Goal: Task Accomplishment & Management: Manage account settings

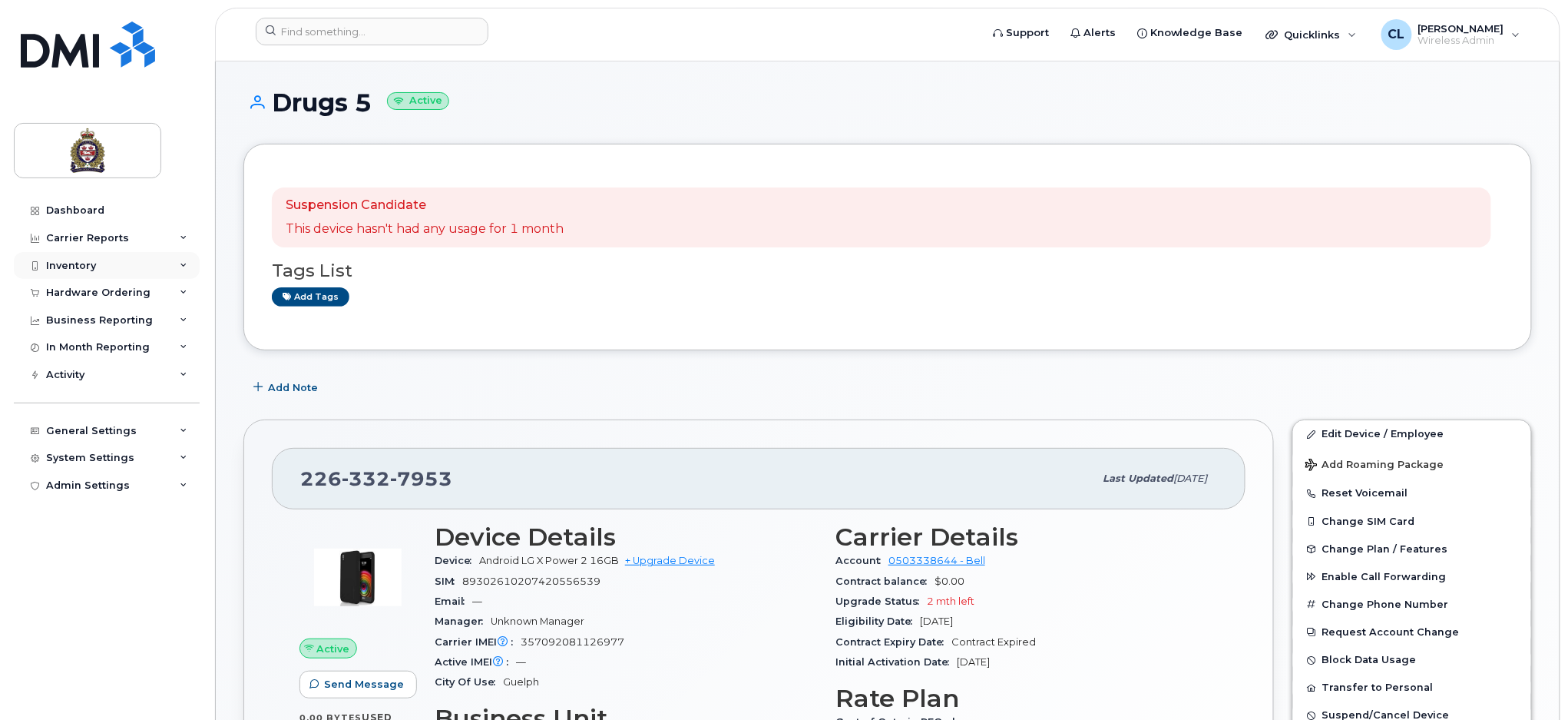
click at [71, 267] on div "Inventory" at bounding box center [71, 265] width 50 height 12
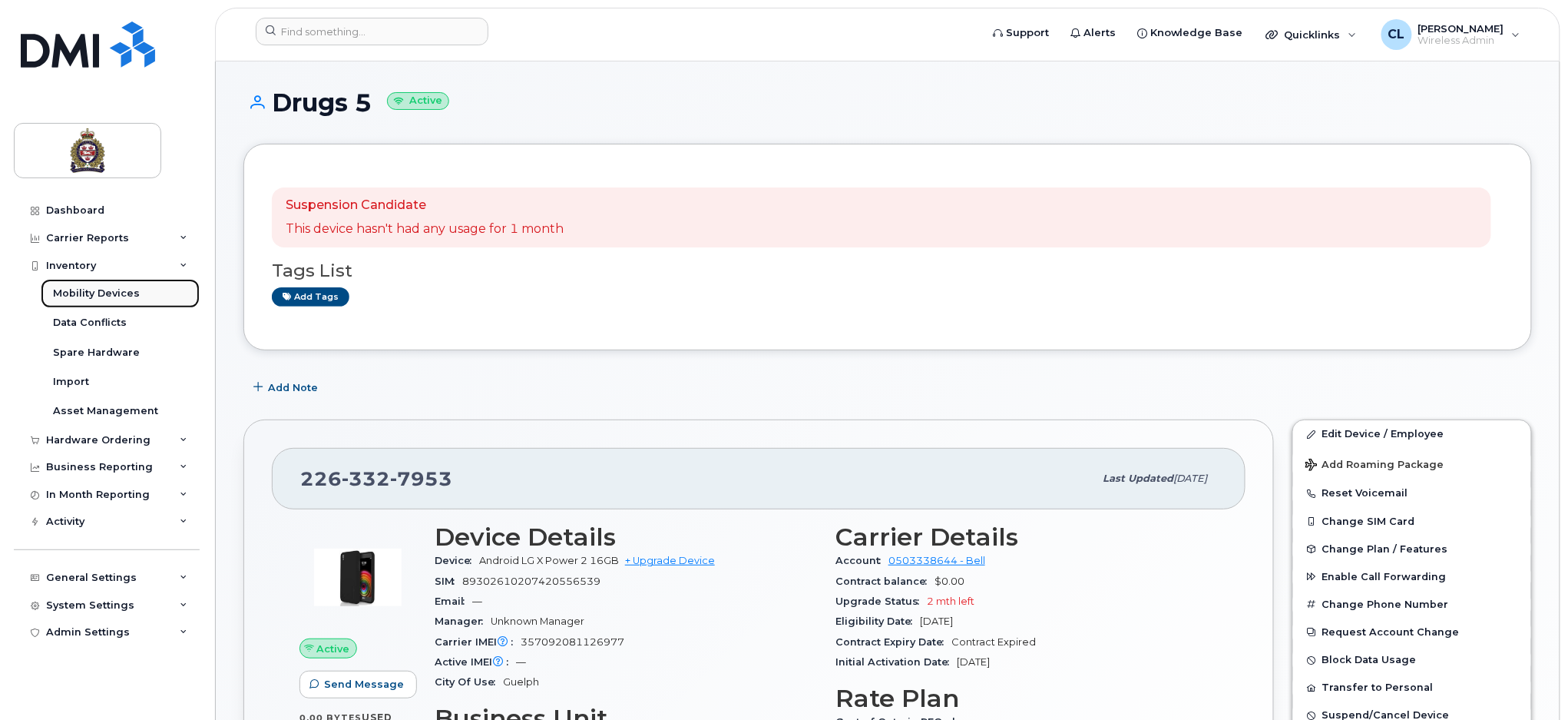
click at [98, 291] on div "Mobility Devices" at bounding box center [97, 293] width 86 height 14
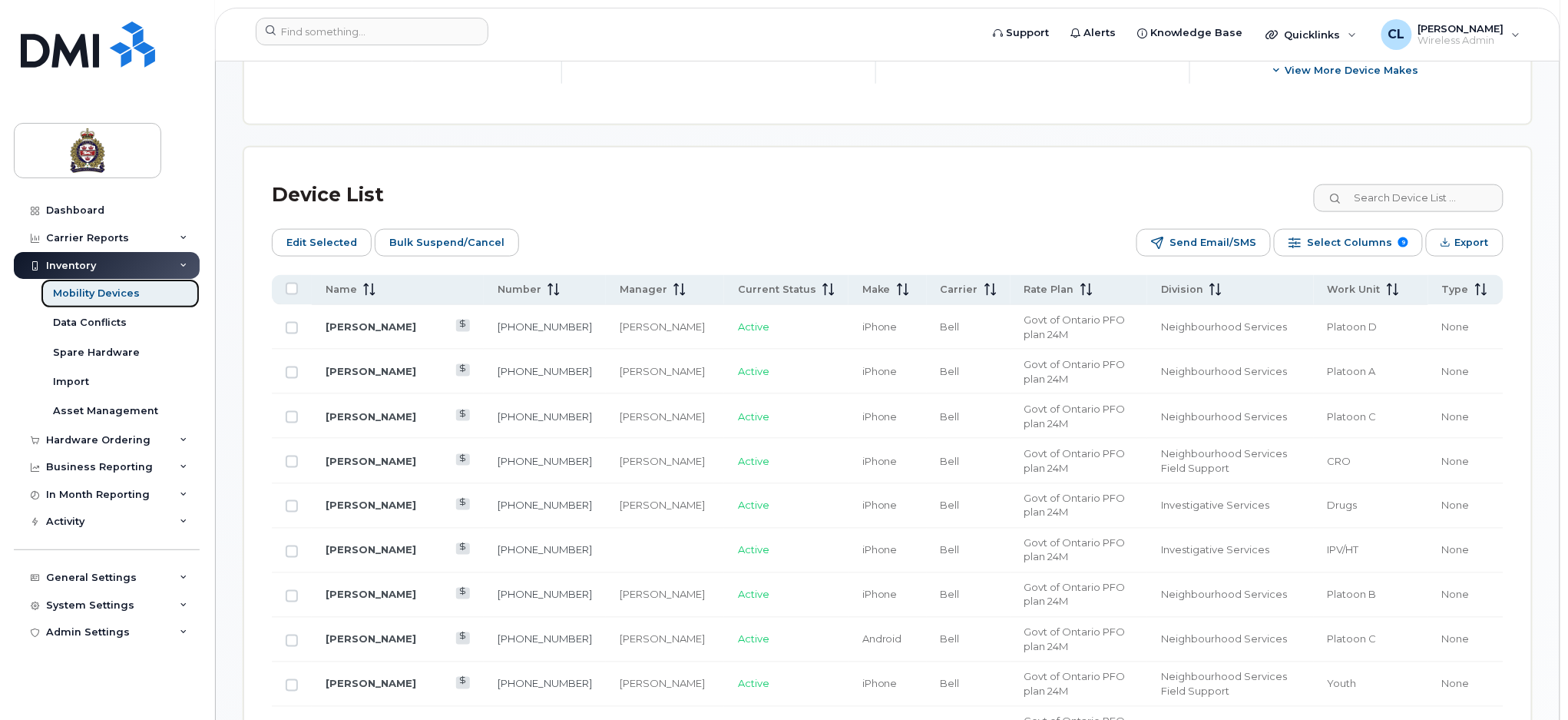
scroll to position [409, 0]
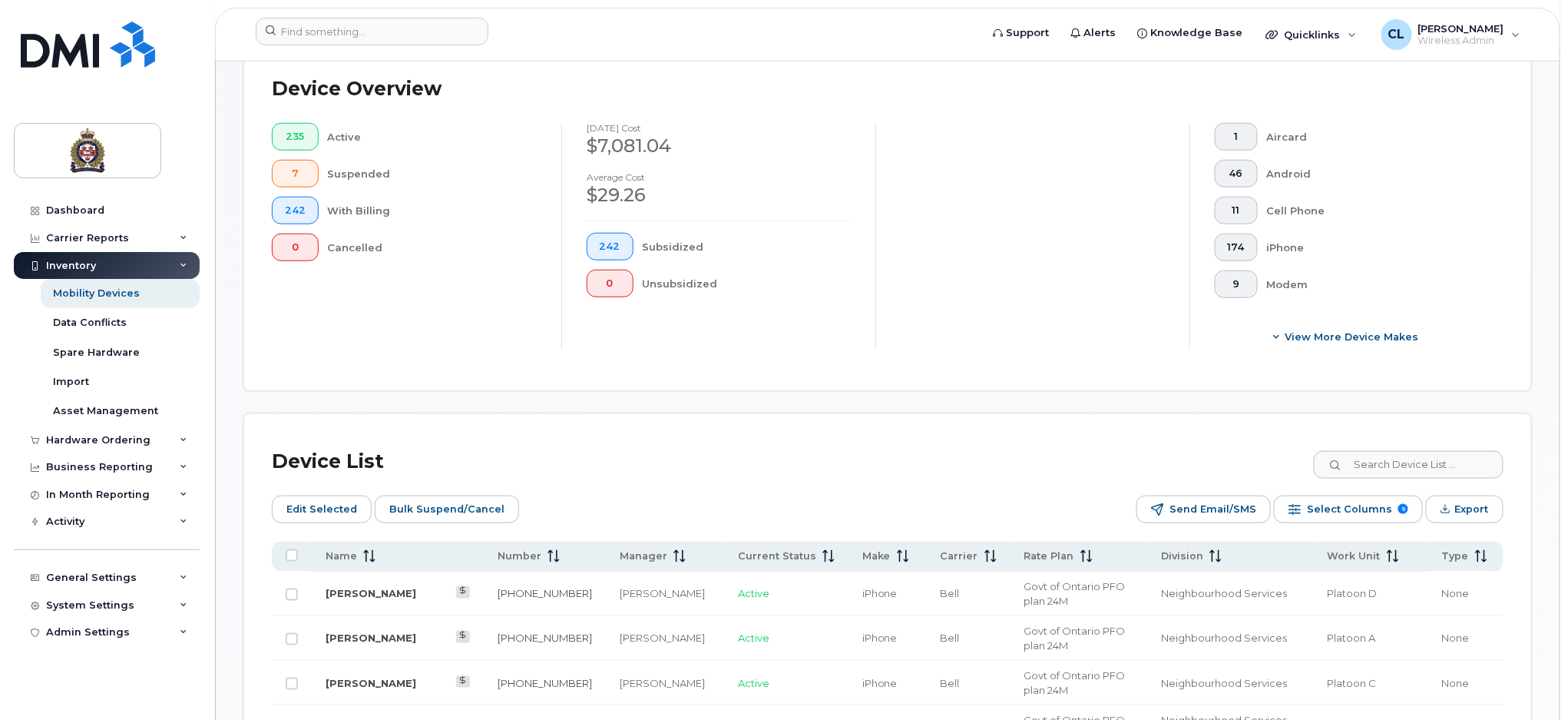
click at [366, 554] on icon at bounding box center [369, 555] width 12 height 12
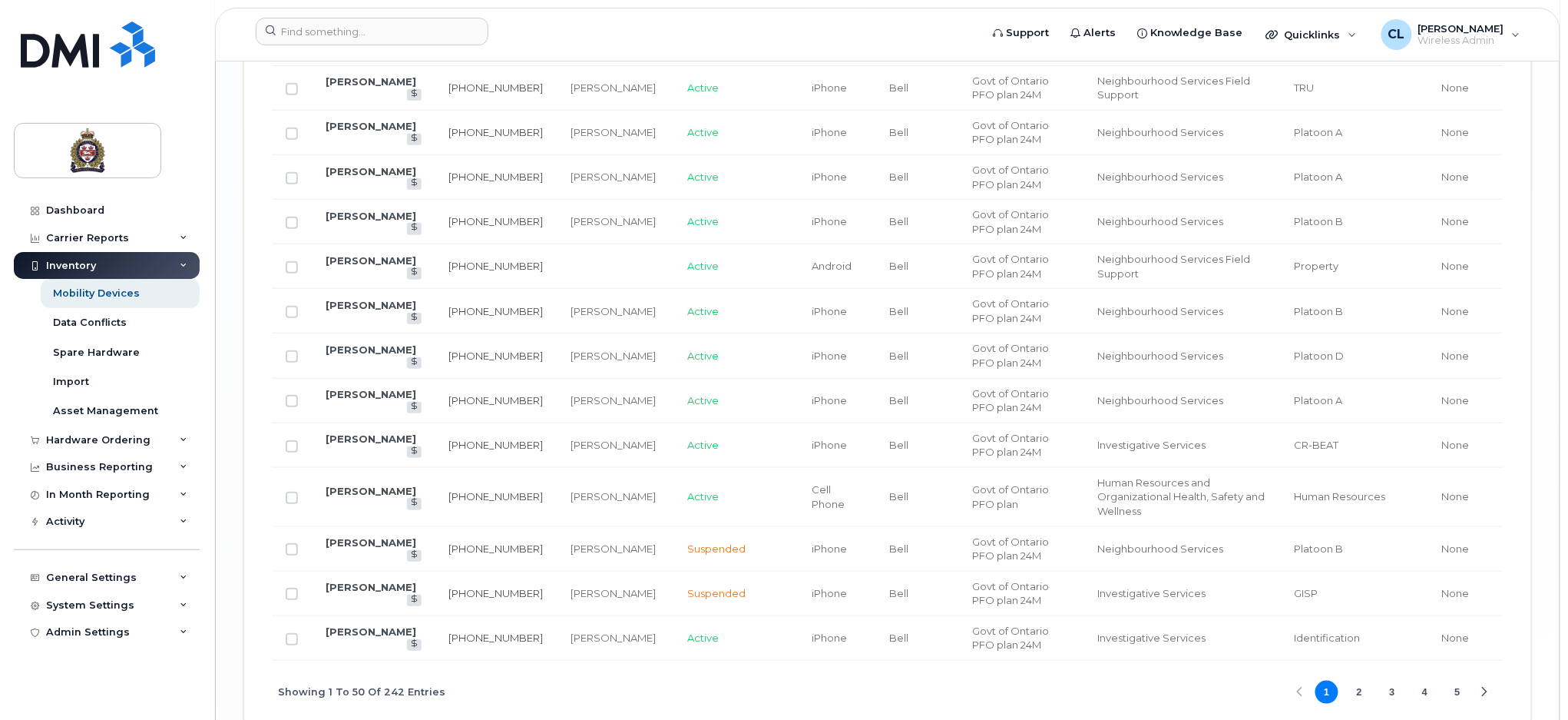
scroll to position [2637, 0]
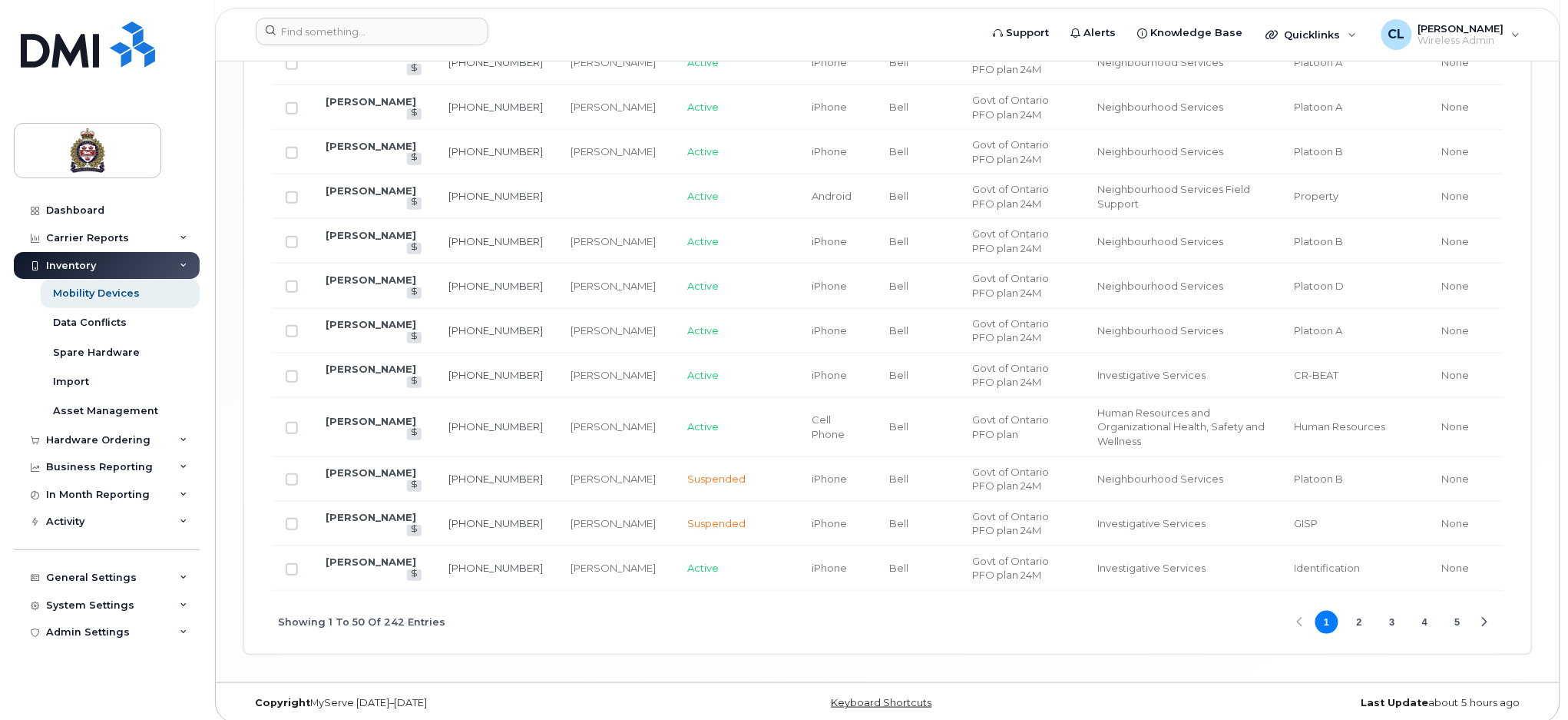
click at [1387, 613] on button "3" at bounding box center [1392, 622] width 23 height 23
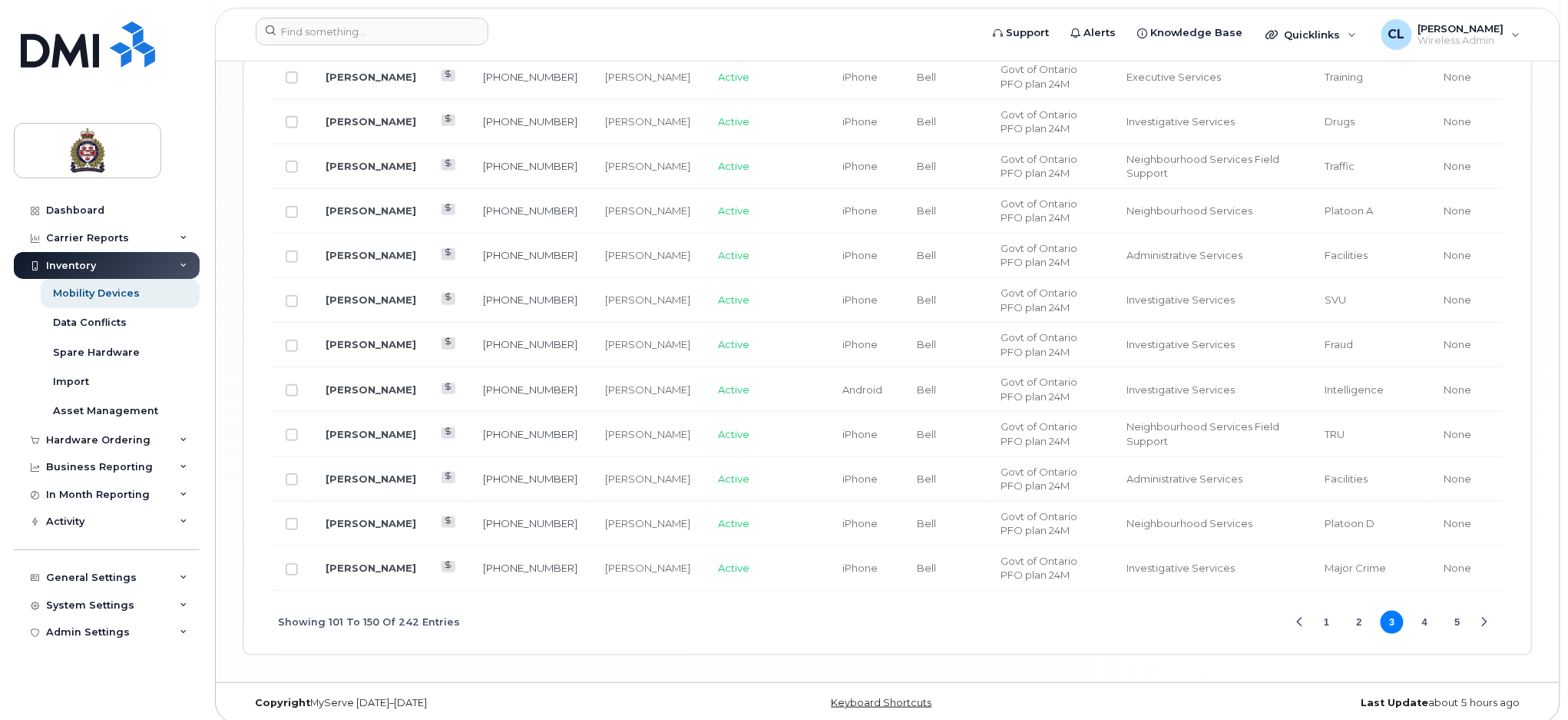
click at [1355, 611] on button "2" at bounding box center [1358, 622] width 23 height 23
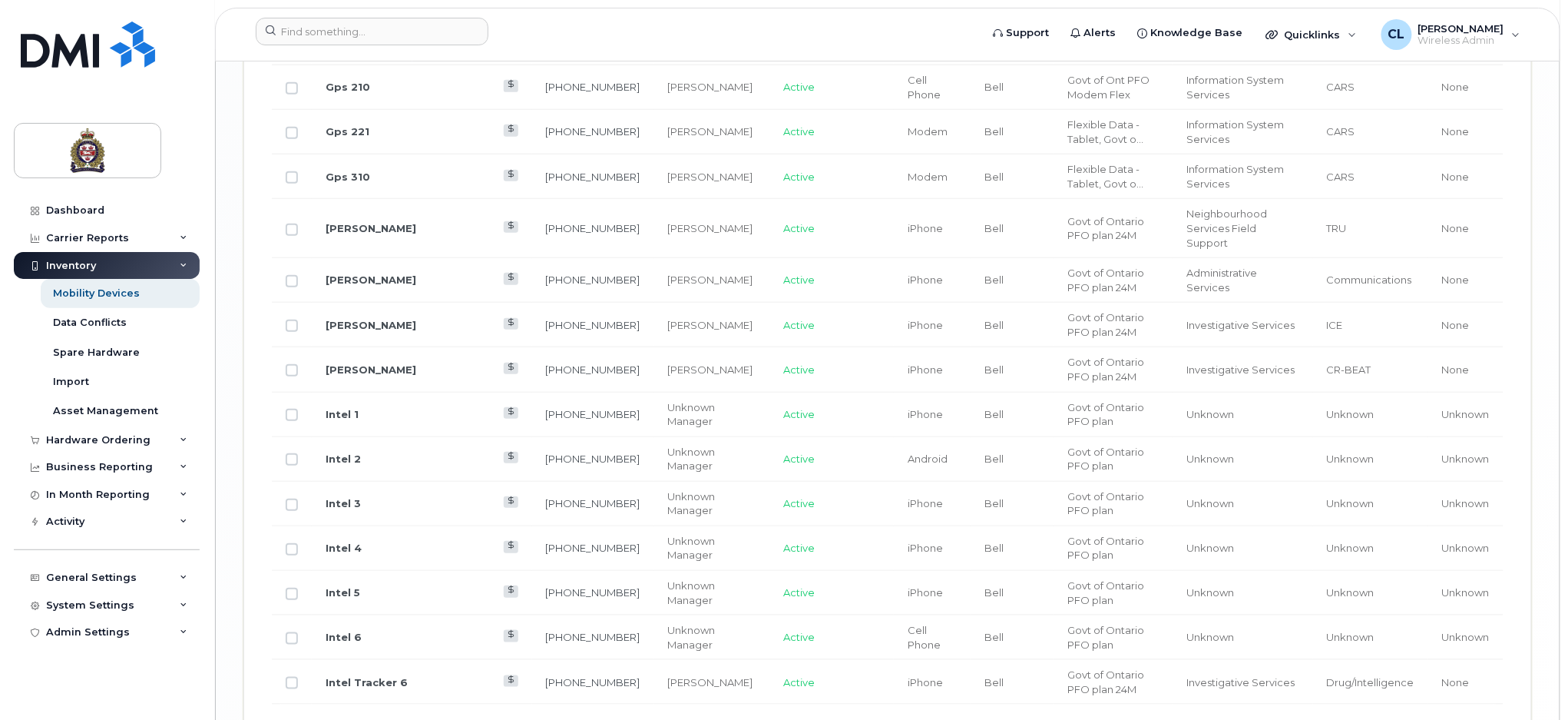
scroll to position [2623, 0]
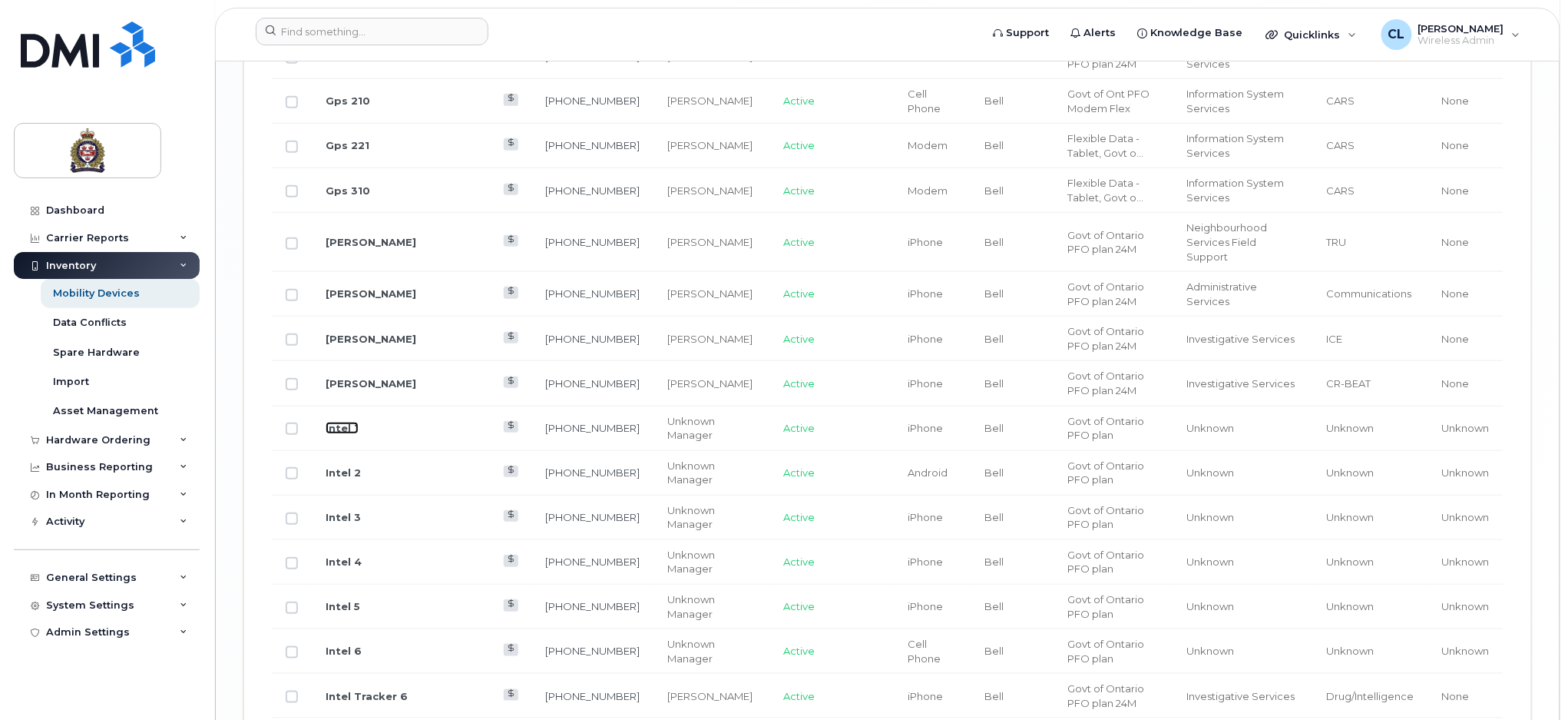
drag, startPoint x: 351, startPoint y: 284, endPoint x: 619, endPoint y: 276, distance: 268.1
click at [351, 422] on link "Intel 1" at bounding box center [342, 428] width 33 height 12
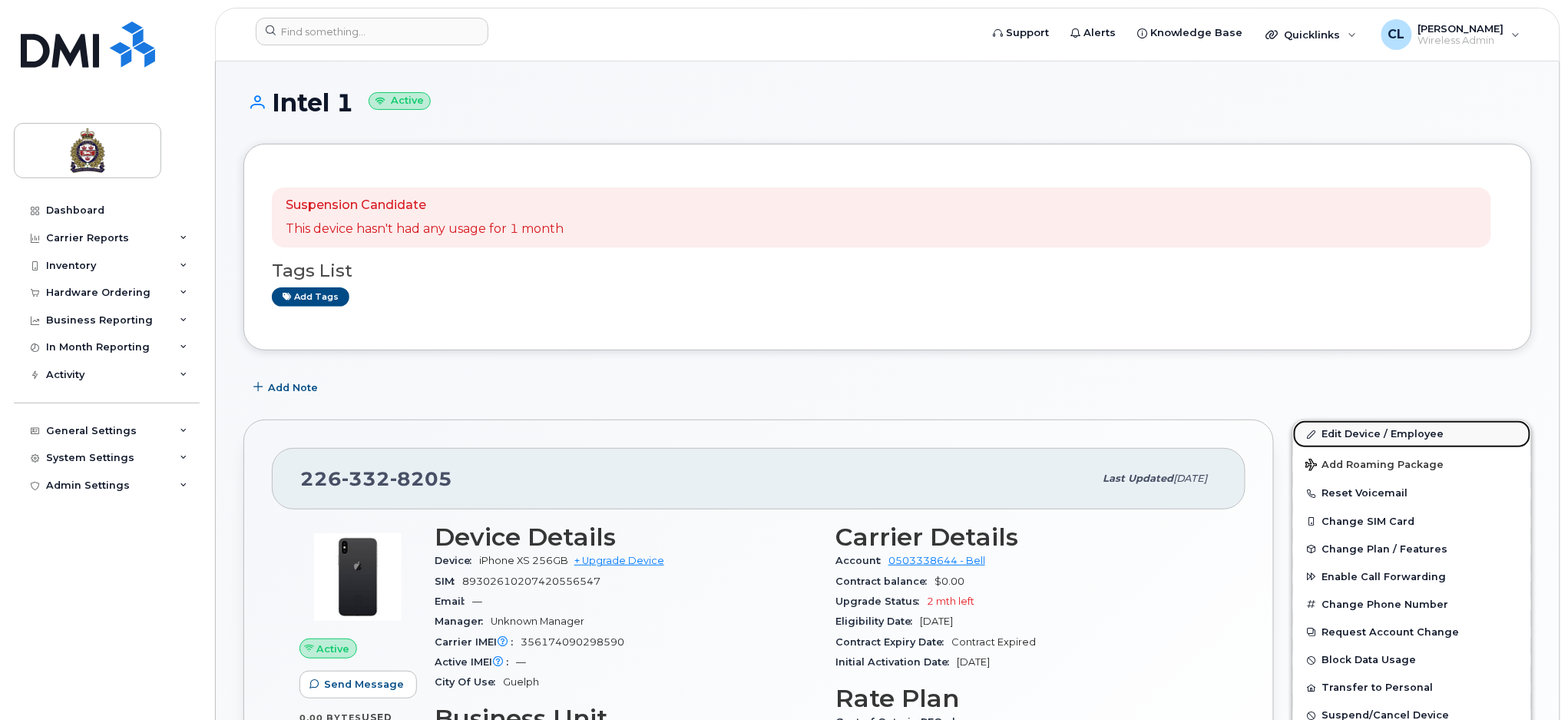
click at [1378, 435] on link "Edit Device / Employee" at bounding box center [1412, 434] width 238 height 28
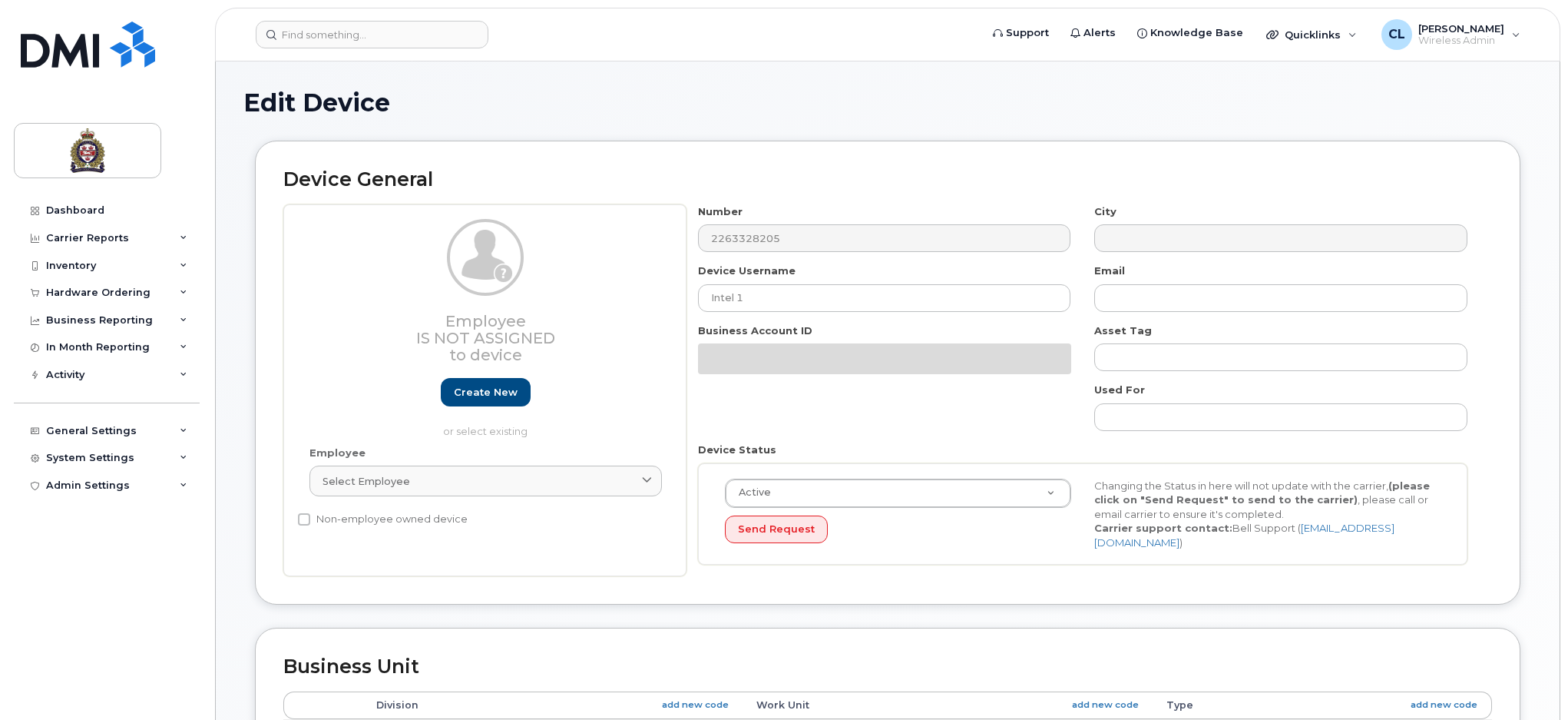
select select "159060"
select select "159061"
select select "159062"
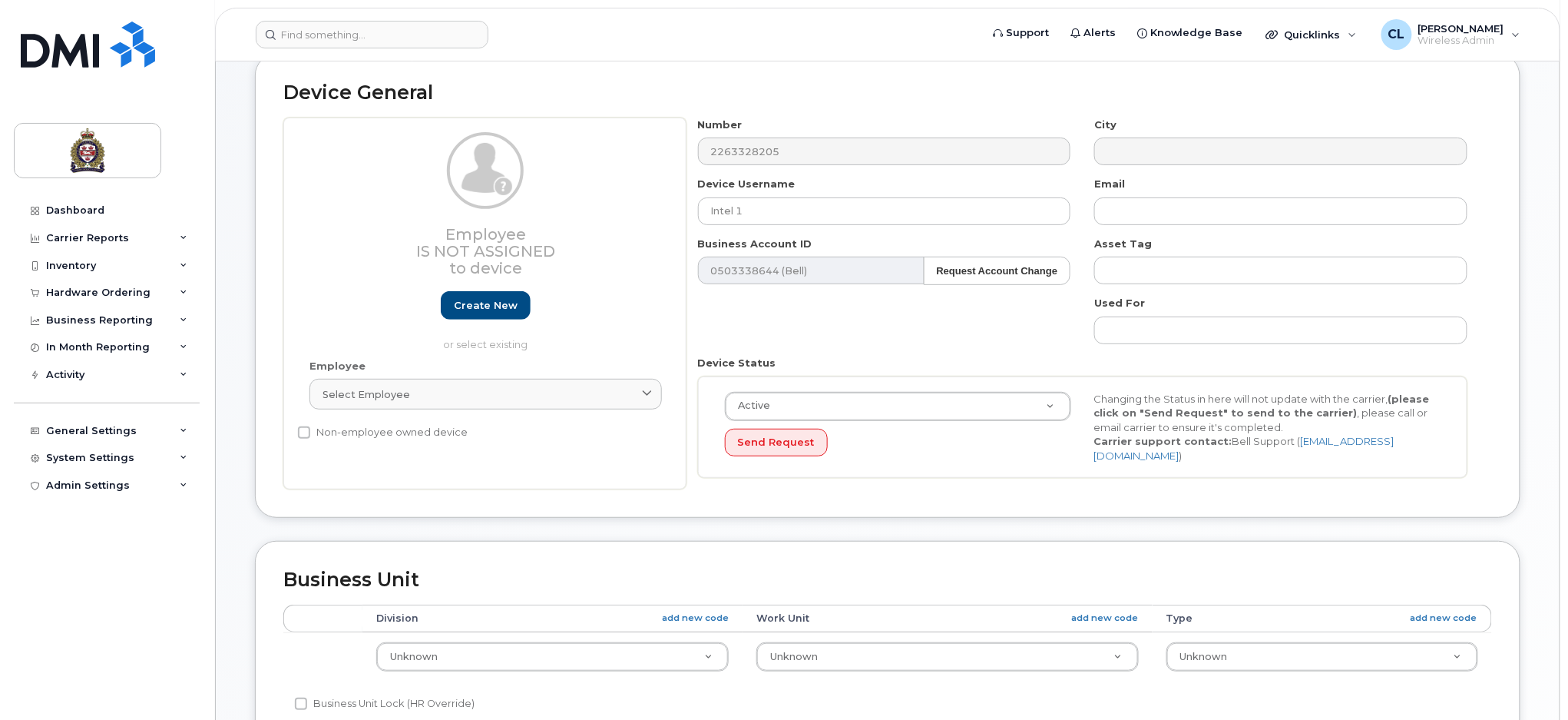
scroll to position [204, 0]
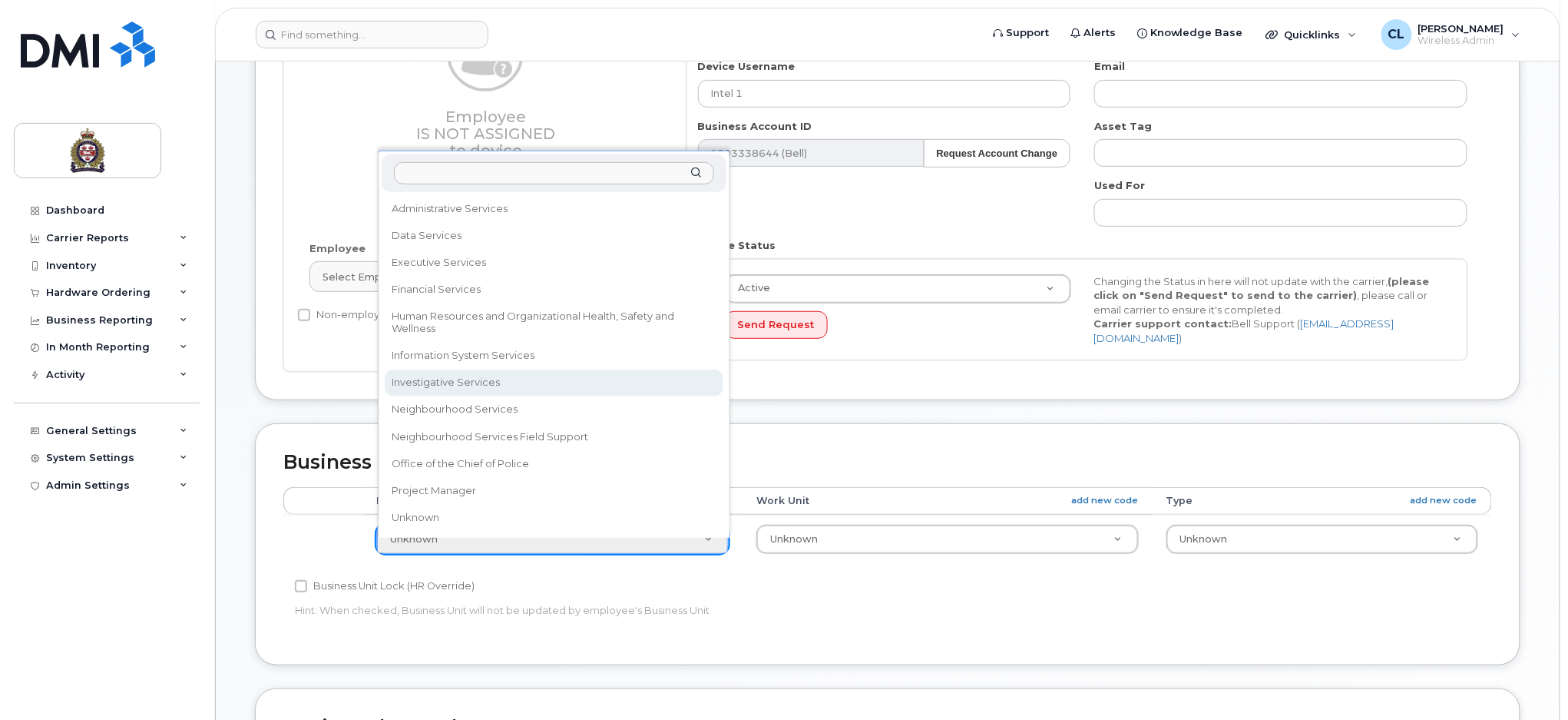
select select "159069"
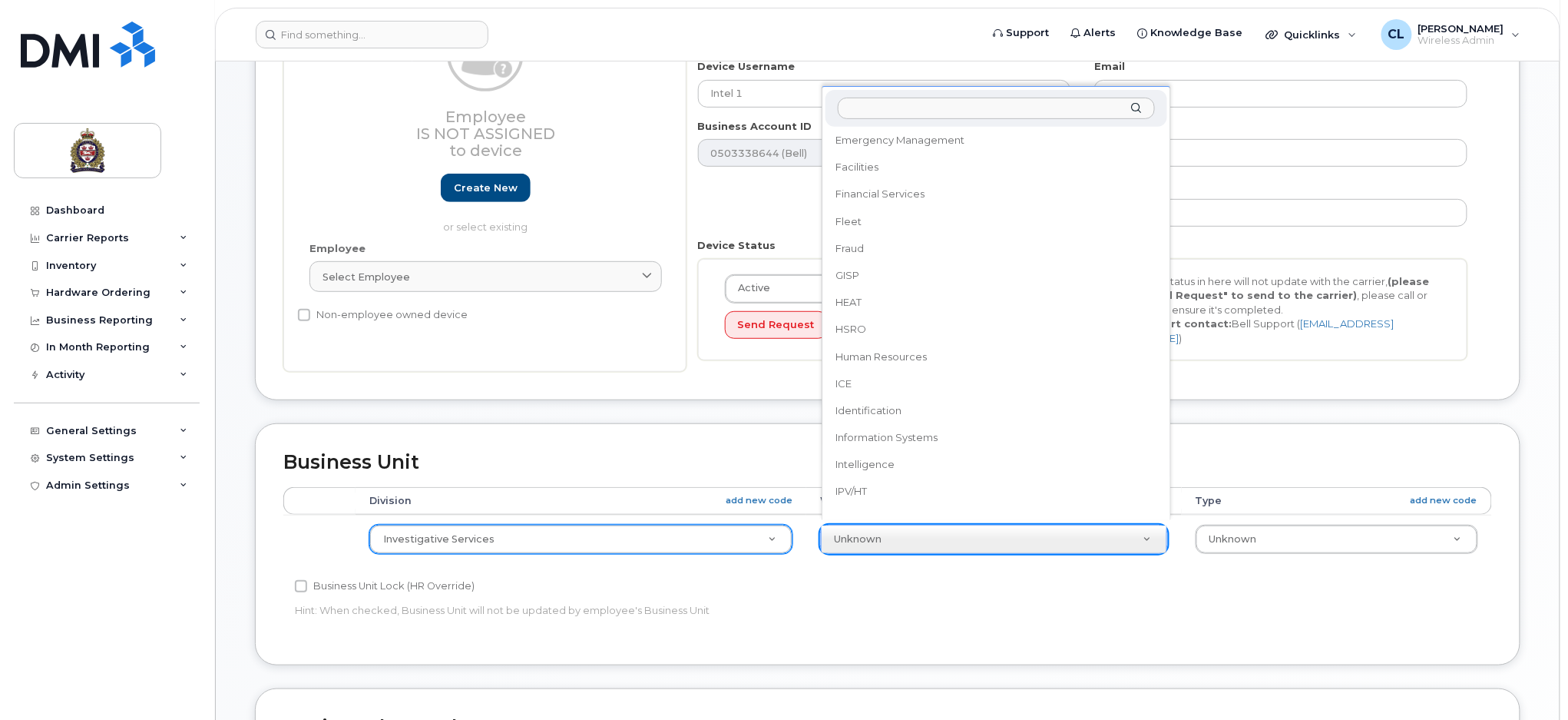
scroll to position [403, 0]
select select "159086"
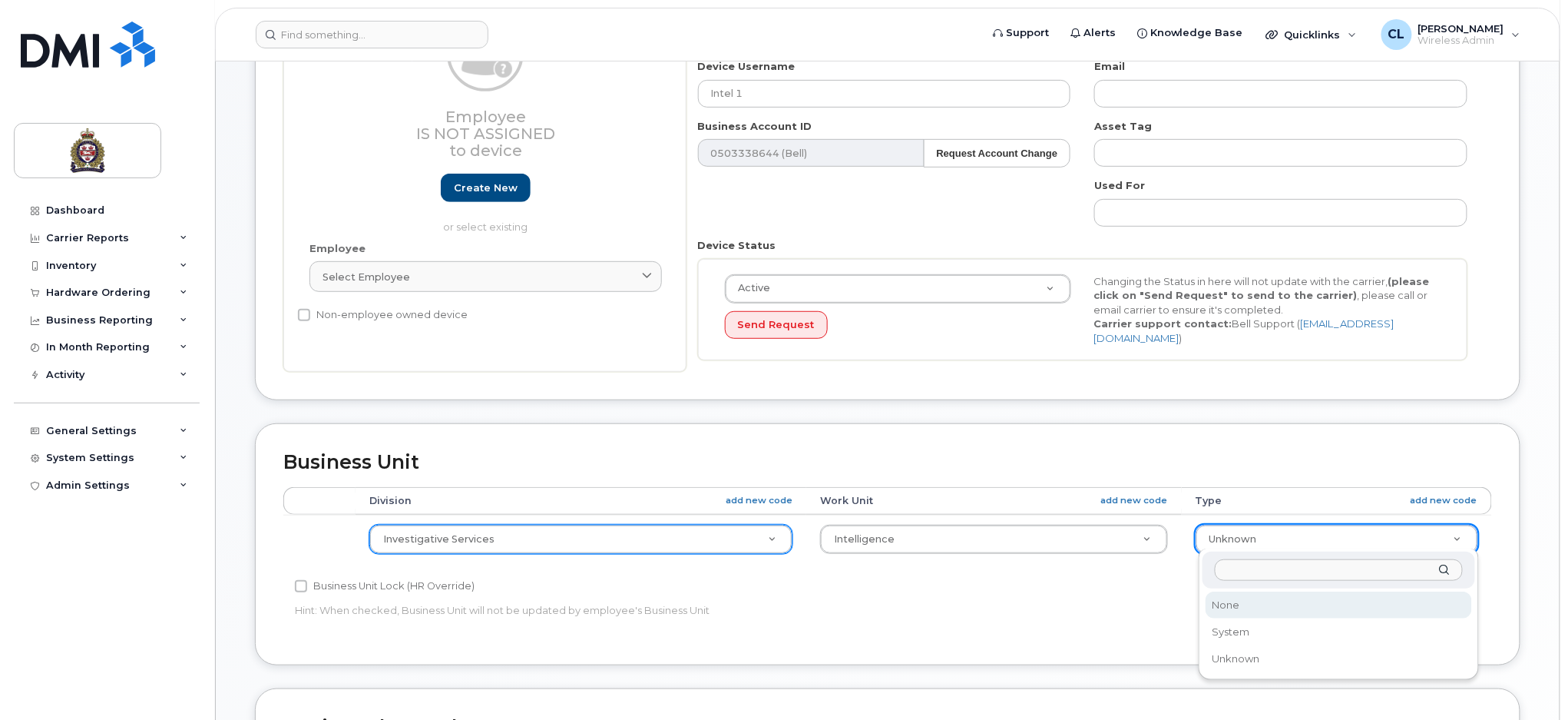
select select "159114"
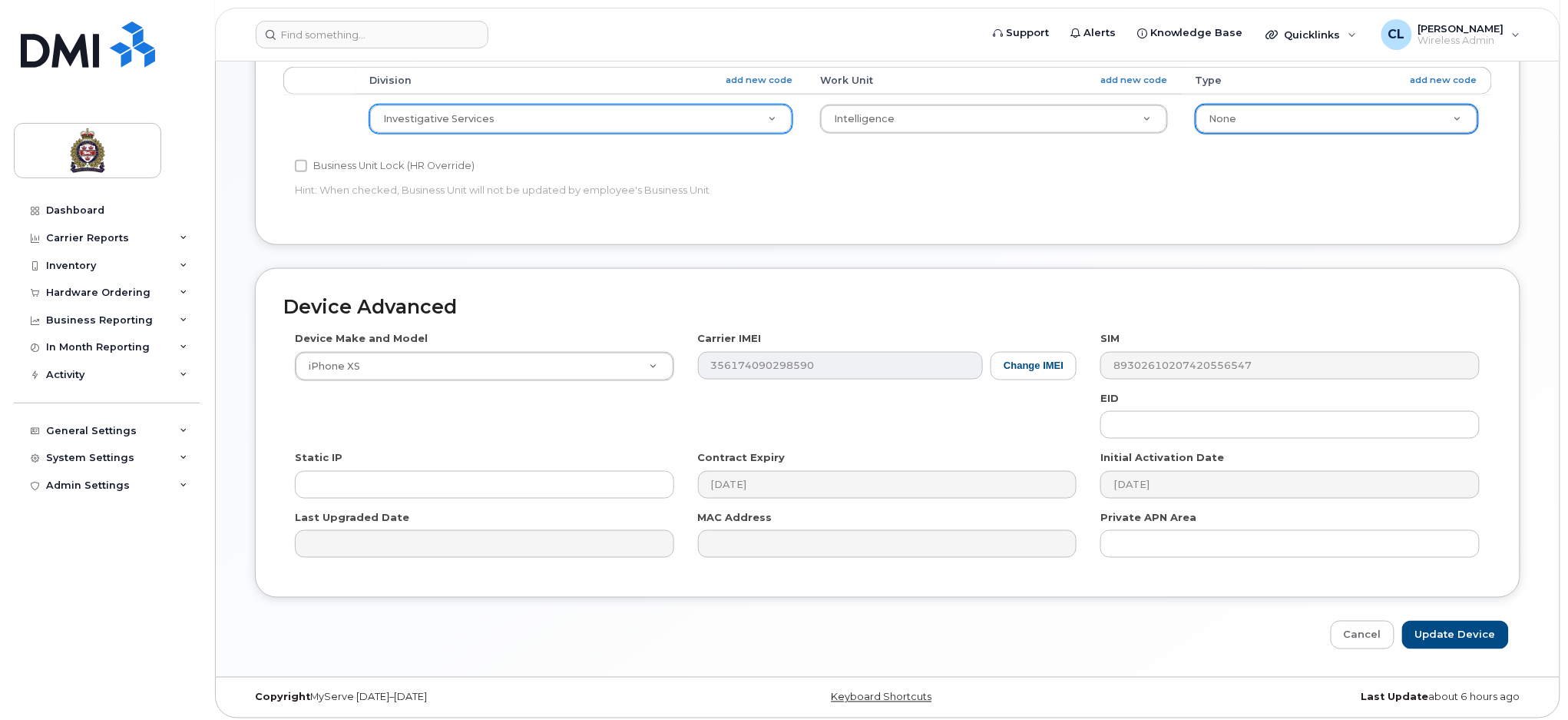
scroll to position [625, 0]
click at [1460, 632] on input "Update Device" at bounding box center [1455, 634] width 107 height 29
type input "Saving..."
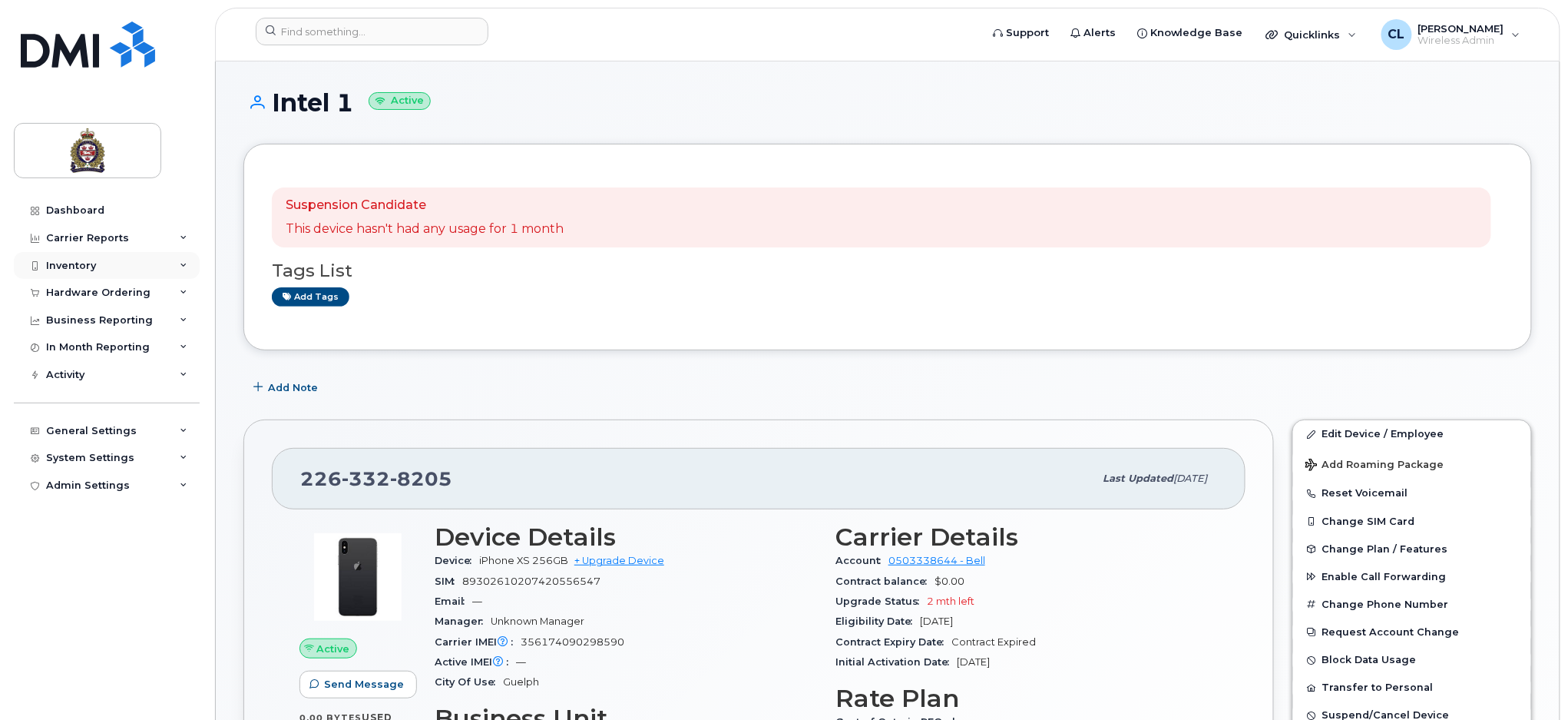
drag, startPoint x: 71, startPoint y: 262, endPoint x: 113, endPoint y: 271, distance: 43.0
click at [72, 259] on div "Inventory" at bounding box center [71, 265] width 50 height 12
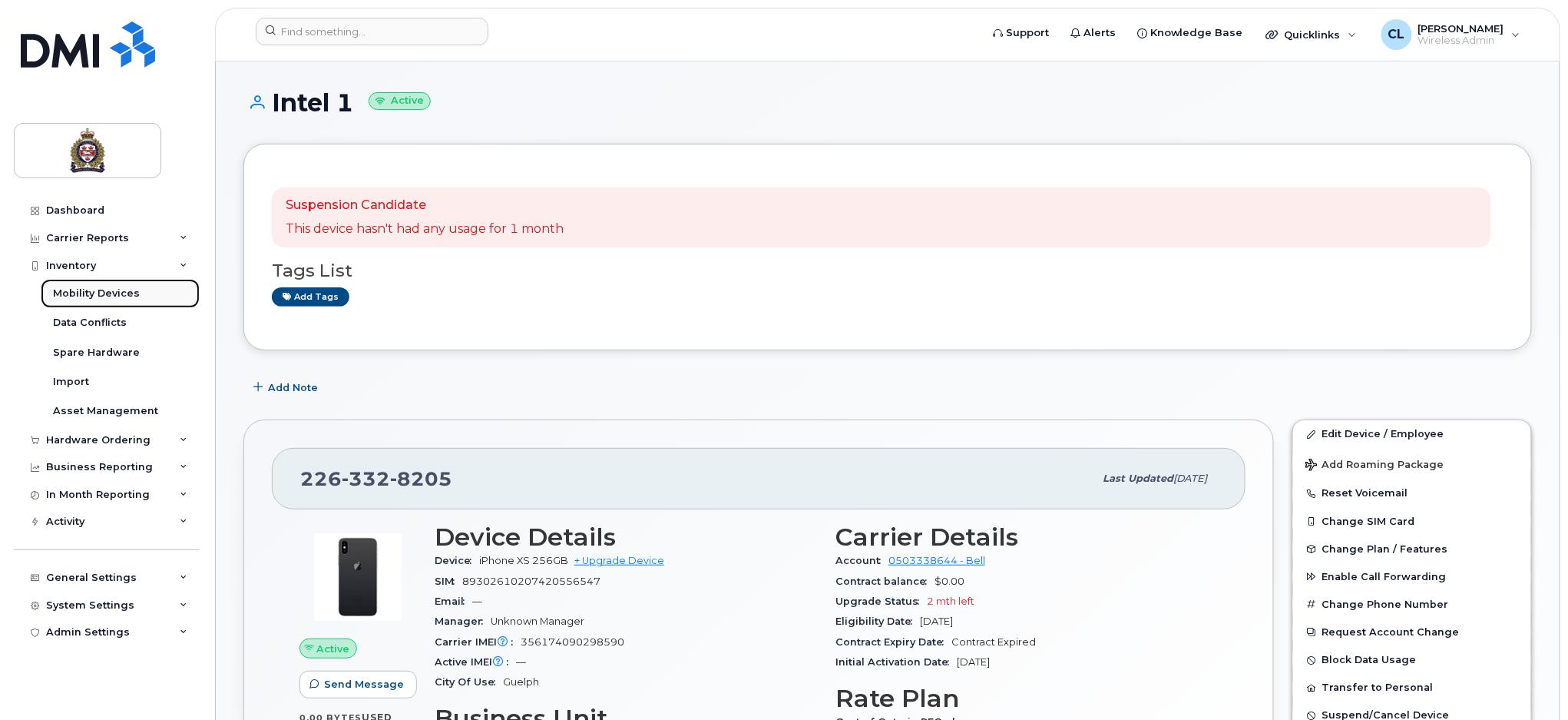
click at [116, 294] on div "Mobility Devices" at bounding box center [97, 293] width 86 height 14
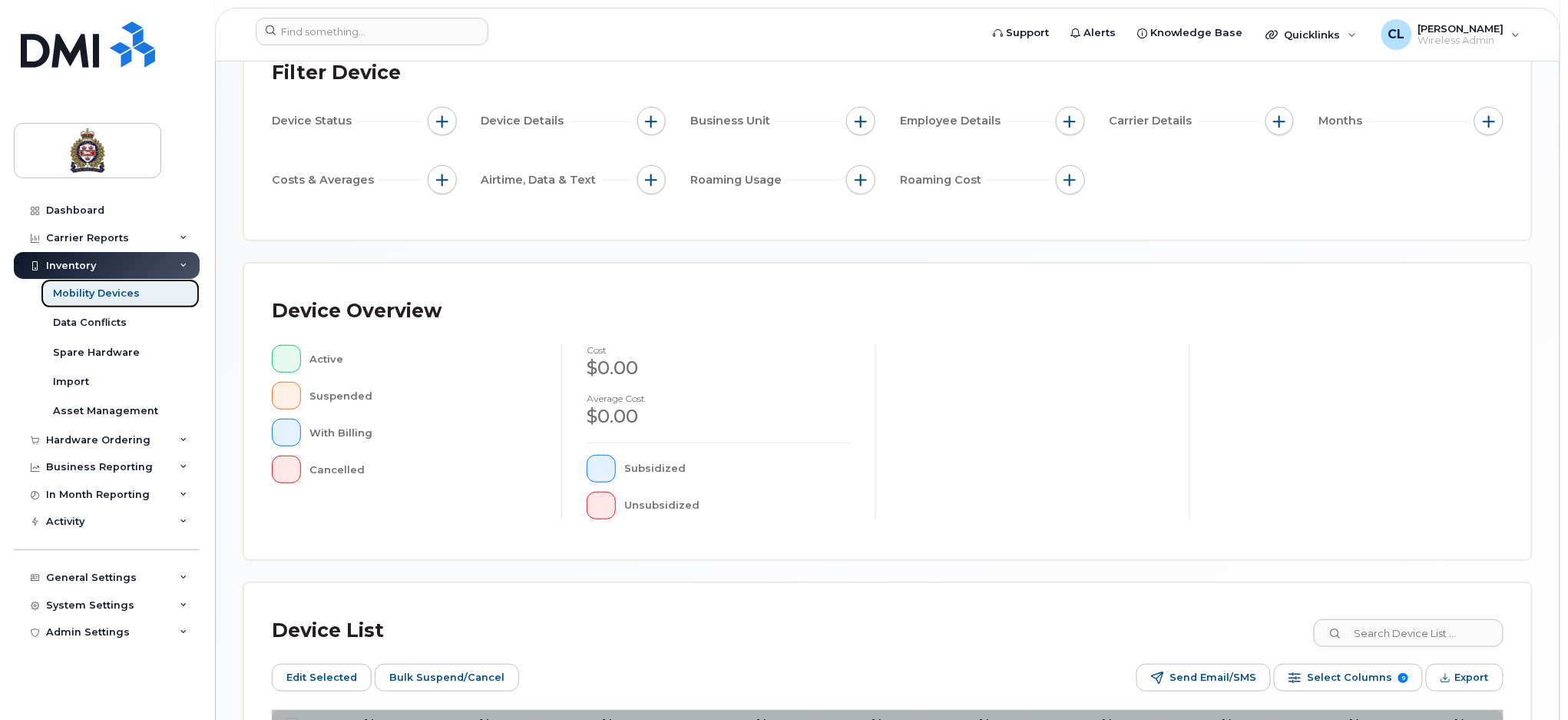
scroll to position [363, 0]
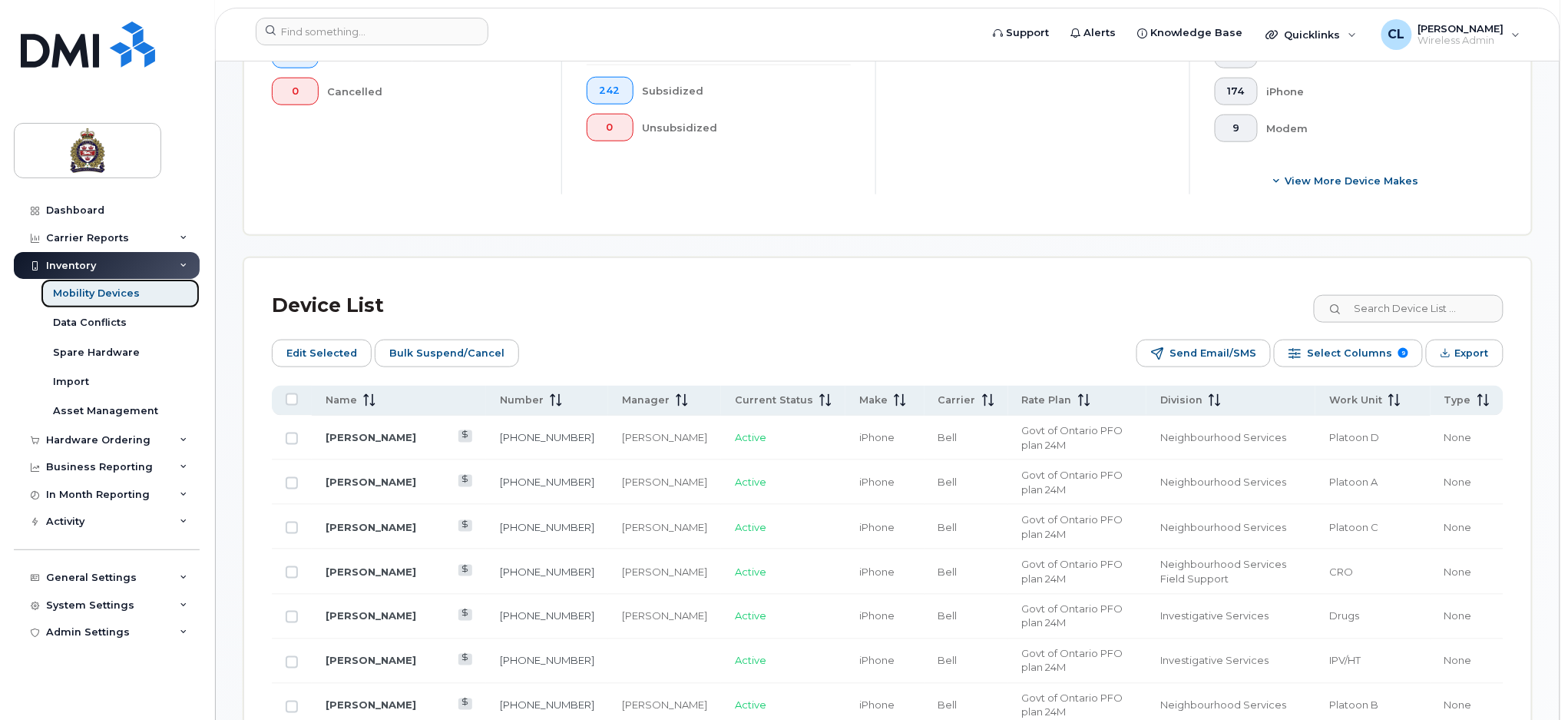
scroll to position [568, 0]
click at [371, 401] on icon at bounding box center [372, 396] width 2 height 12
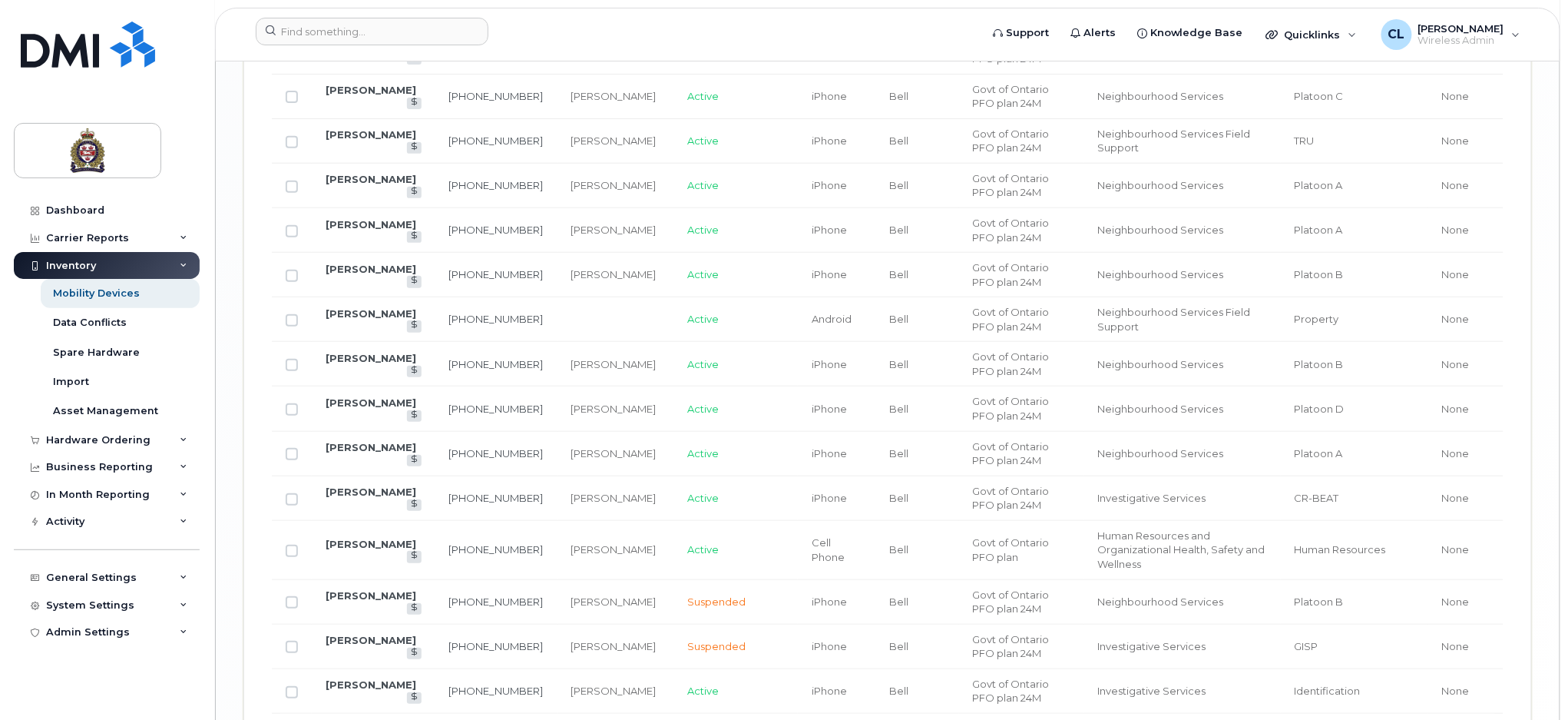
scroll to position [2637, 0]
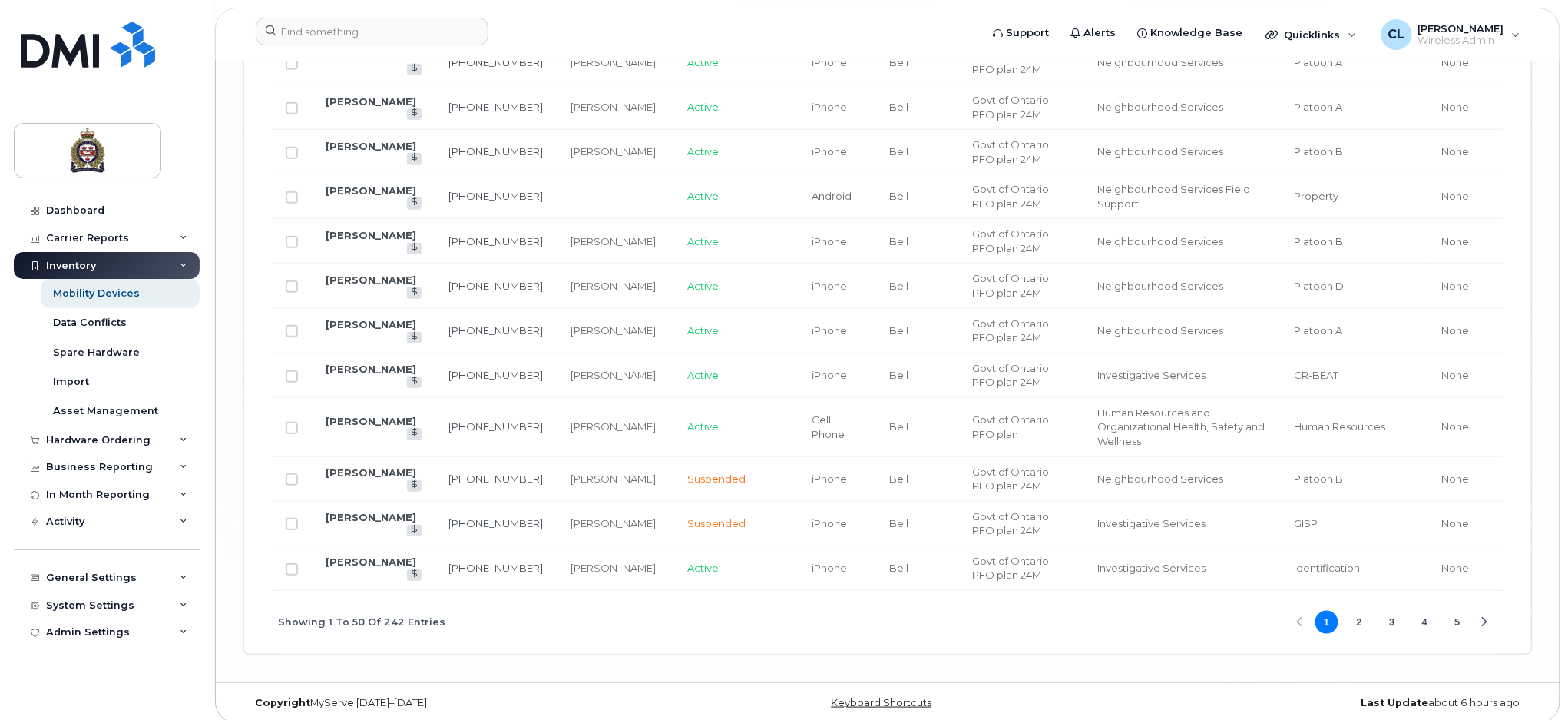
click at [1358, 611] on button "2" at bounding box center [1358, 622] width 23 height 23
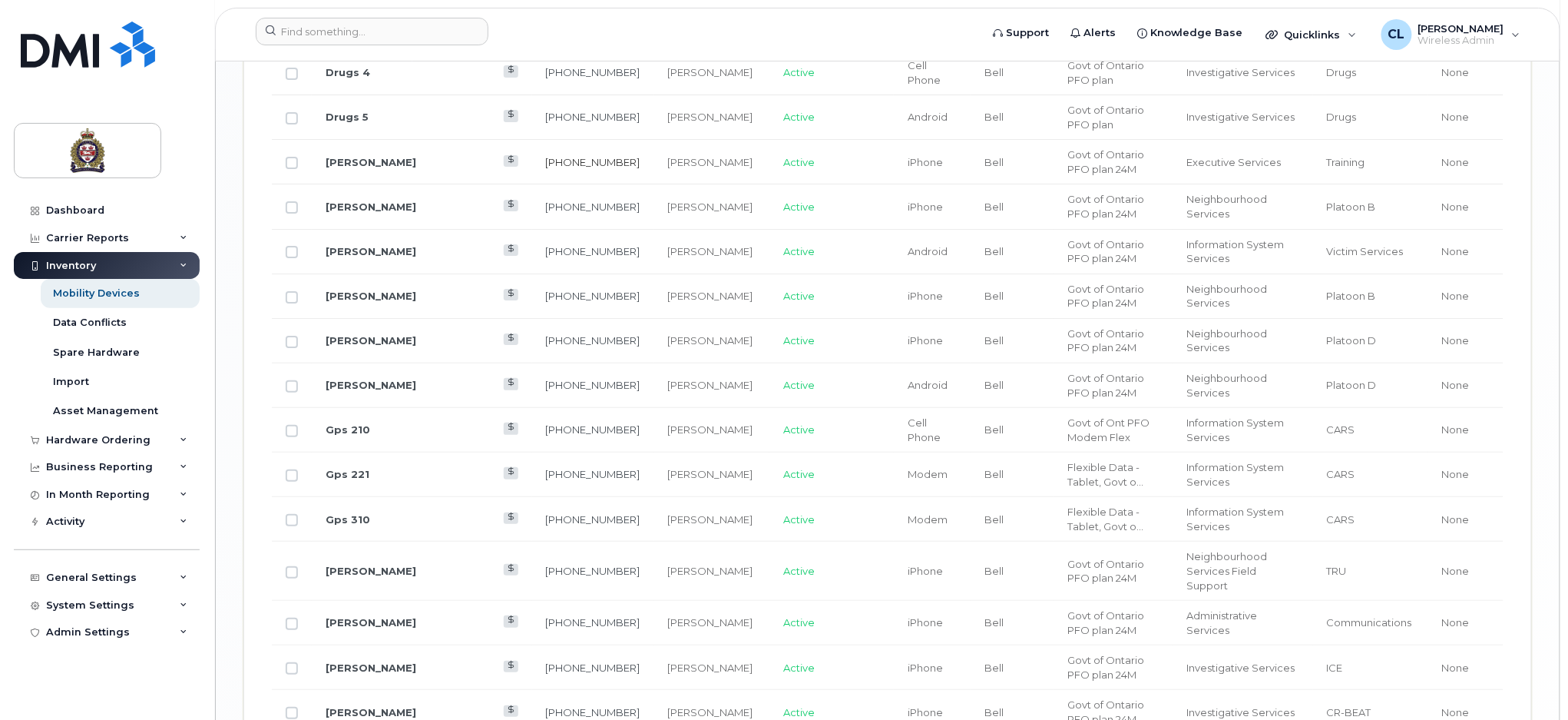
scroll to position [1789, 0]
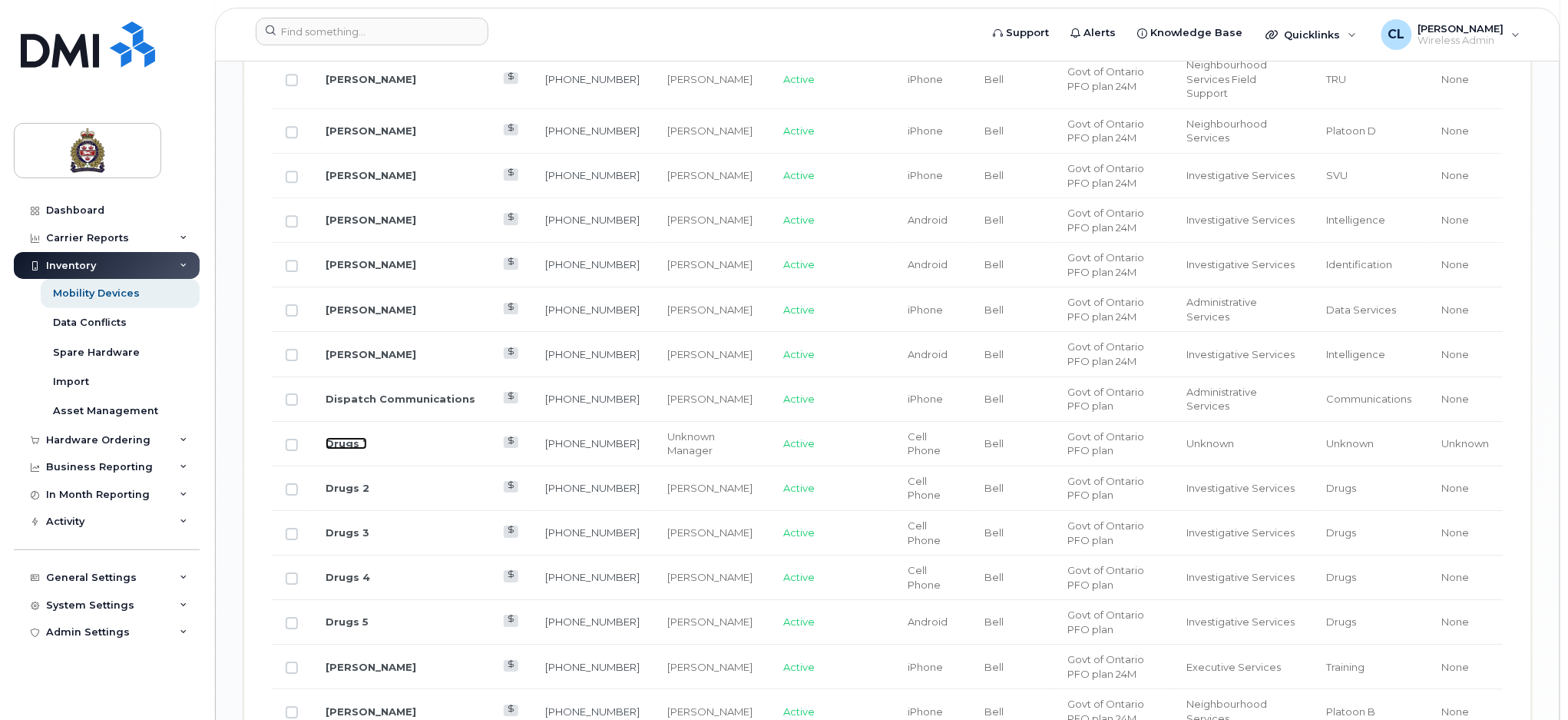
drag, startPoint x: 347, startPoint y: 328, endPoint x: 555, endPoint y: 316, distance: 208.3
click at [347, 437] on link "Drugs 1" at bounding box center [346, 442] width 41 height 12
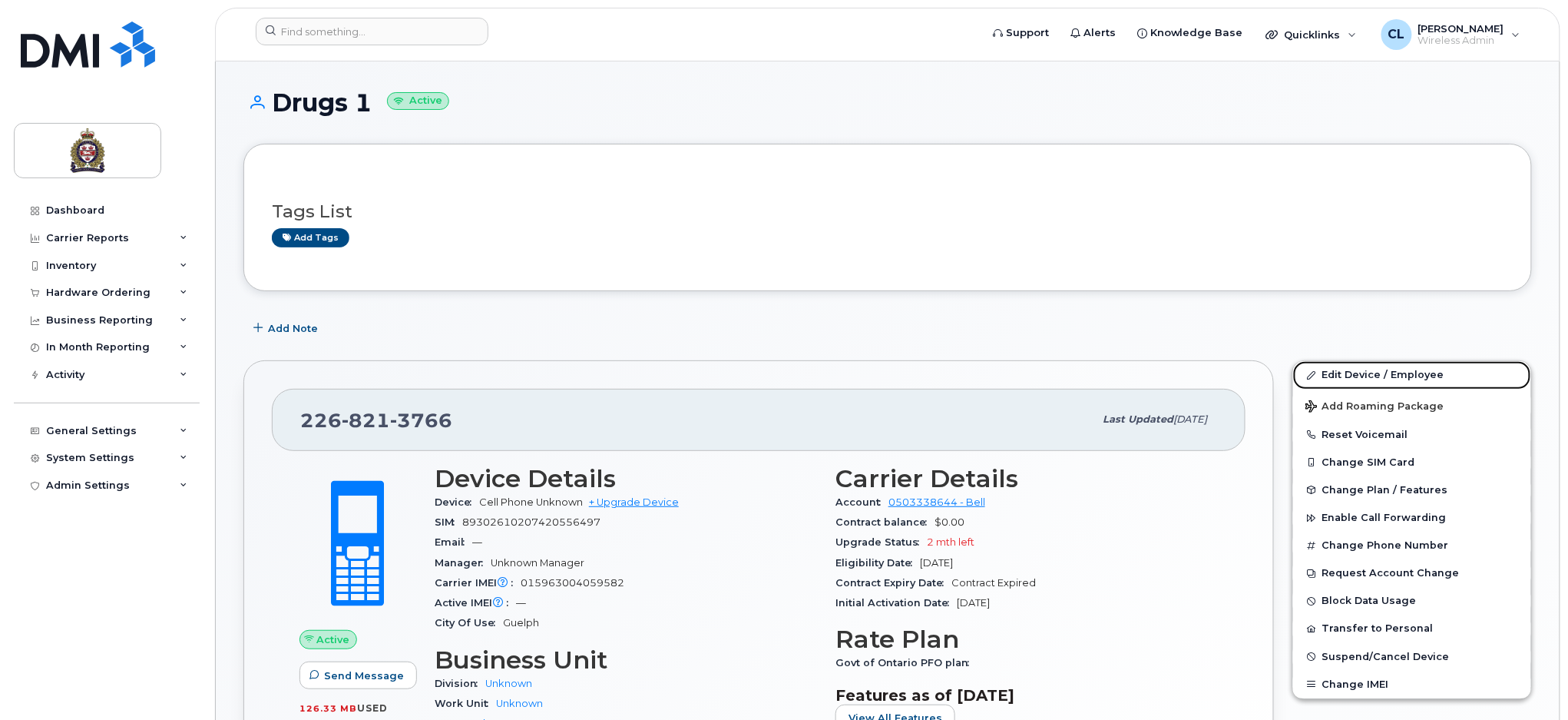
click at [1362, 374] on link "Edit Device / Employee" at bounding box center [1412, 375] width 238 height 28
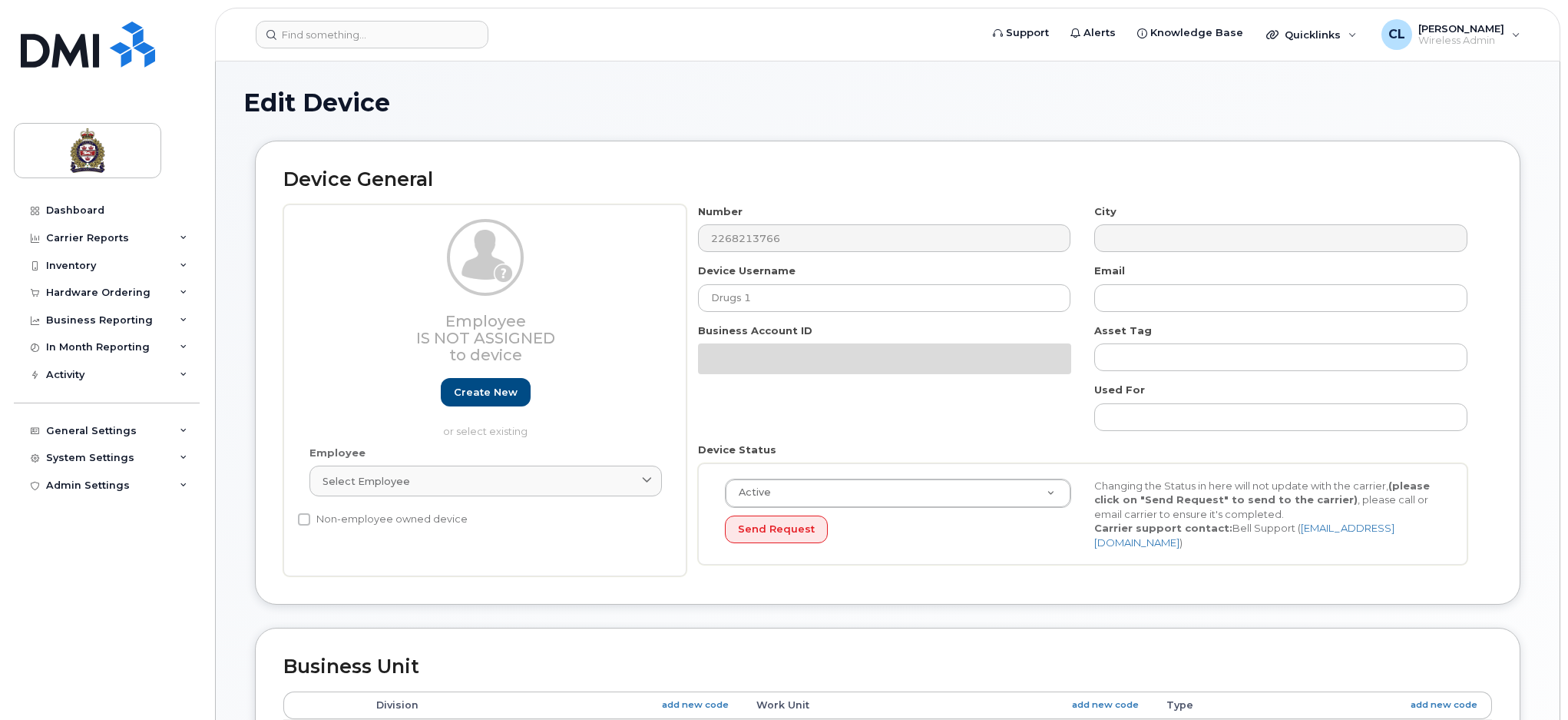
select select "159060"
select select "159061"
select select "159062"
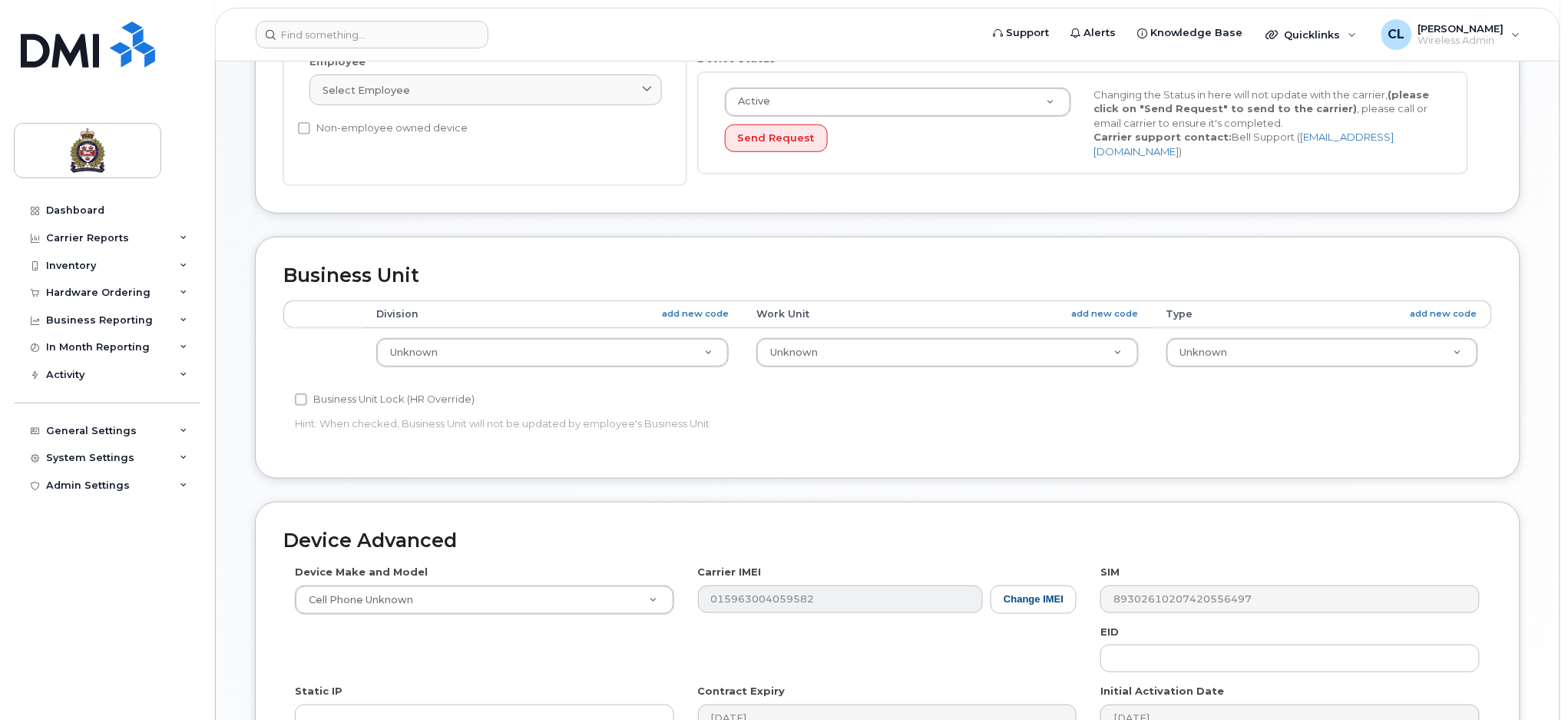
scroll to position [409, 0]
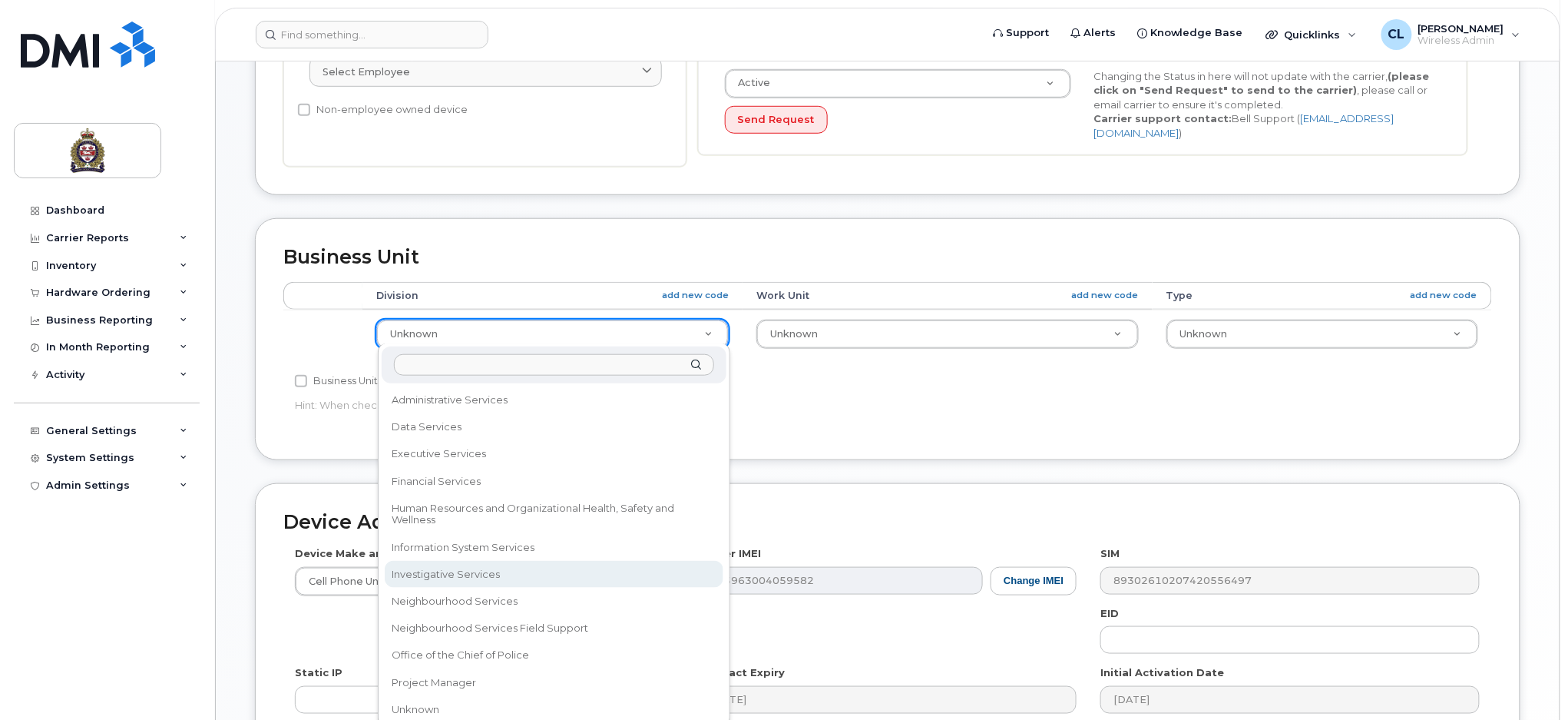
select select "159069"
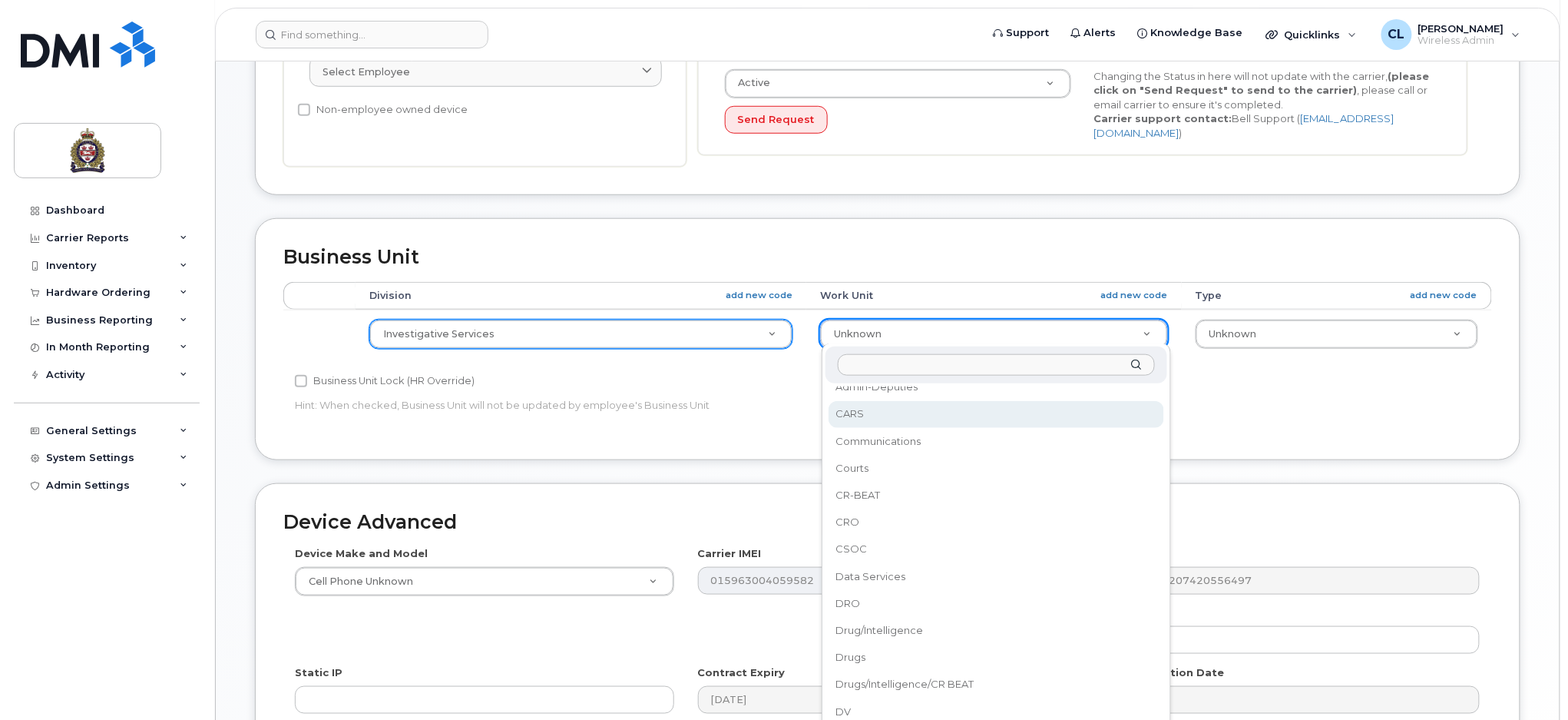
scroll to position [0, 0]
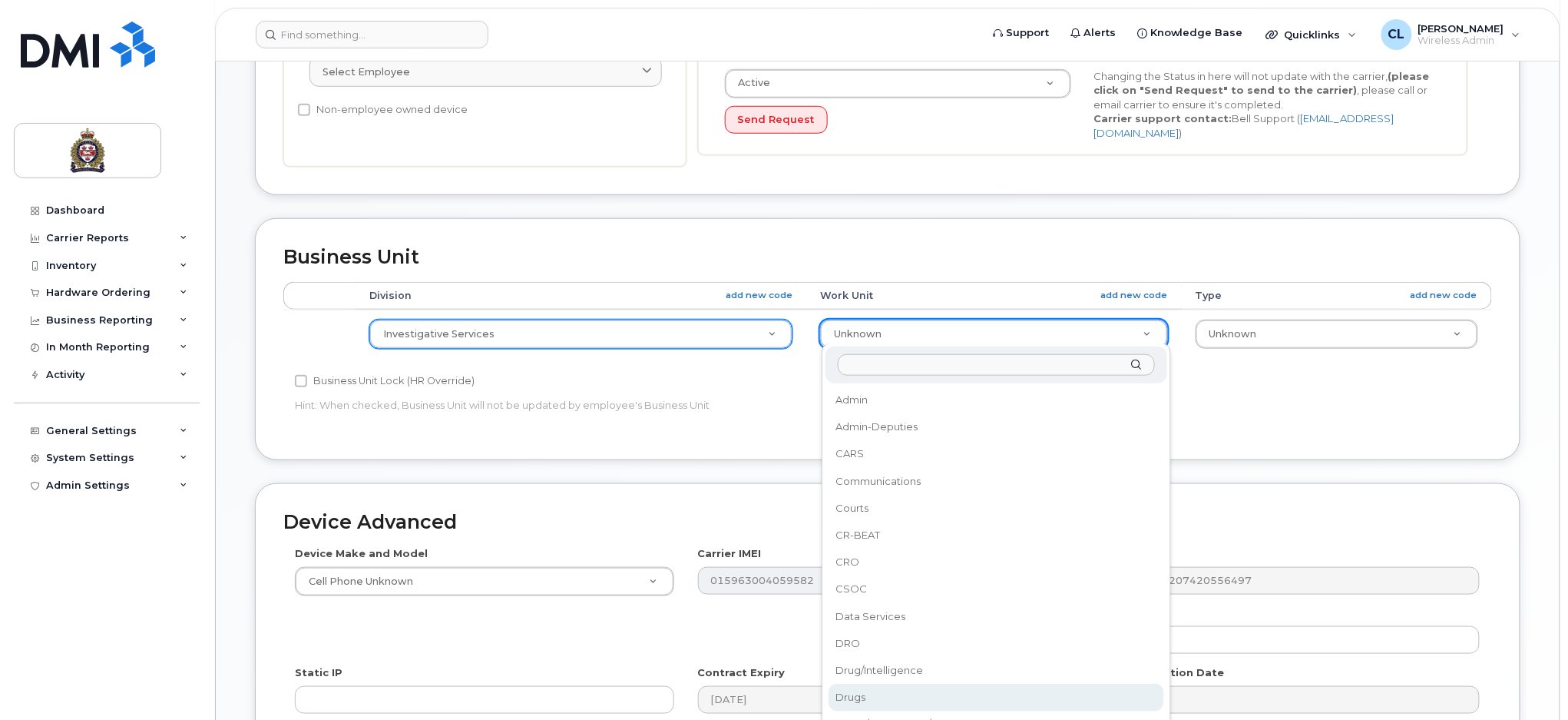
select select "159088"
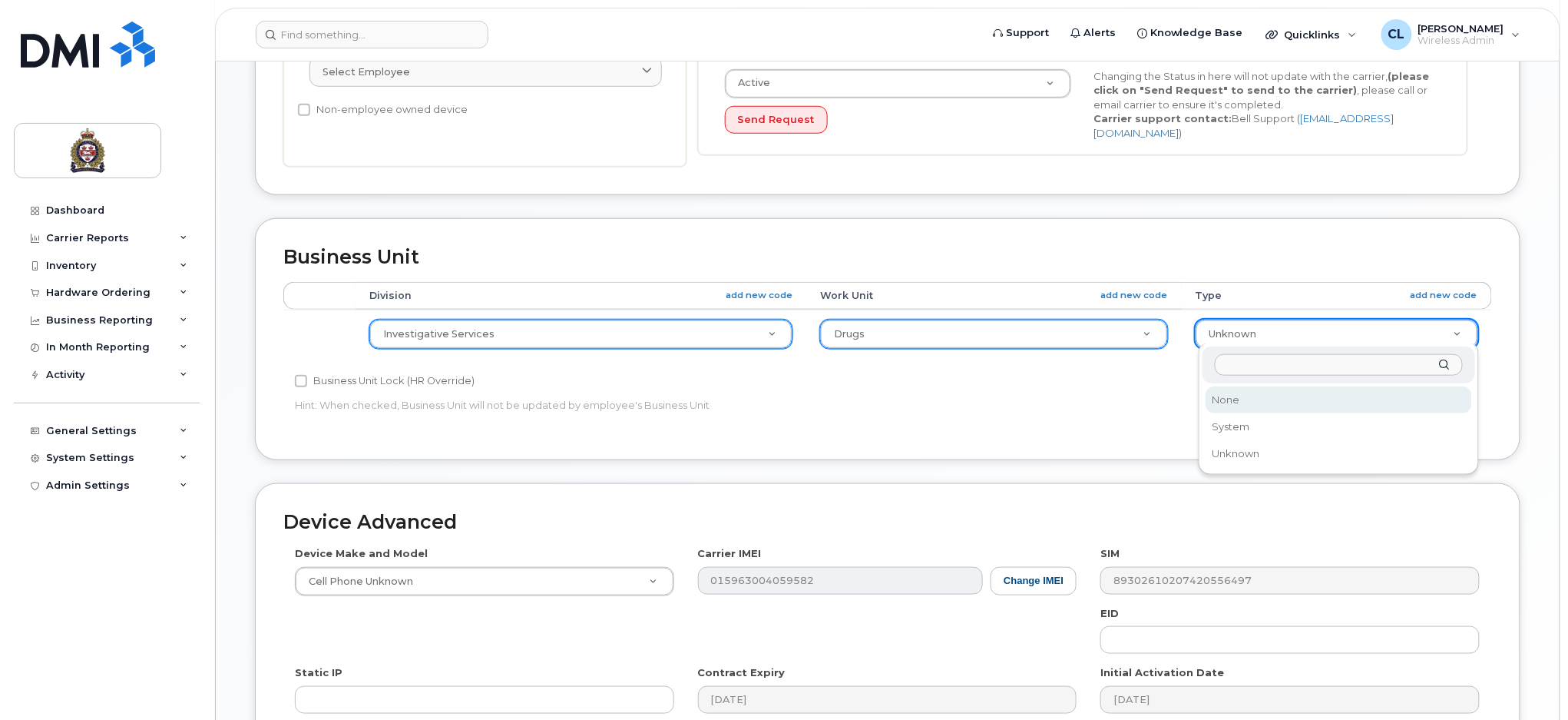
select select "159114"
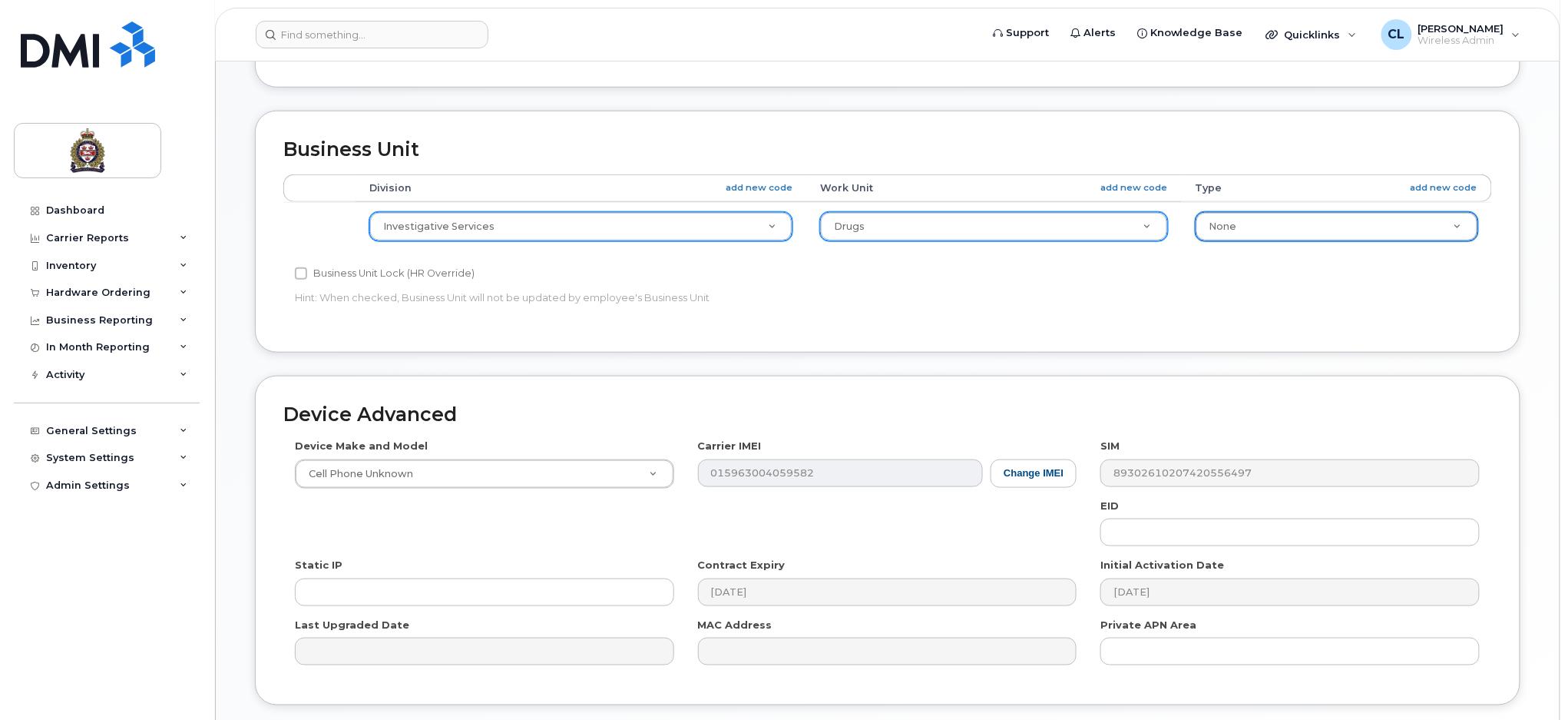
scroll to position [625, 0]
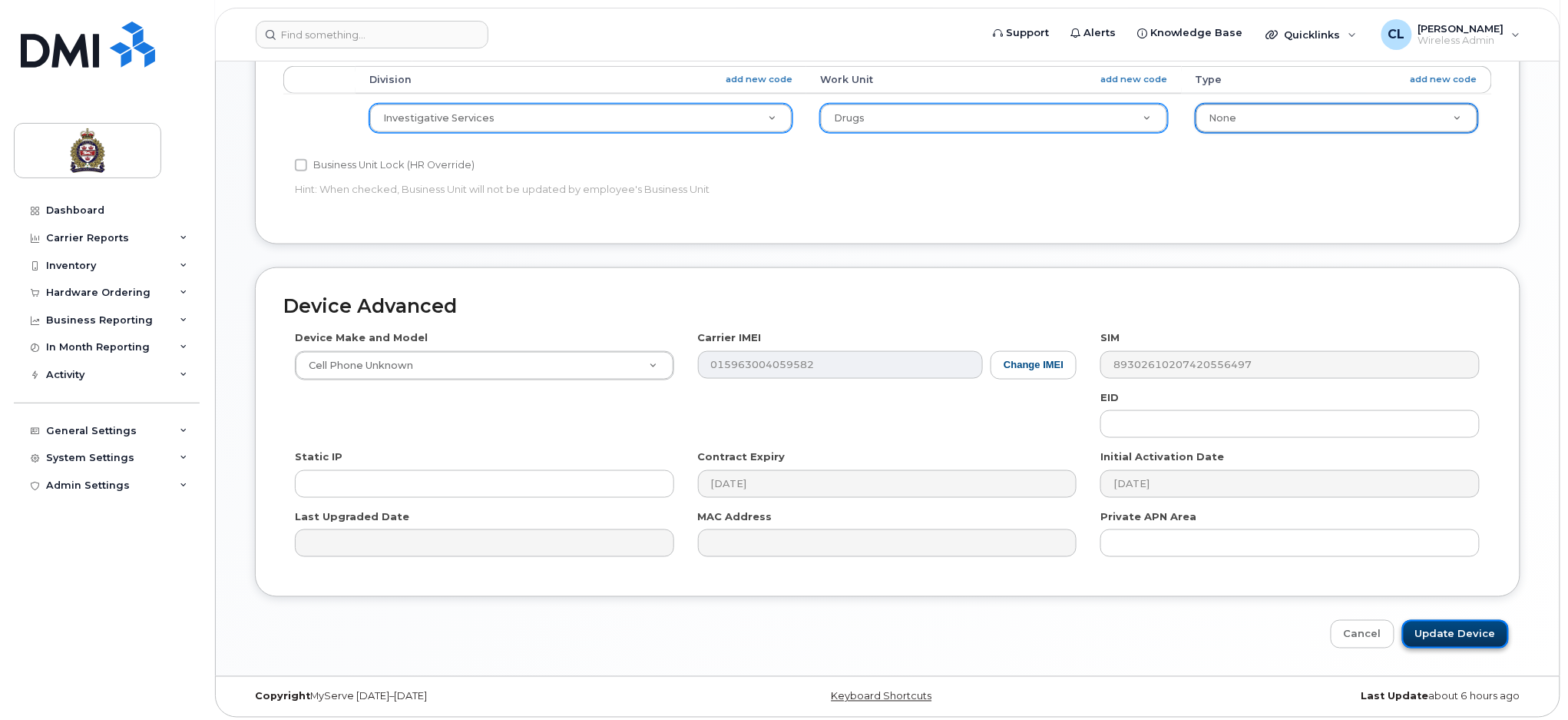
click at [1467, 628] on input "Update Device" at bounding box center [1455, 634] width 107 height 29
type input "Saving..."
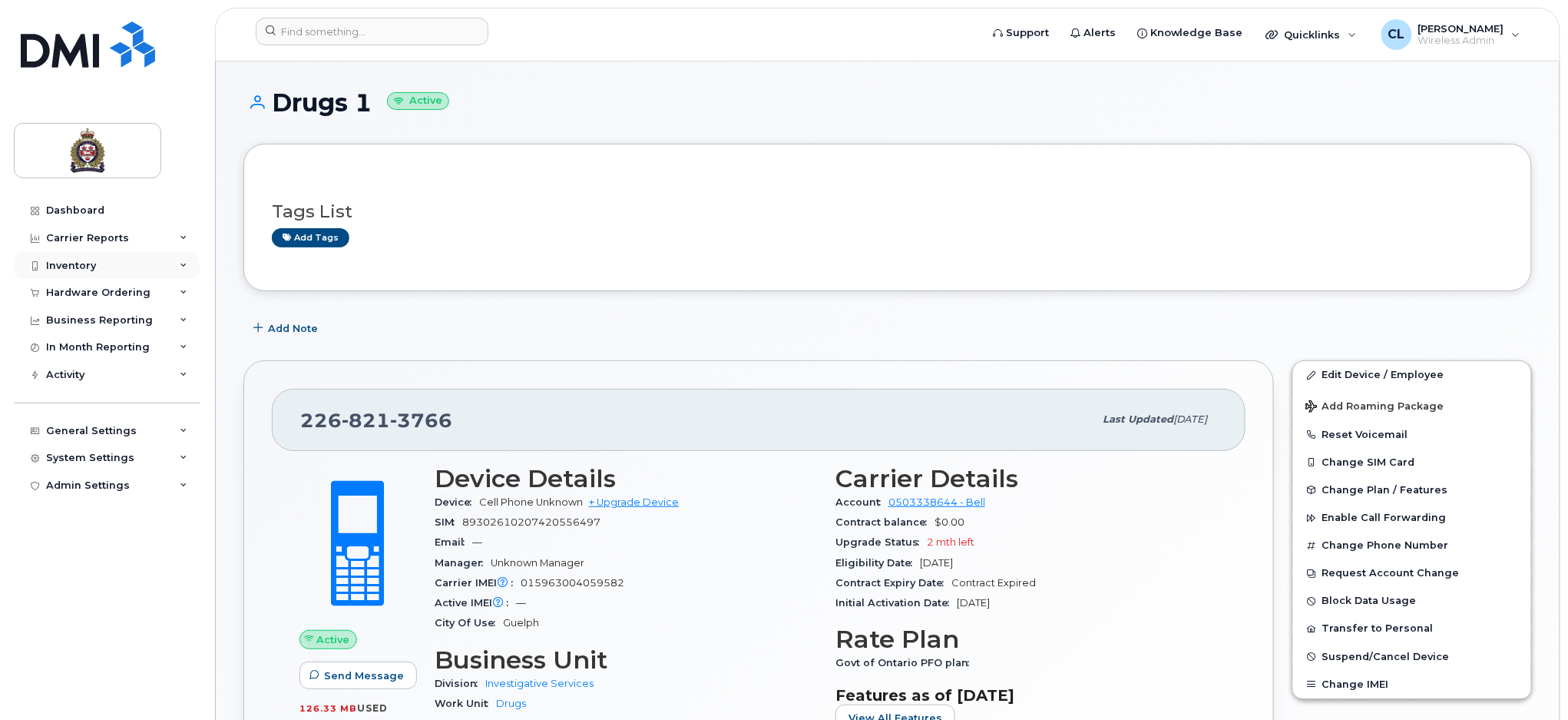
click at [72, 259] on div "Inventory" at bounding box center [71, 265] width 50 height 12
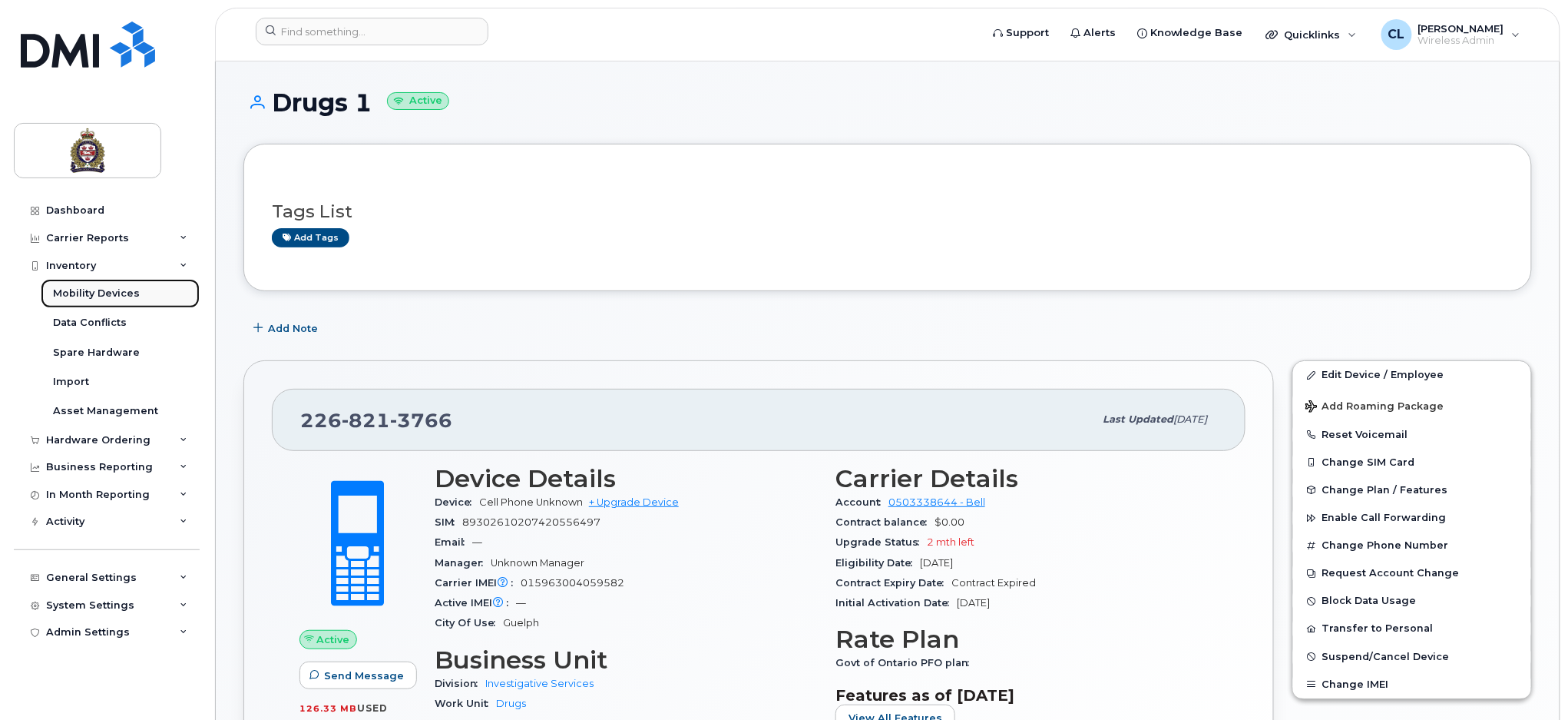
click at [92, 292] on div "Mobility Devices" at bounding box center [97, 293] width 86 height 14
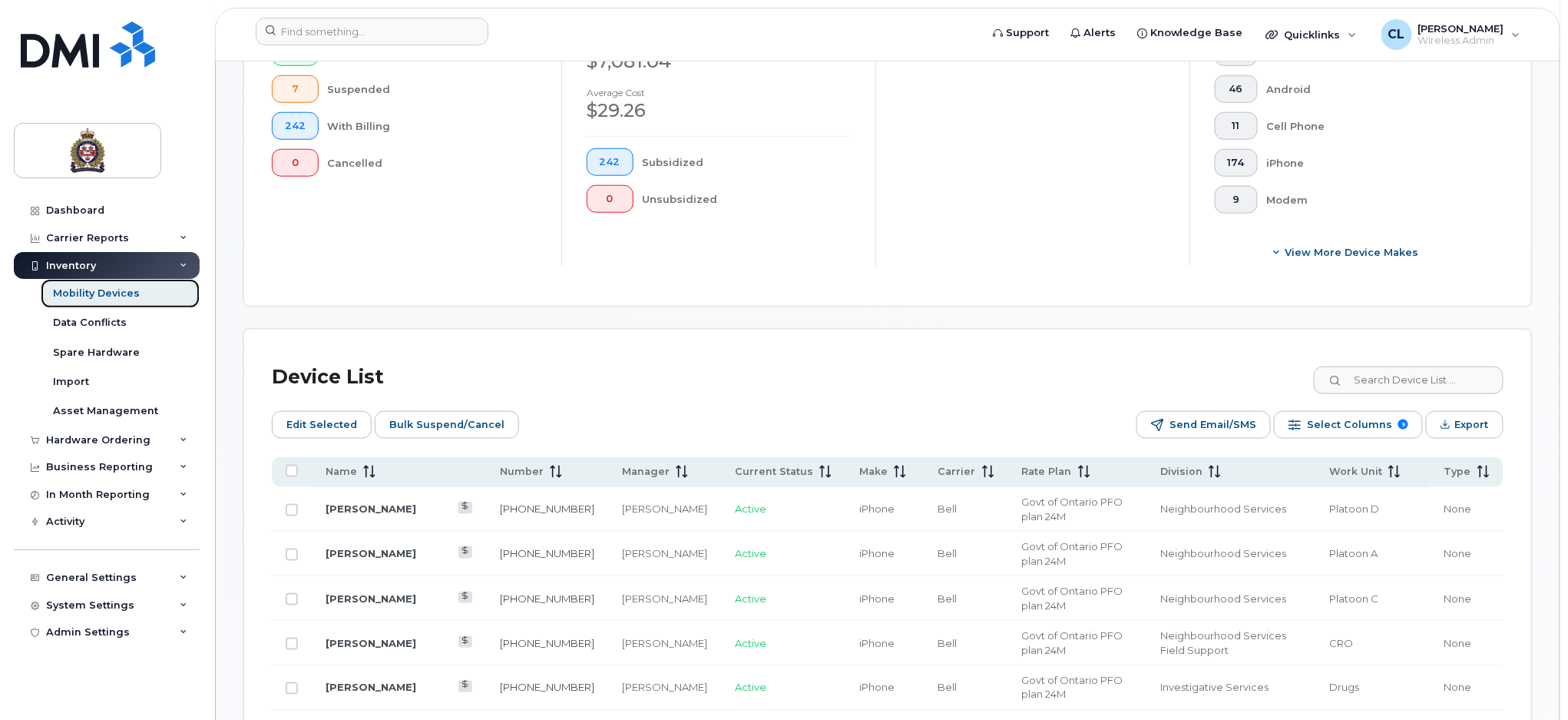
scroll to position [819, 0]
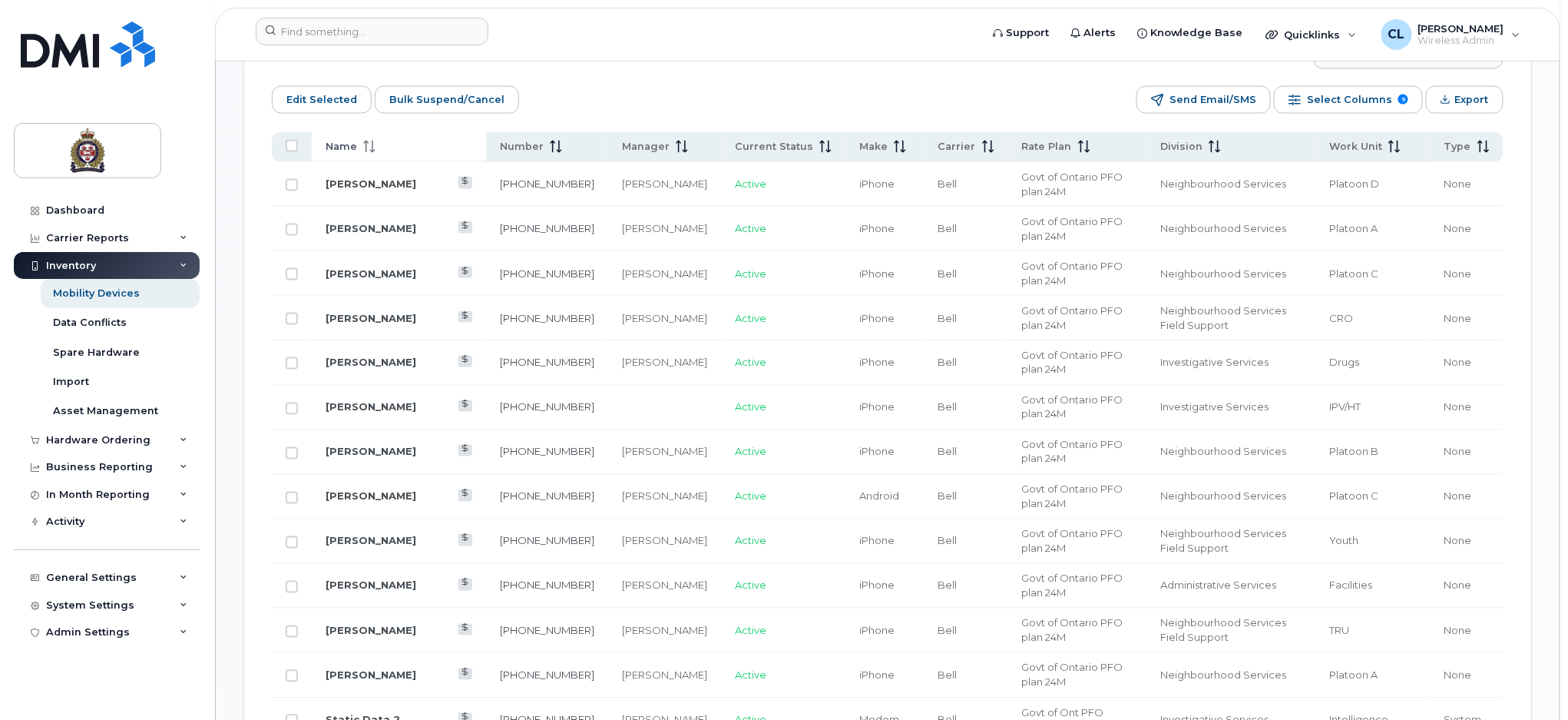
click at [358, 147] on span at bounding box center [366, 146] width 18 height 14
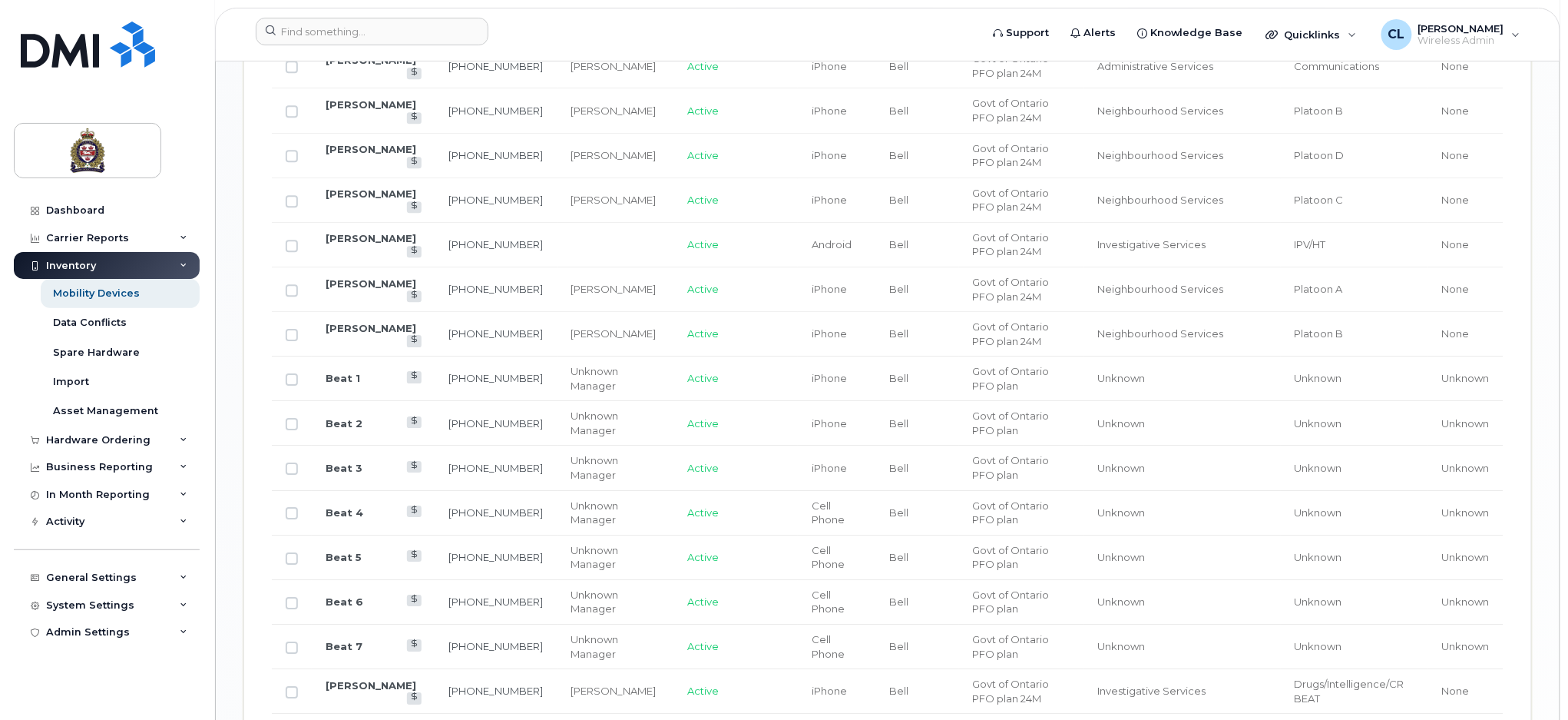
scroll to position [2637, 0]
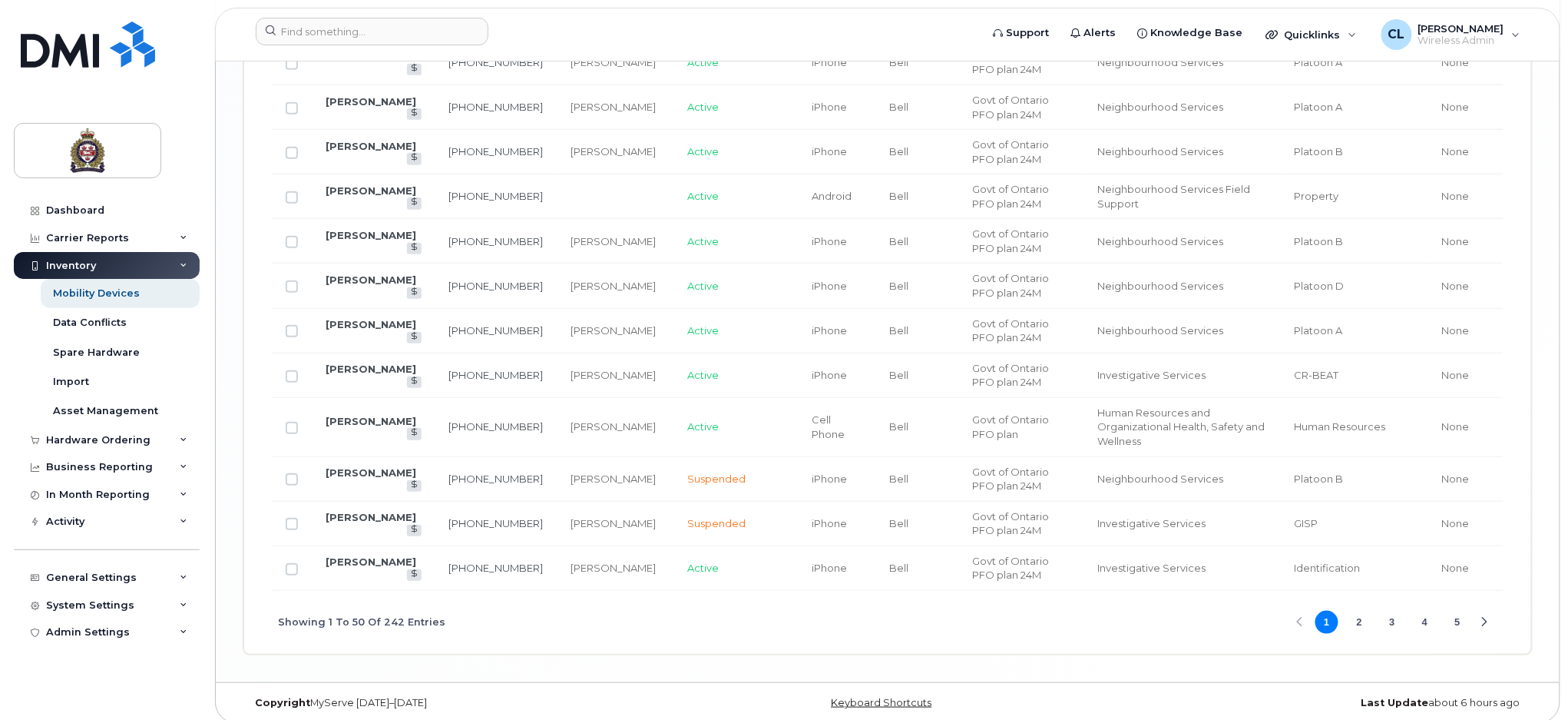
drag, startPoint x: 1356, startPoint y: 609, endPoint x: 595, endPoint y: 581, distance: 761.5
click at [1352, 611] on button "2" at bounding box center [1358, 622] width 23 height 23
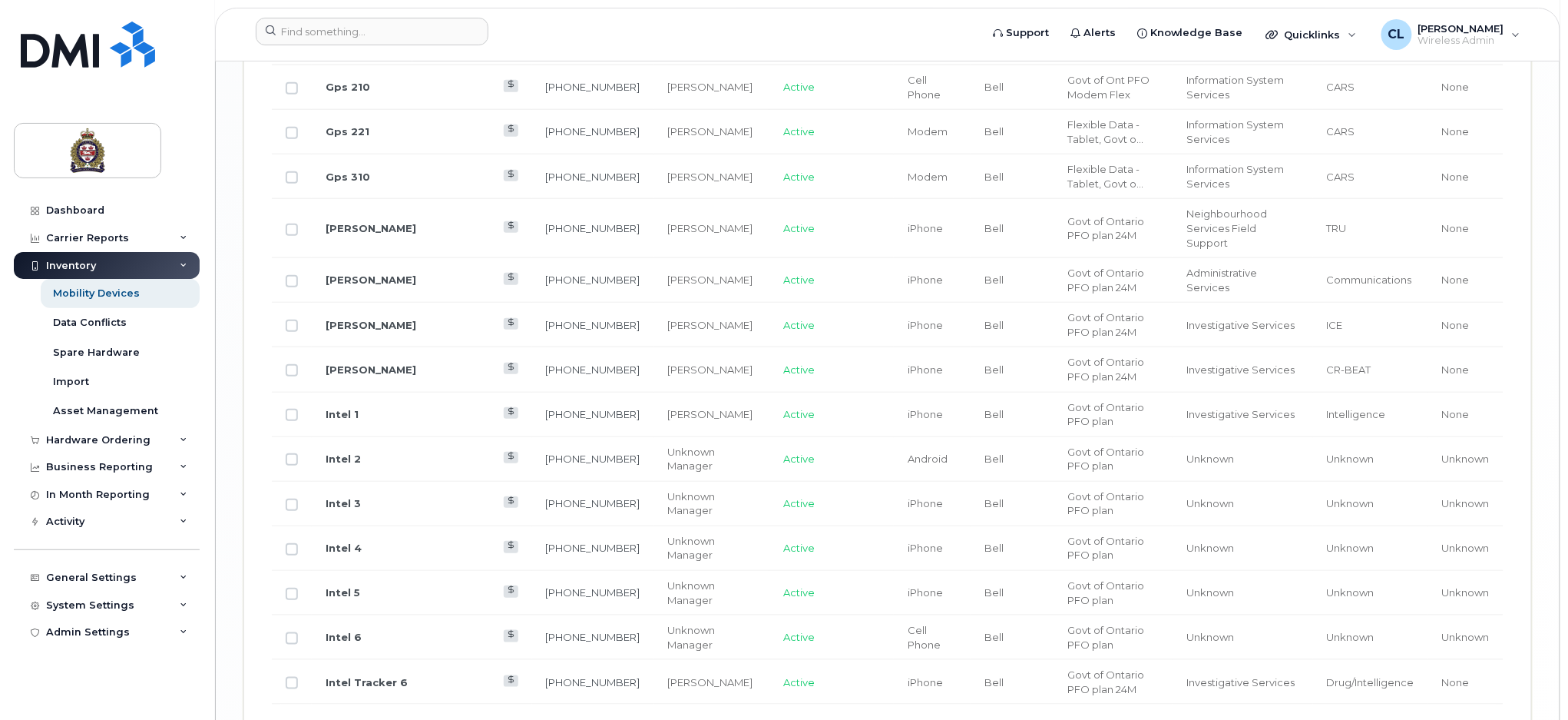
scroll to position [2610, 0]
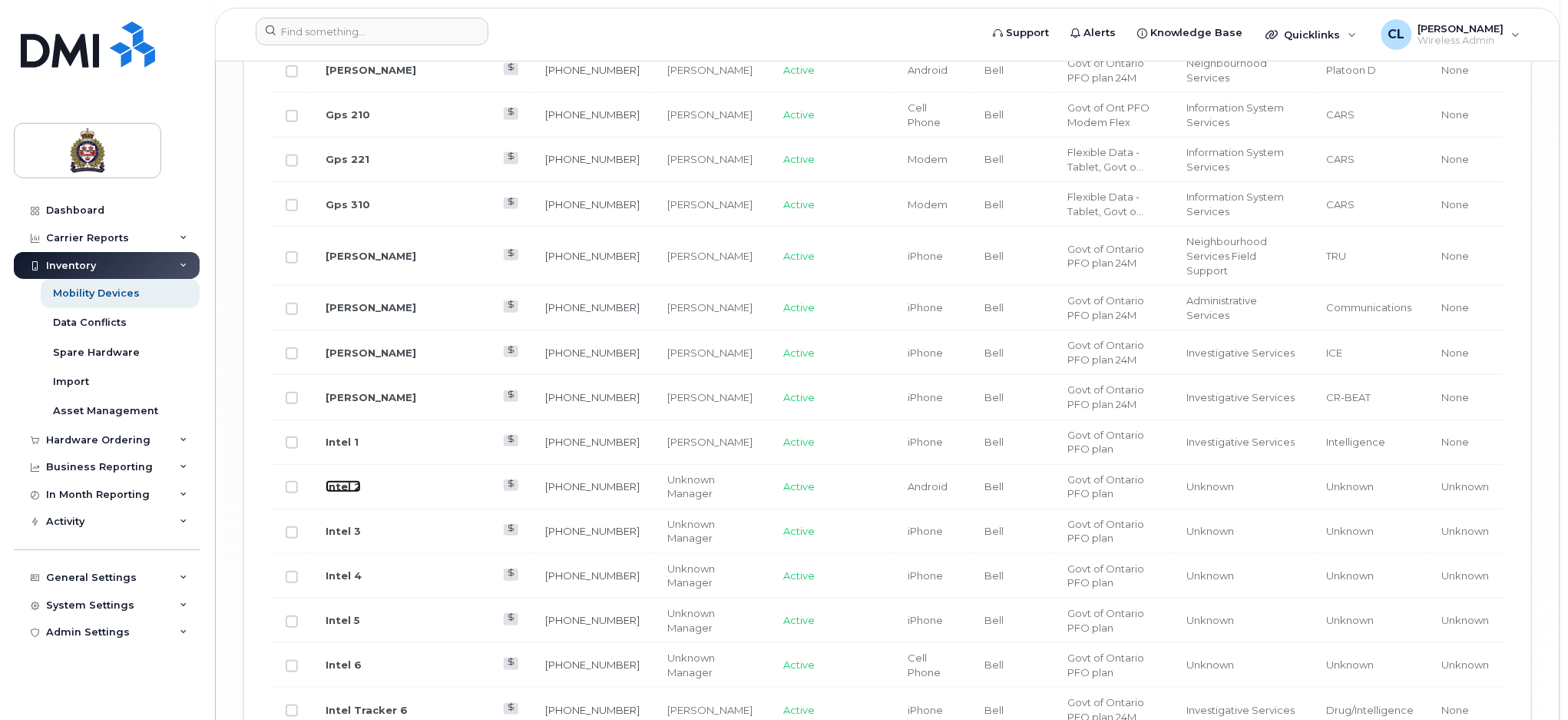
click at [336, 480] on link "Intel 2" at bounding box center [343, 486] width 35 height 12
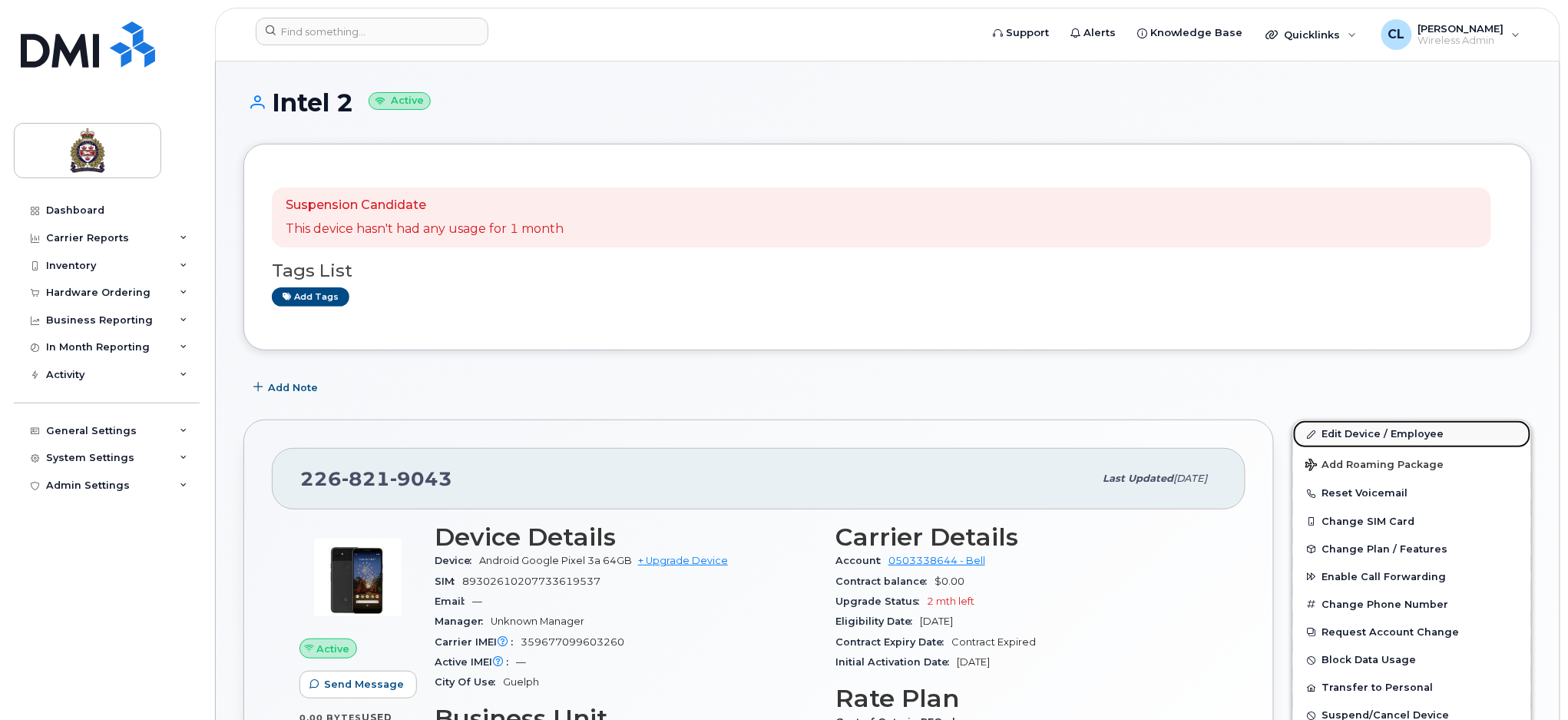
click at [1381, 436] on link "Edit Device / Employee" at bounding box center [1412, 434] width 238 height 28
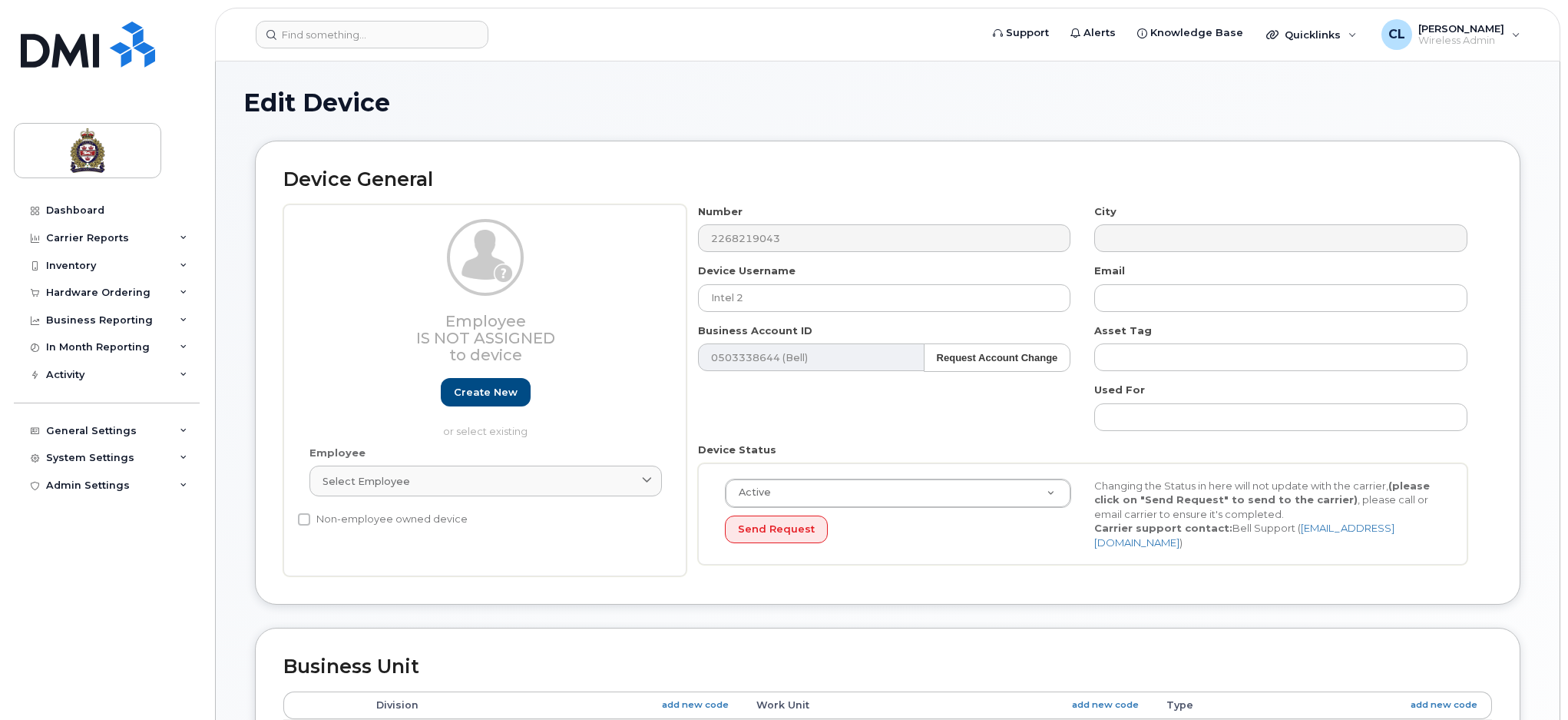
select select "159060"
select select "159061"
select select "159062"
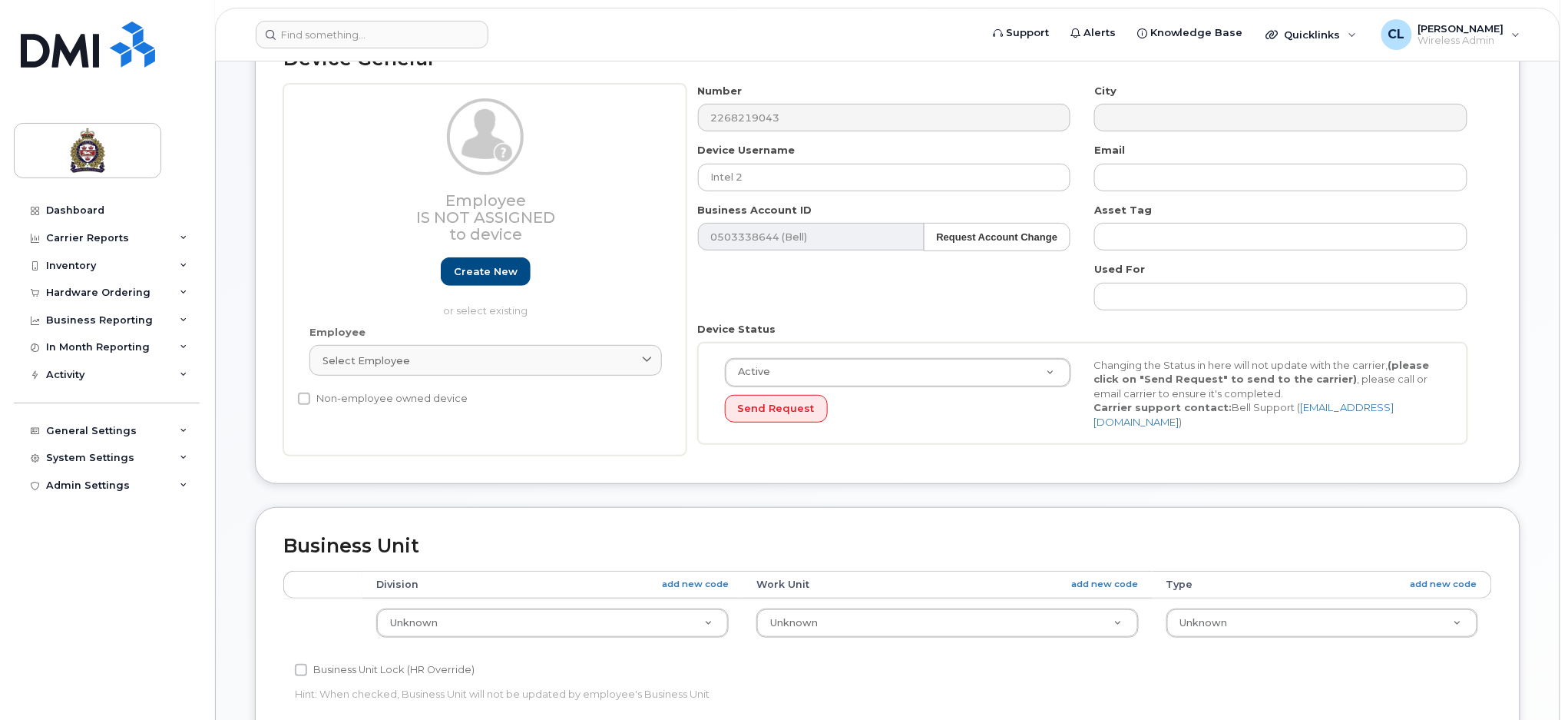
scroll to position [307, 0]
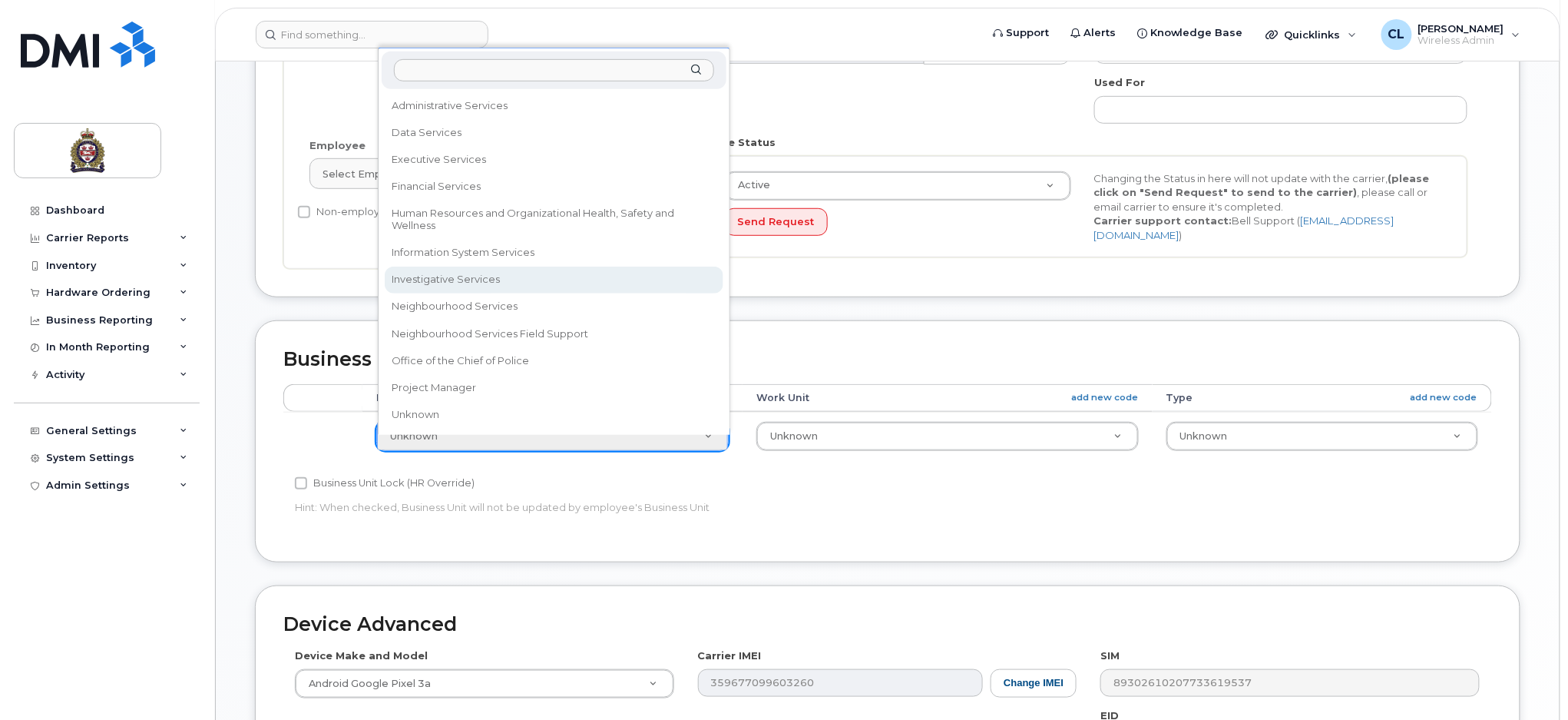
select select "159069"
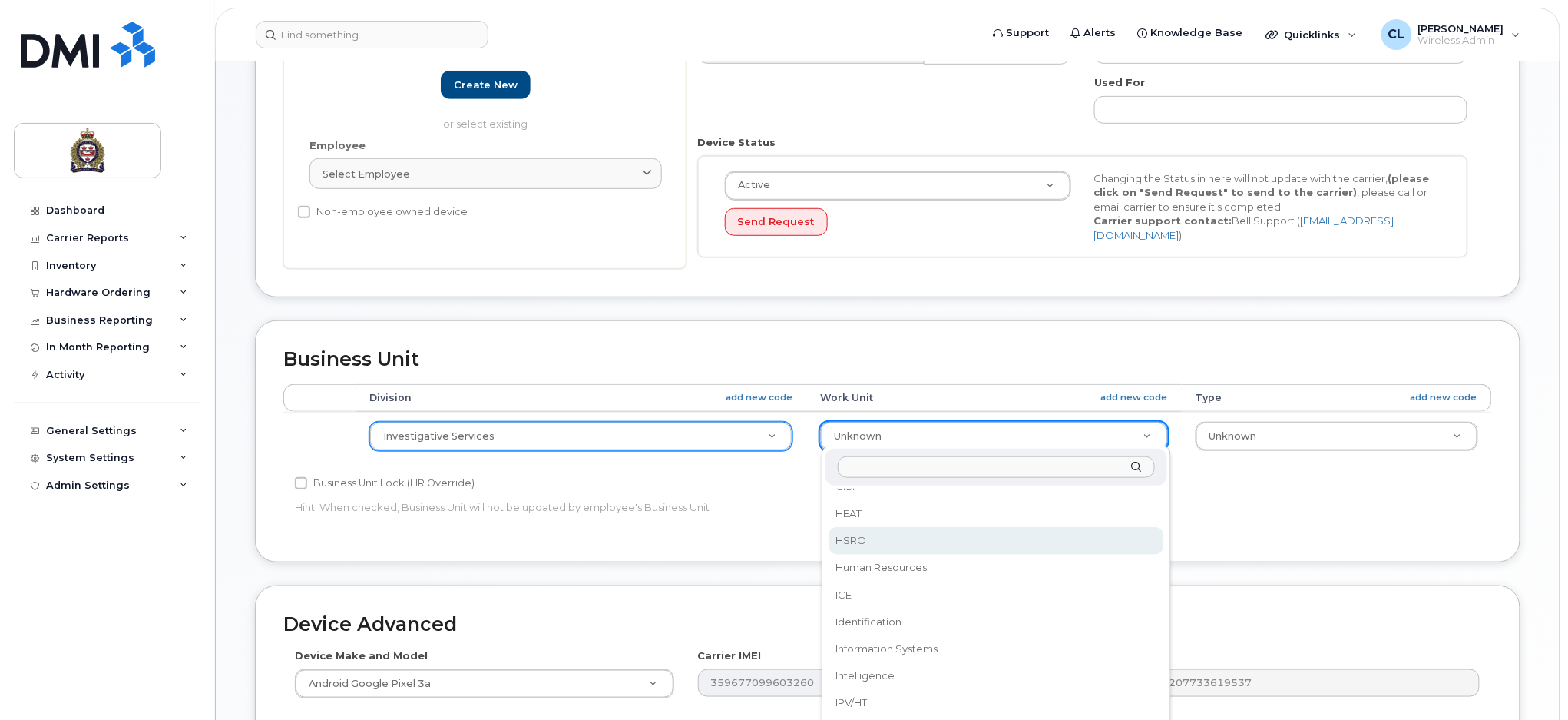
scroll to position [590, 0]
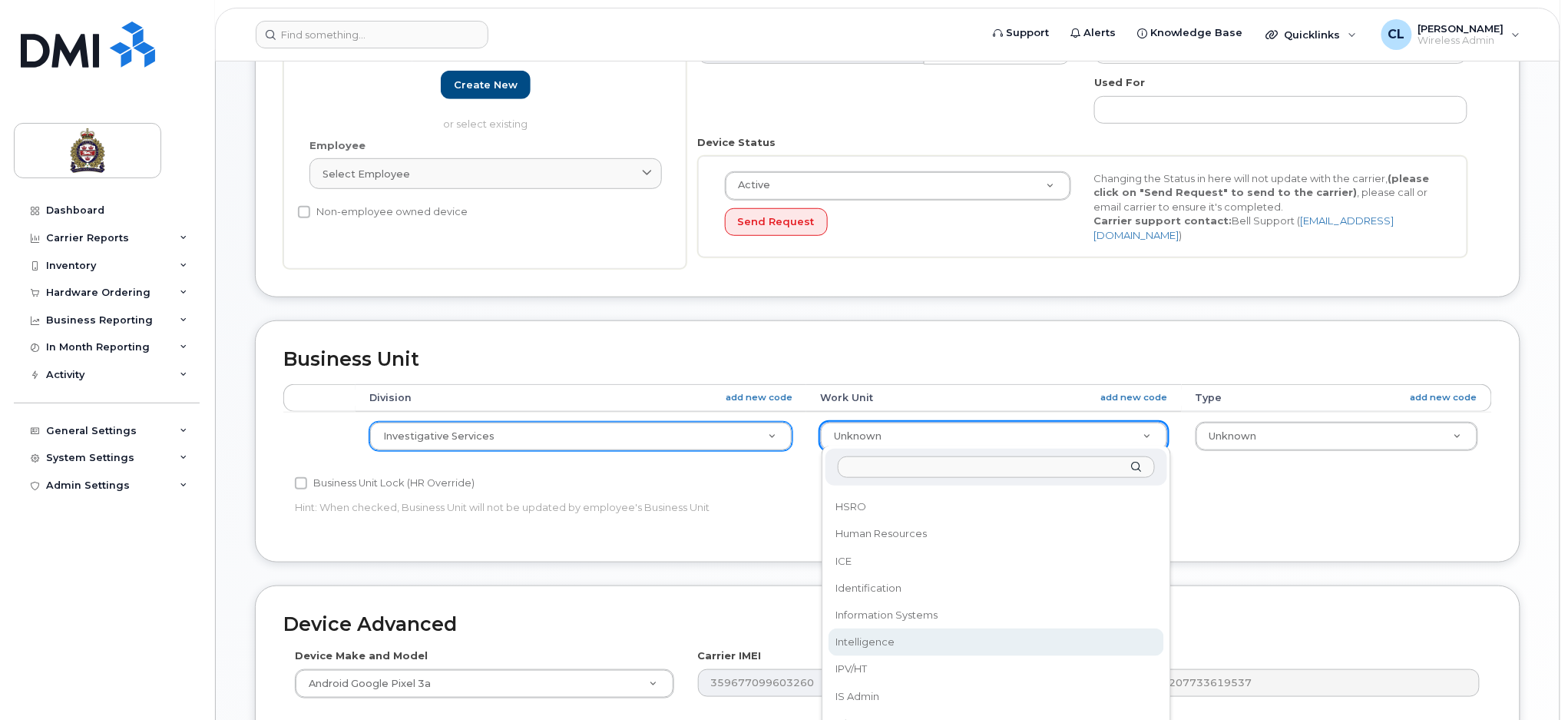
select select "159086"
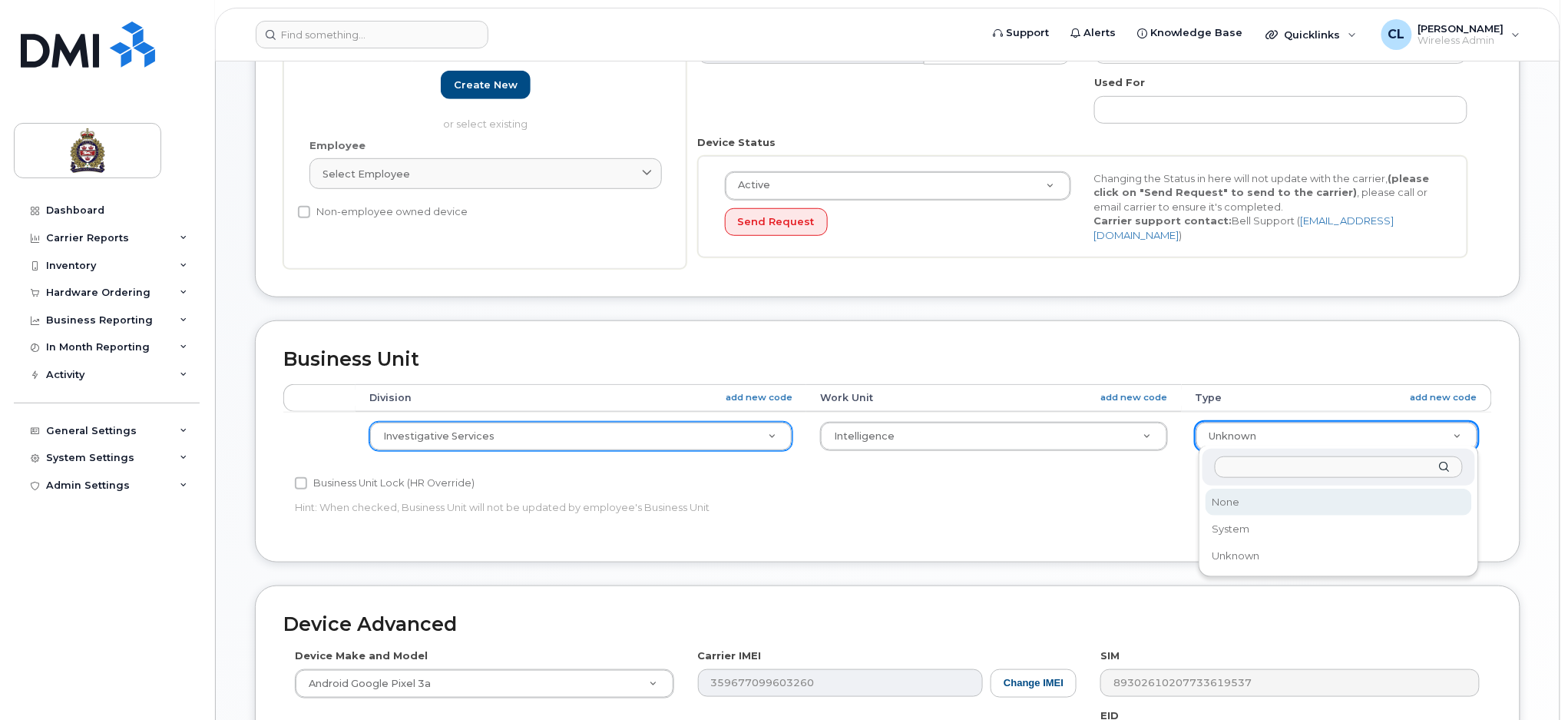
select select "159114"
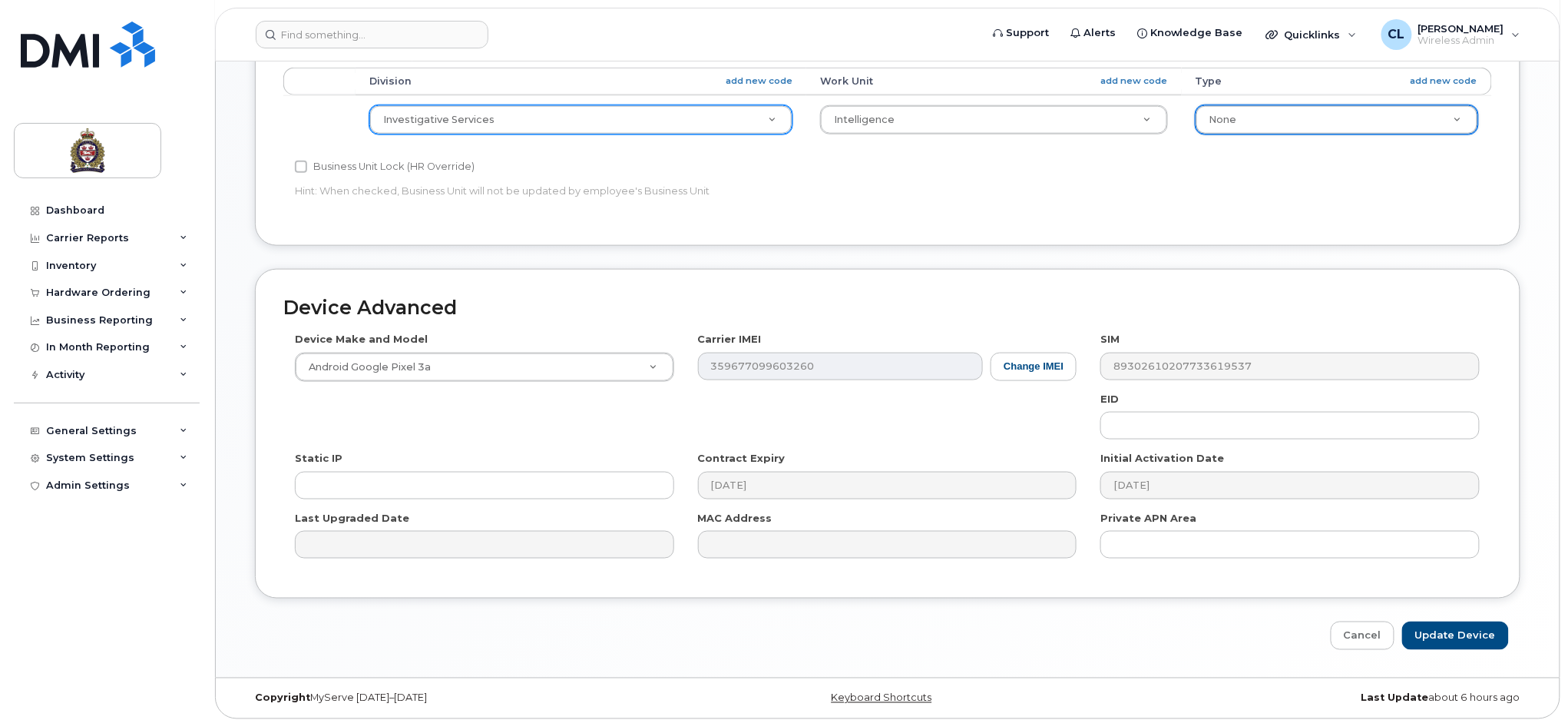
scroll to position [625, 0]
click at [1441, 625] on input "Update Device" at bounding box center [1455, 634] width 107 height 29
type input "Saving..."
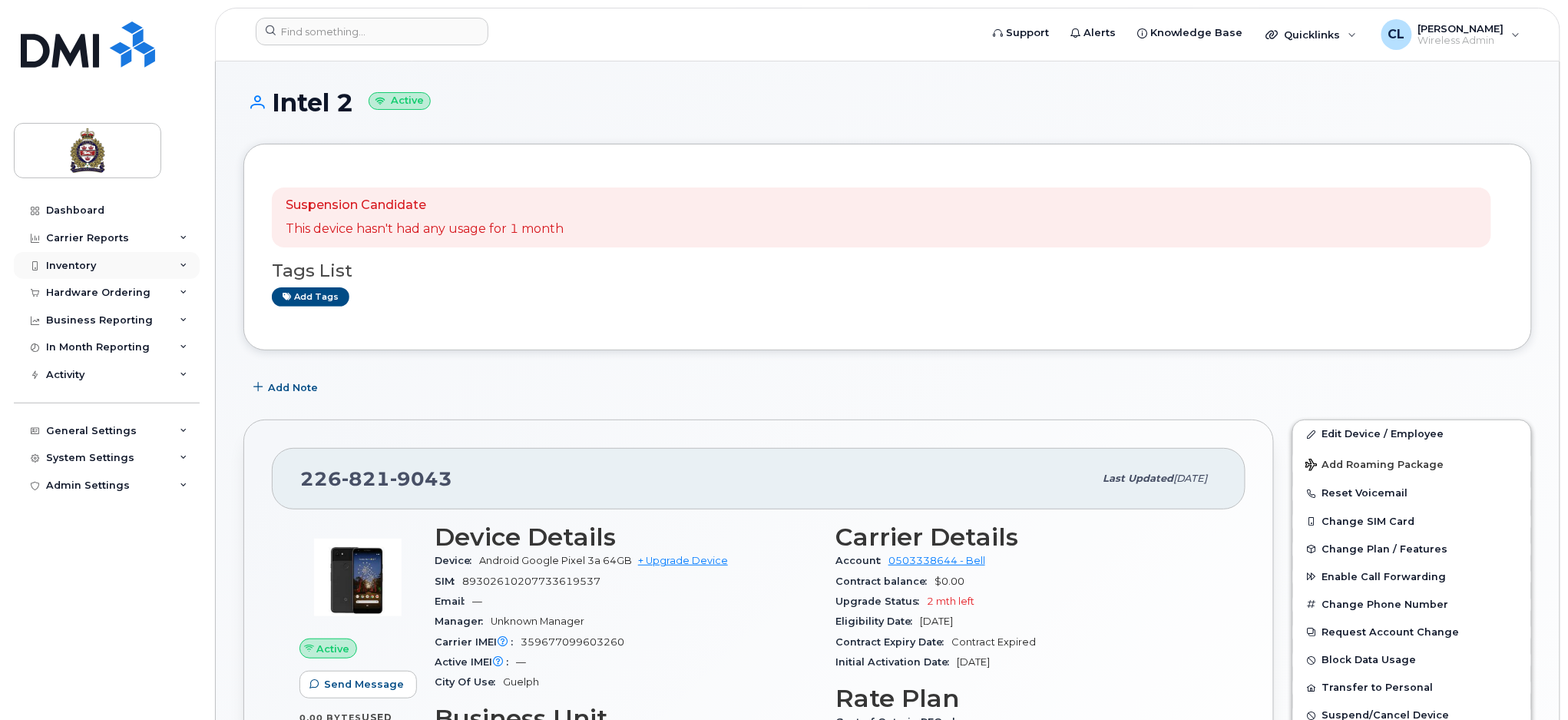
click at [77, 264] on div "Inventory" at bounding box center [71, 265] width 50 height 12
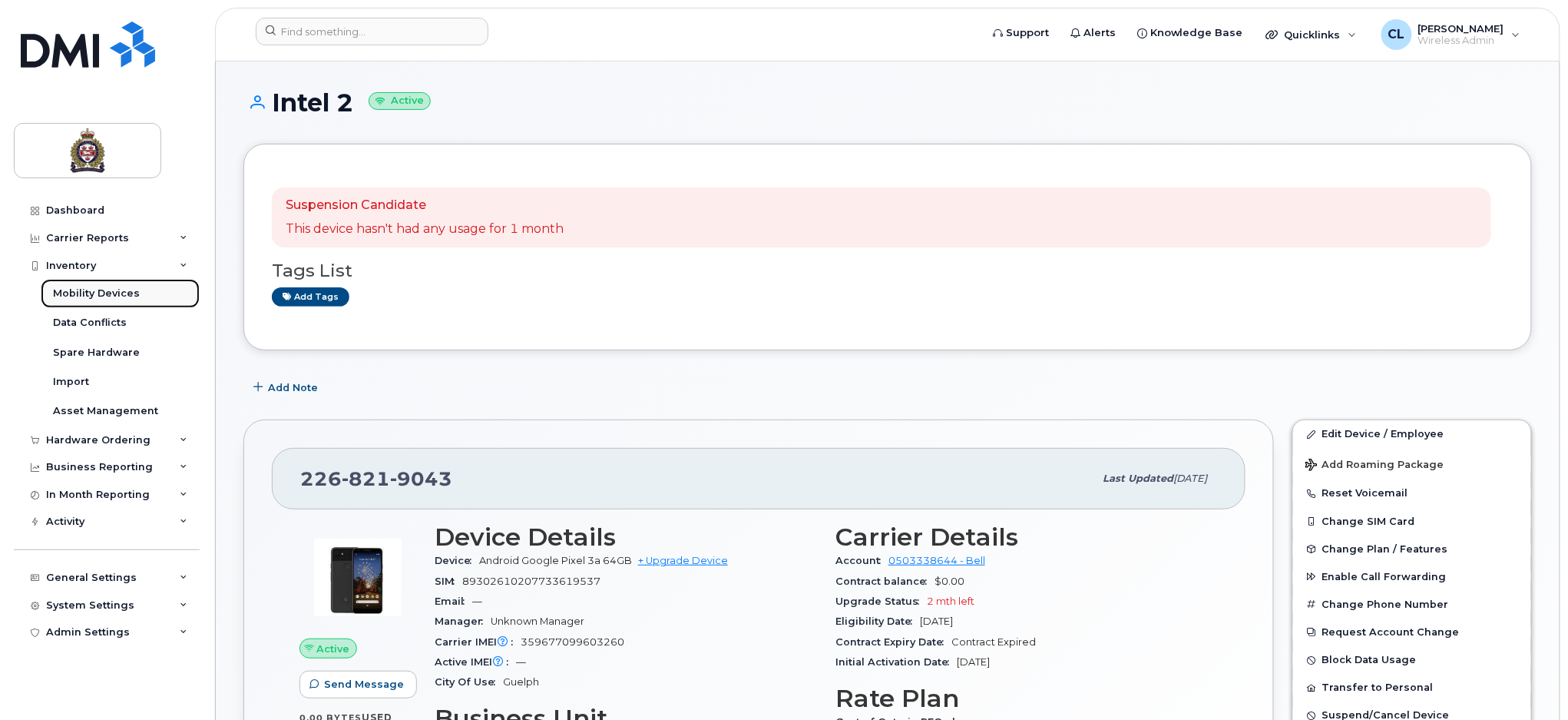
click at [119, 291] on div "Mobility Devices" at bounding box center [97, 293] width 86 height 14
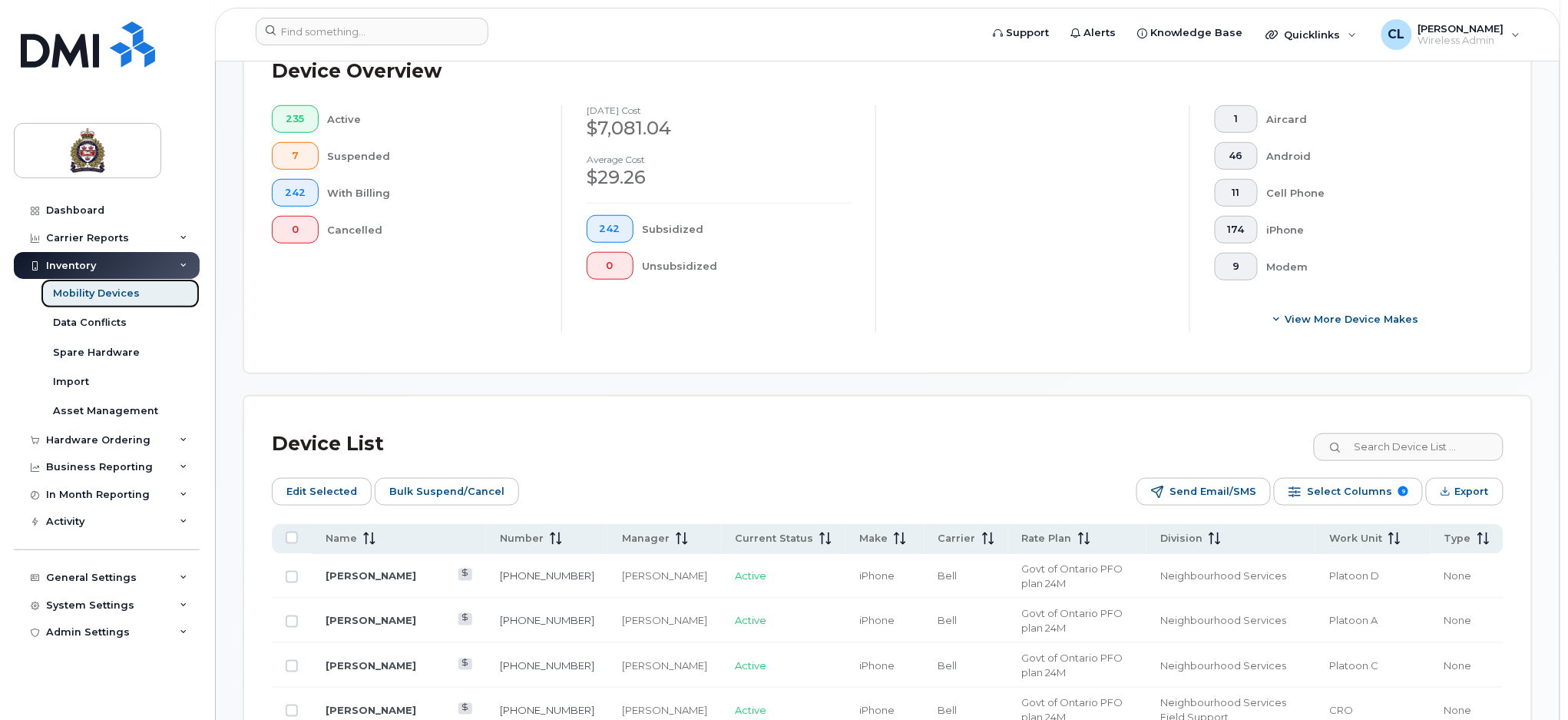
scroll to position [511, 0]
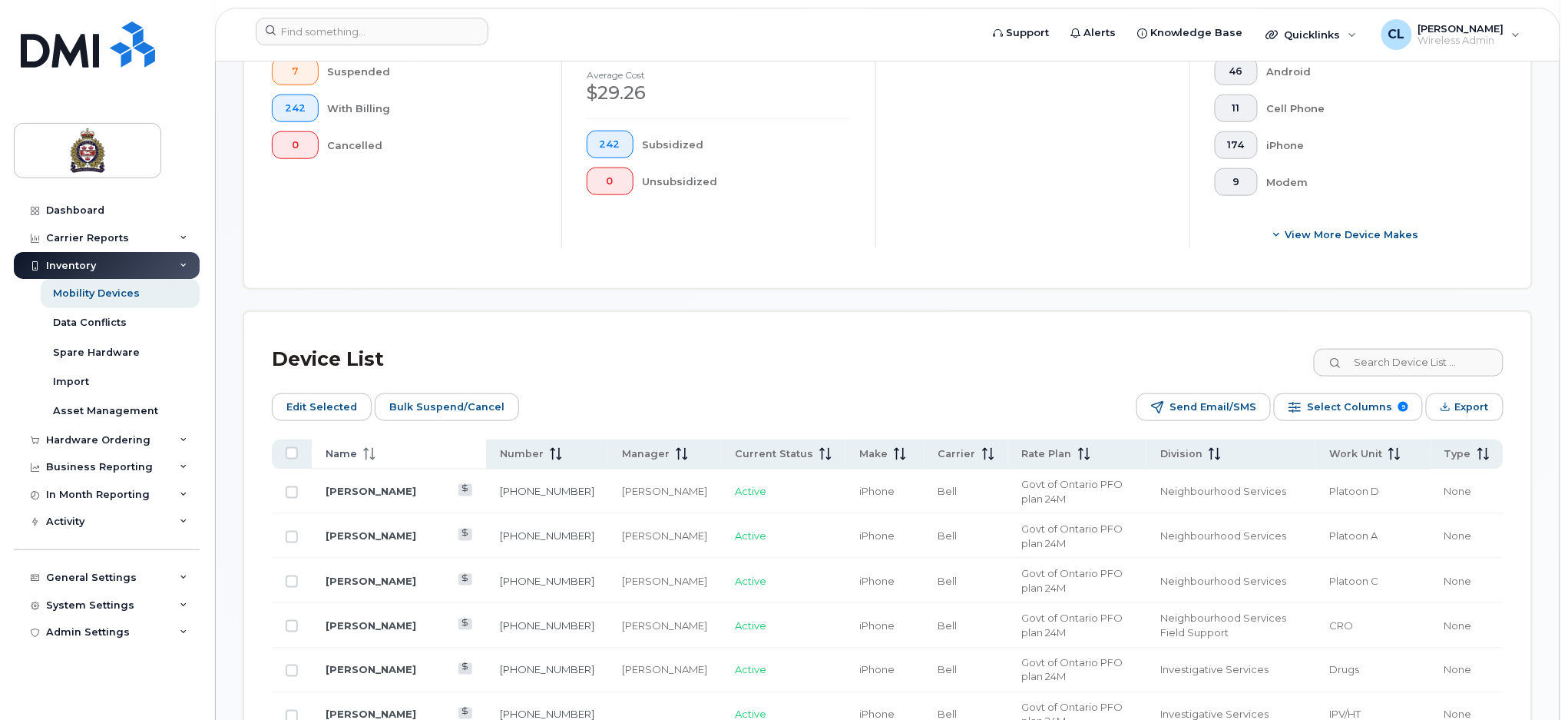
click at [363, 453] on icon at bounding box center [369, 453] width 12 height 12
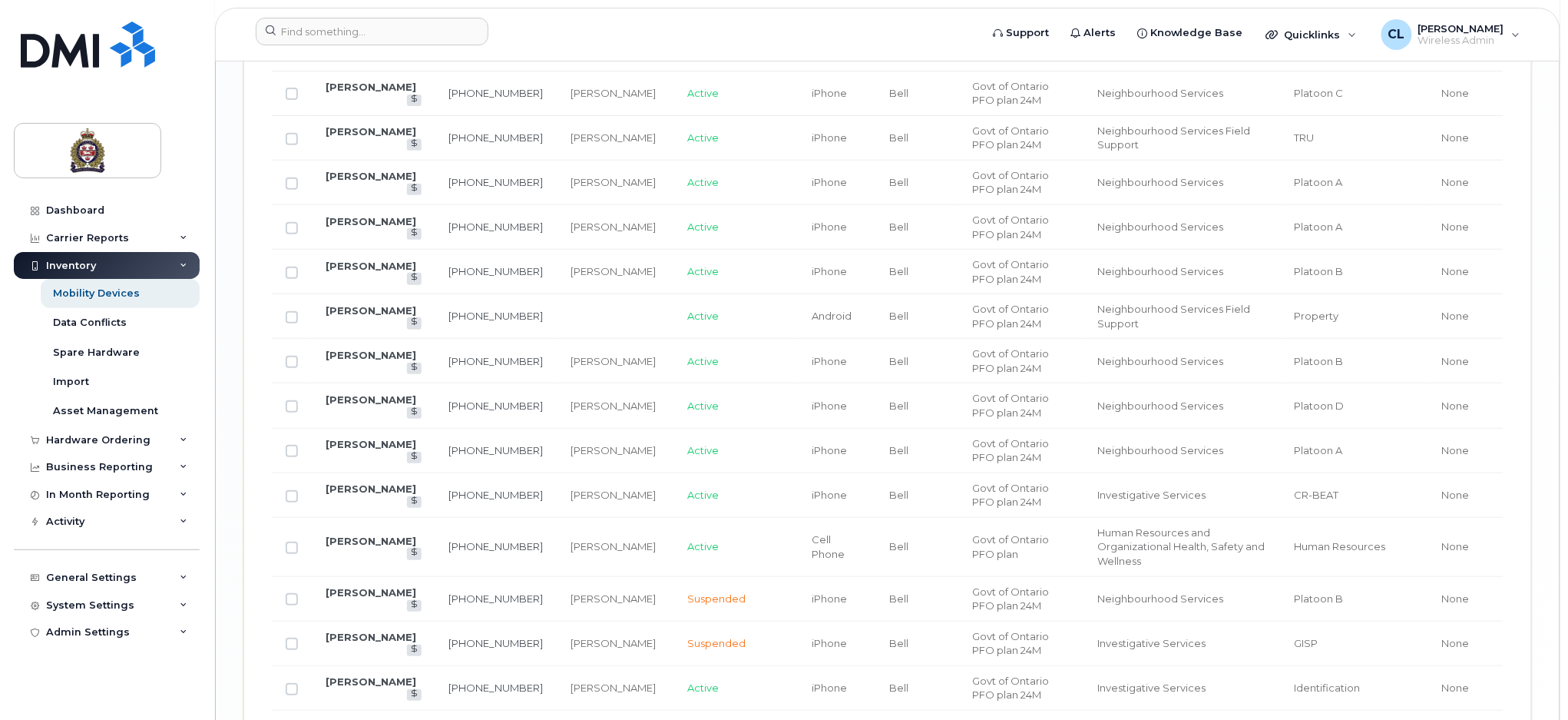
scroll to position [2637, 0]
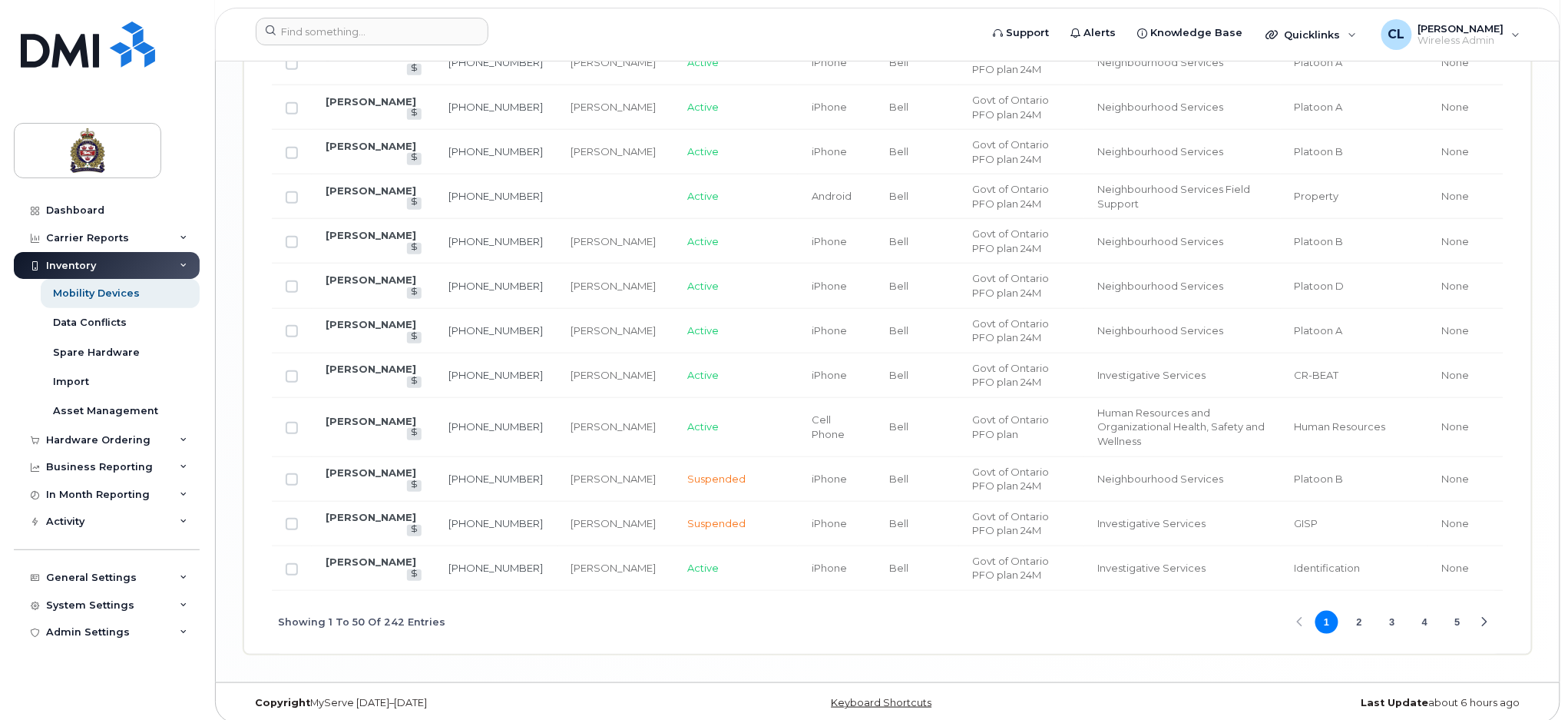
click at [1358, 613] on button "2" at bounding box center [1358, 622] width 23 height 23
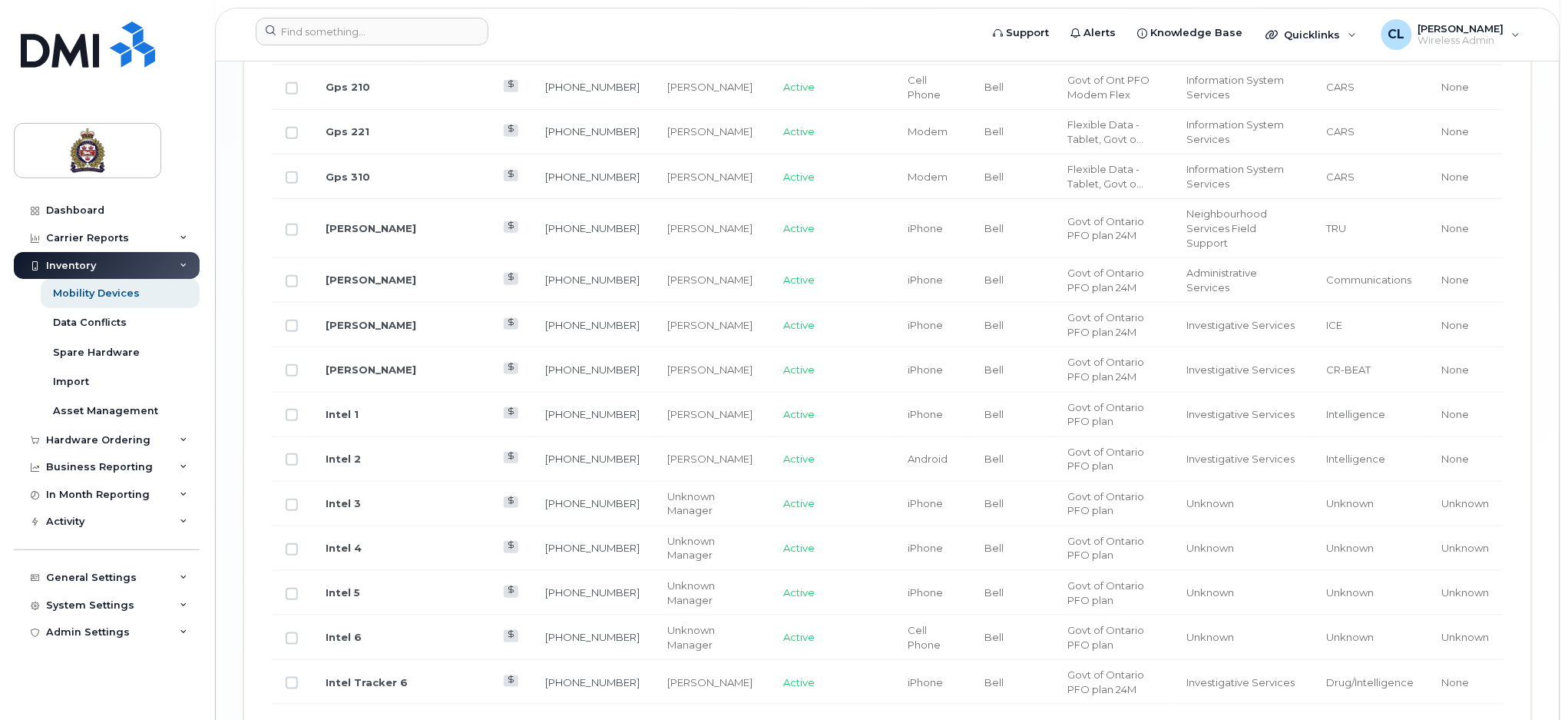
scroll to position [2595, 0]
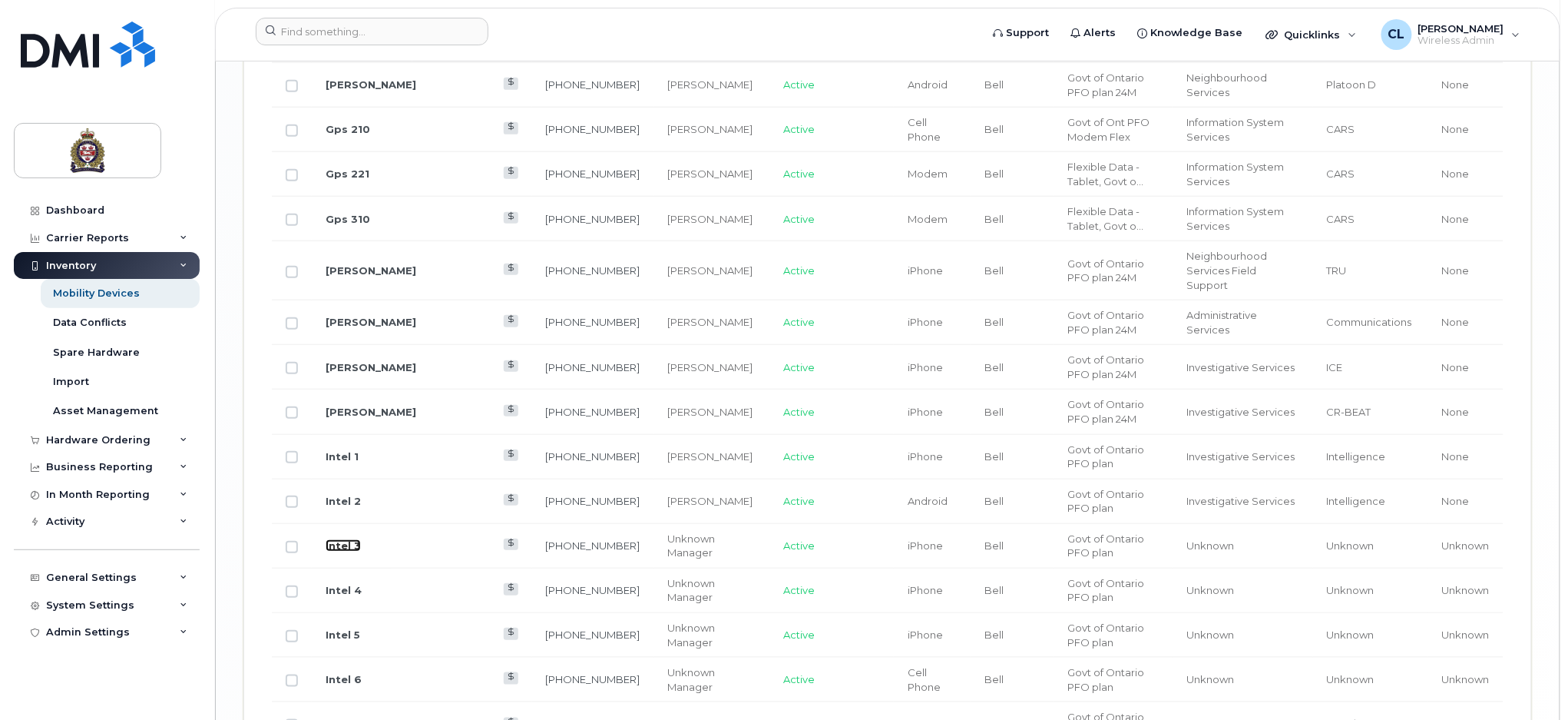
click at [347, 539] on link "Intel 3" at bounding box center [343, 544] width 35 height 12
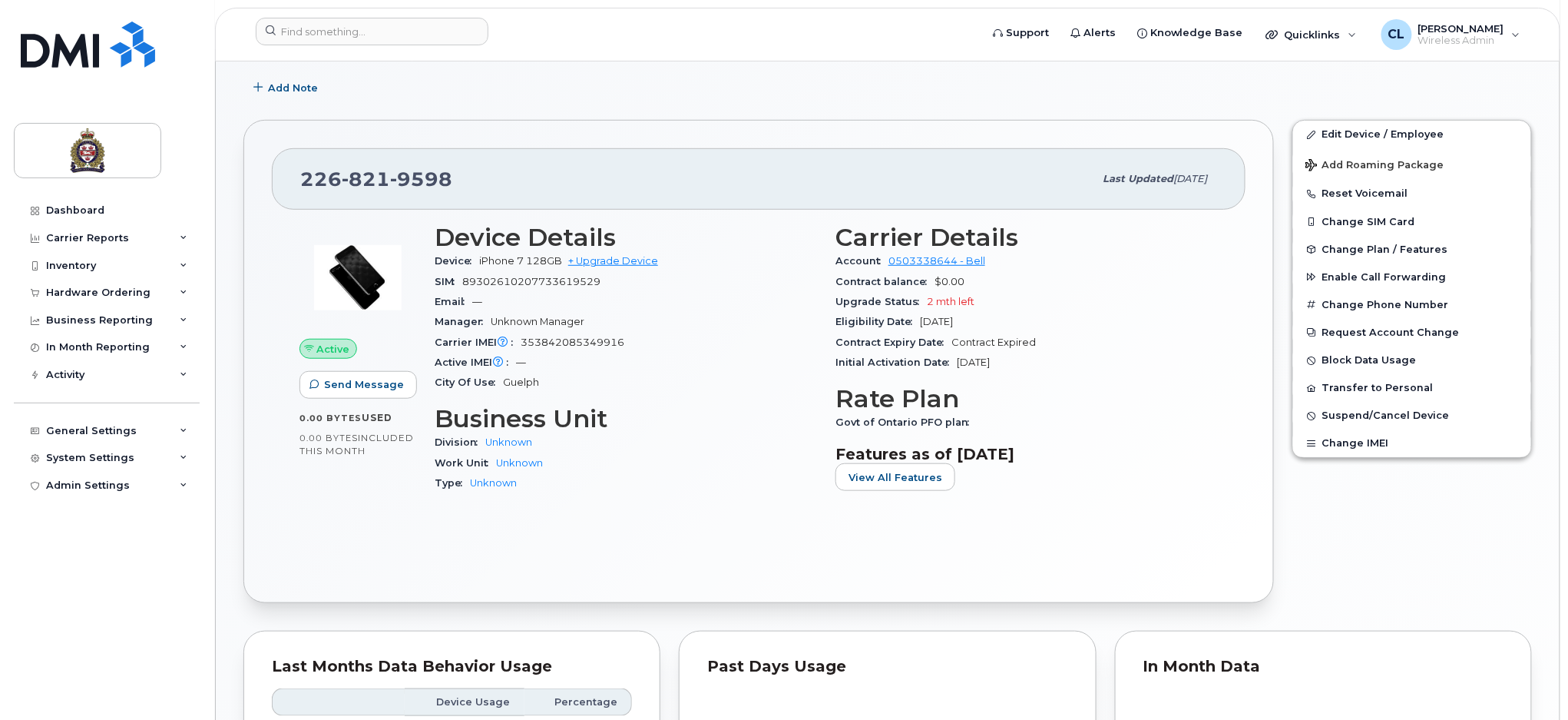
scroll to position [307, 0]
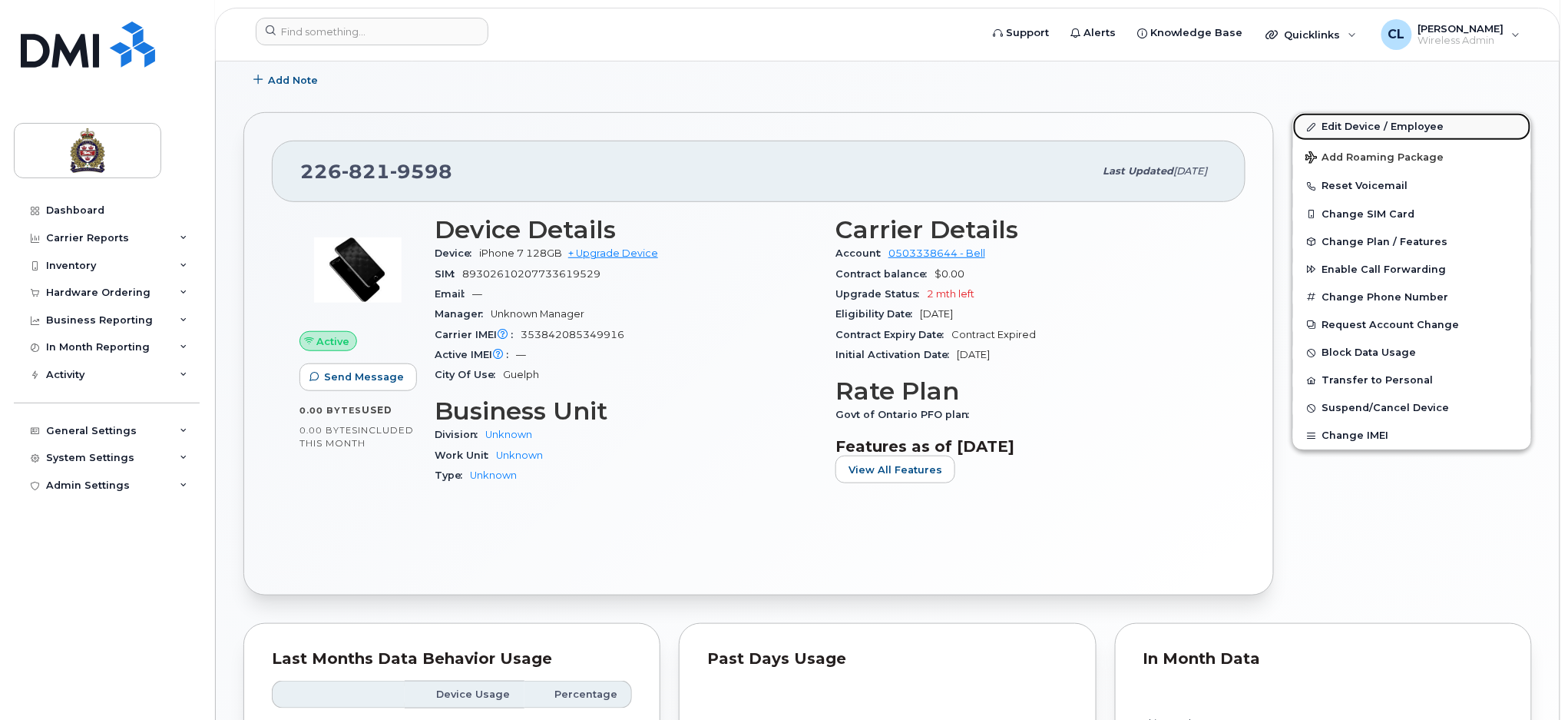
click at [1357, 121] on link "Edit Device / Employee" at bounding box center [1412, 127] width 238 height 28
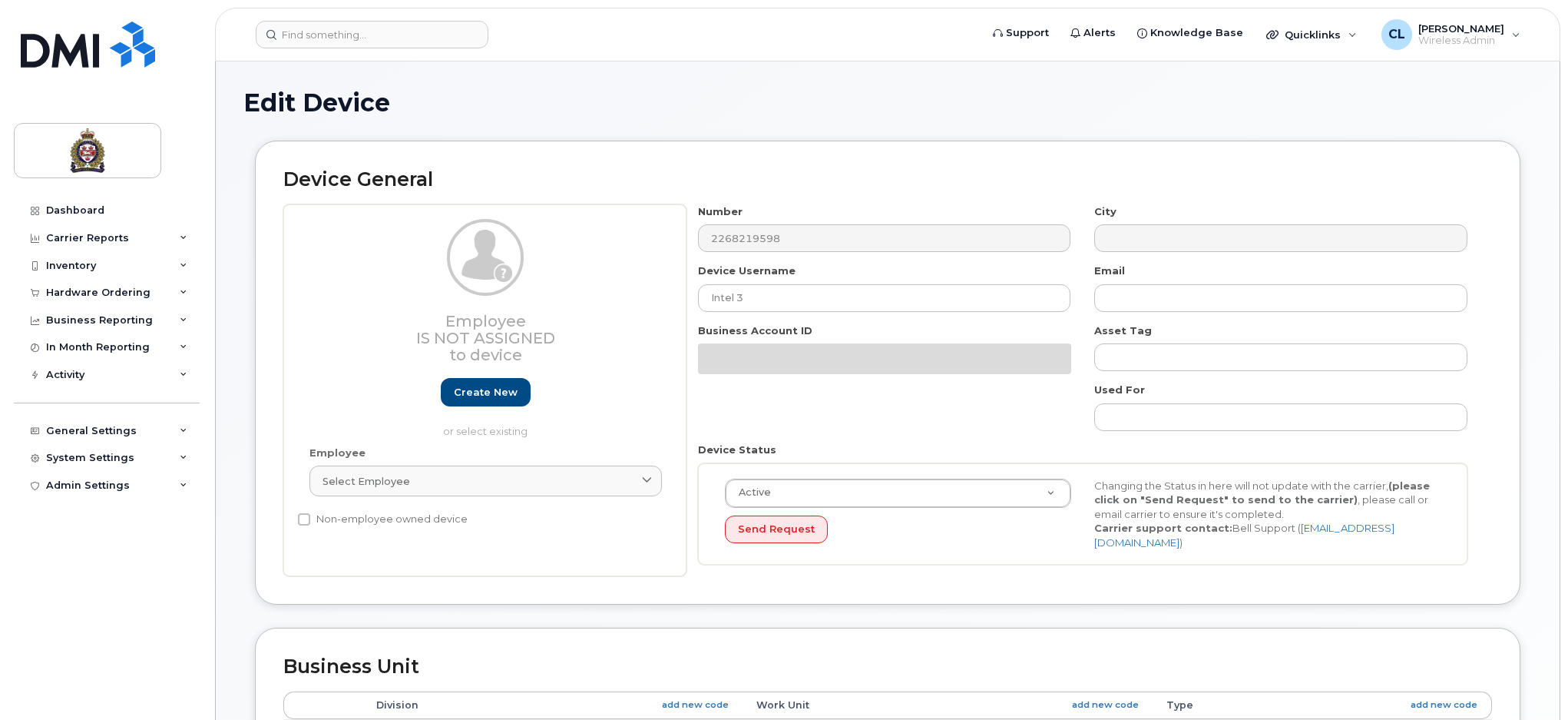
select select "159060"
select select "159061"
select select "159062"
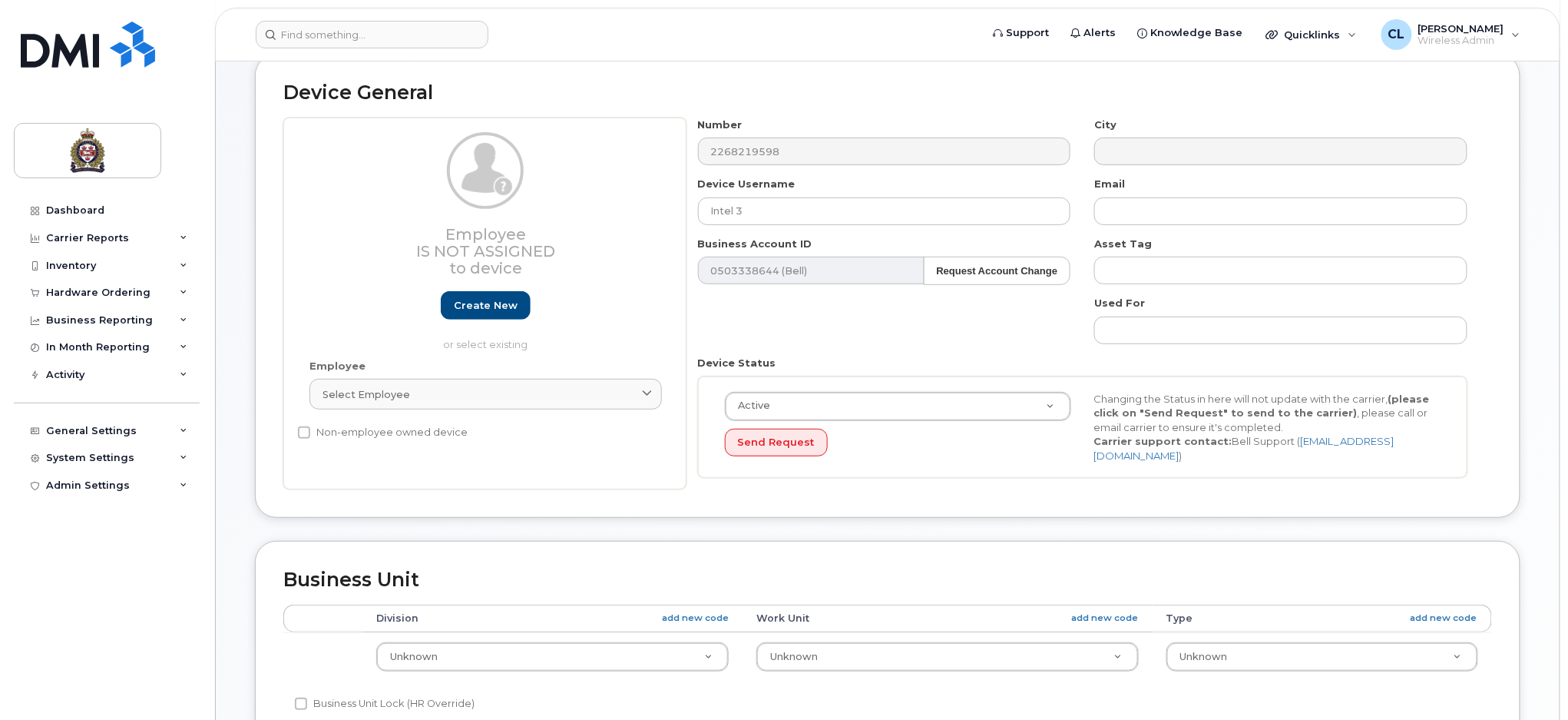
scroll to position [307, 0]
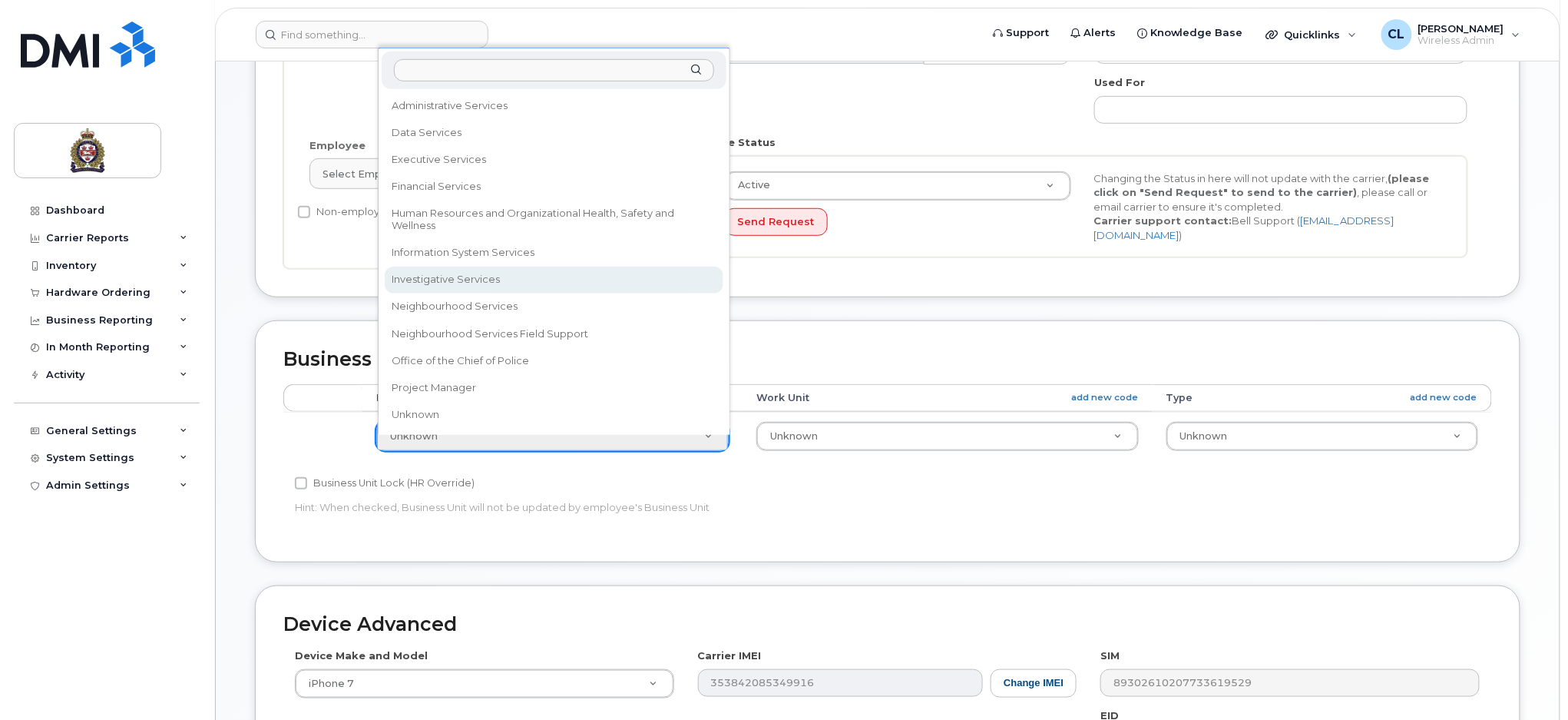
select select "159069"
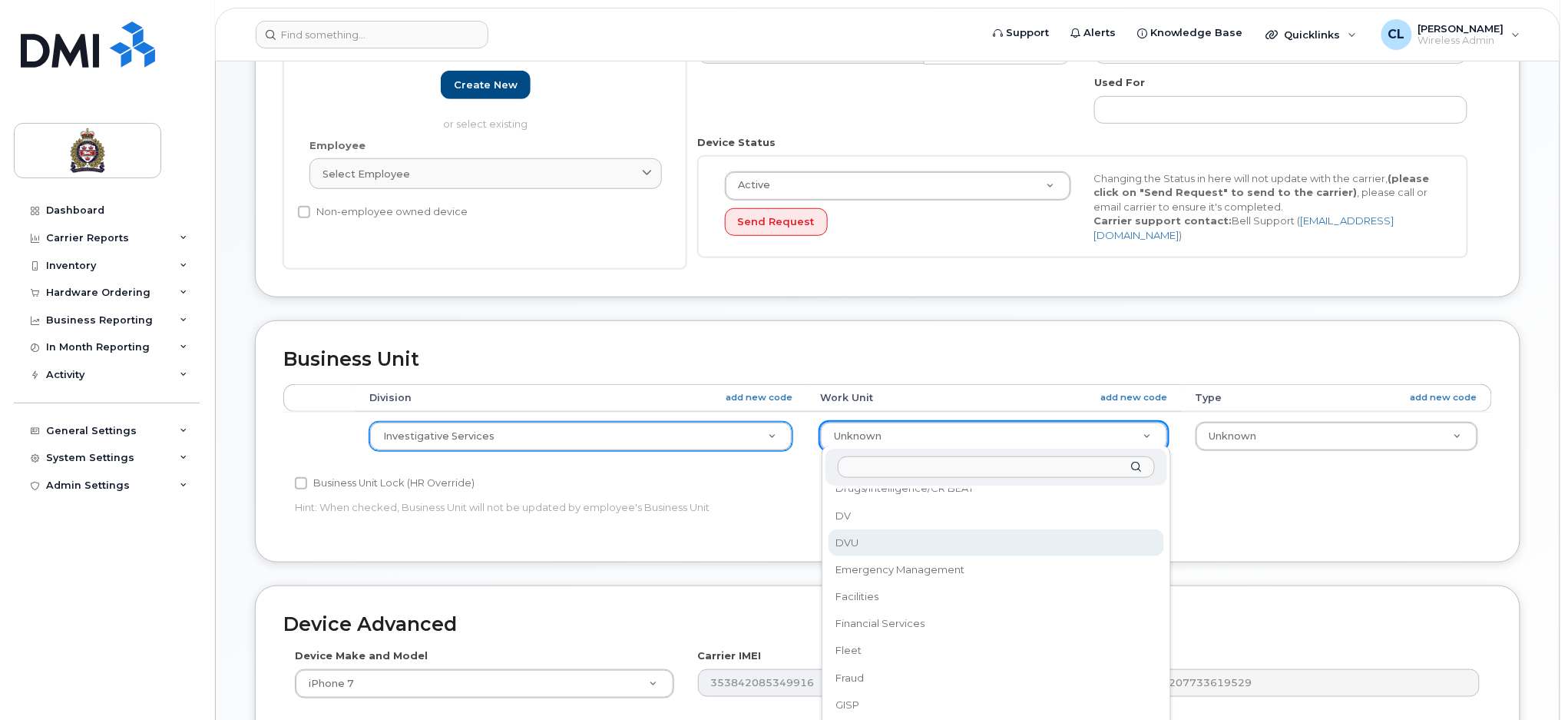
scroll to position [487, 0]
select select "159086"
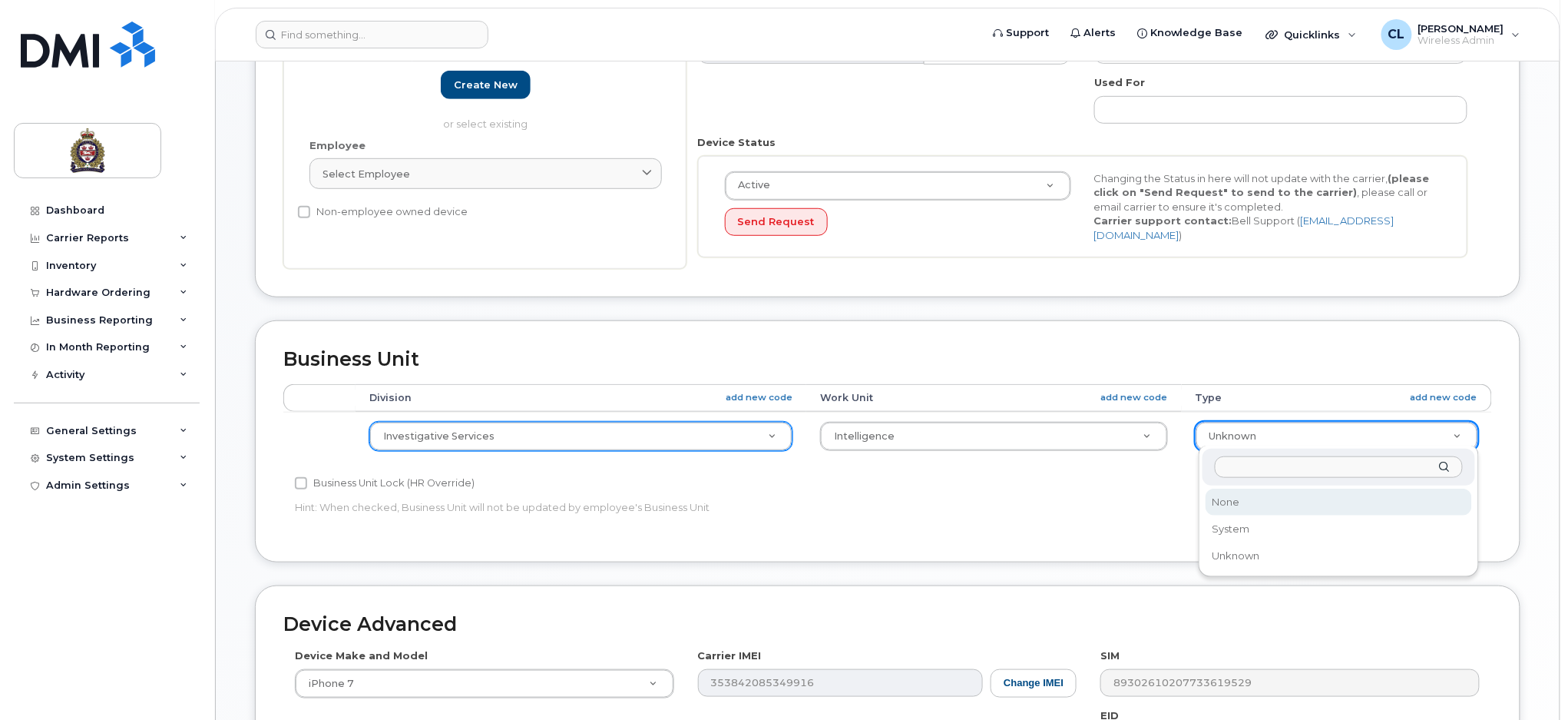
select select "159114"
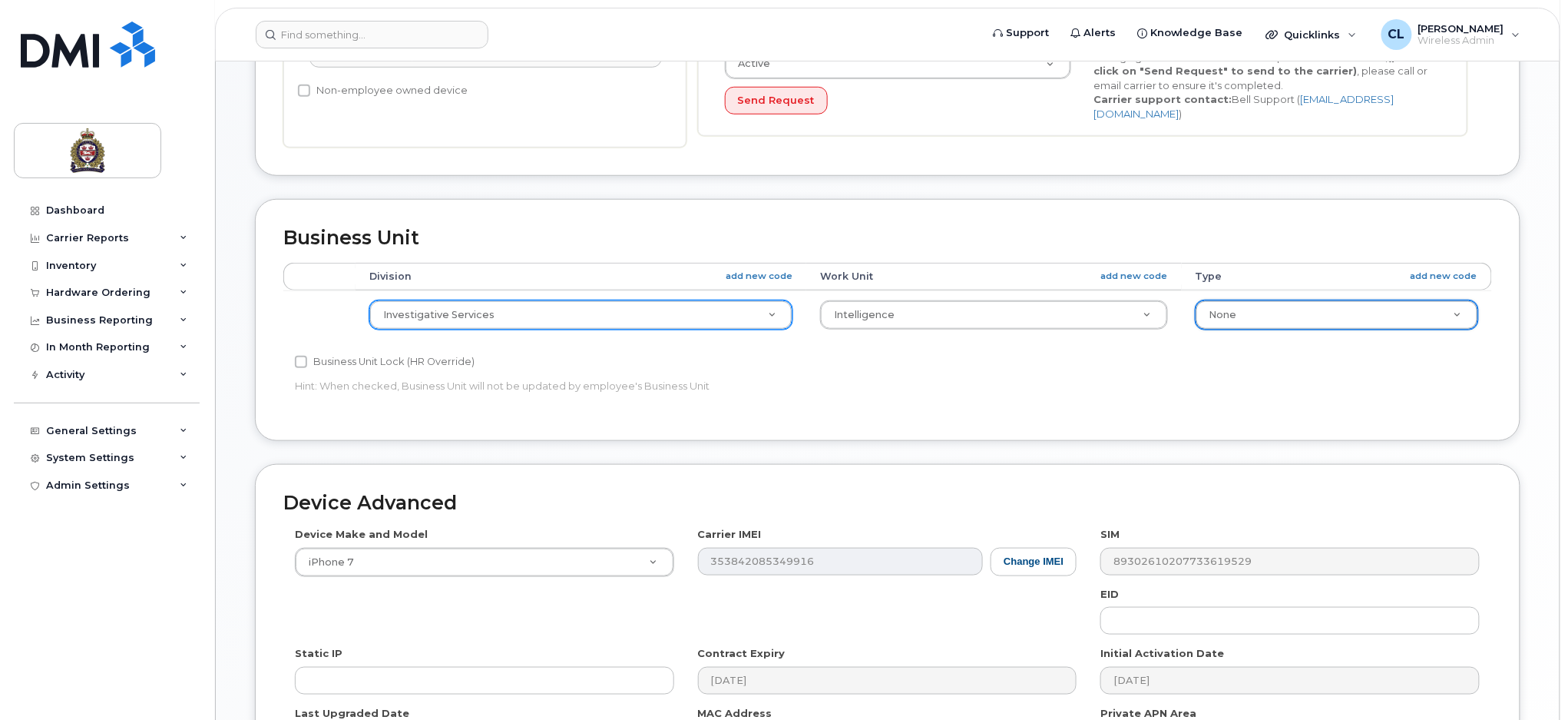
scroll to position [625, 0]
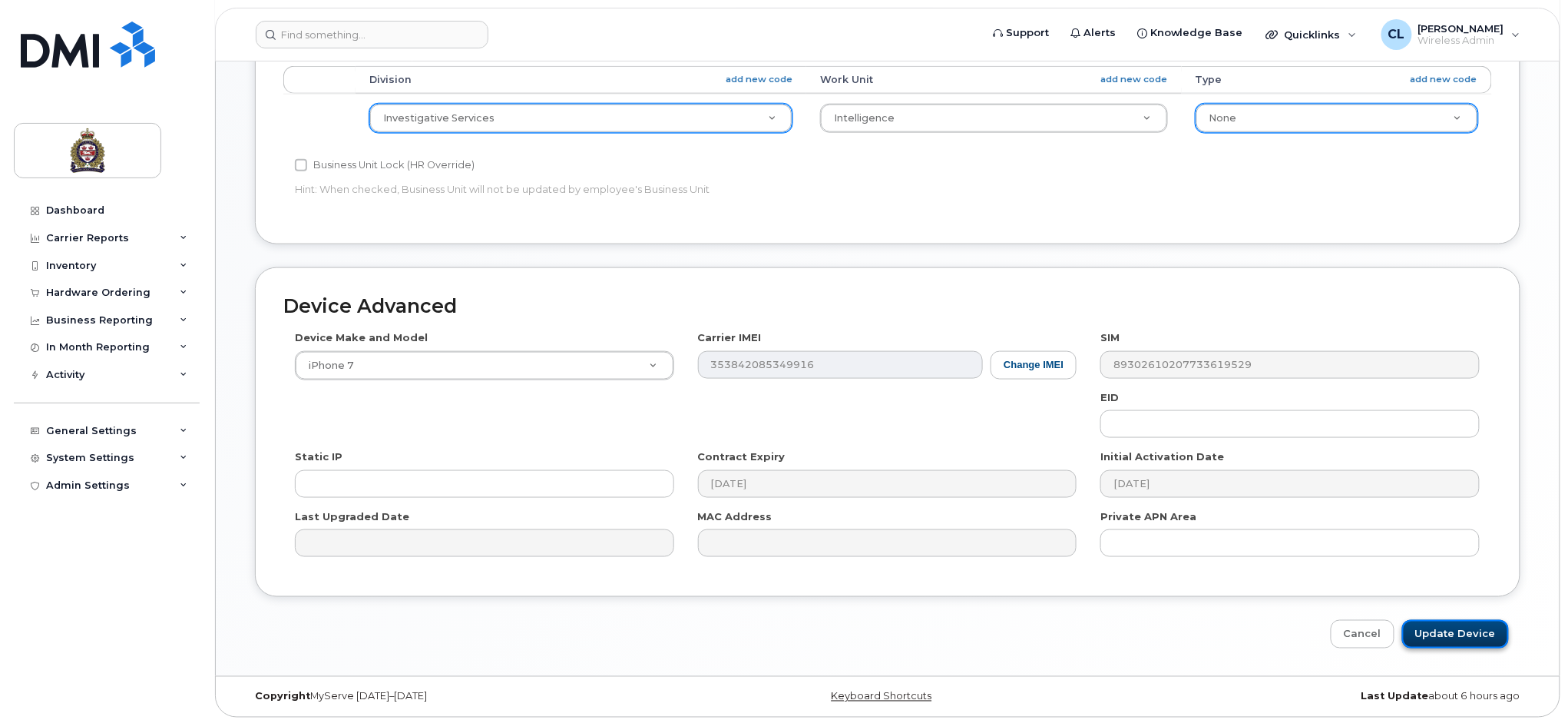
click at [1445, 630] on input "Update Device" at bounding box center [1455, 634] width 107 height 29
type input "Saving..."
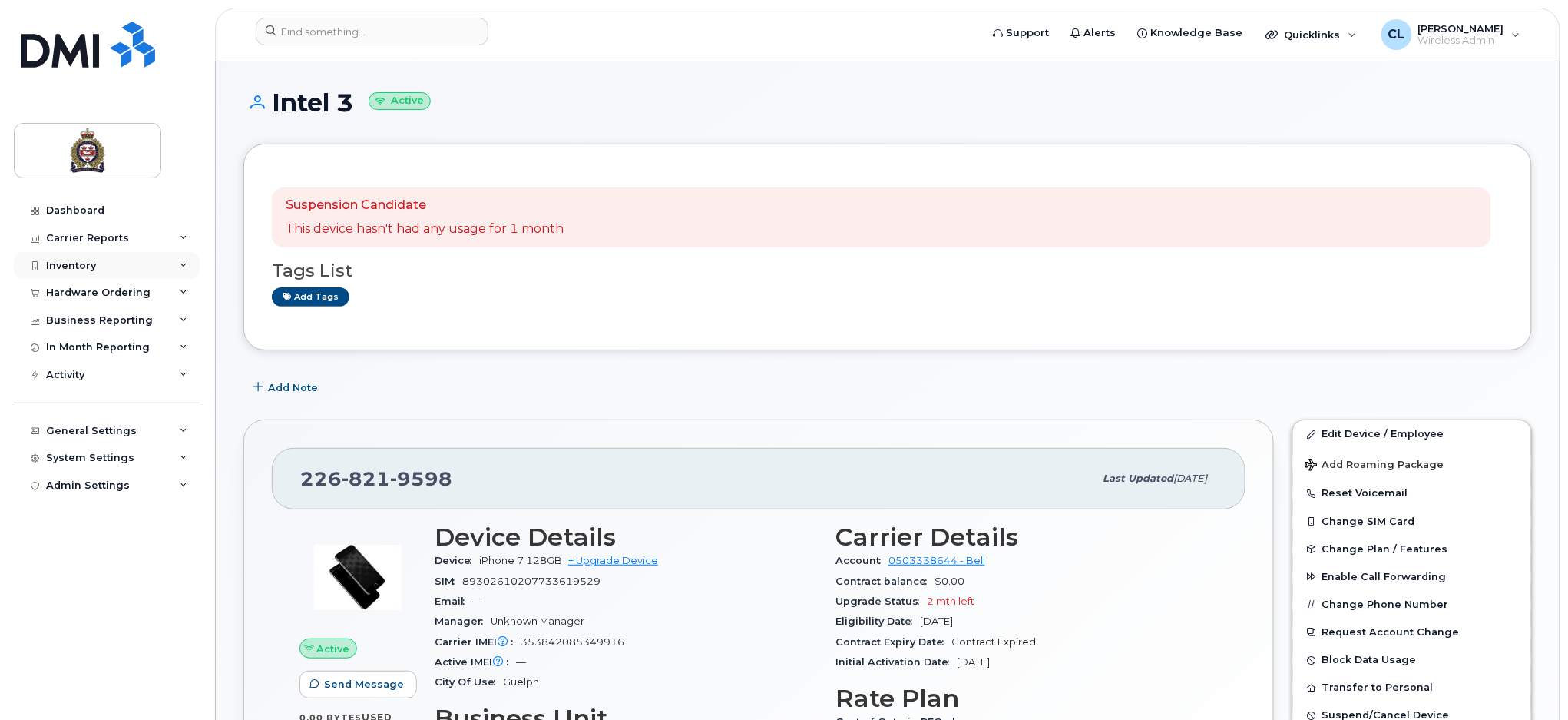
click at [102, 259] on div "Inventory" at bounding box center [107, 266] width 186 height 28
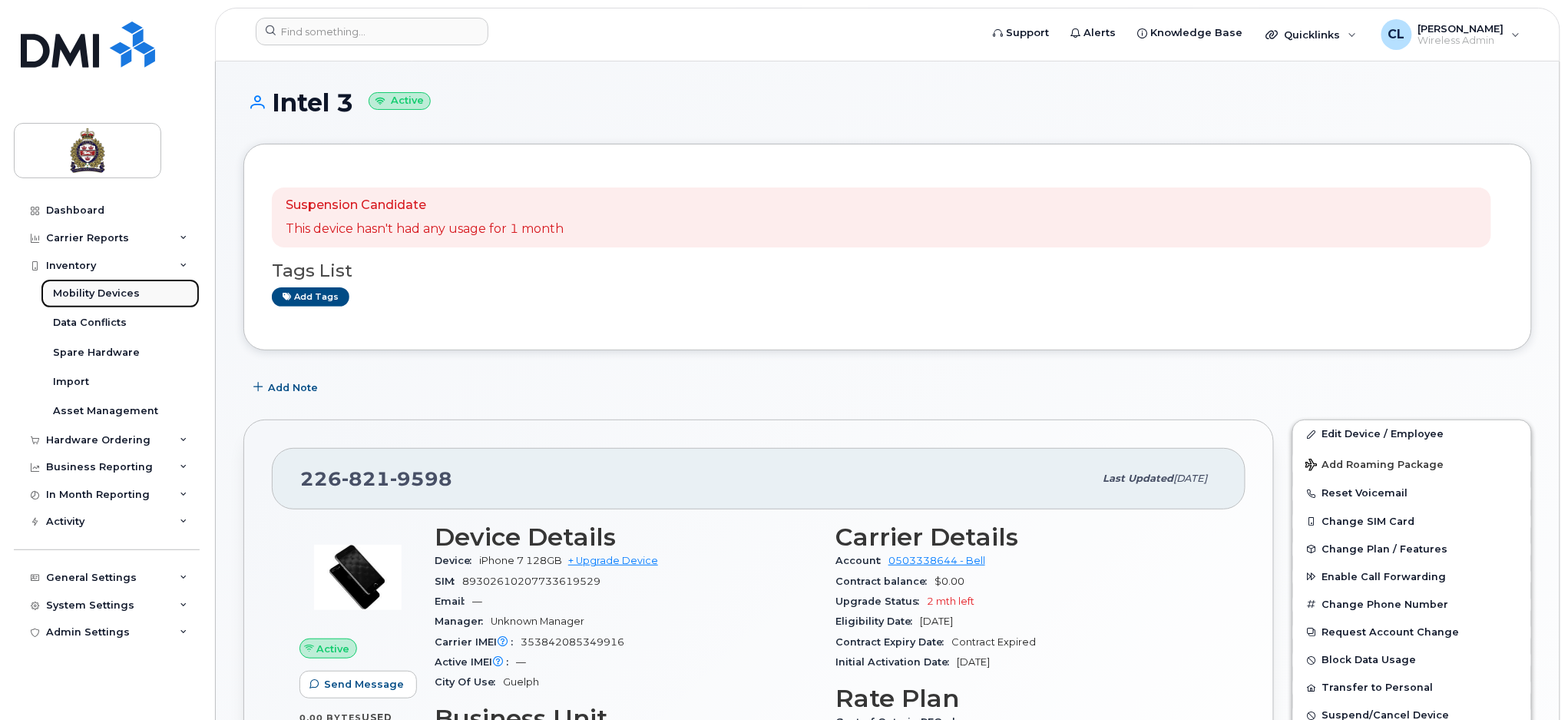
drag, startPoint x: 108, startPoint y: 286, endPoint x: 116, endPoint y: 287, distance: 8.1
click at [108, 287] on div "Mobility Devices" at bounding box center [97, 293] width 86 height 14
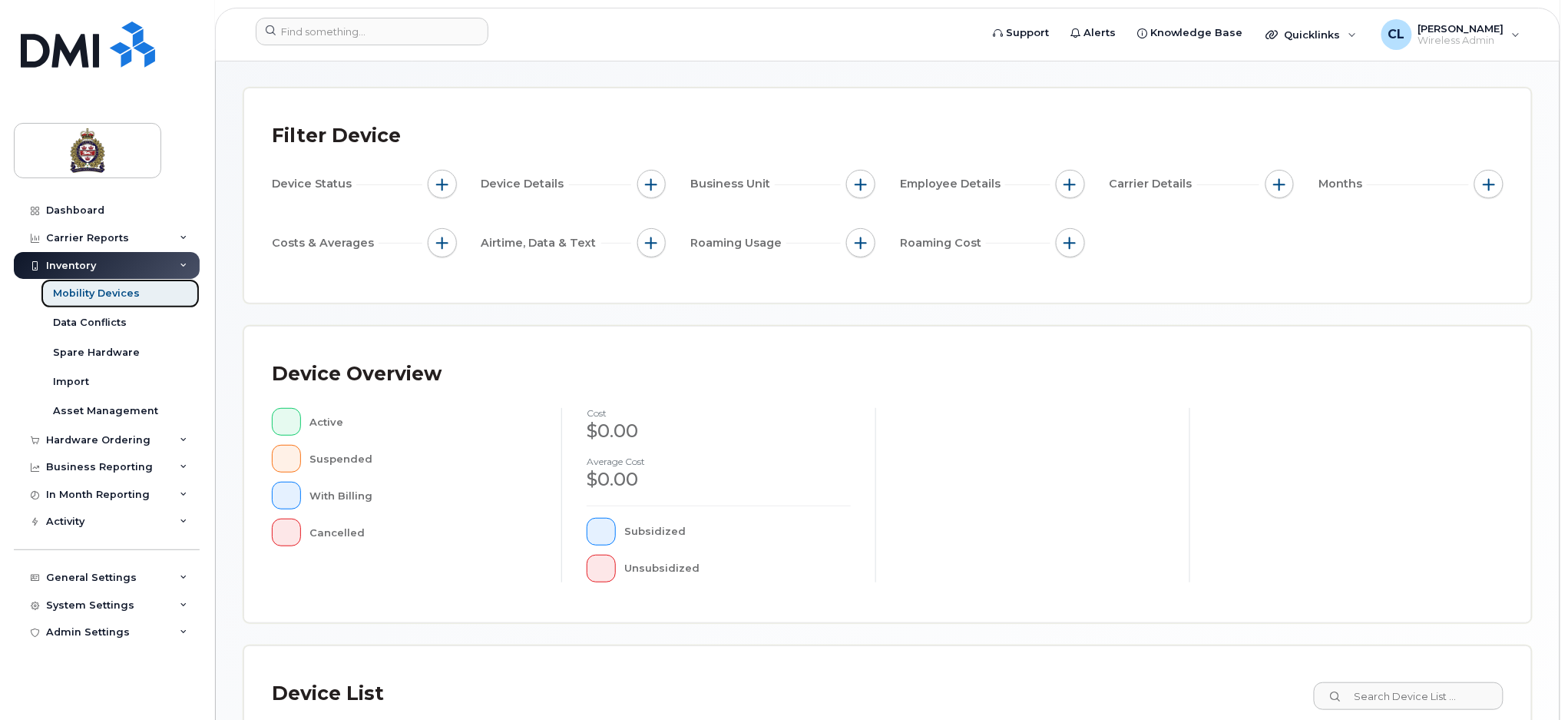
scroll to position [363, 0]
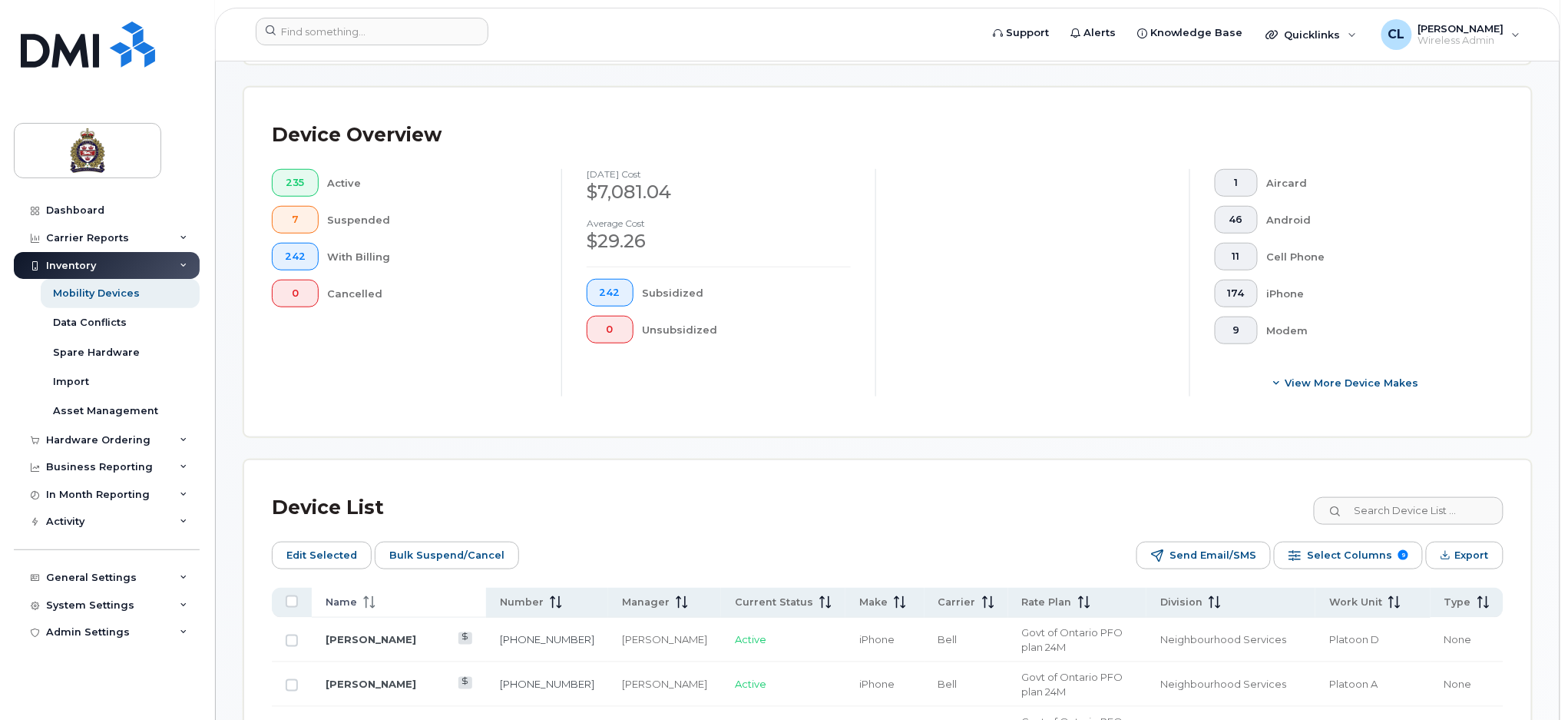
click at [354, 603] on span "Name" at bounding box center [341, 601] width 31 height 14
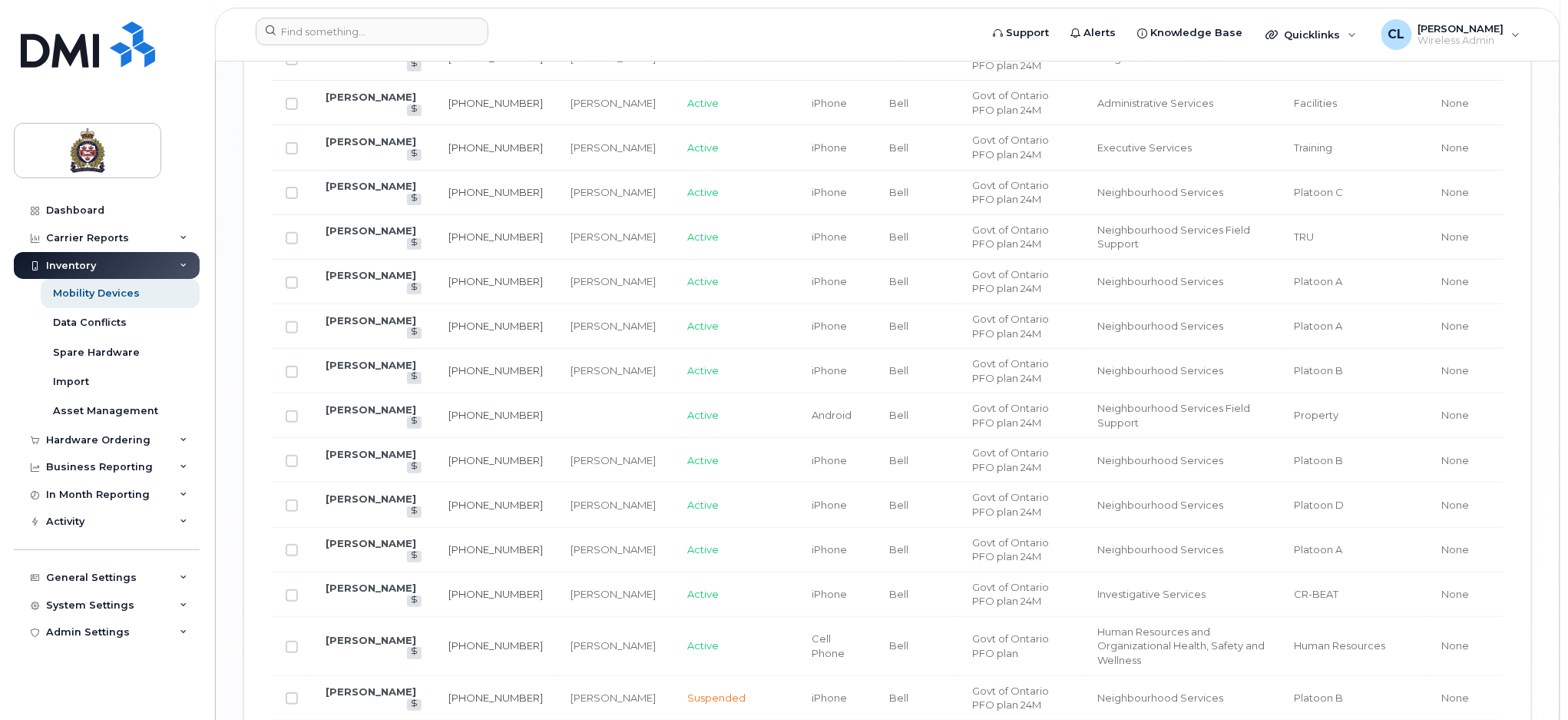
scroll to position [2637, 0]
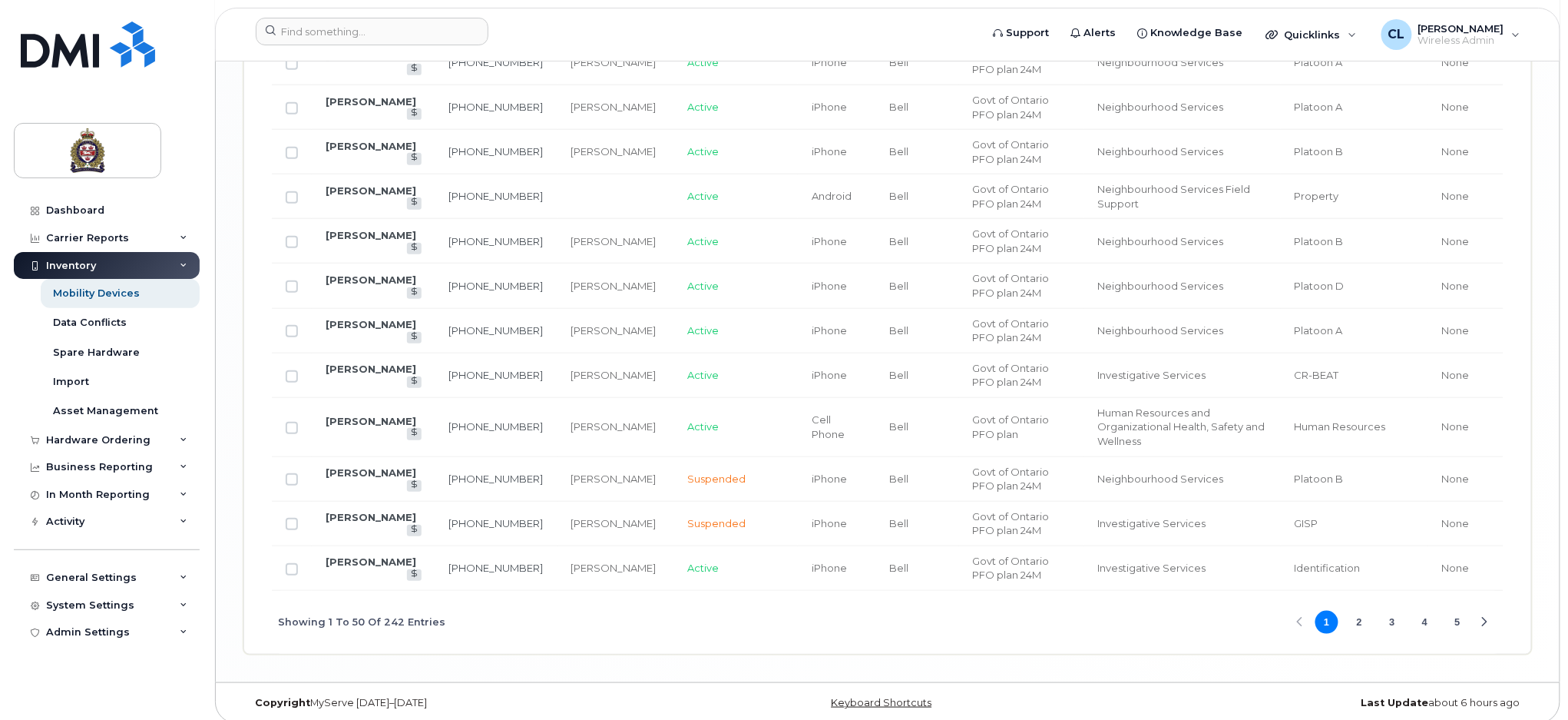
click at [1358, 611] on button "2" at bounding box center [1358, 622] width 23 height 23
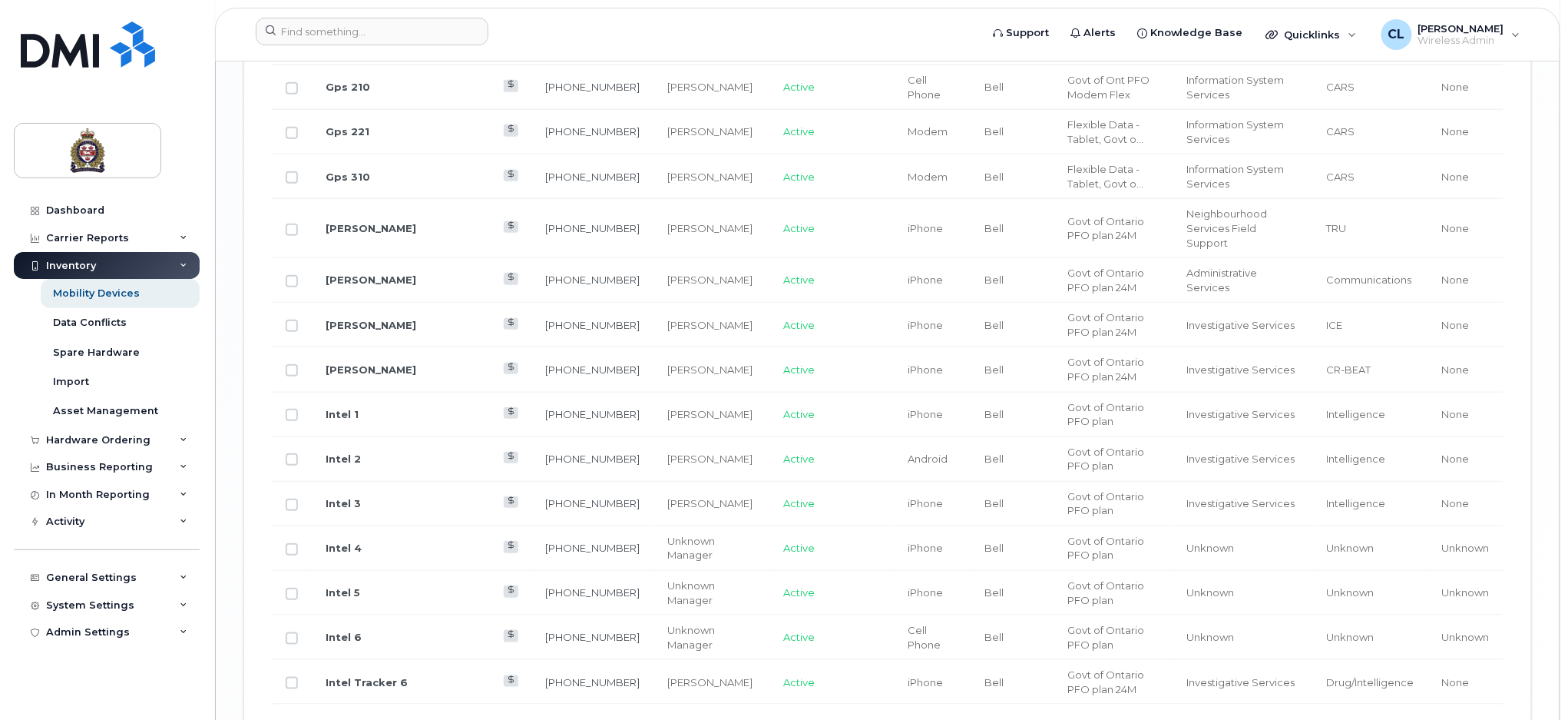
scroll to position [2581, 0]
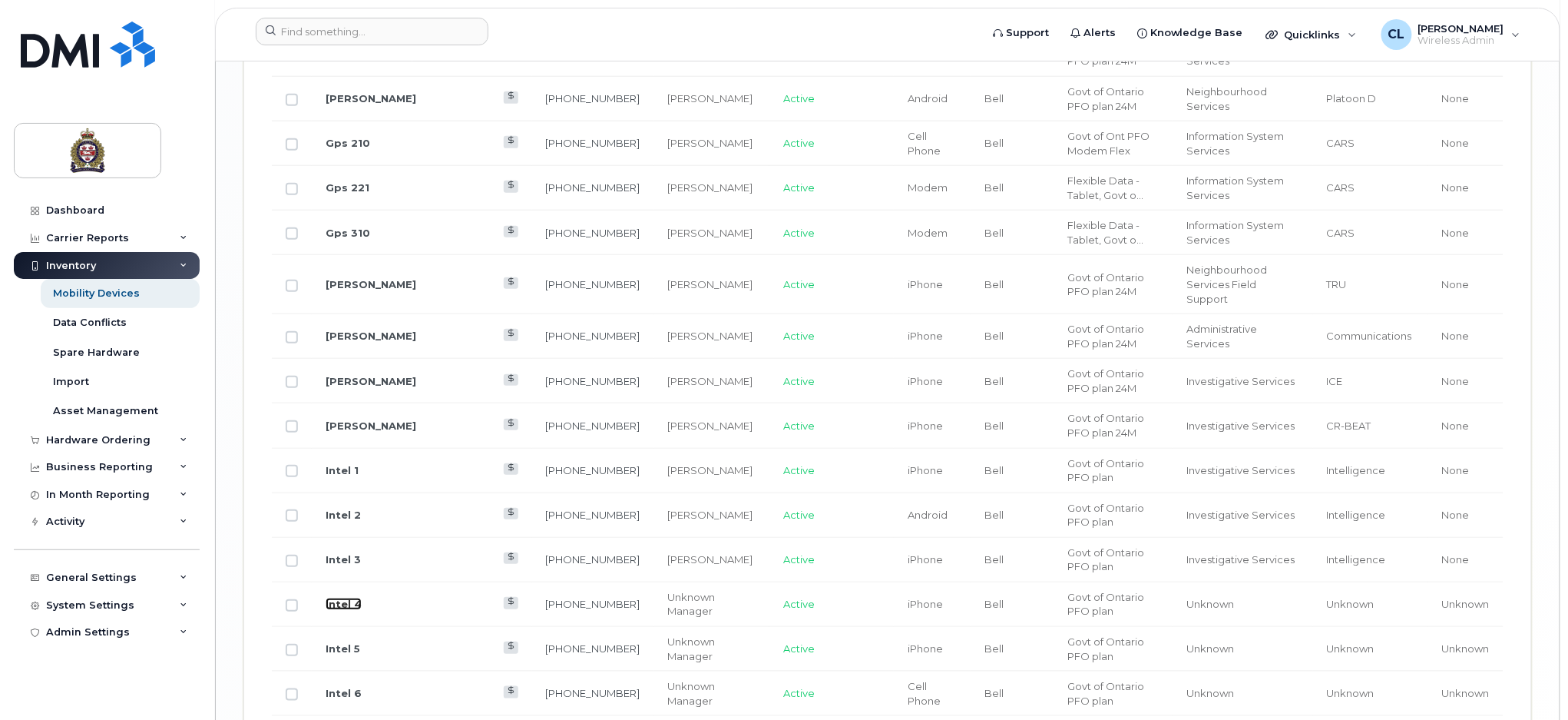
click at [344, 598] on link "Intel 4" at bounding box center [343, 603] width 36 height 12
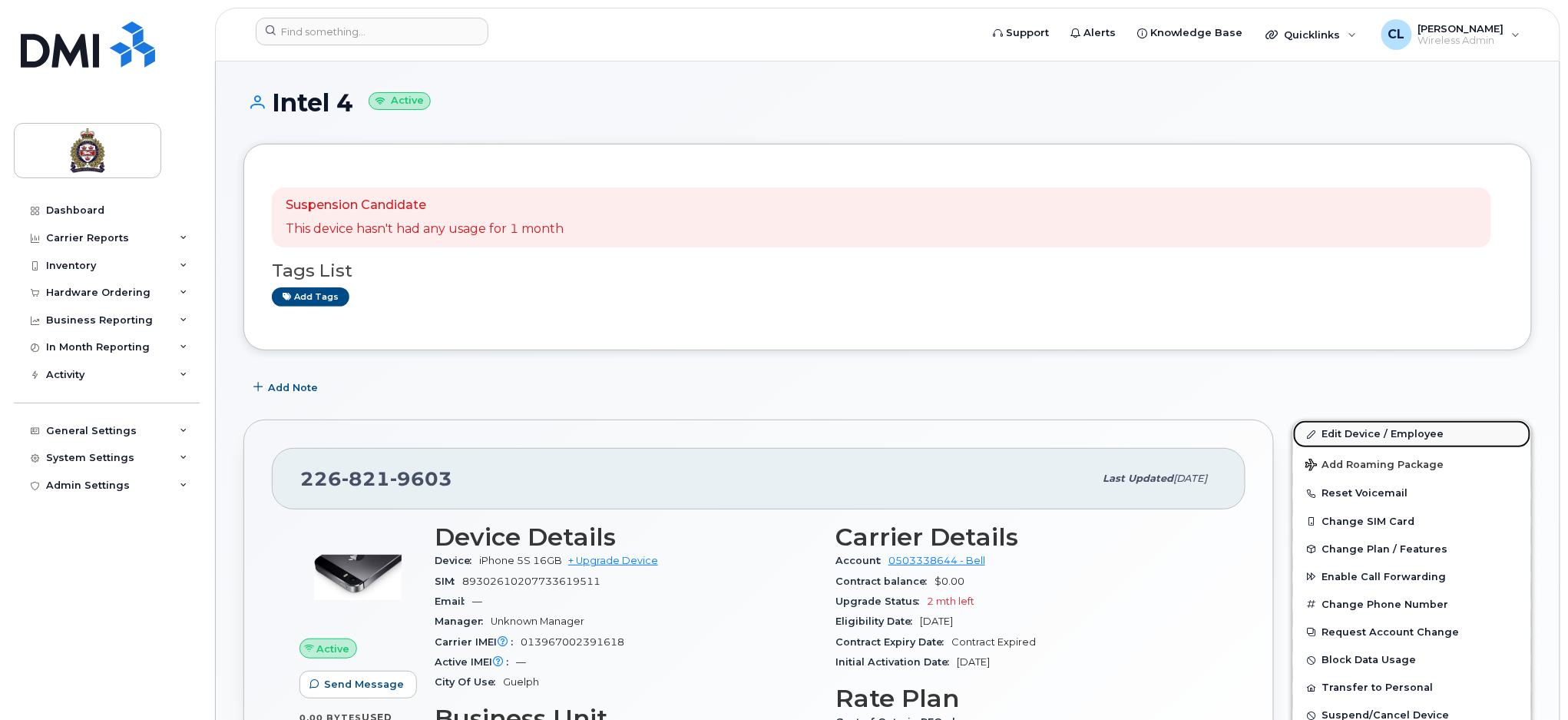
click at [1345, 431] on link "Edit Device / Employee" at bounding box center [1412, 434] width 238 height 28
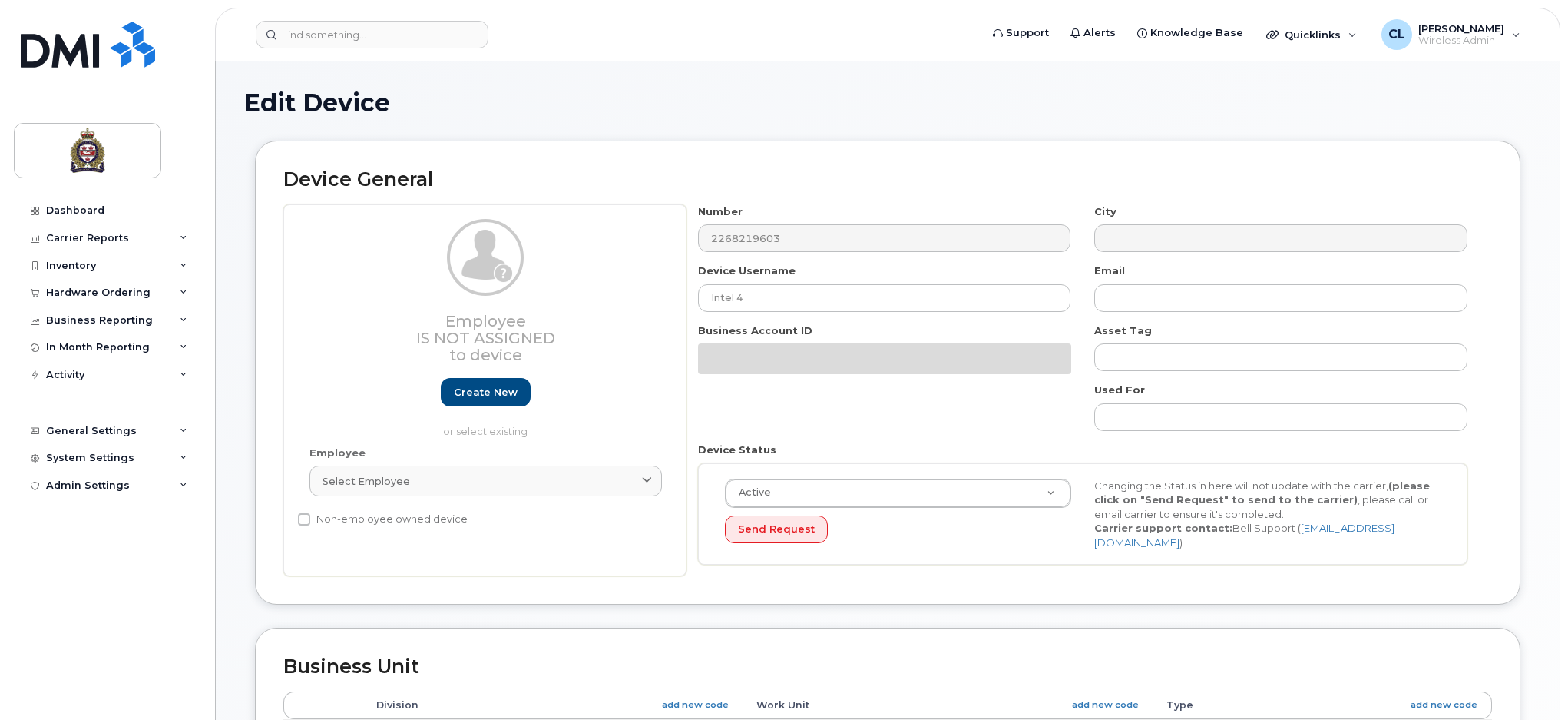
select select "159060"
select select "159061"
select select "159062"
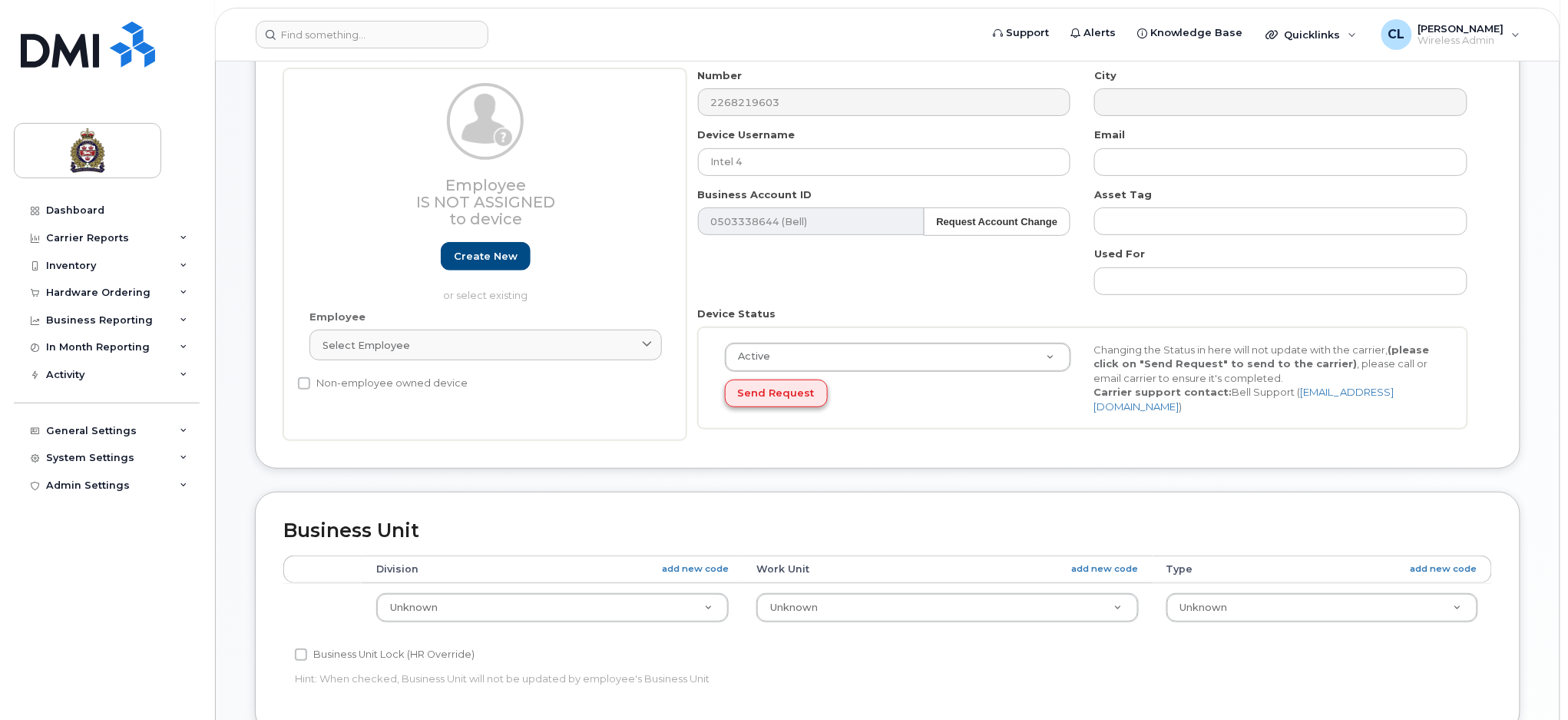
scroll to position [307, 0]
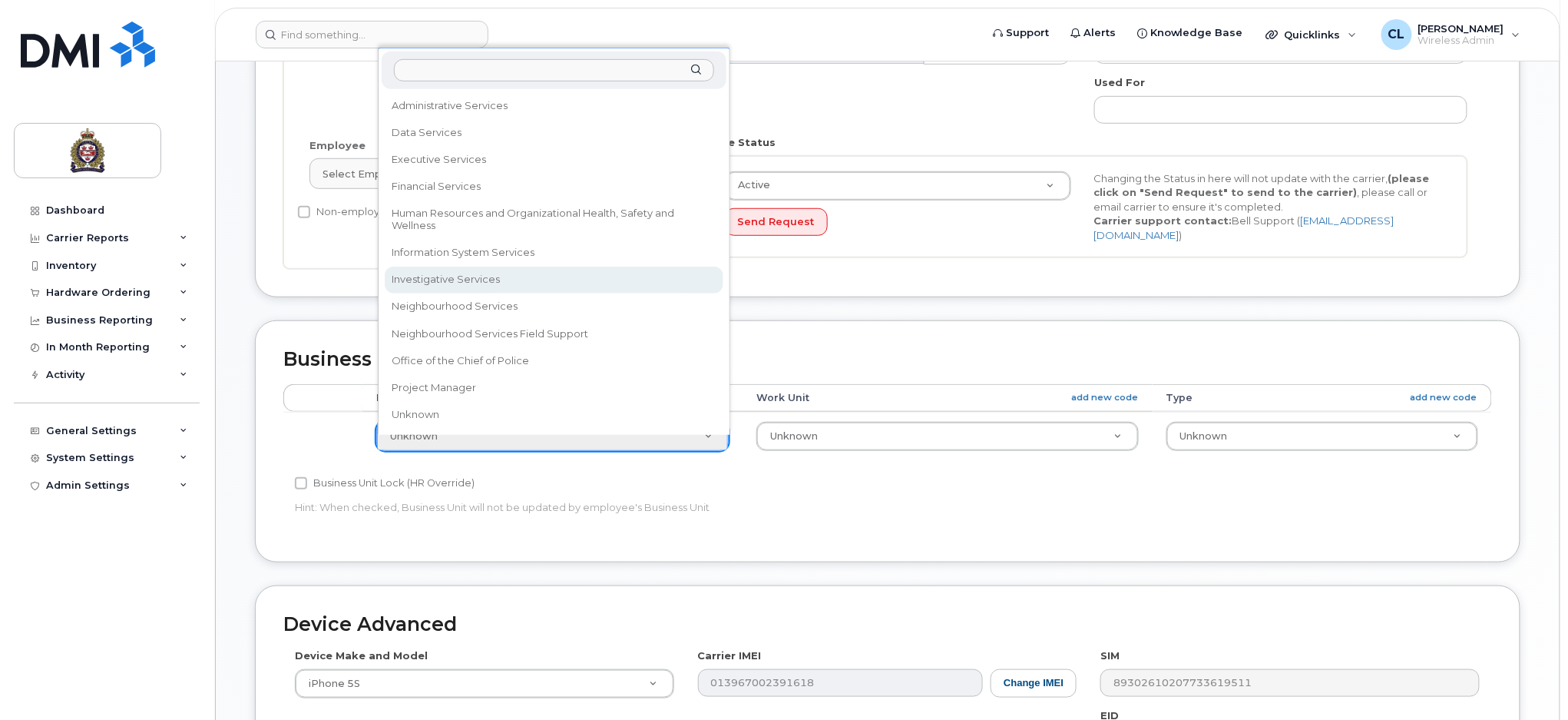
select select "159069"
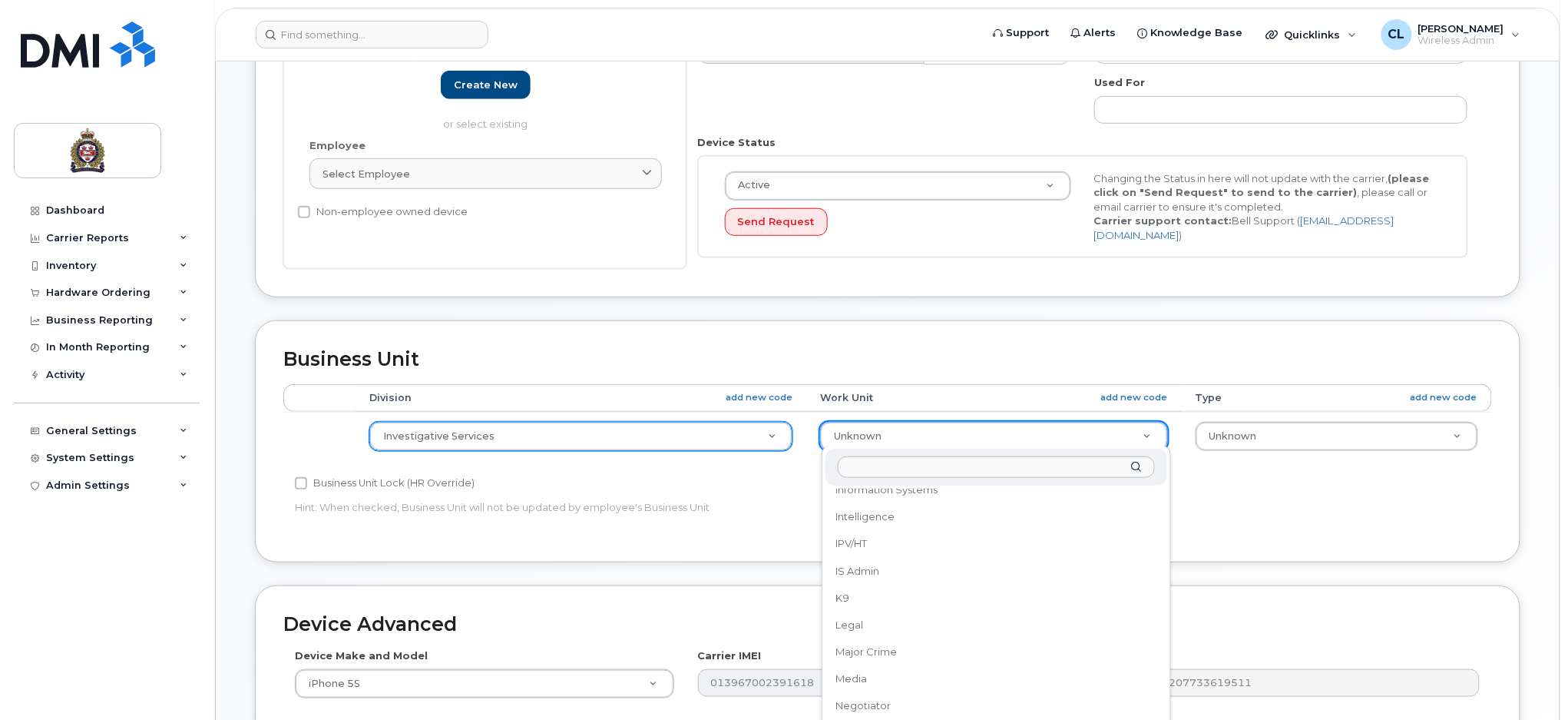
scroll to position [590, 0]
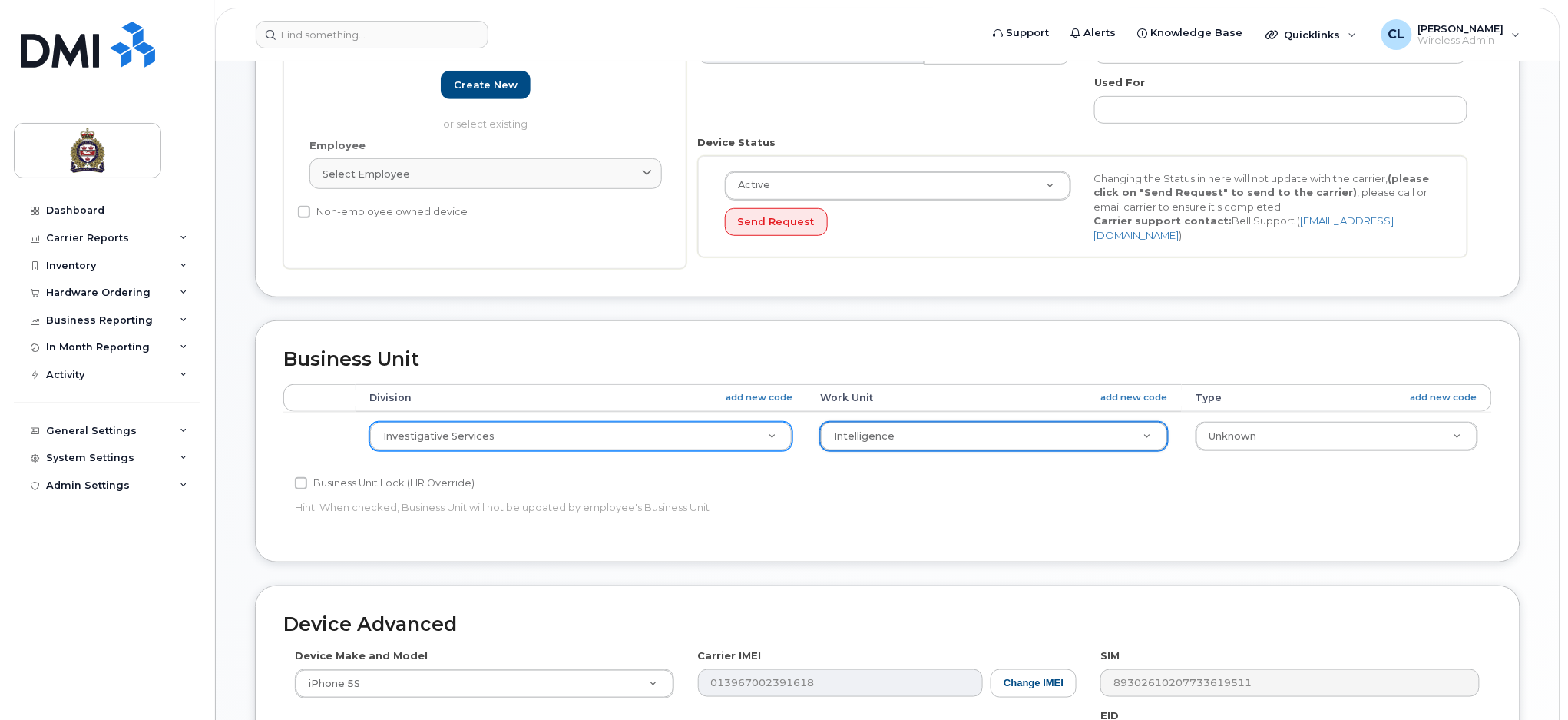
select select "159086"
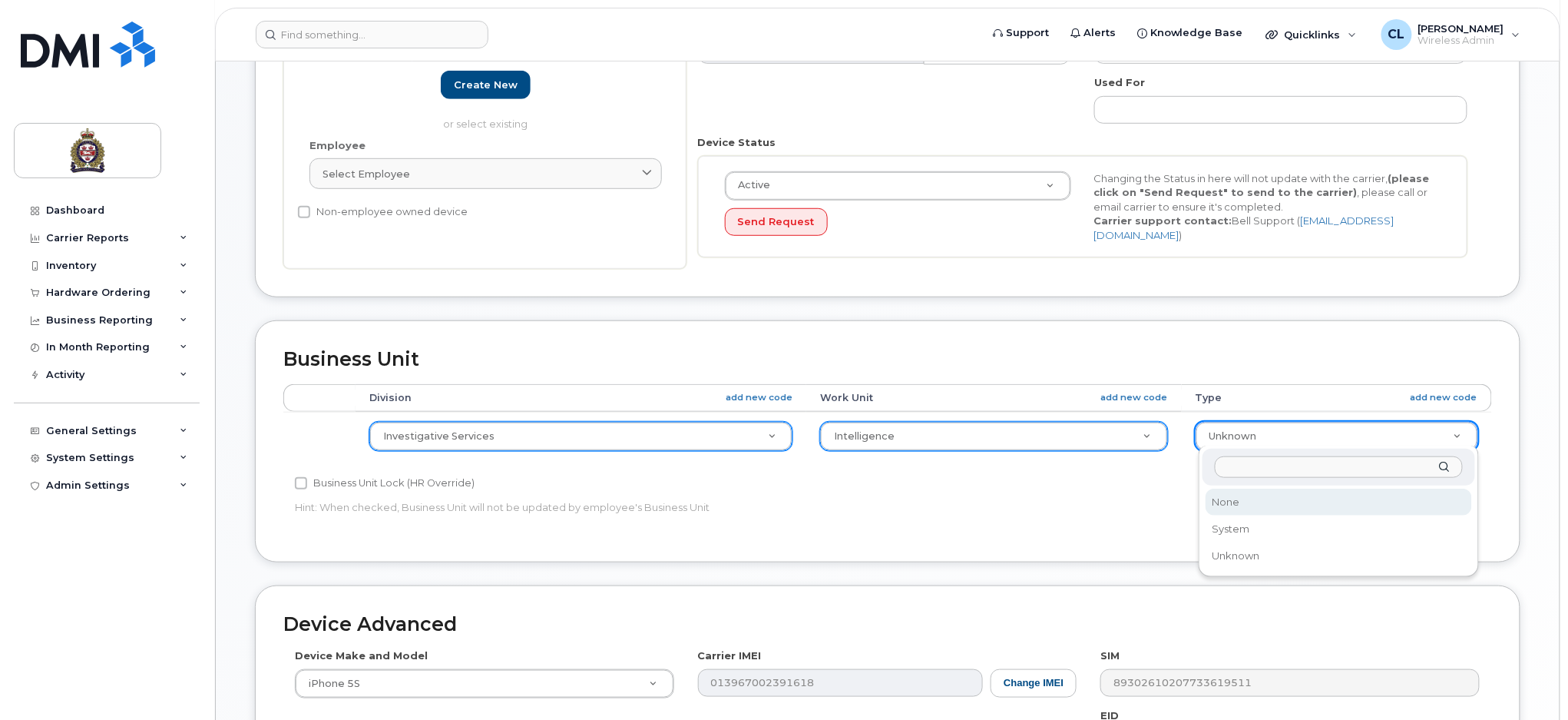
select select "159114"
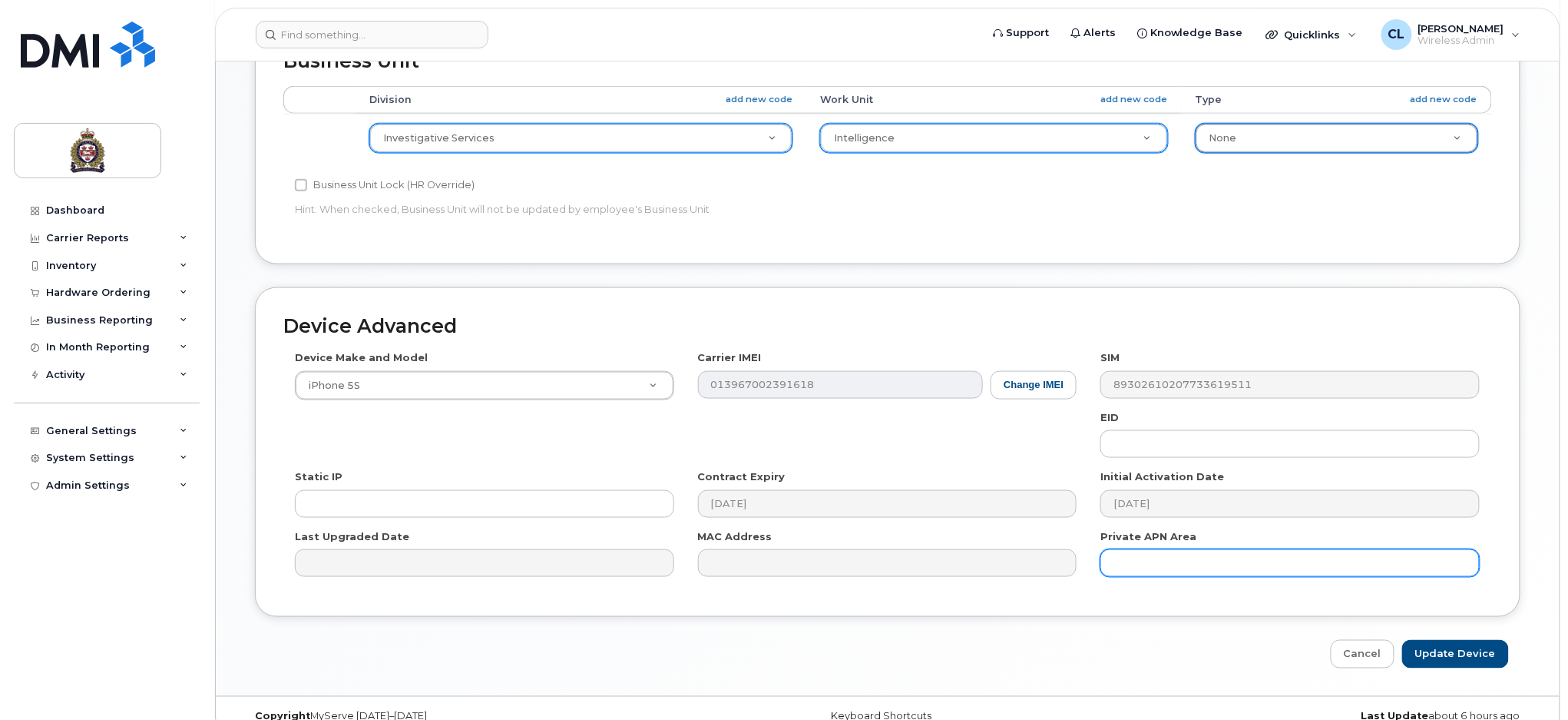
scroll to position [625, 0]
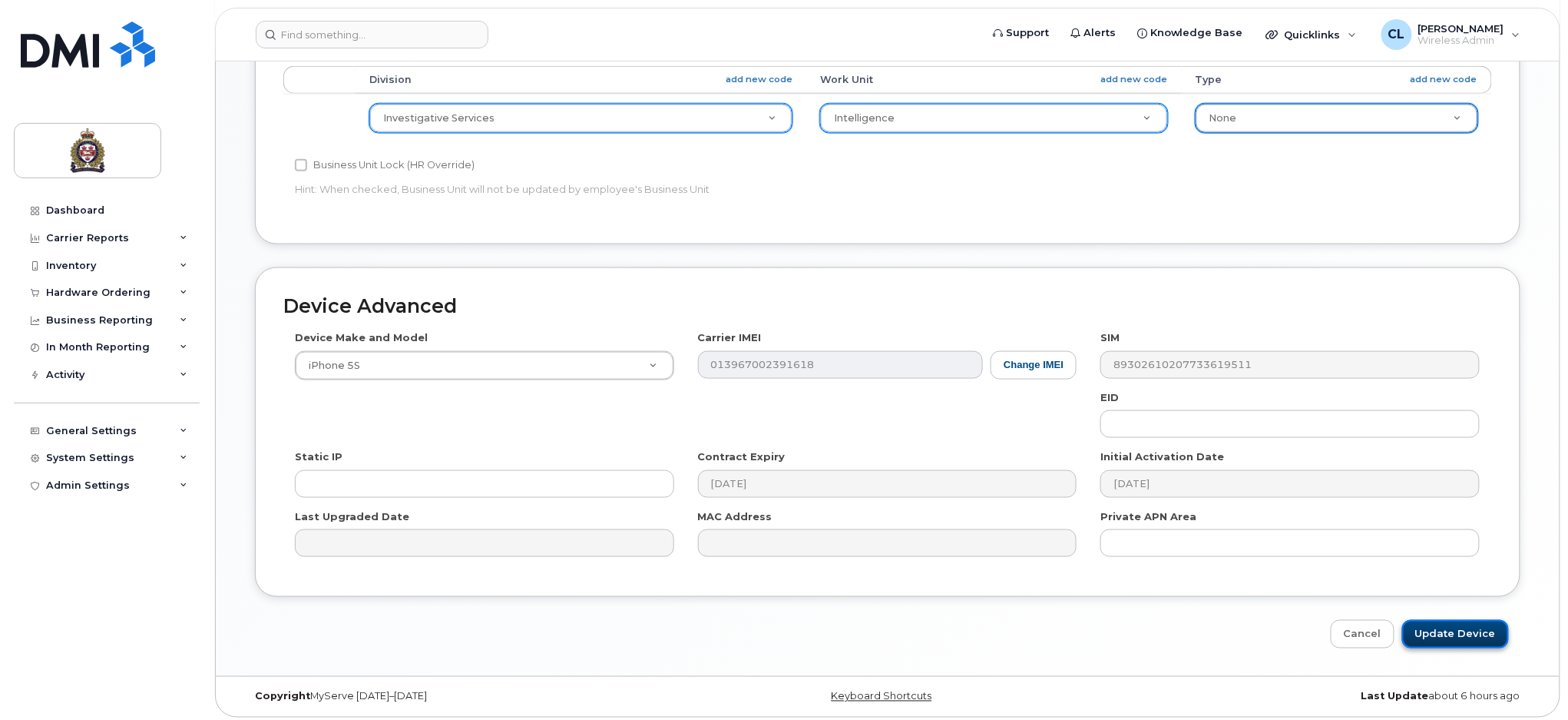
click at [1479, 623] on input "Update Device" at bounding box center [1455, 634] width 107 height 29
type input "Saving..."
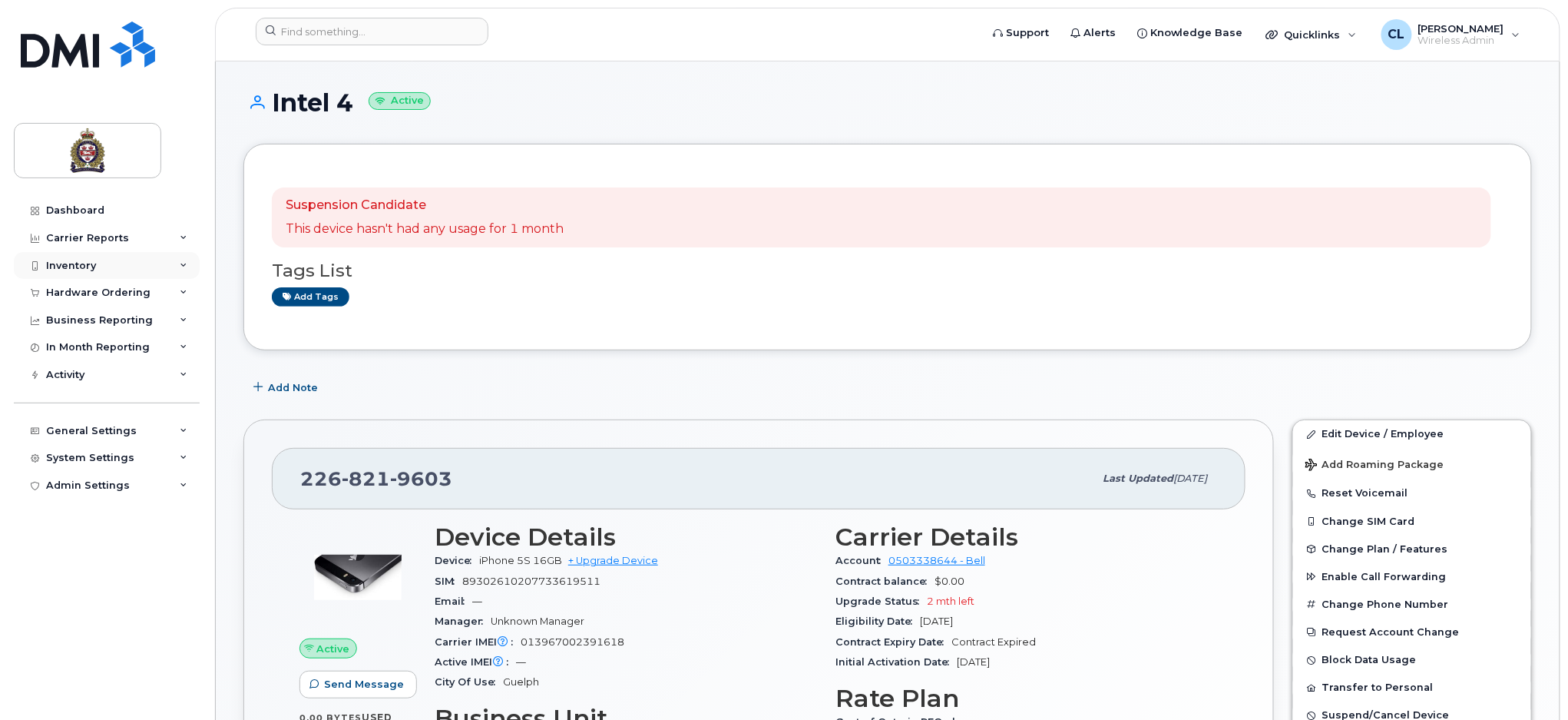
click at [76, 259] on div "Inventory" at bounding box center [71, 265] width 50 height 12
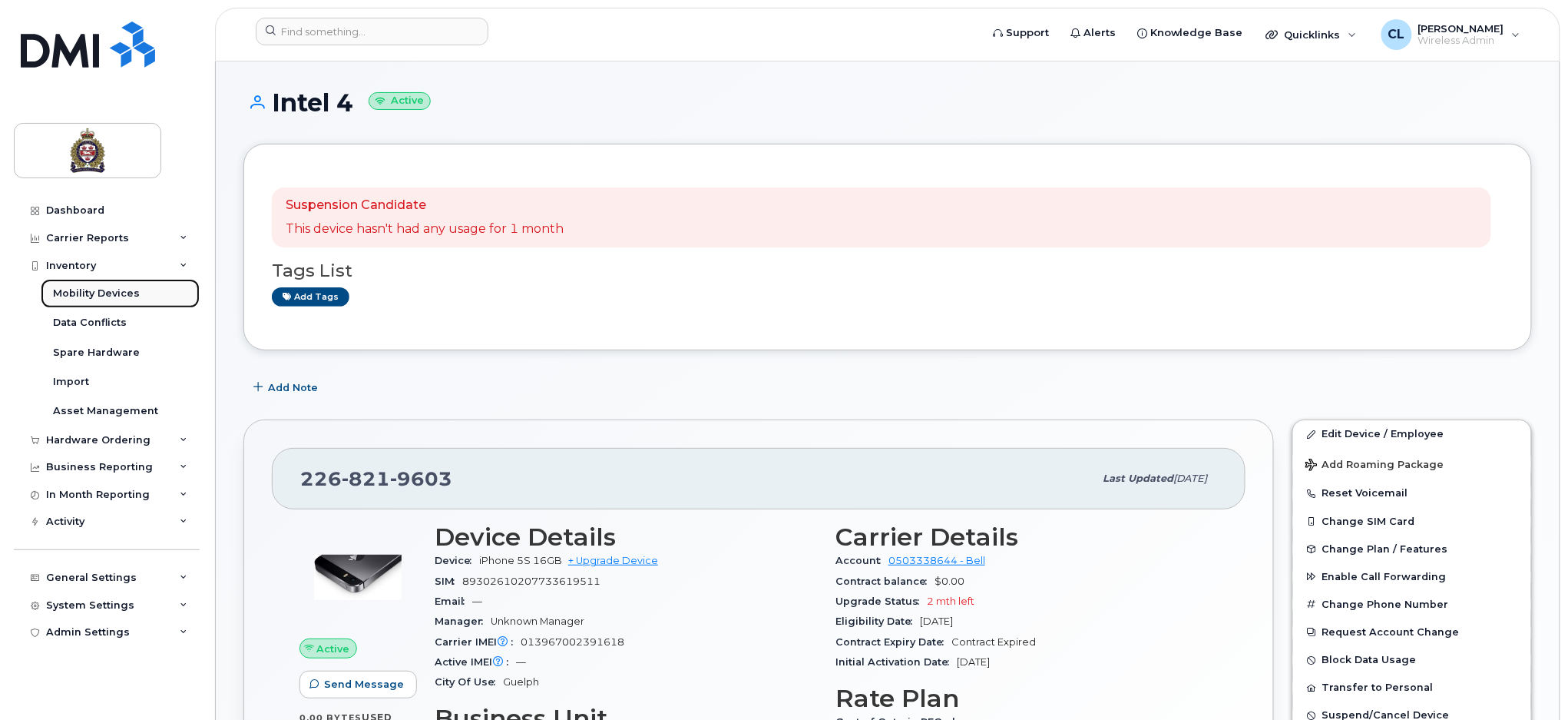
click at [108, 289] on div "Mobility Devices" at bounding box center [97, 293] width 86 height 14
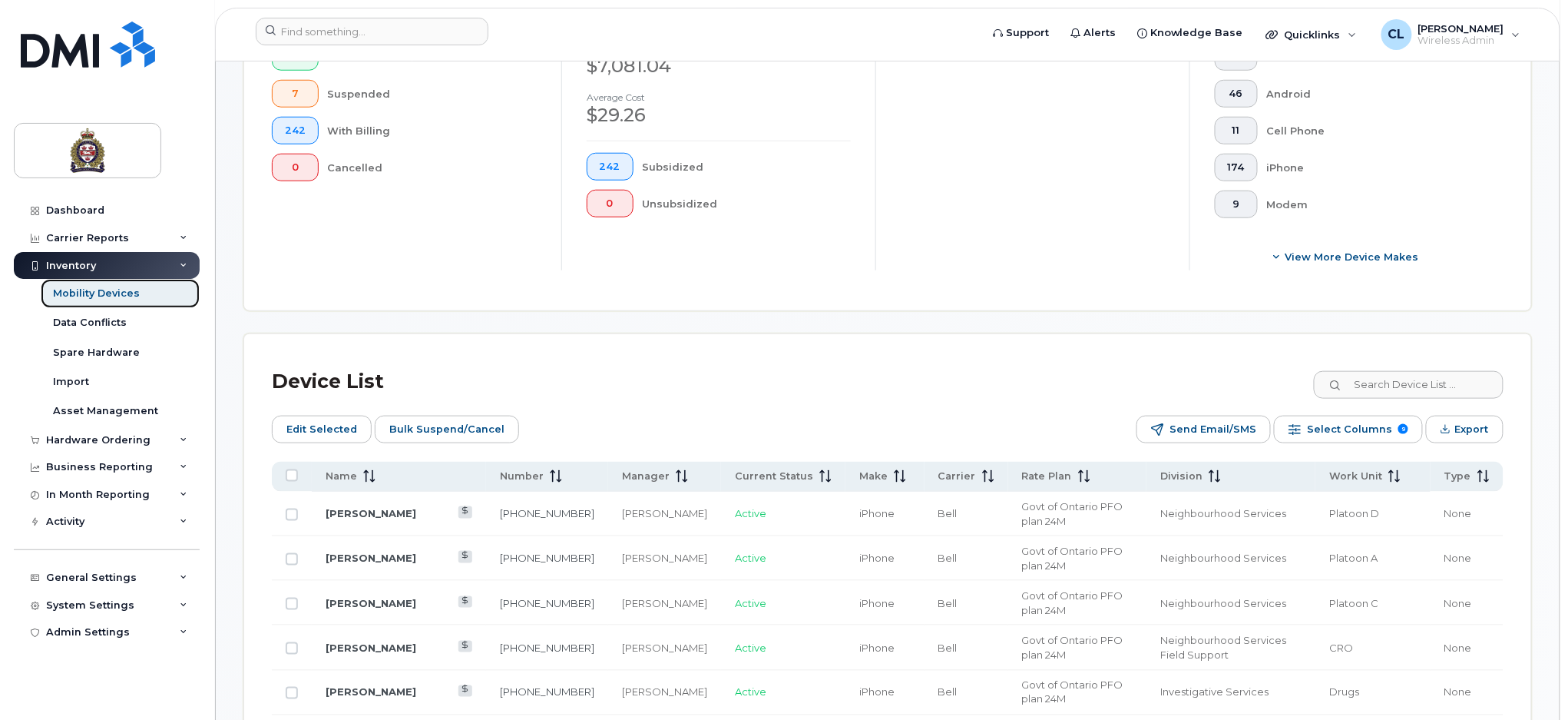
scroll to position [716, 0]
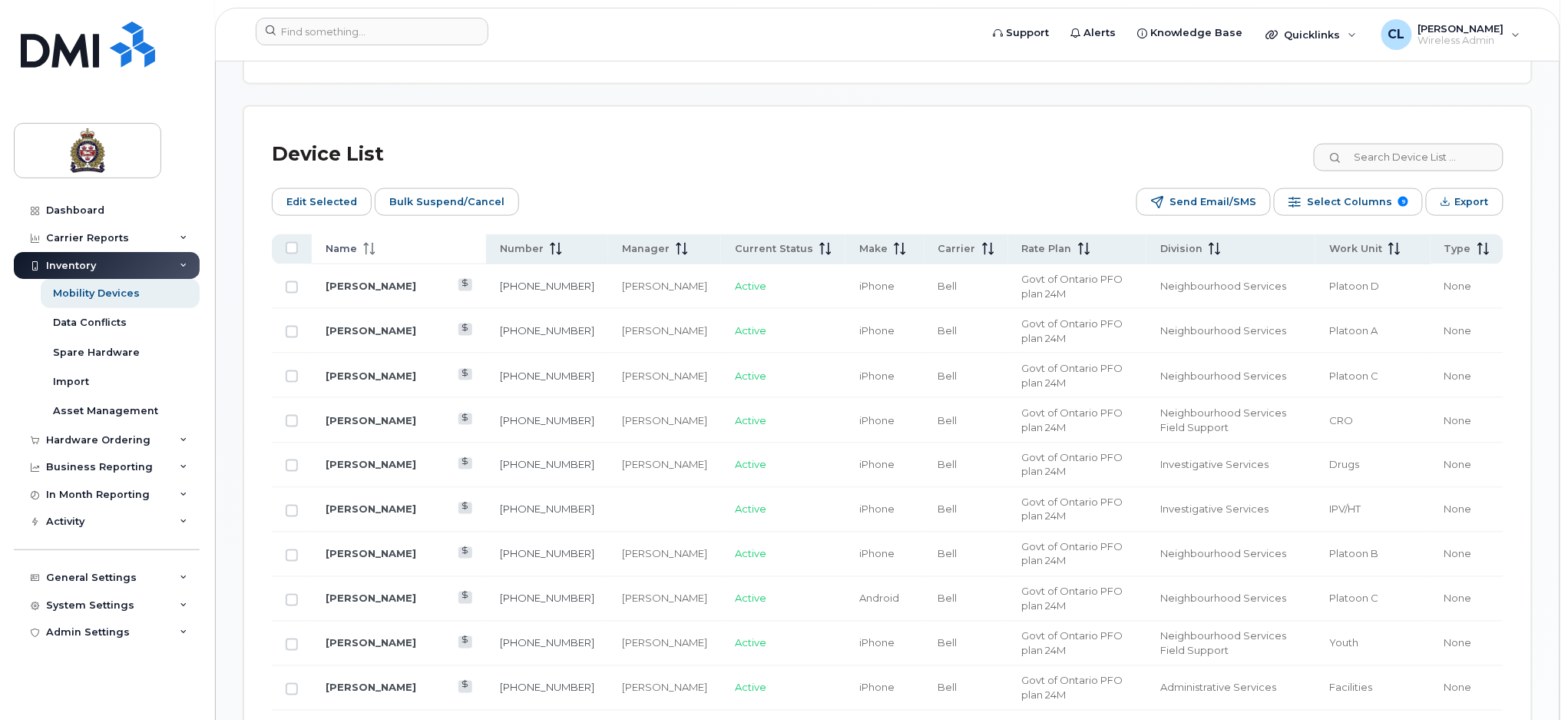
drag, startPoint x: 369, startPoint y: 247, endPoint x: 1449, endPoint y: 563, distance: 1125.3
click at [369, 249] on icon at bounding box center [369, 248] width 12 height 12
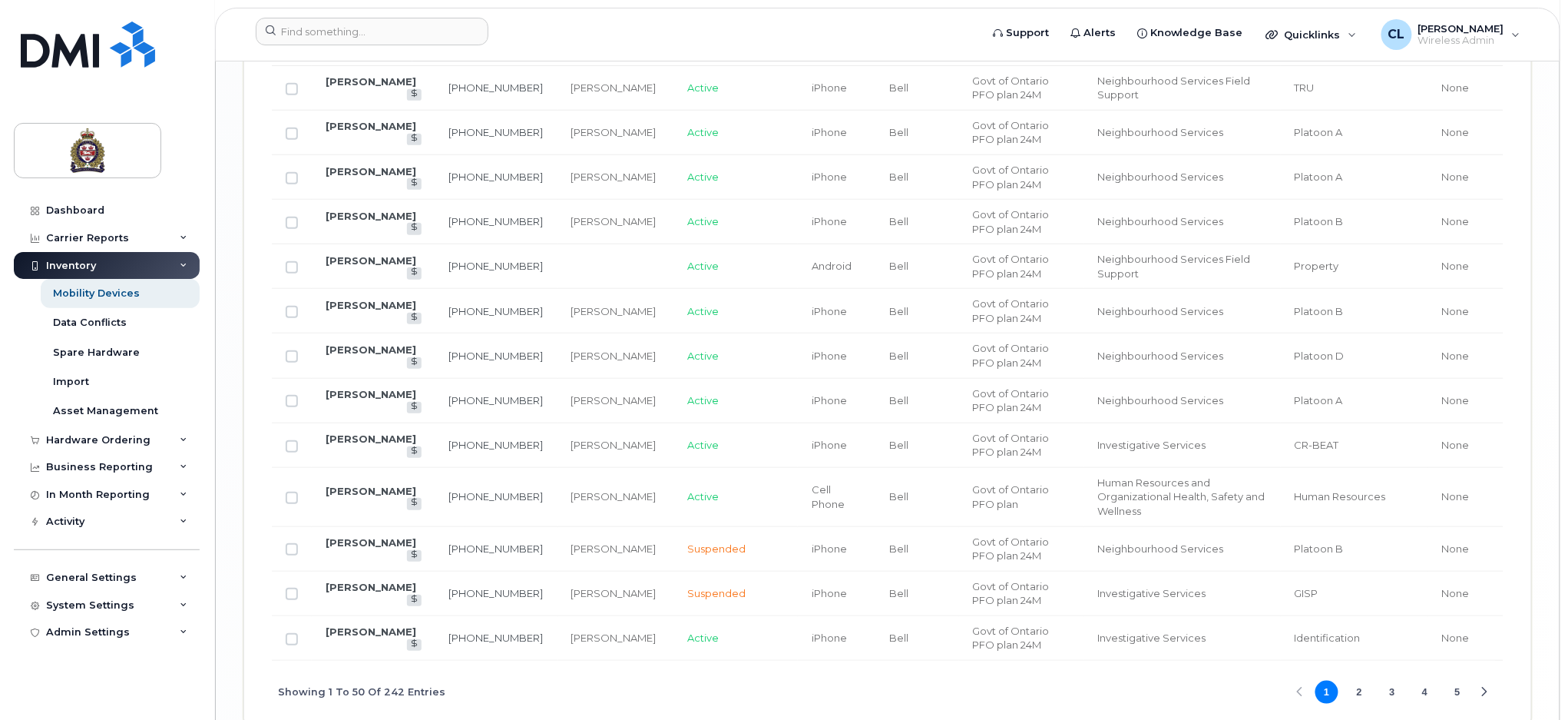
scroll to position [2637, 0]
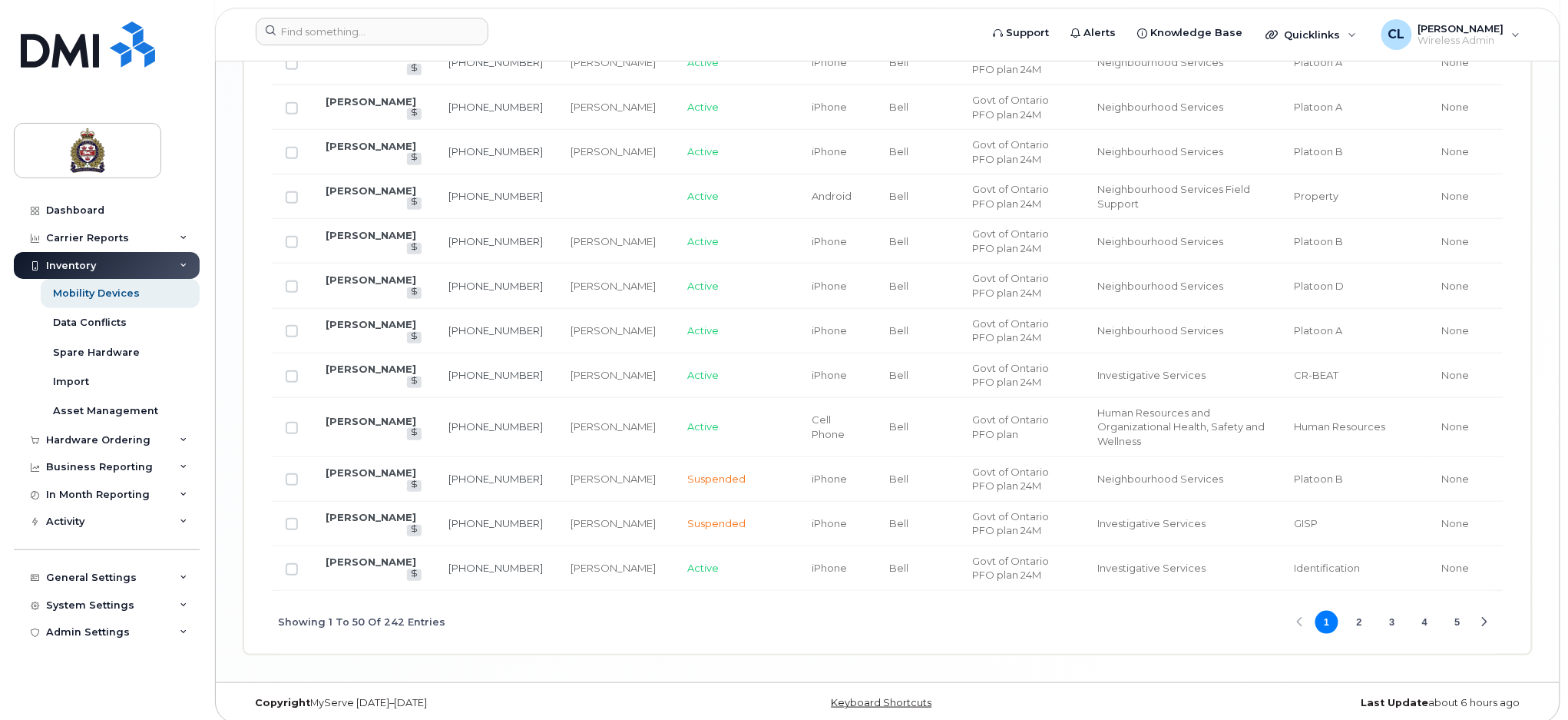
click at [1355, 611] on button "2" at bounding box center [1358, 622] width 23 height 23
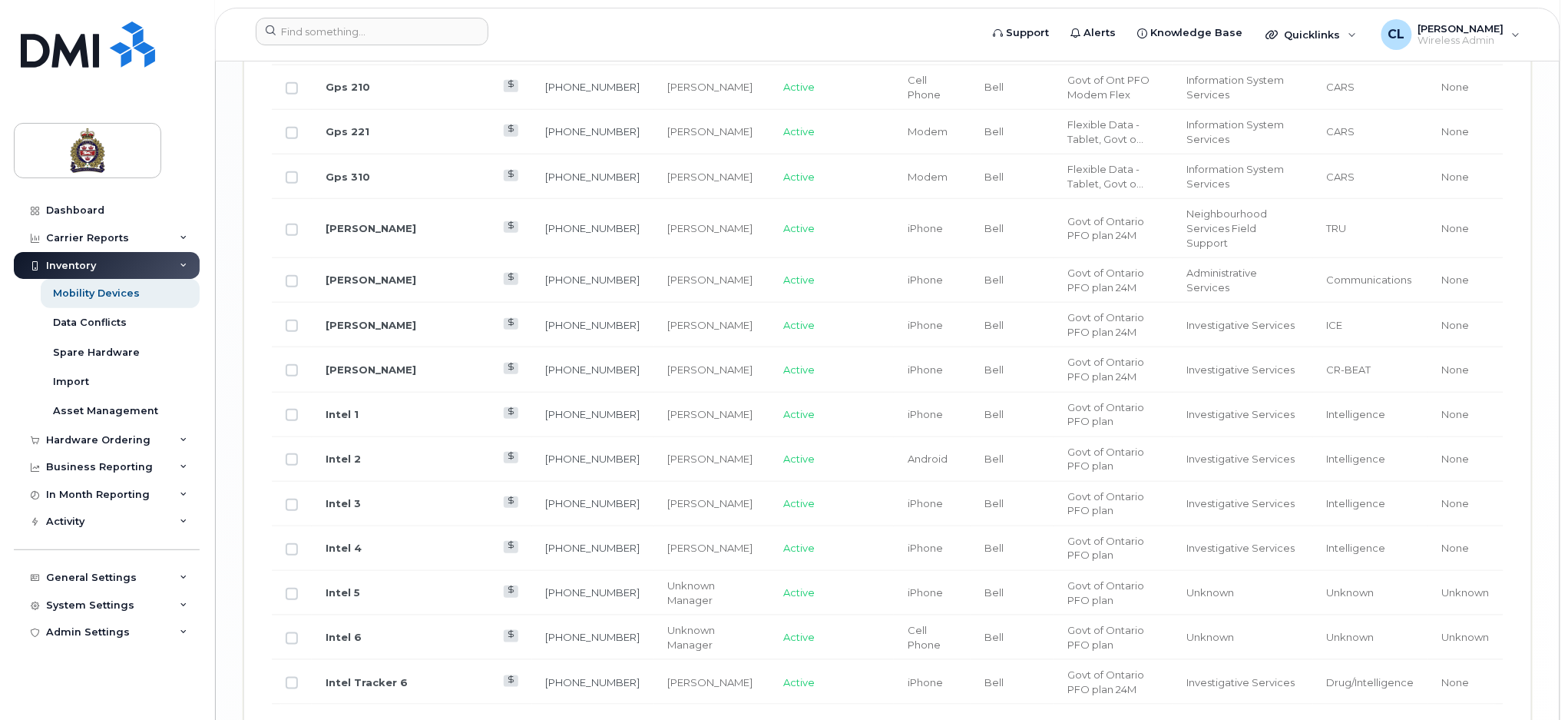
scroll to position [2566, 0]
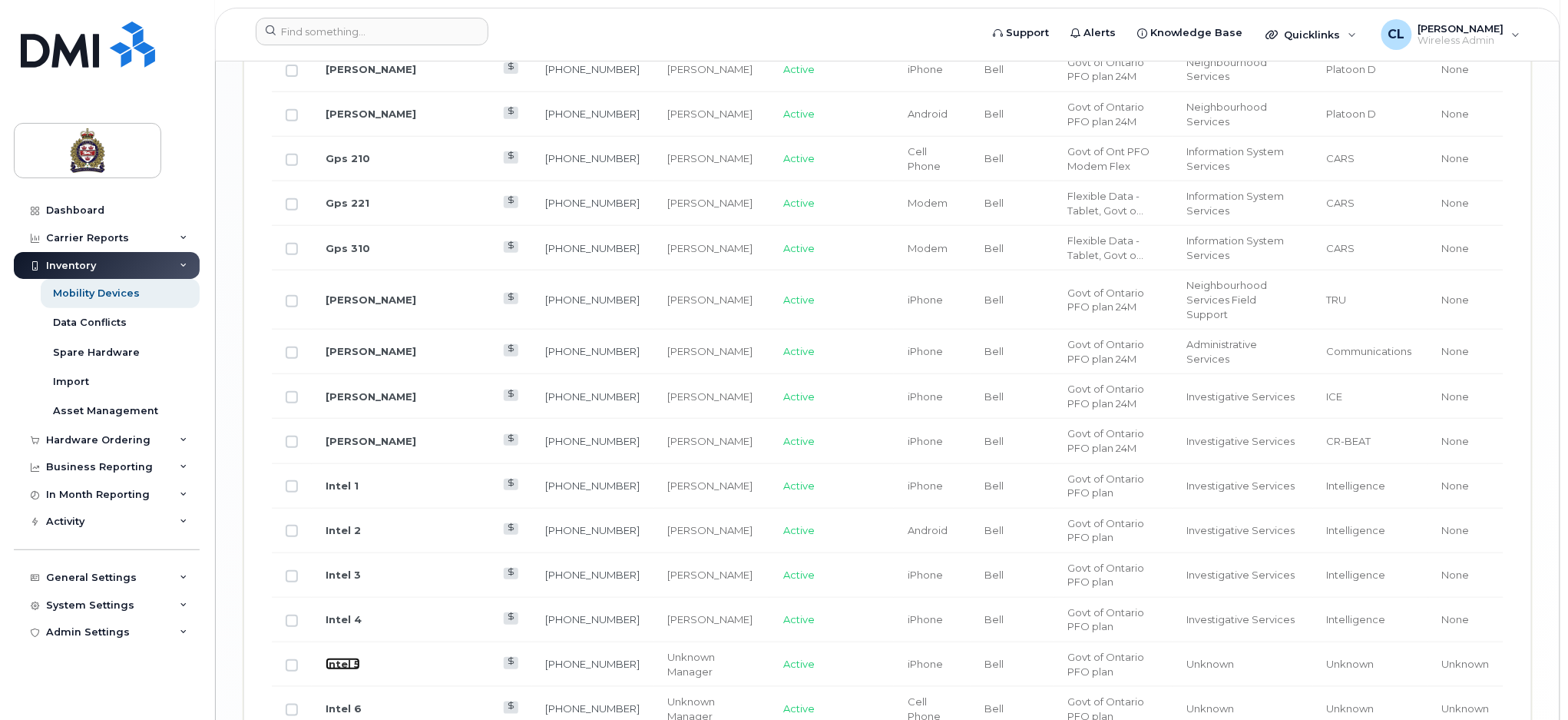
click at [341, 657] on link "Intel 5" at bounding box center [343, 663] width 35 height 12
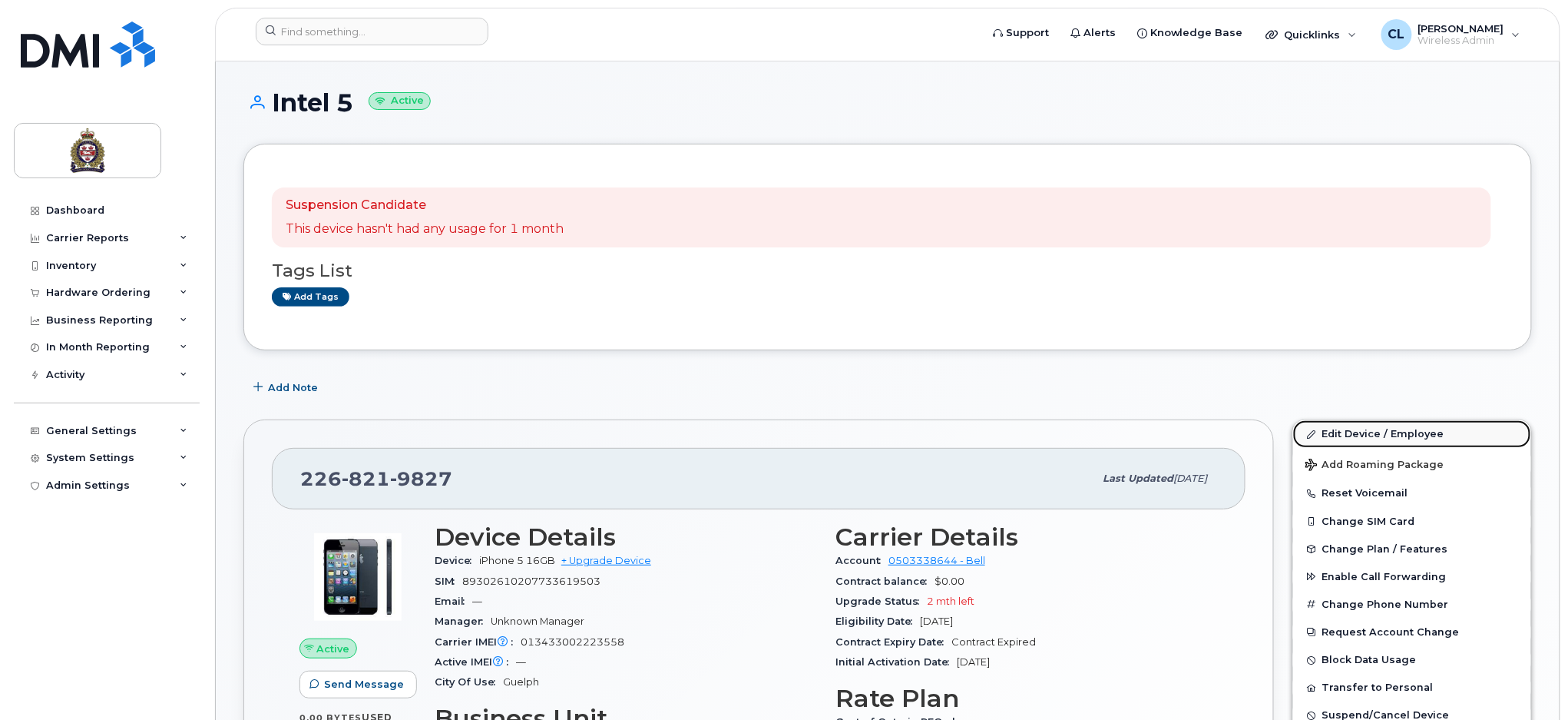
click at [1355, 433] on link "Edit Device / Employee" at bounding box center [1412, 434] width 238 height 28
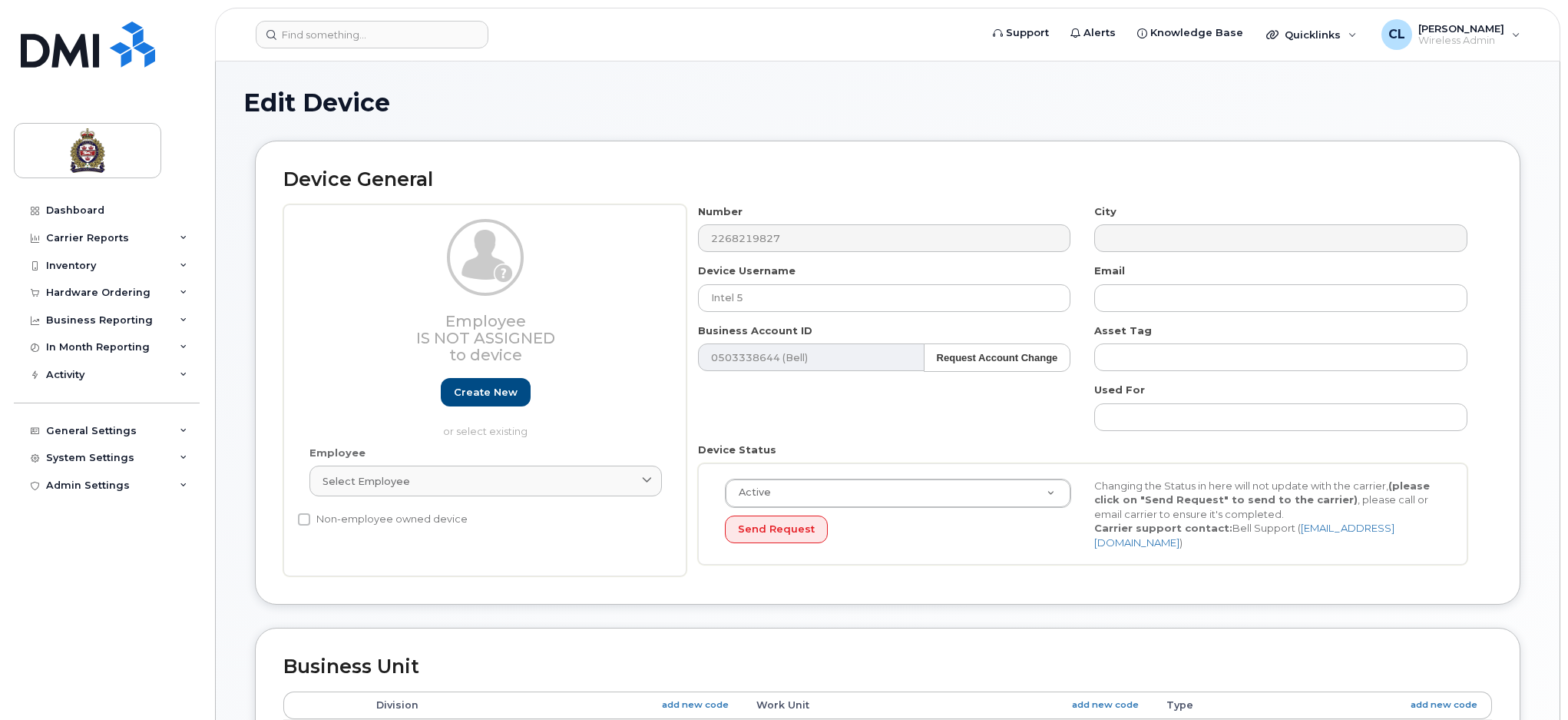
select select "159060"
select select "159061"
select select "159062"
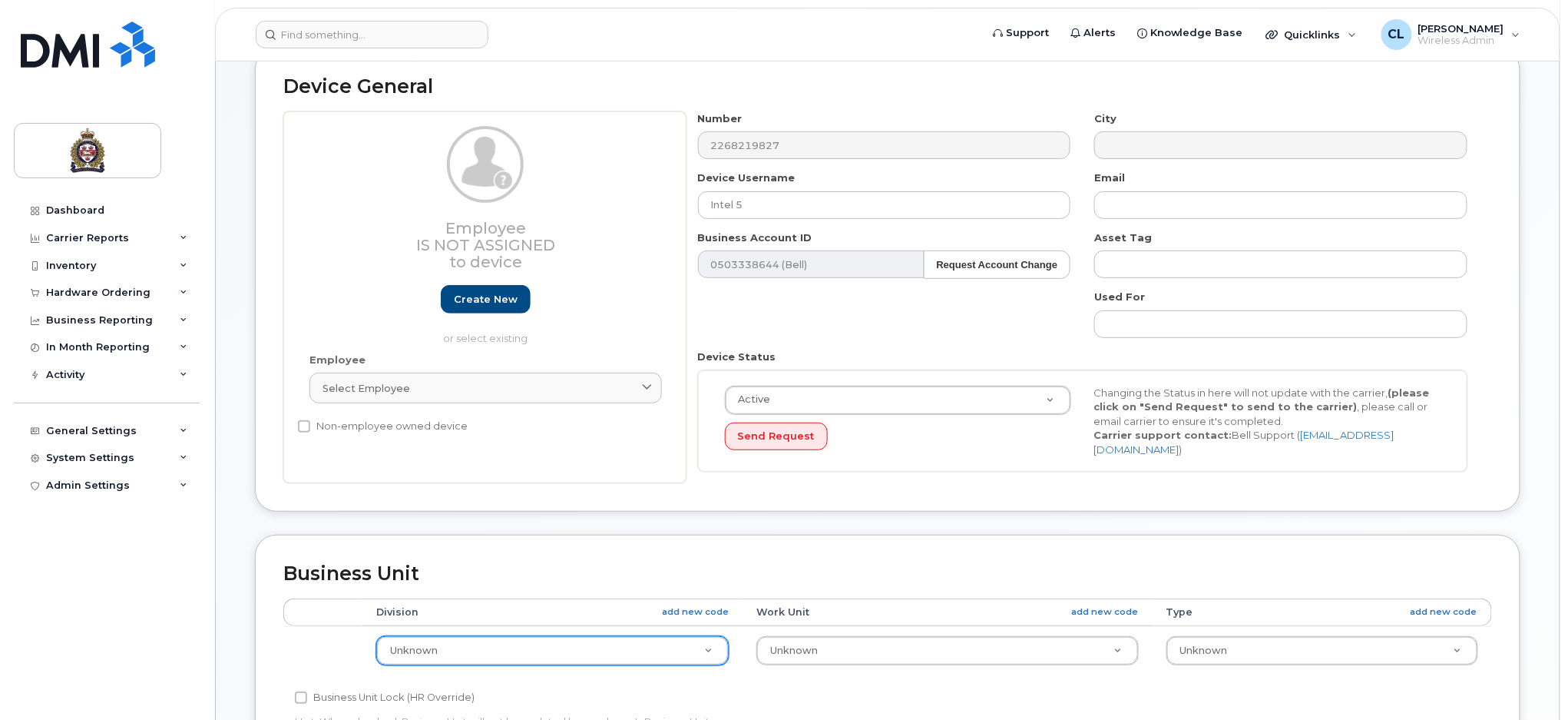
scroll to position [204, 0]
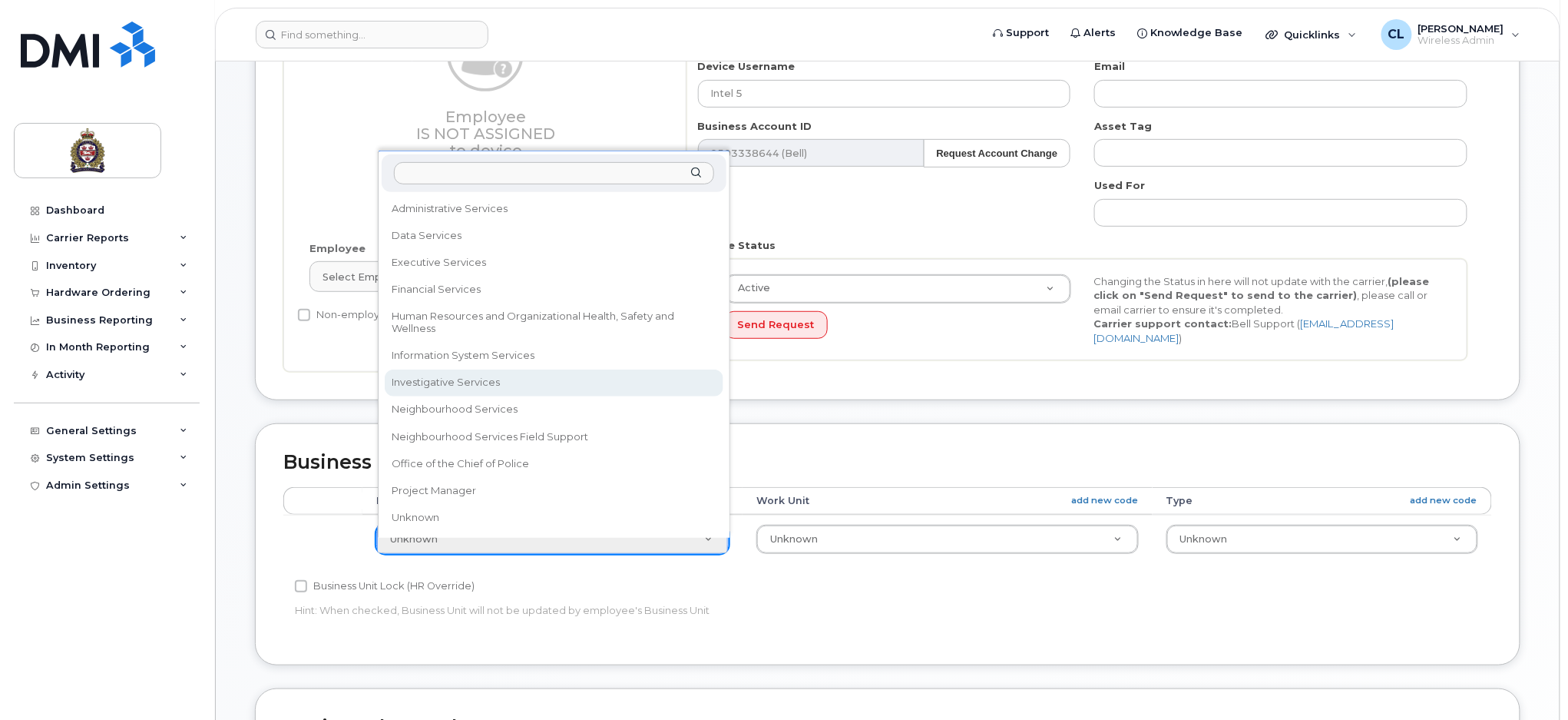
select select "159069"
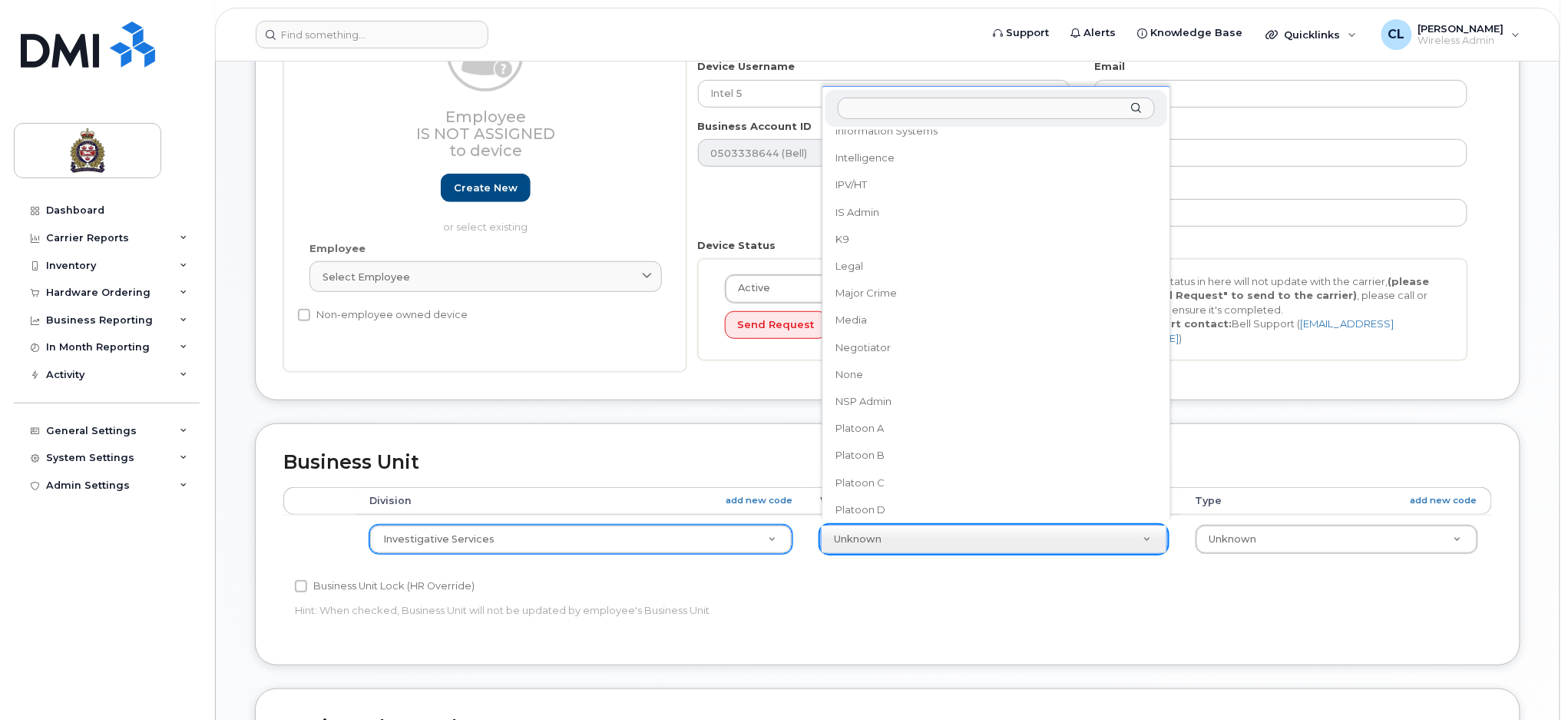
scroll to position [608, 0]
select select "159086"
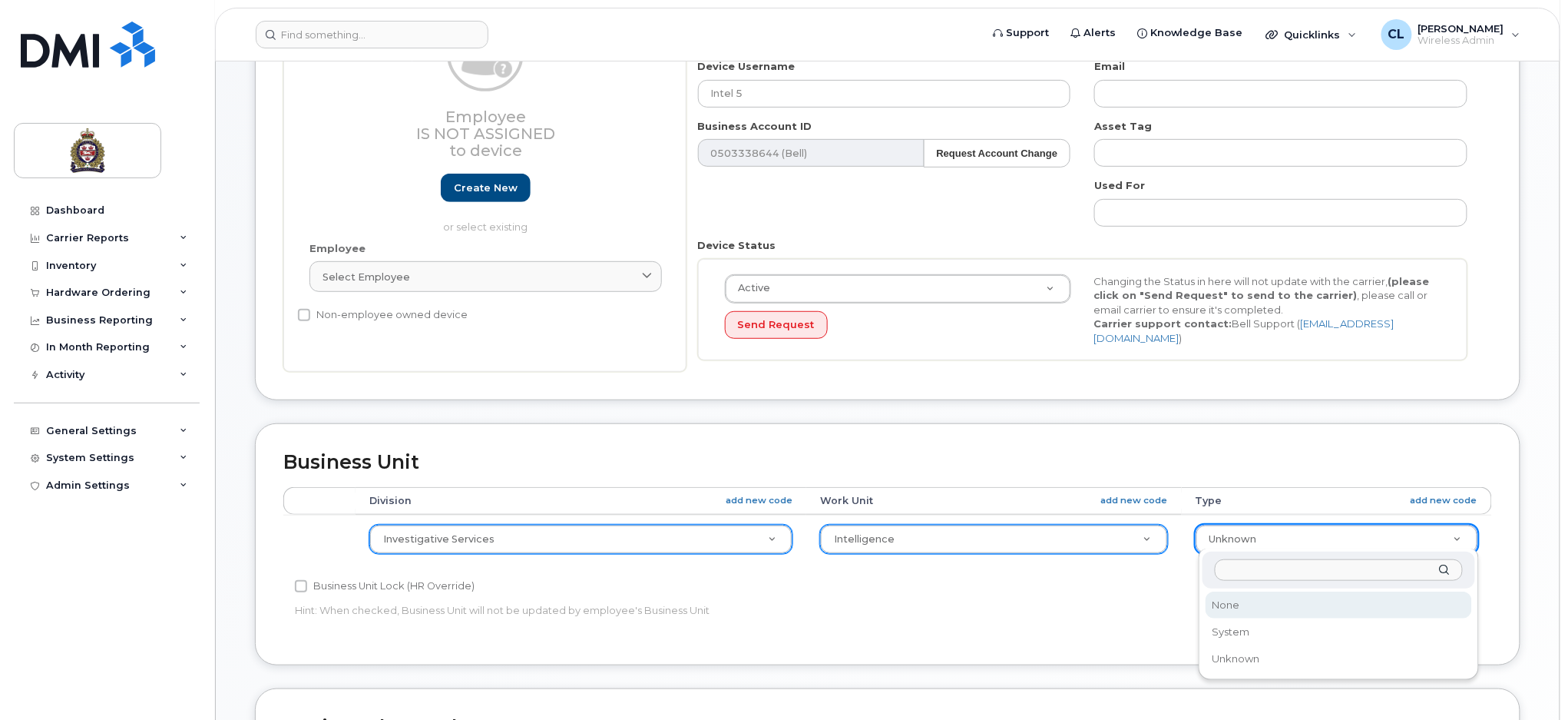
drag, startPoint x: 1237, startPoint y: 603, endPoint x: 1248, endPoint y: 604, distance: 11.0
select select "159114"
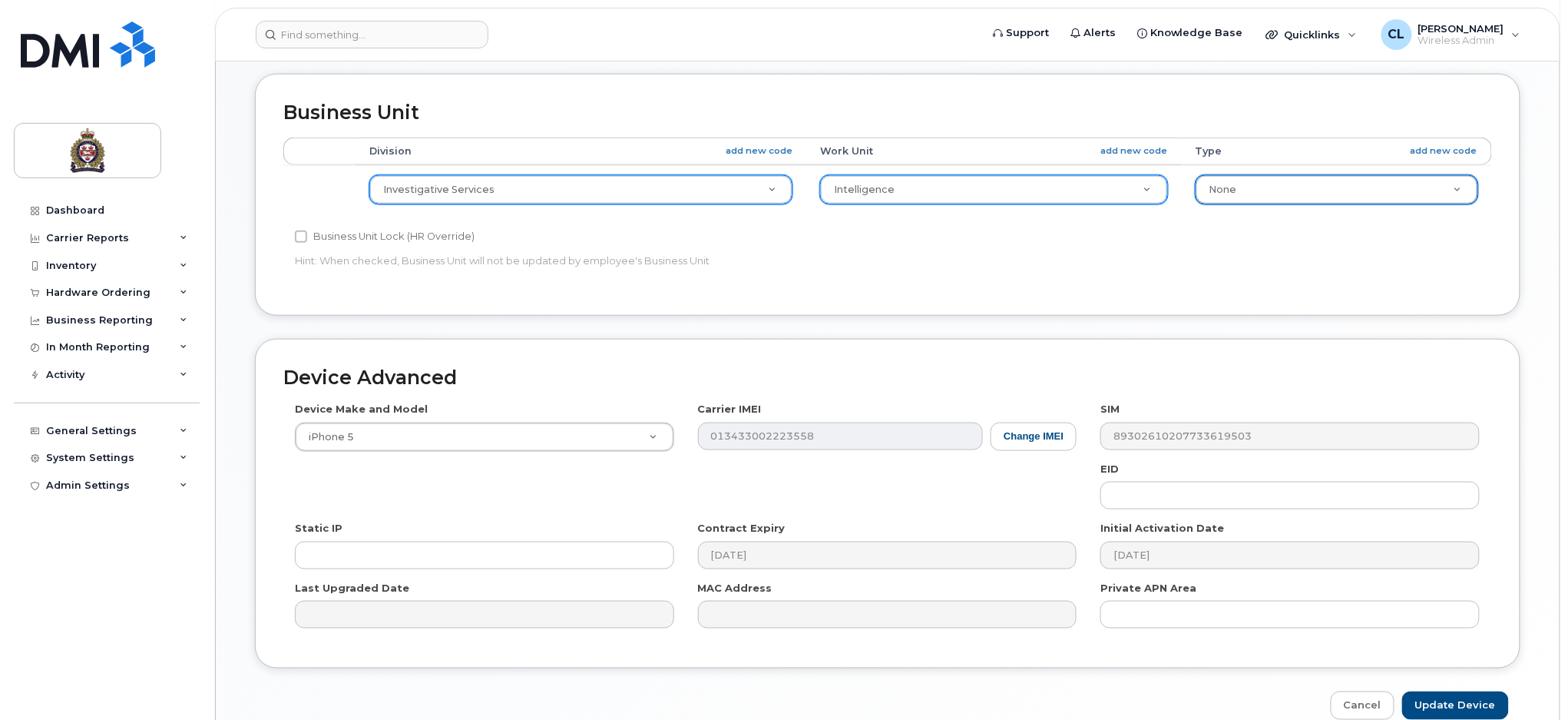
scroll to position [625, 0]
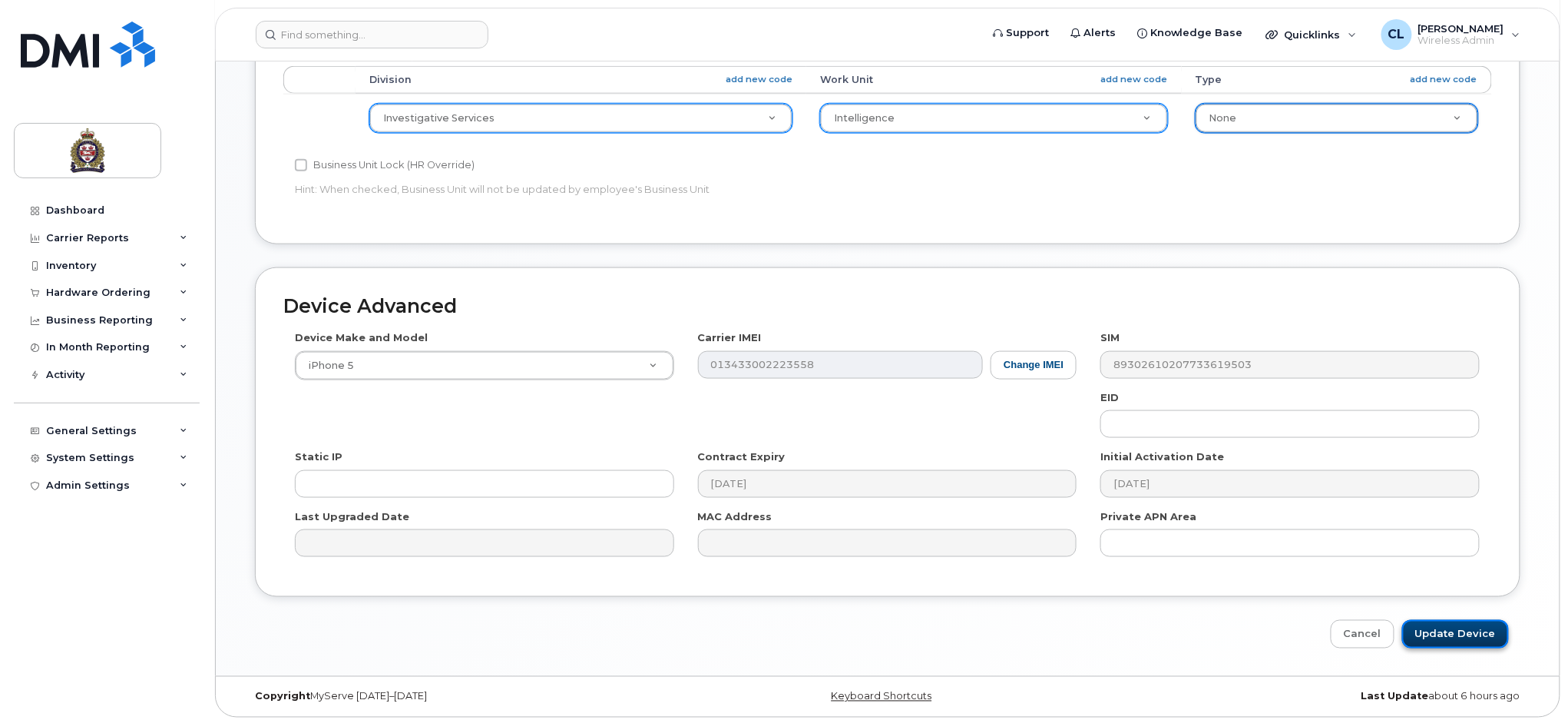
click at [1454, 623] on input "Update Device" at bounding box center [1455, 634] width 107 height 29
type input "Saving..."
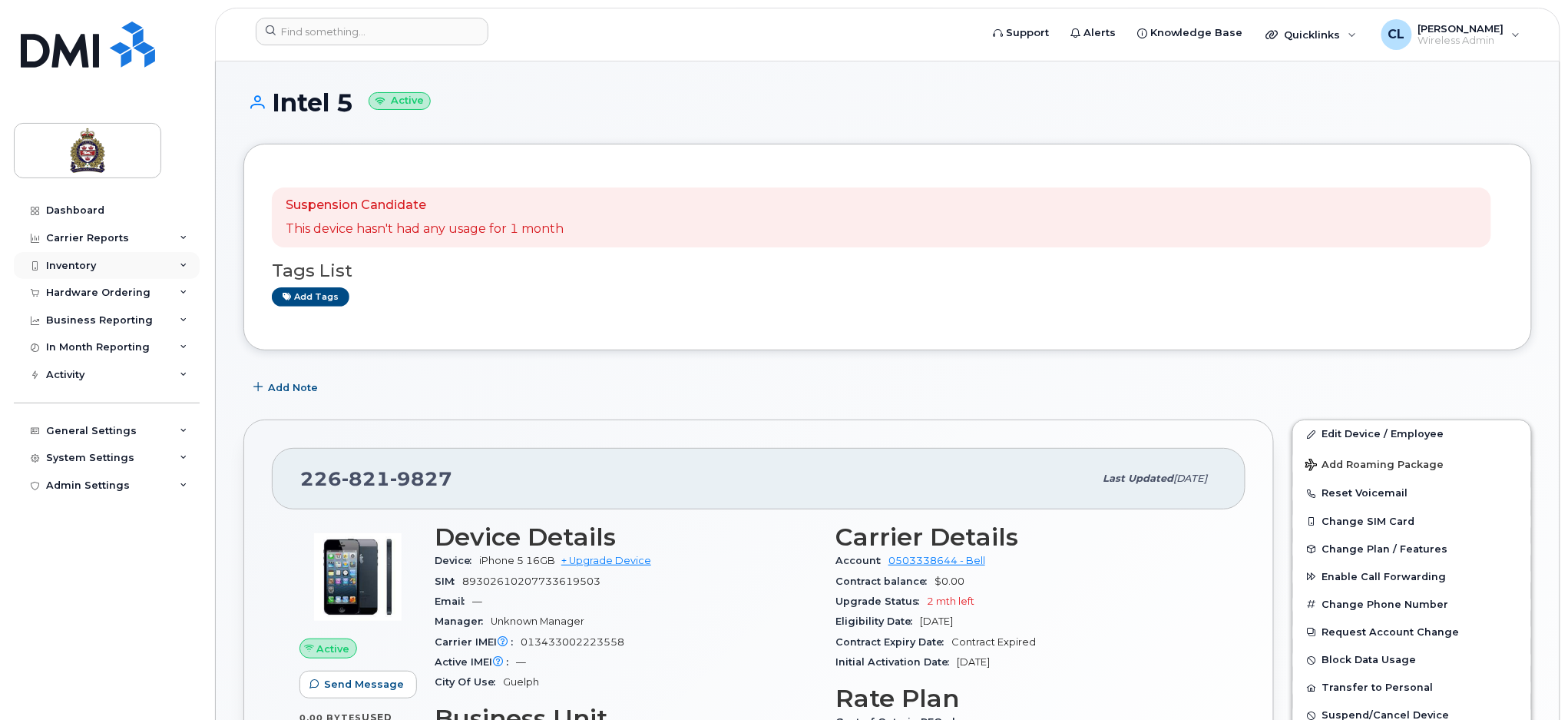
click at [69, 261] on div "Inventory" at bounding box center [71, 265] width 50 height 12
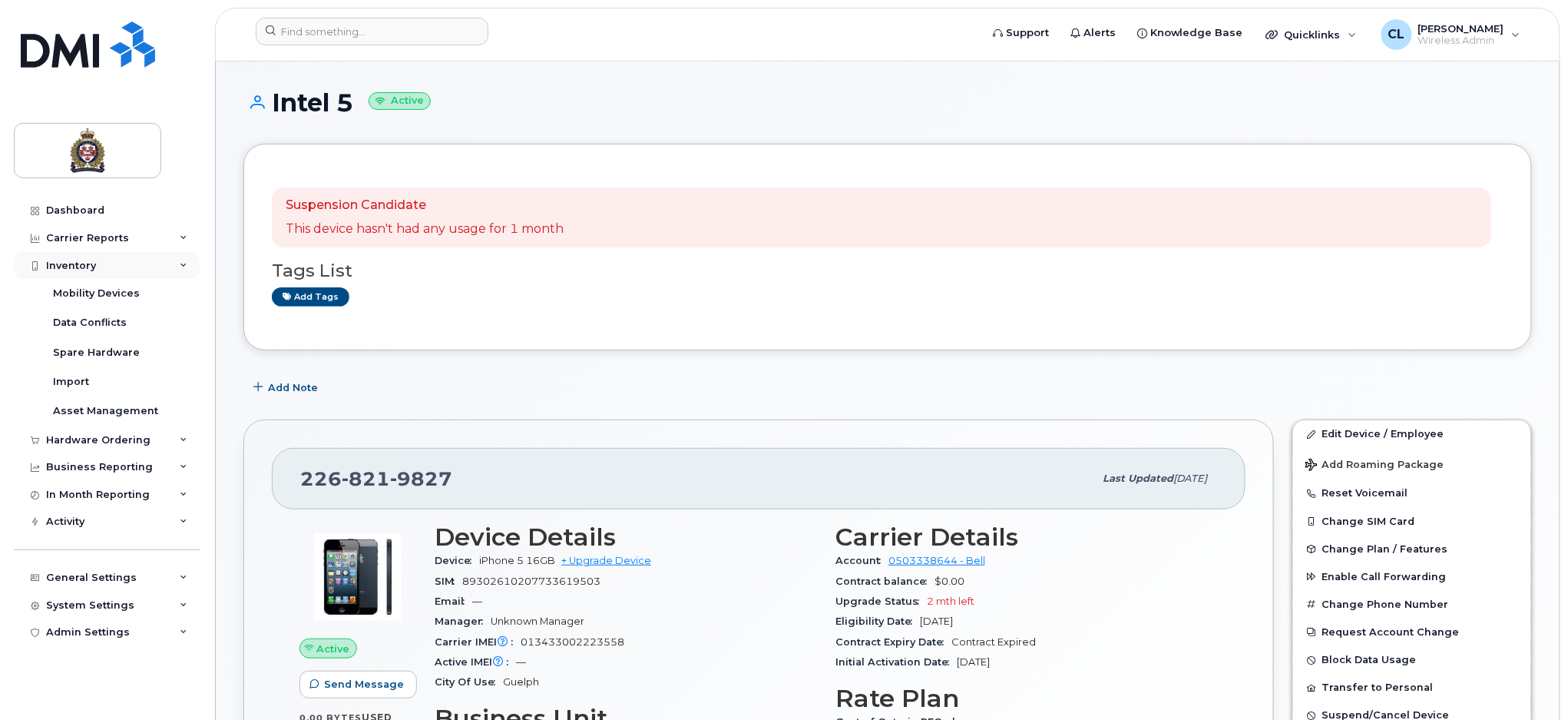
click at [62, 265] on div "Inventory" at bounding box center [71, 265] width 50 height 12
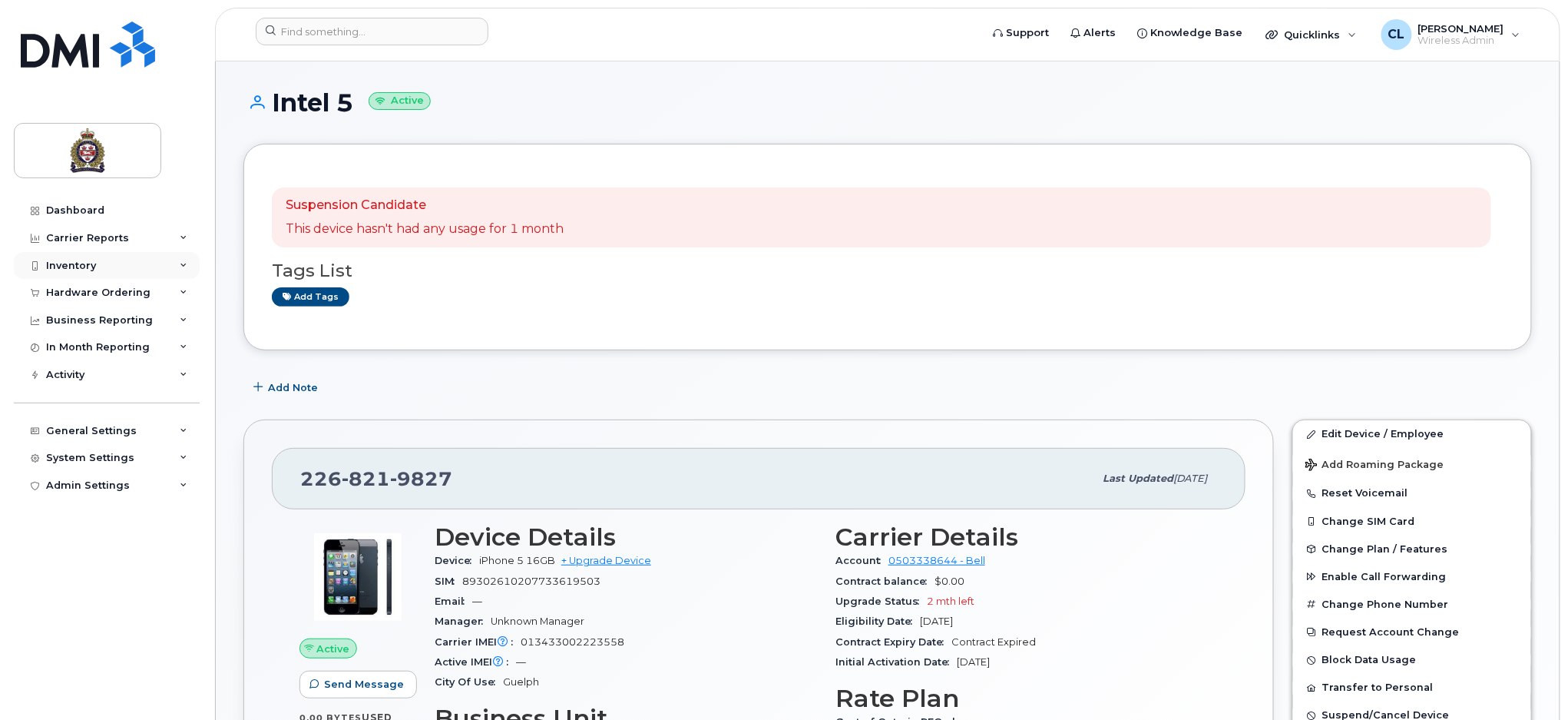
click at [189, 264] on div "Inventory" at bounding box center [107, 266] width 186 height 28
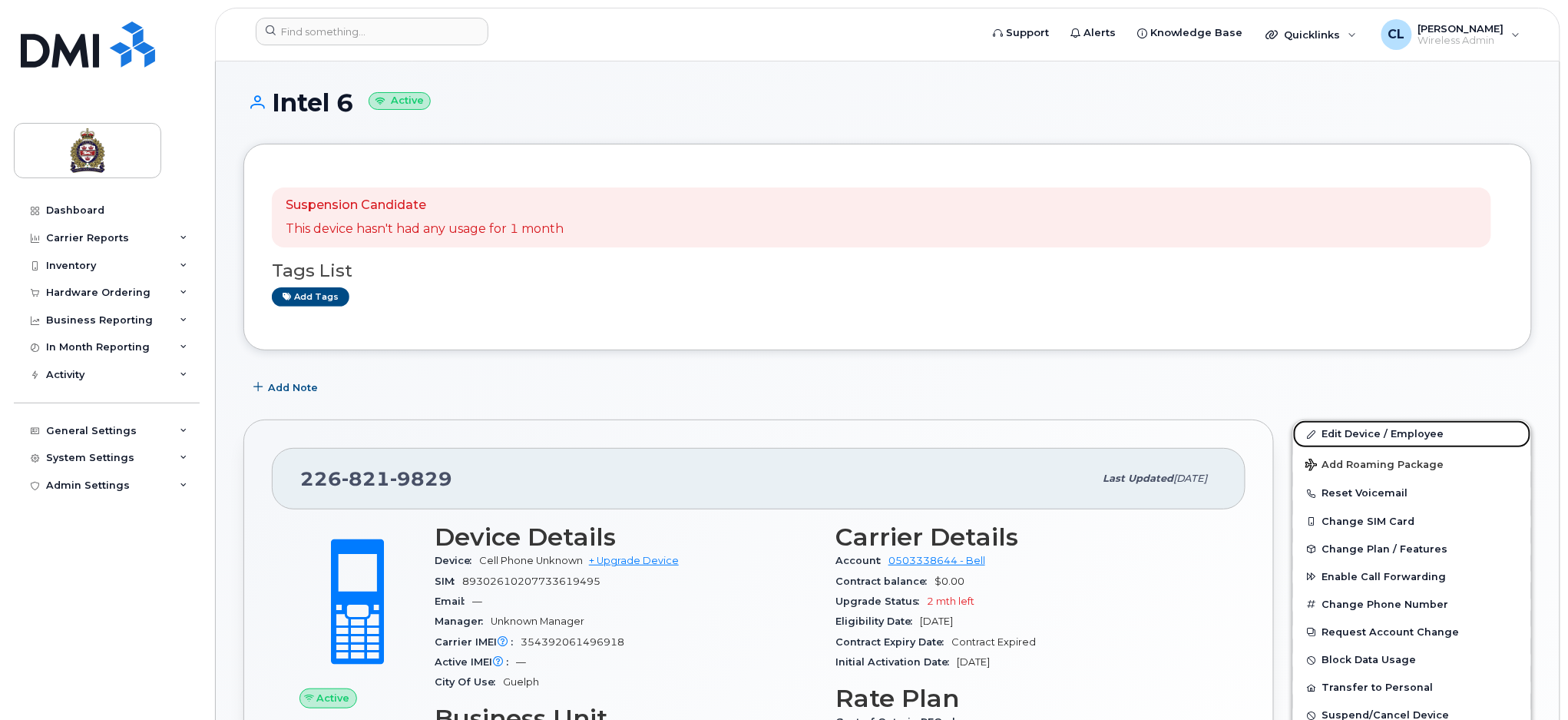
drag, startPoint x: 1369, startPoint y: 428, endPoint x: 748, endPoint y: 376, distance: 623.2
click at [1369, 428] on link "Edit Device / Employee" at bounding box center [1412, 434] width 238 height 28
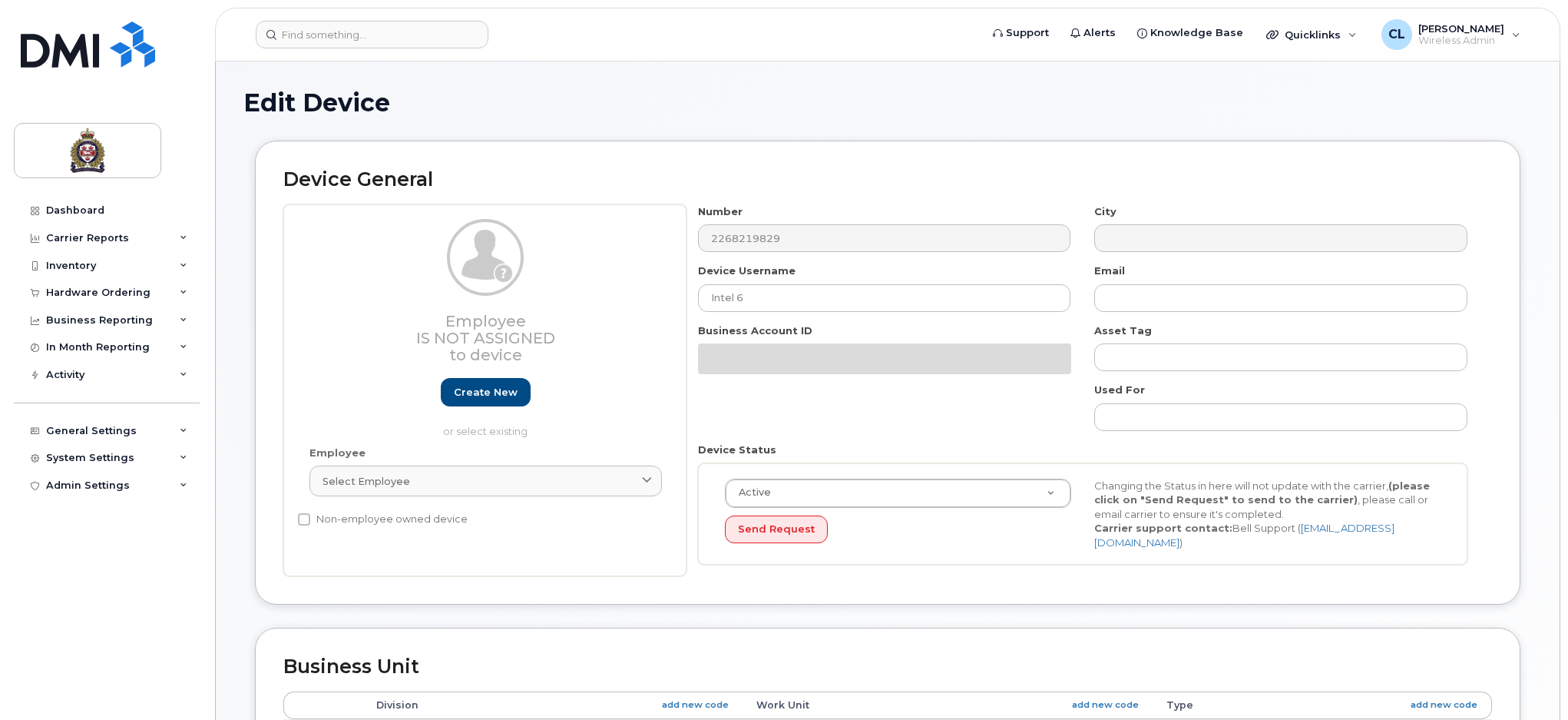
select select "159060"
select select "159061"
select select "159062"
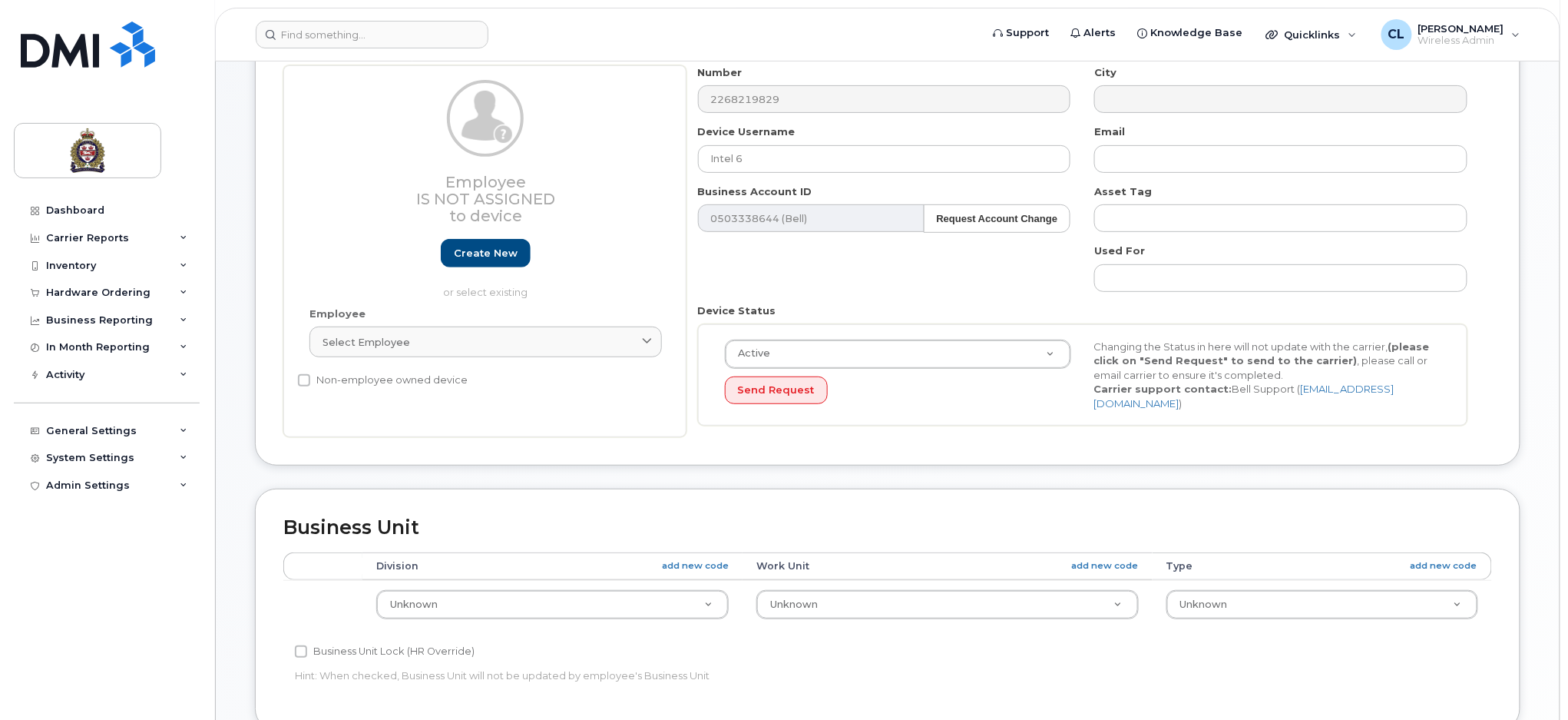
scroll to position [307, 0]
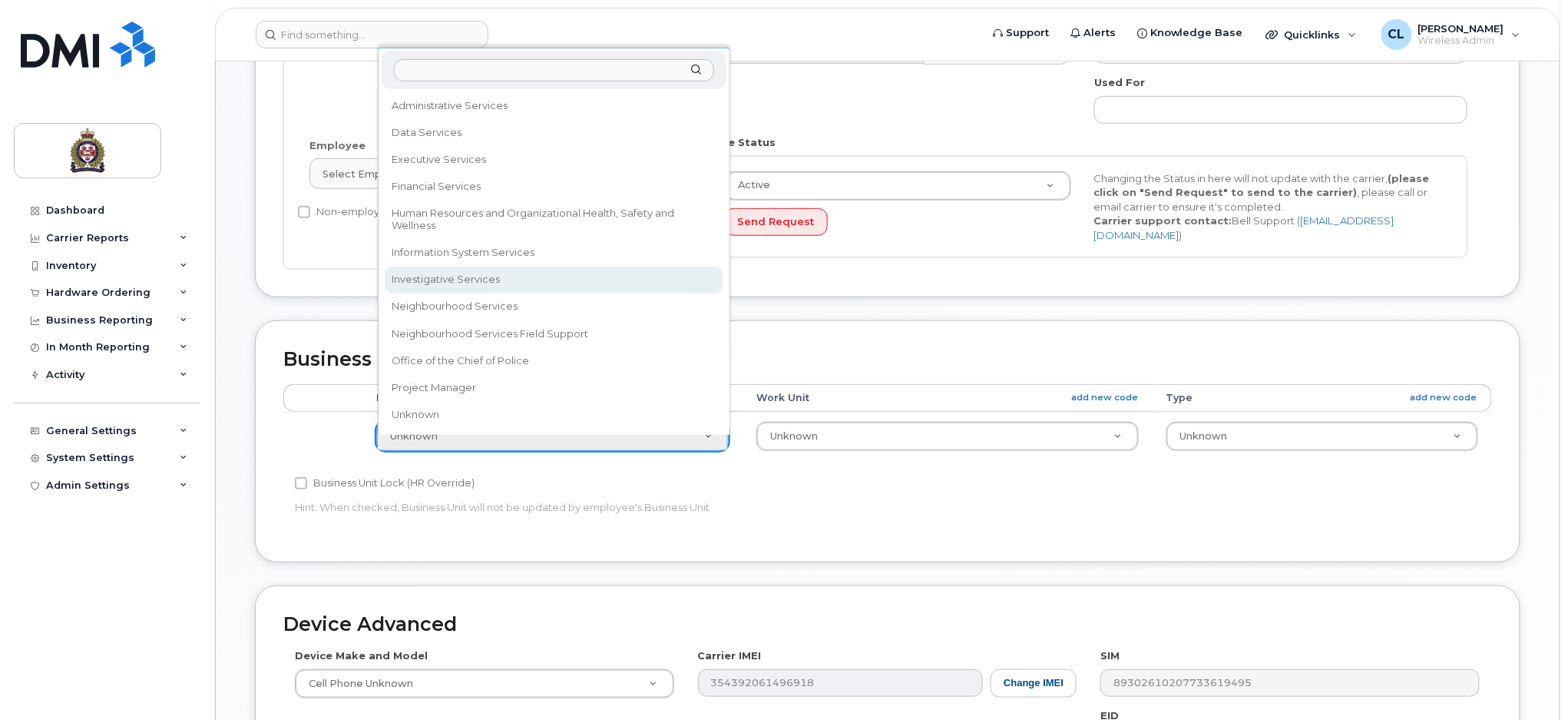
select select "159069"
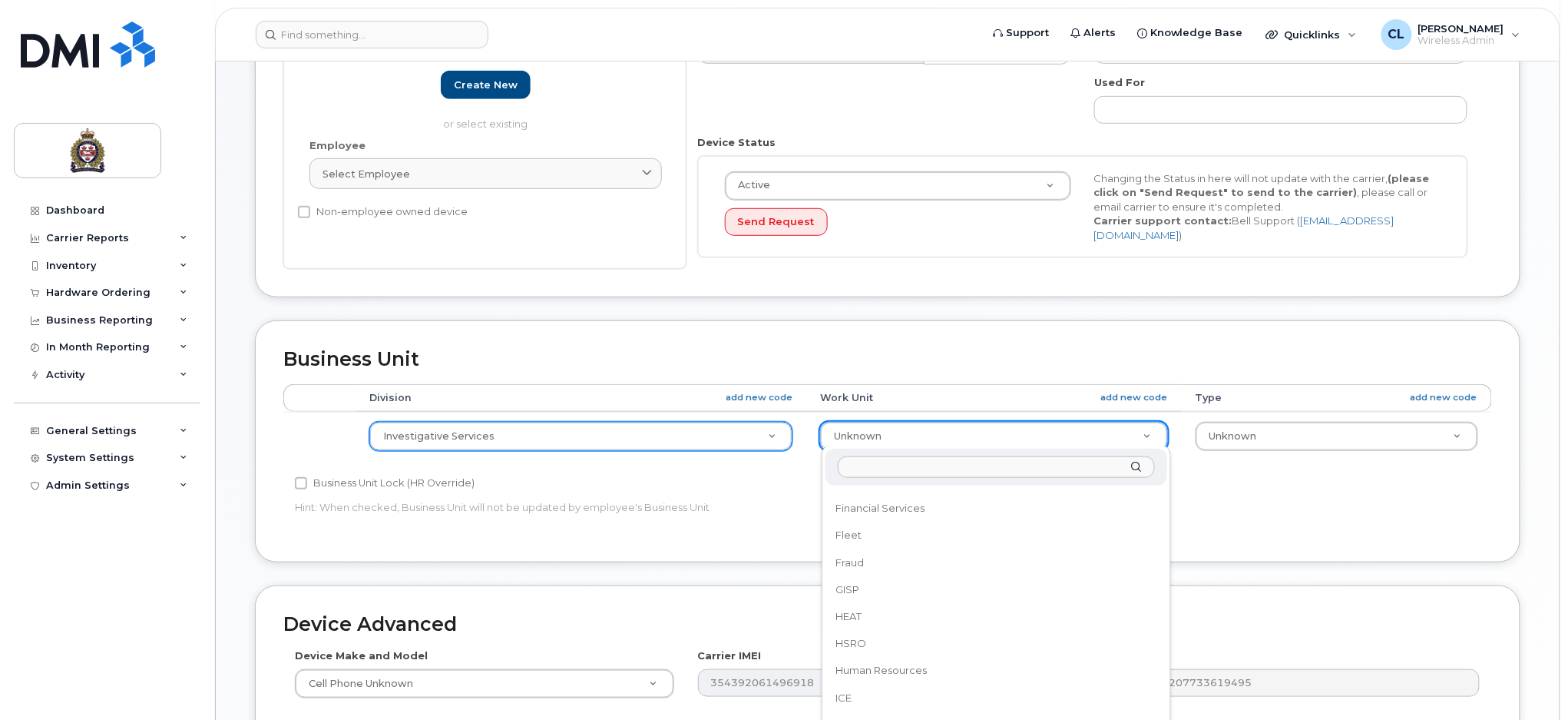
scroll to position [487, 0]
select select "159086"
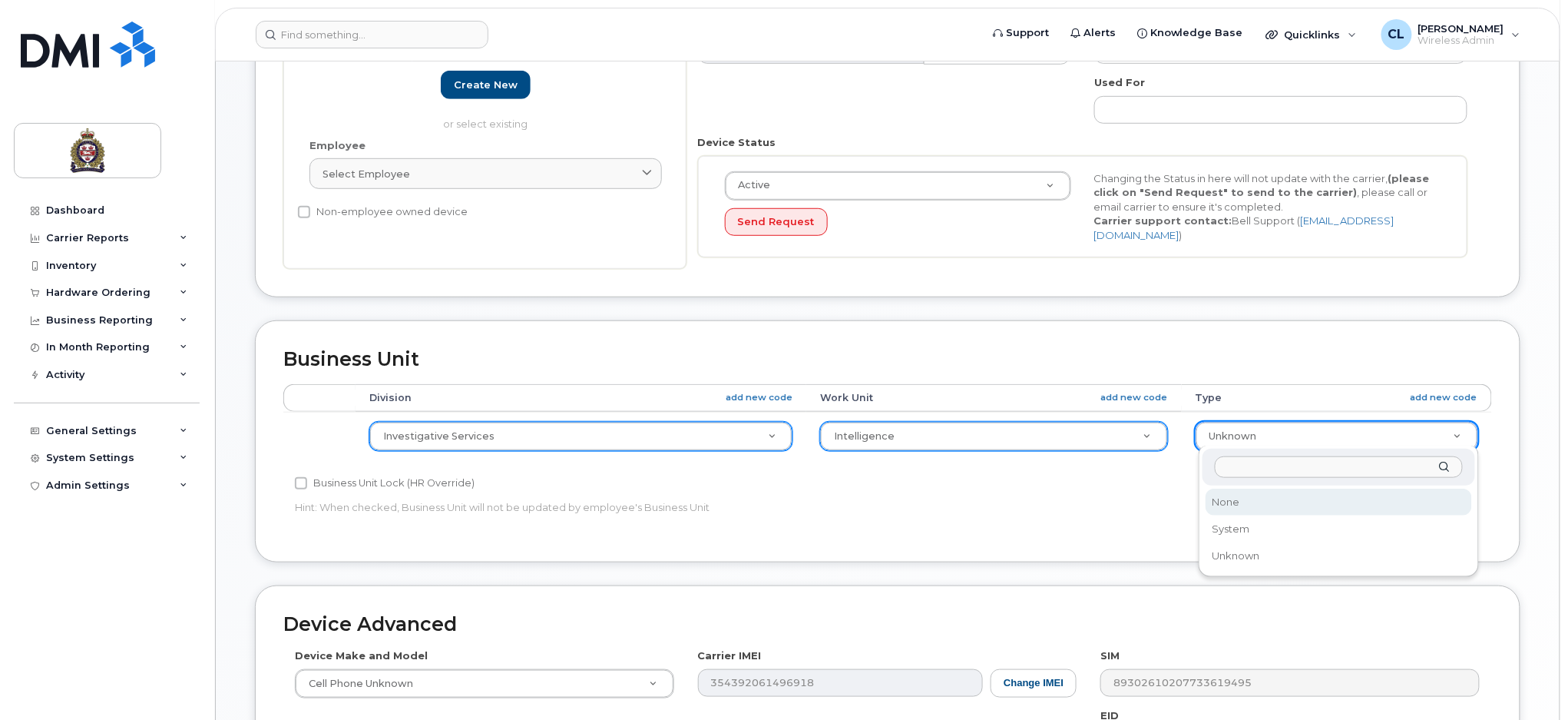
select select "159114"
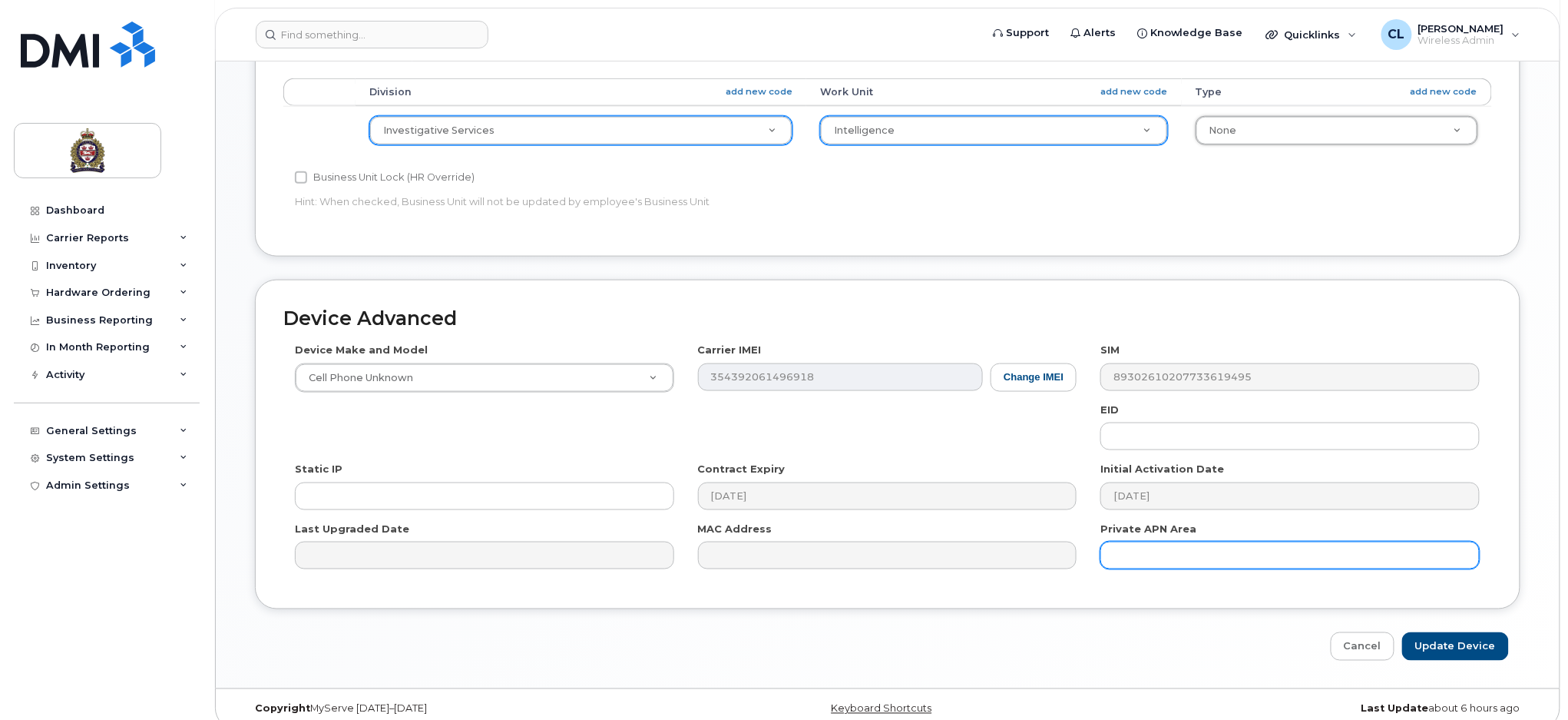
scroll to position [614, 0]
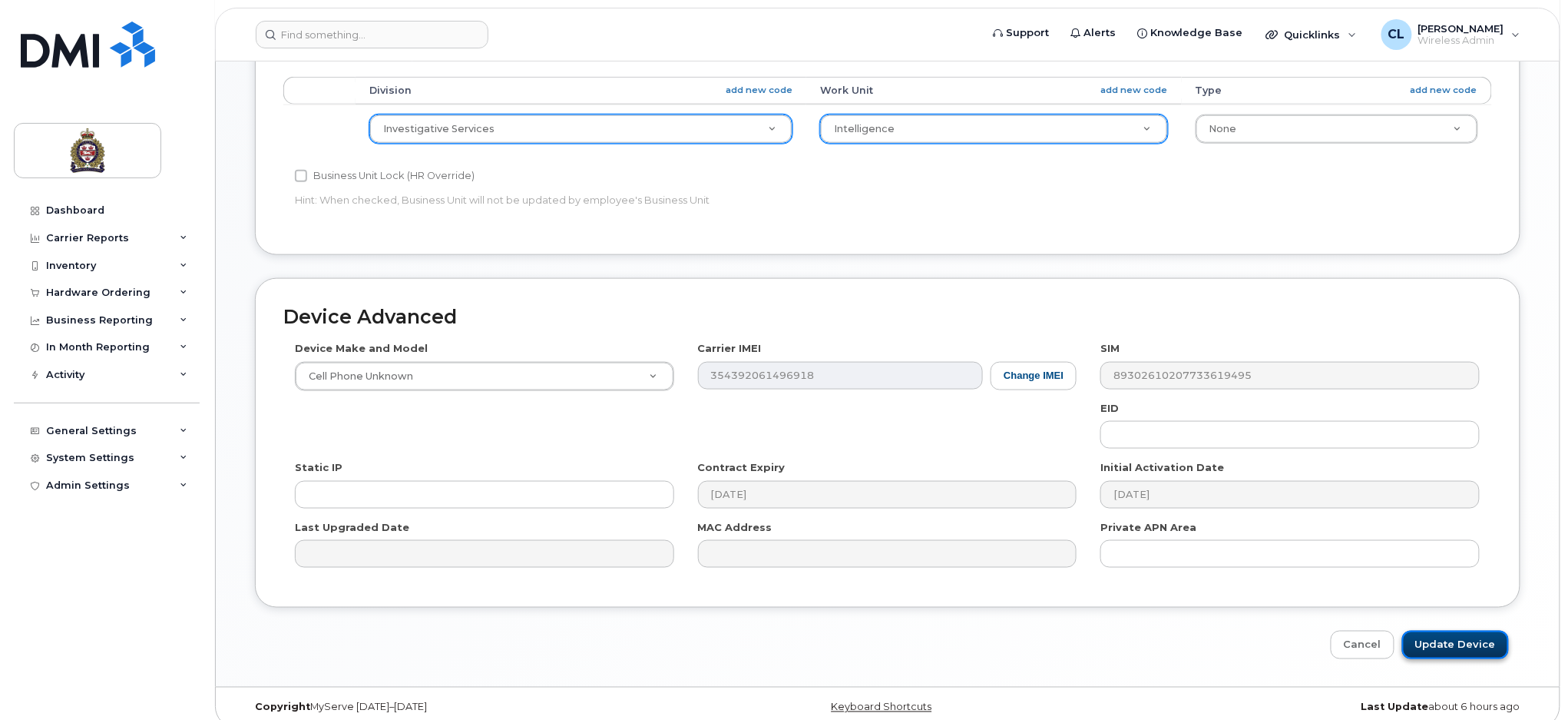
click at [1445, 632] on input "Update Device" at bounding box center [1455, 645] width 107 height 29
type input "Saving..."
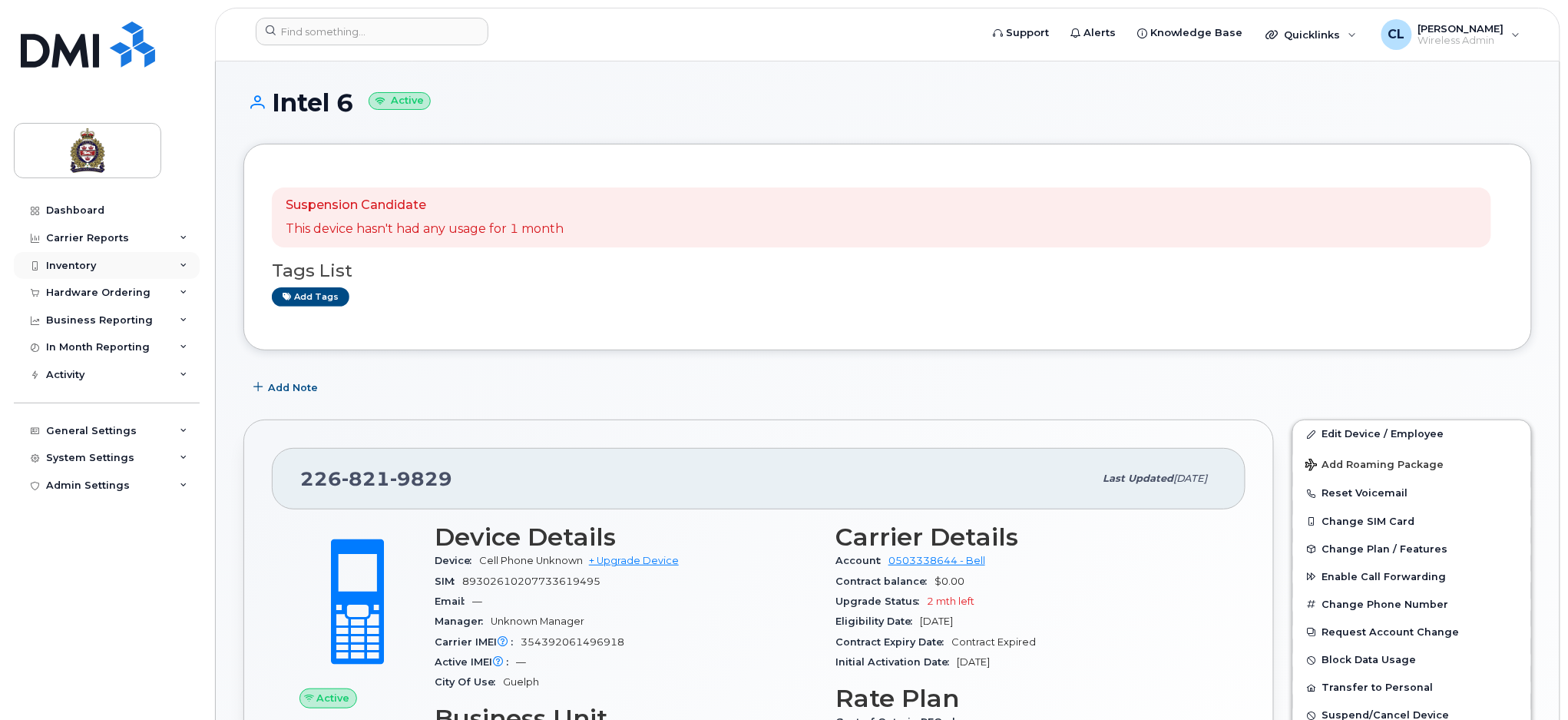
click at [78, 266] on div "Inventory" at bounding box center [71, 265] width 50 height 12
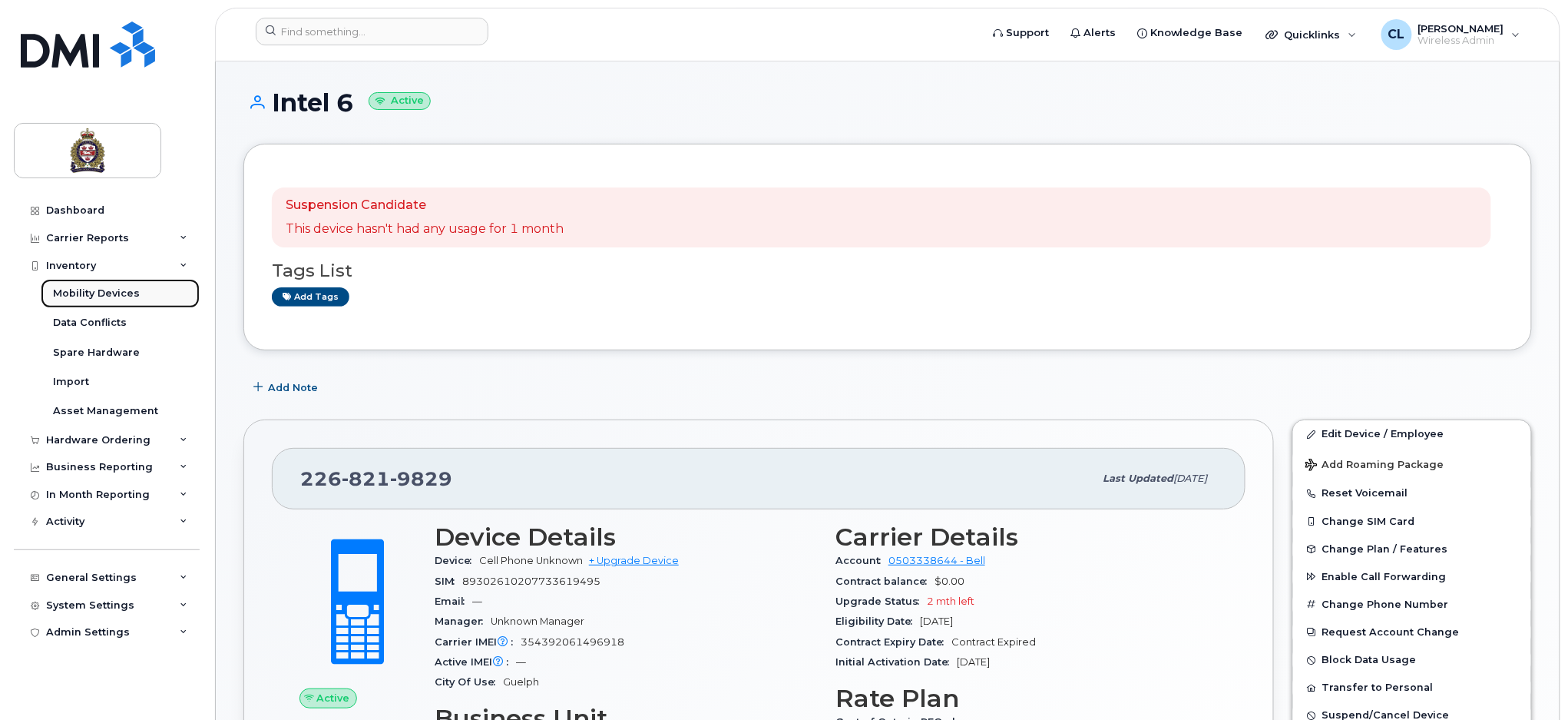
click at [117, 291] on div "Mobility Devices" at bounding box center [97, 293] width 86 height 14
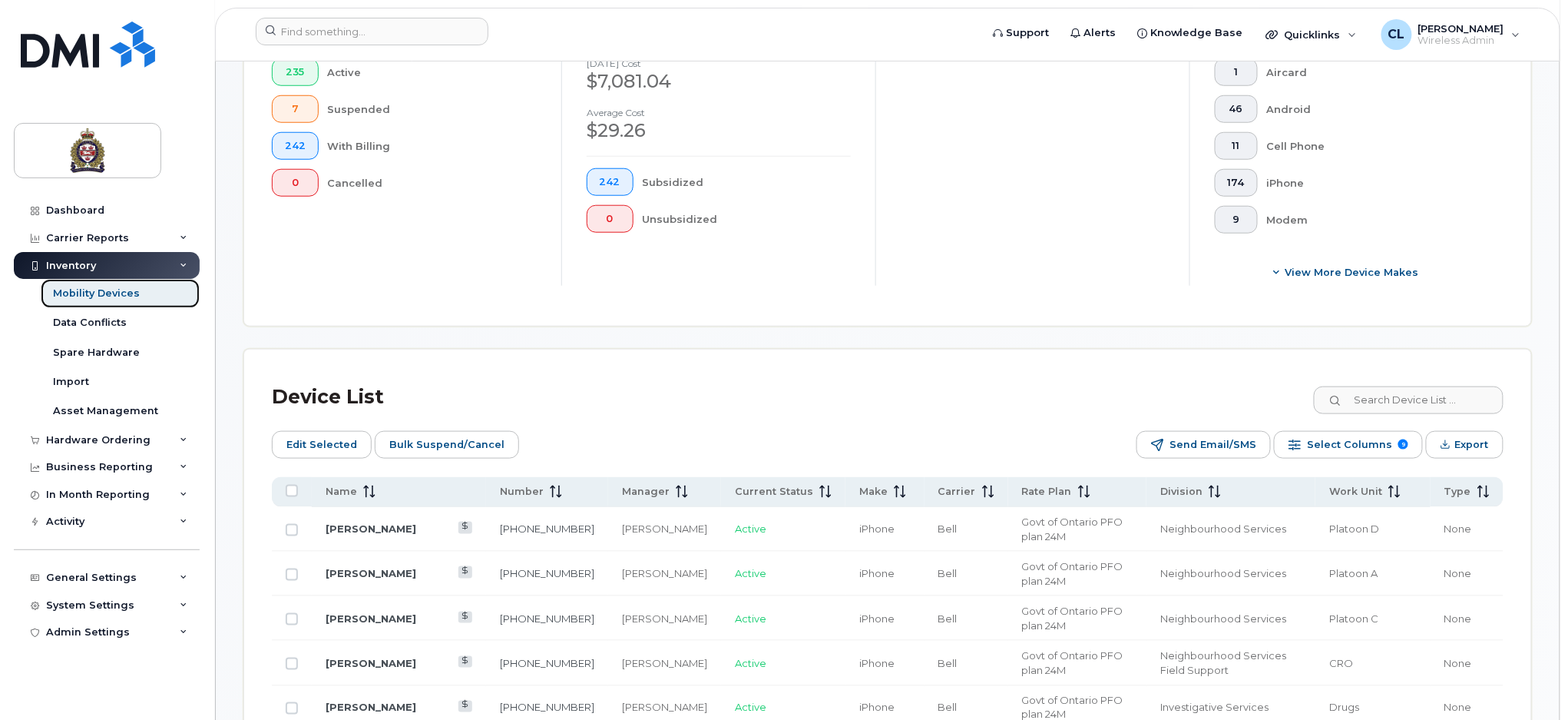
scroll to position [614, 0]
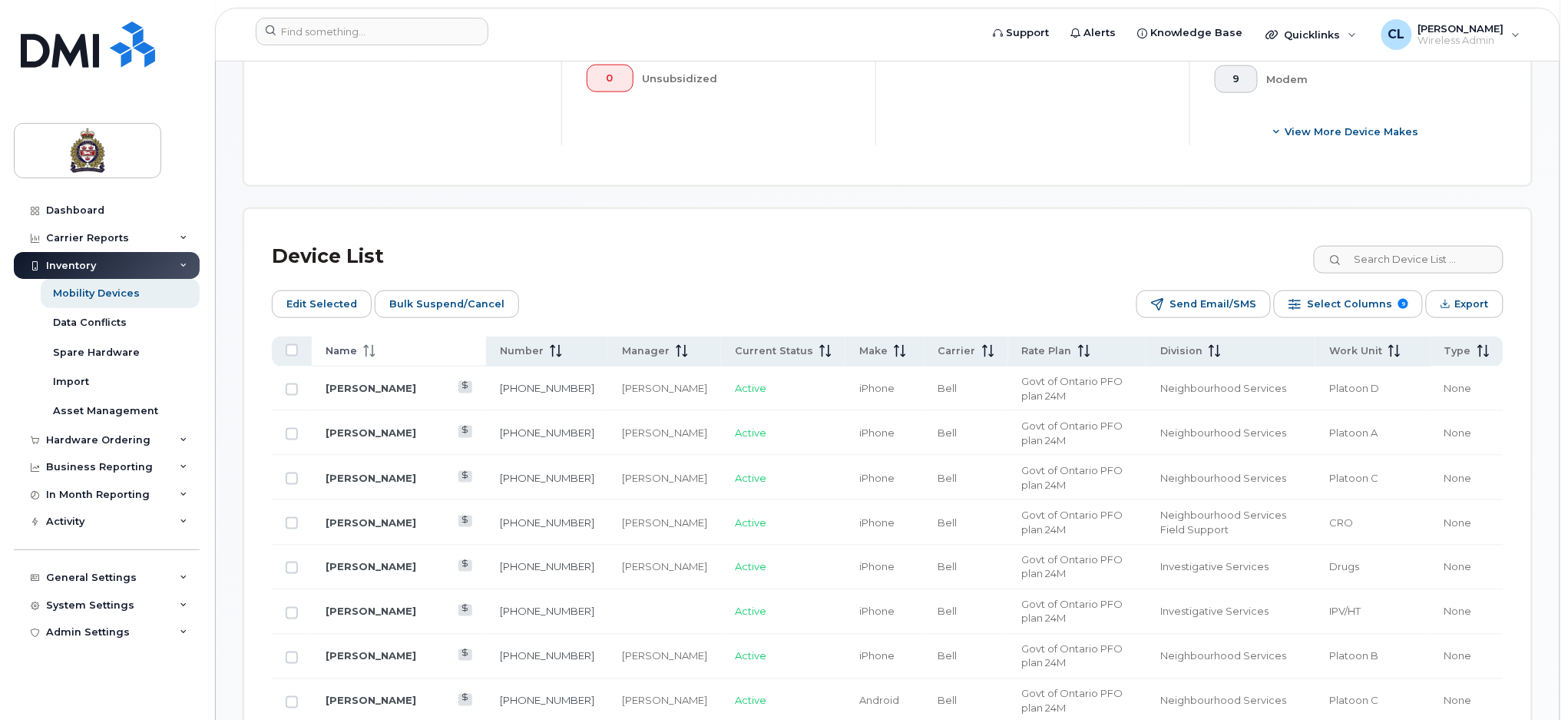
click at [357, 346] on span at bounding box center [366, 350] width 18 height 14
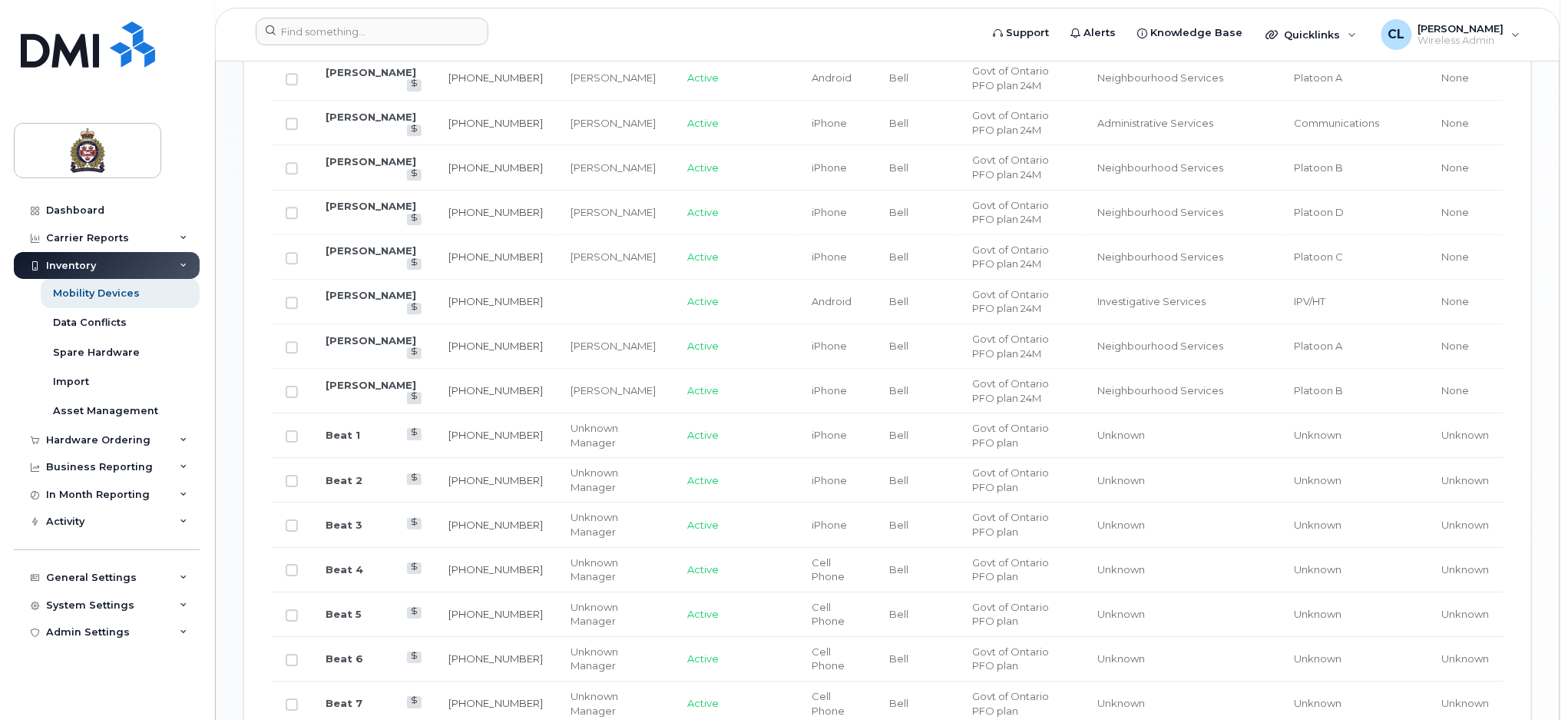
scroll to position [1741, 0]
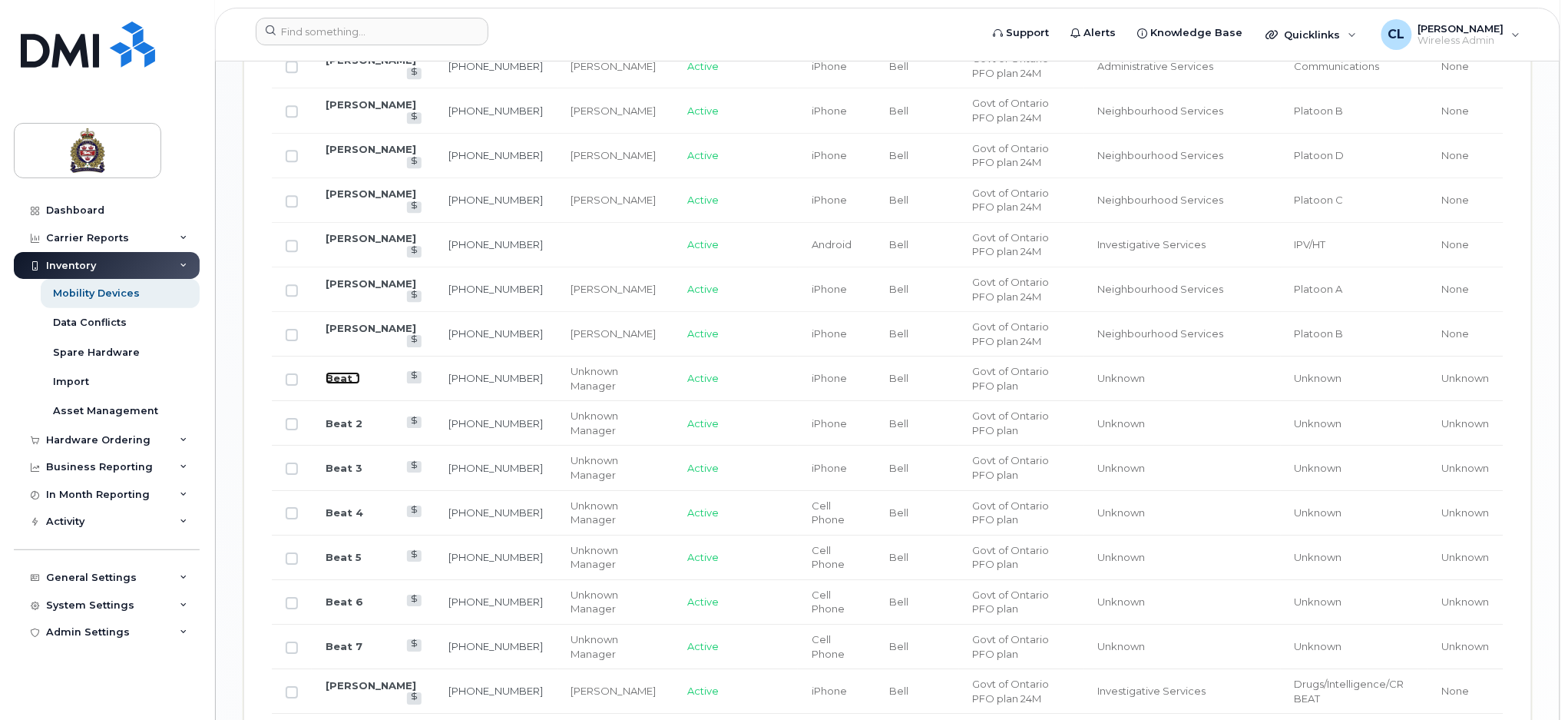
click at [336, 375] on link "Beat 1" at bounding box center [343, 377] width 35 height 12
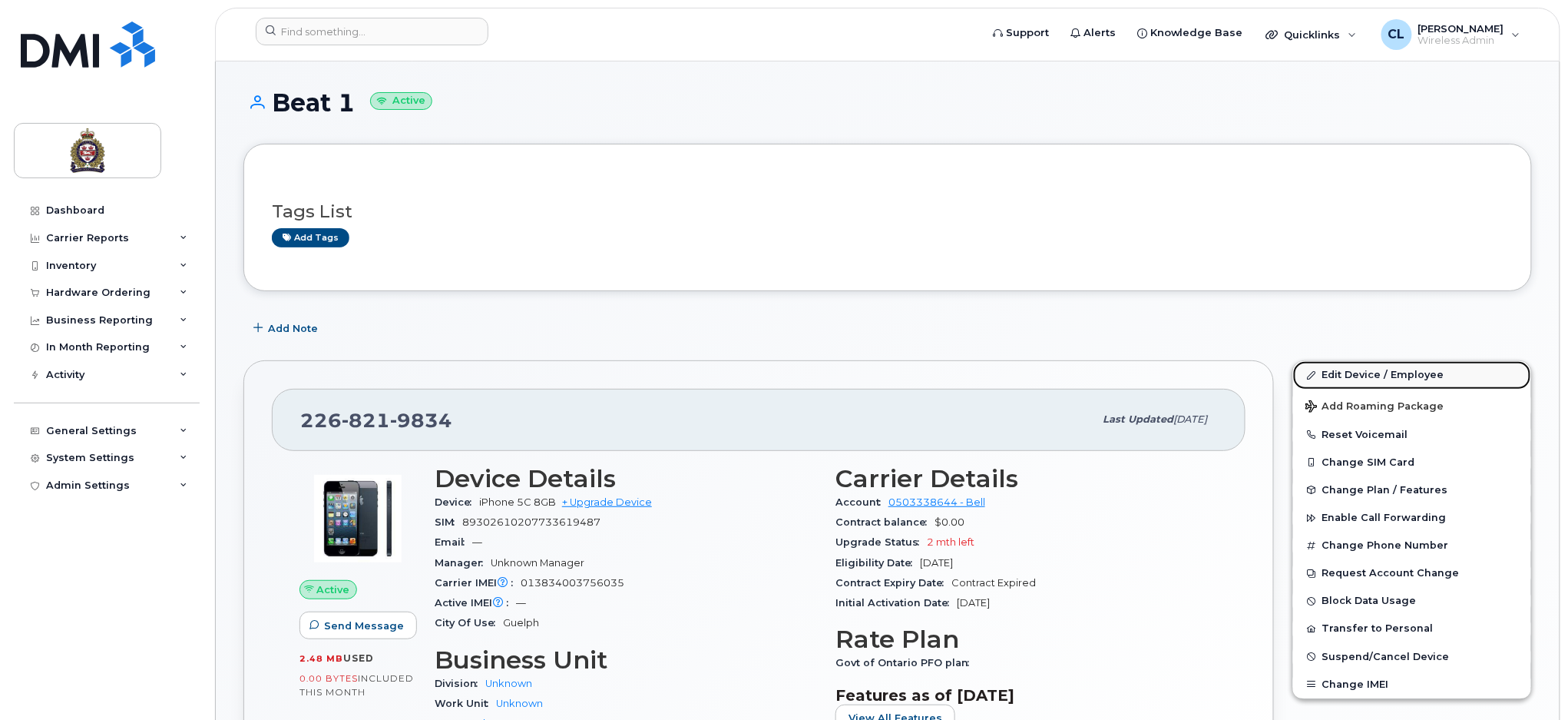
click at [1372, 374] on link "Edit Device / Employee" at bounding box center [1412, 375] width 238 height 28
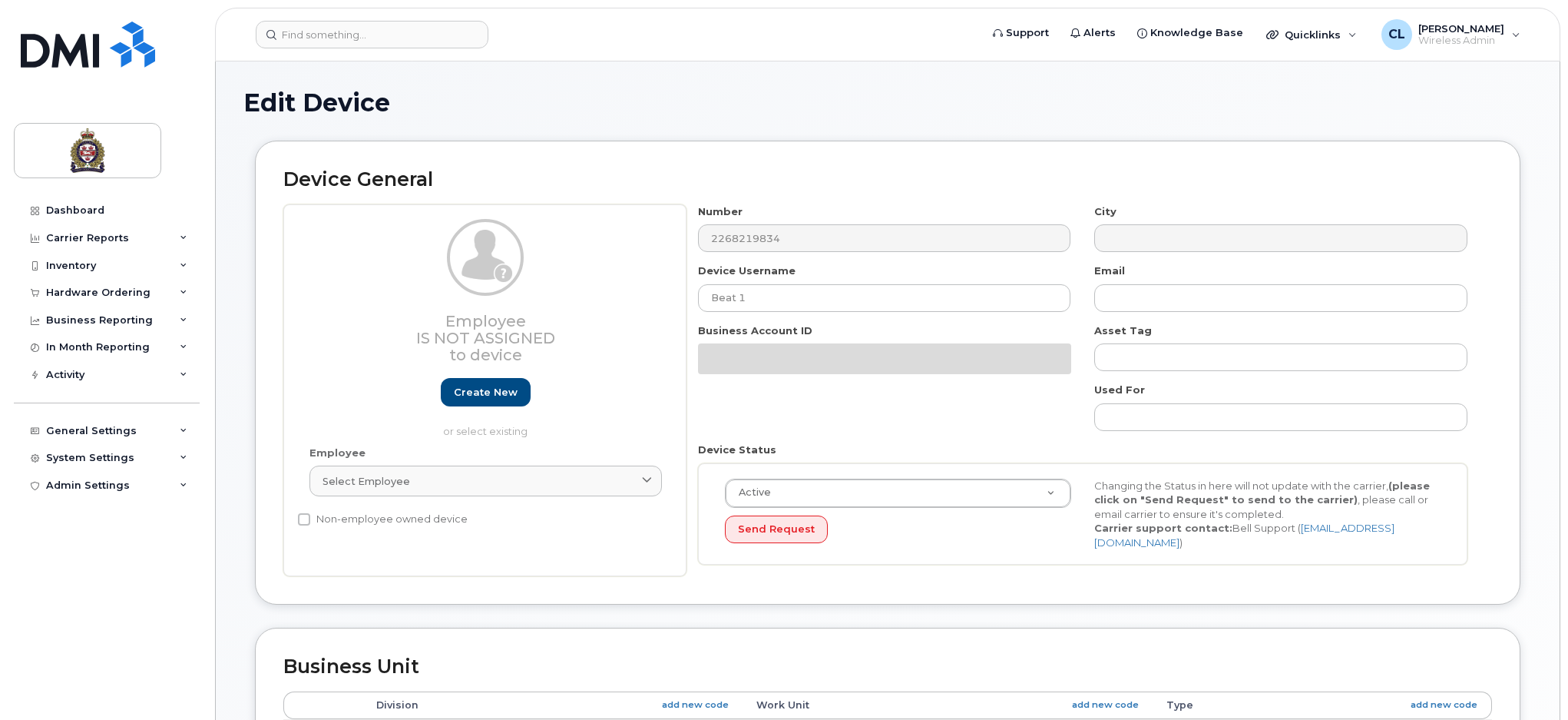
select select "159060"
select select "159061"
select select "159062"
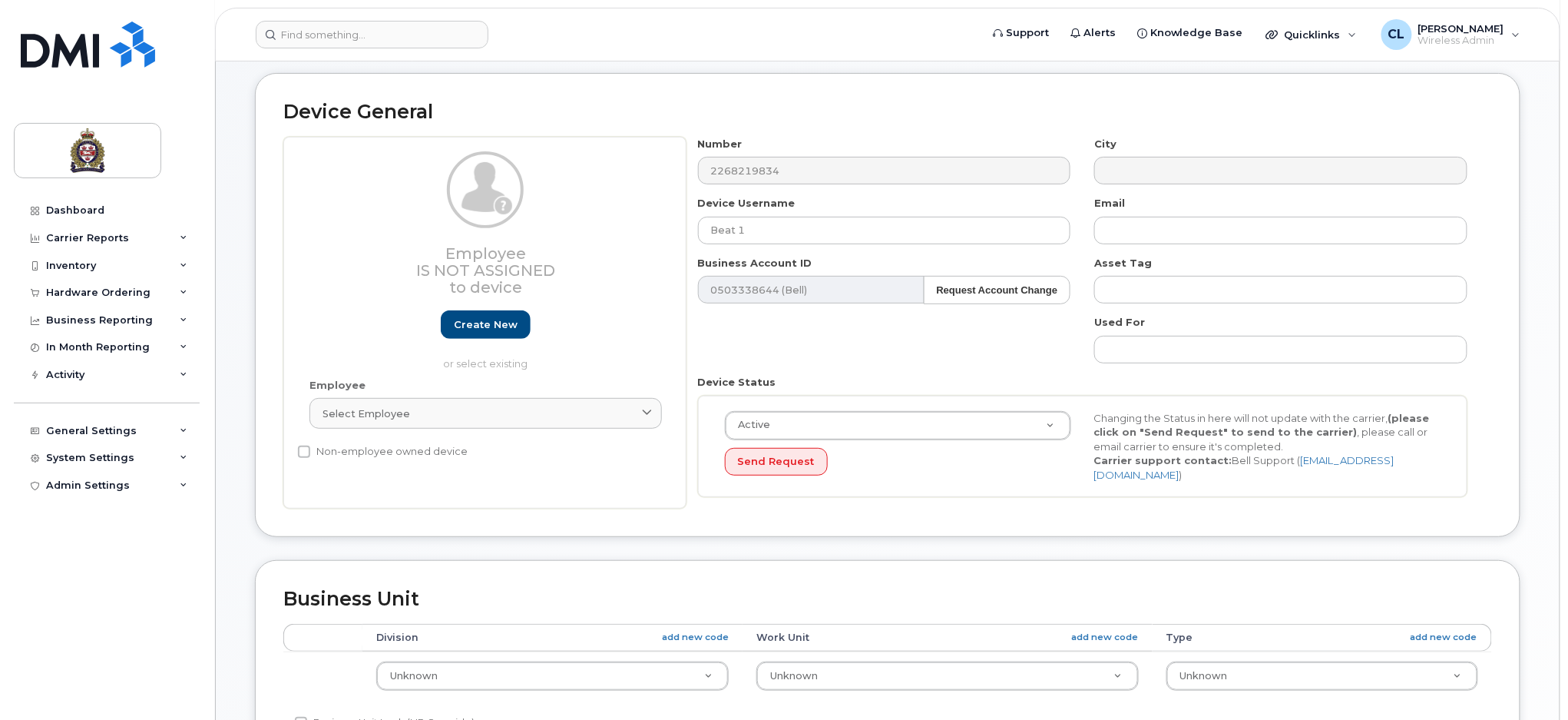
scroll to position [204, 0]
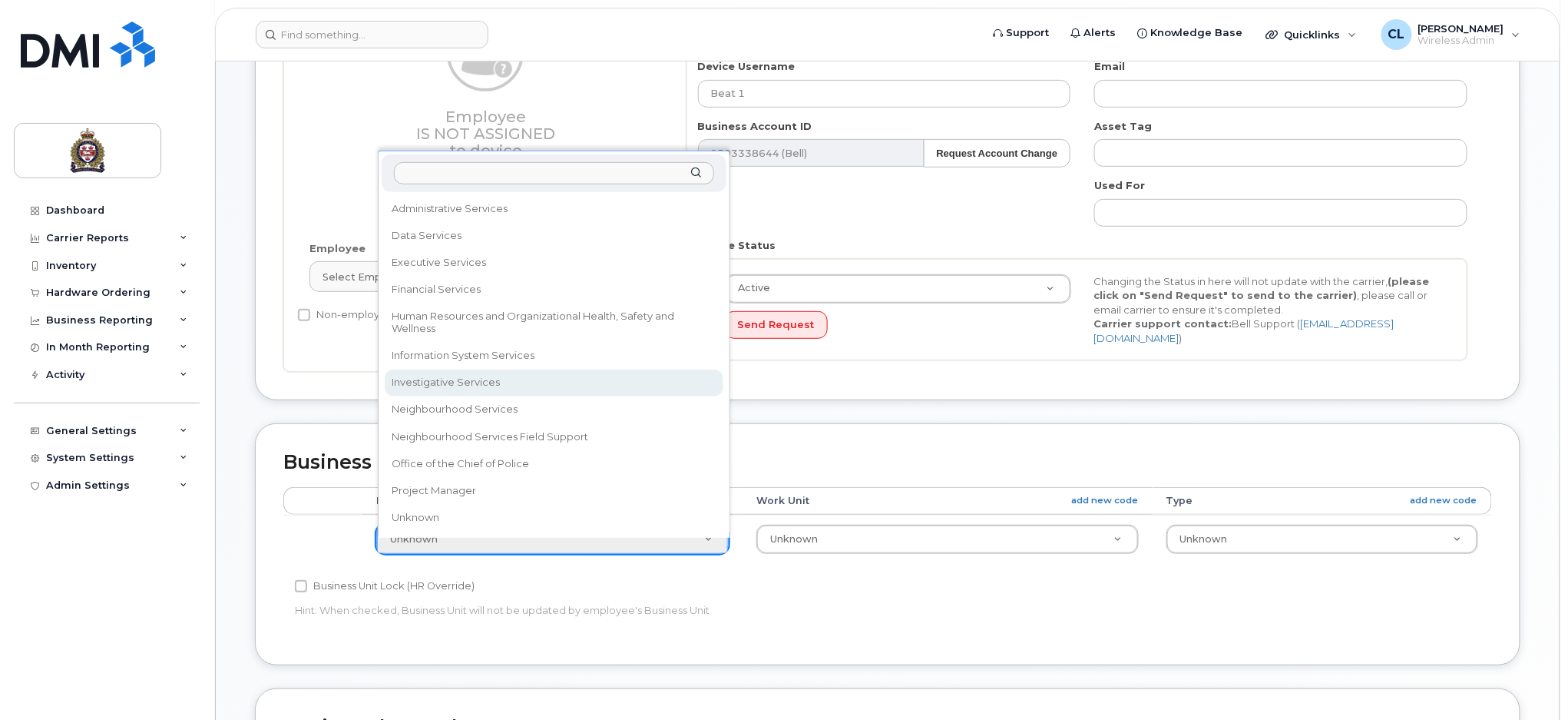
select select "159069"
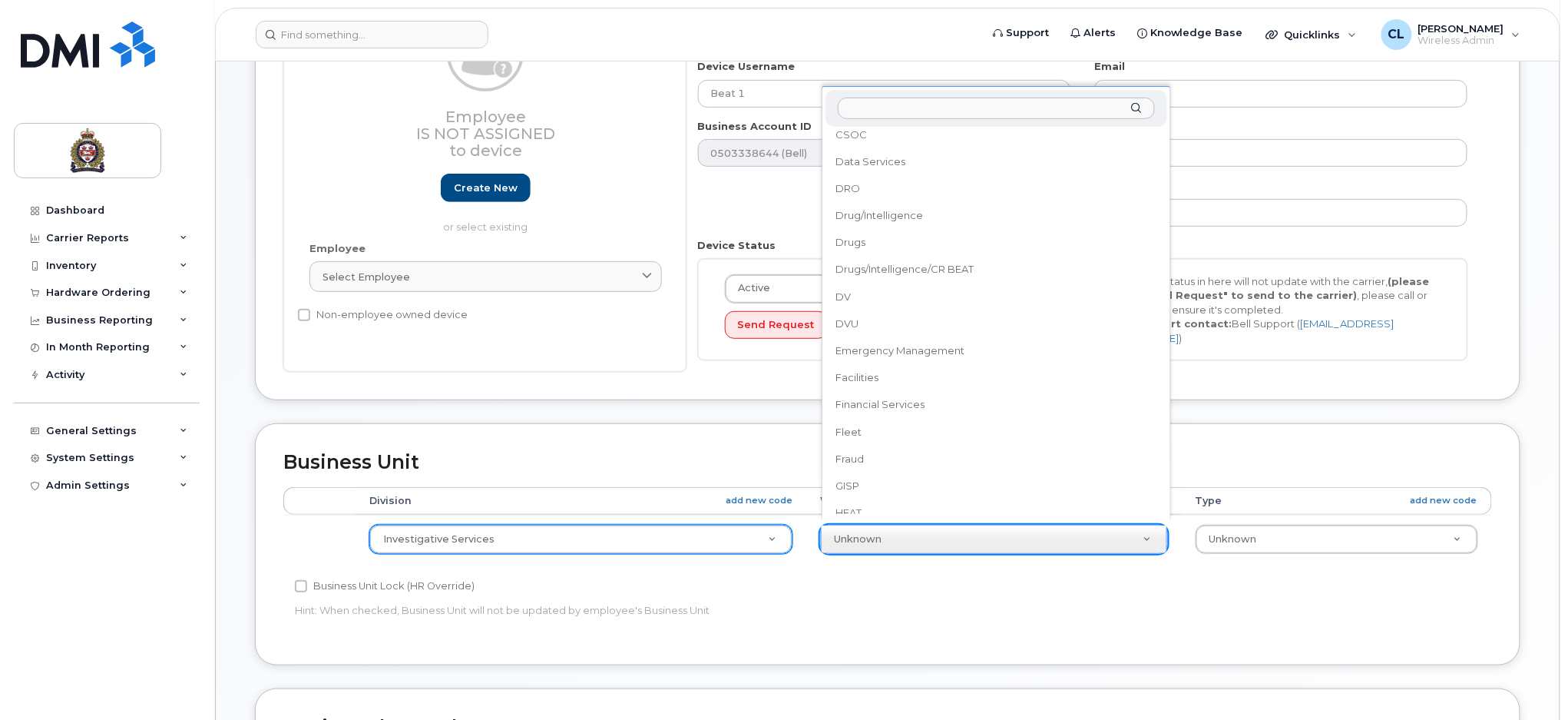
scroll to position [0, 0]
select select "4030925"
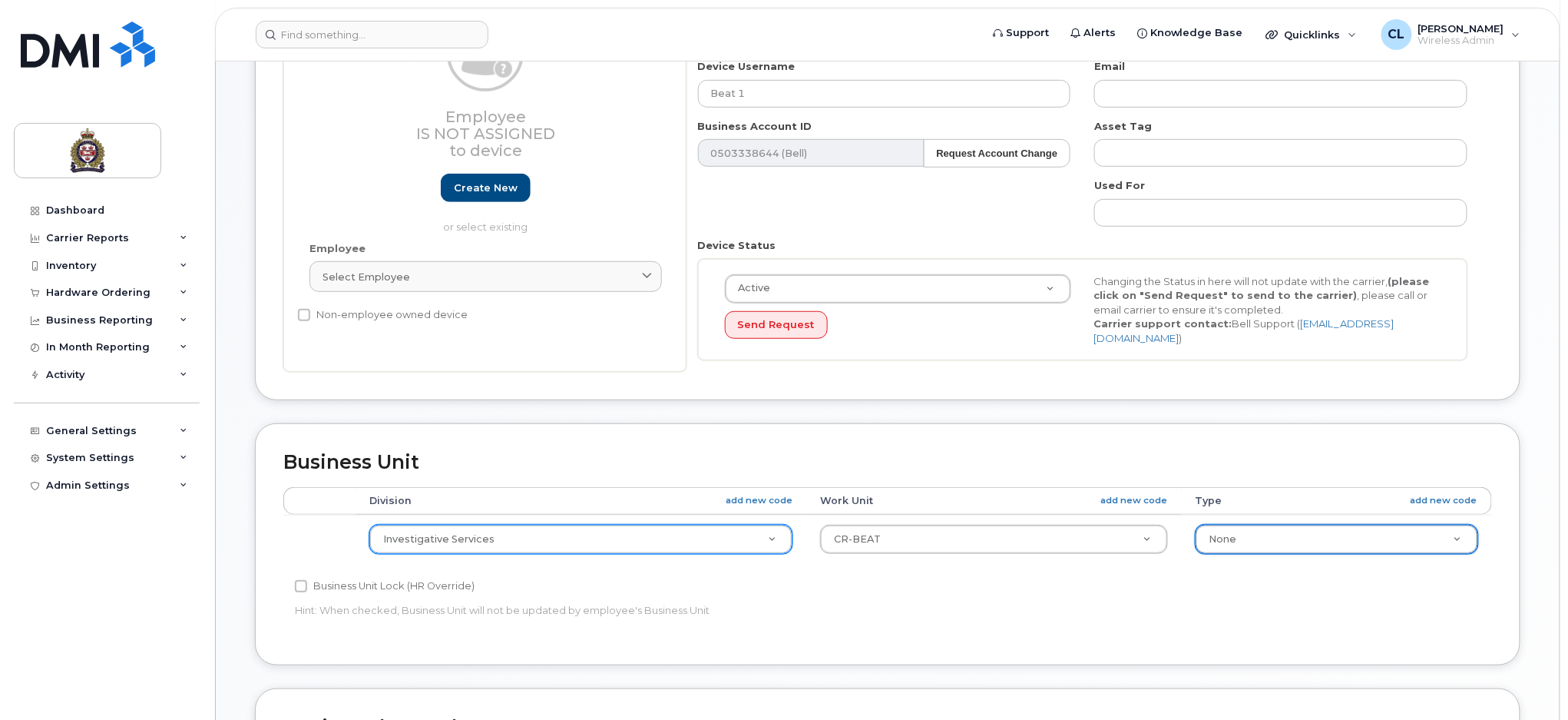
select select "159114"
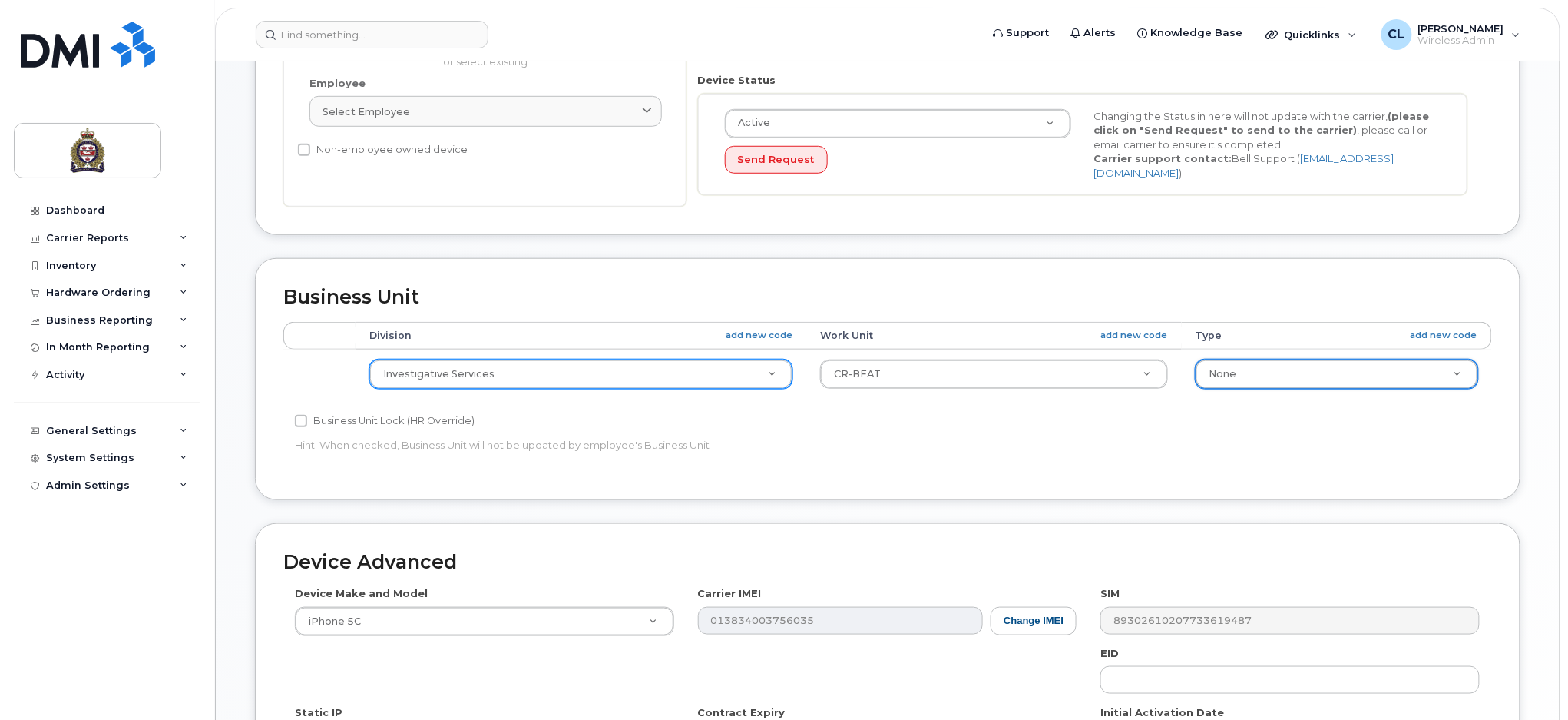
scroll to position [614, 0]
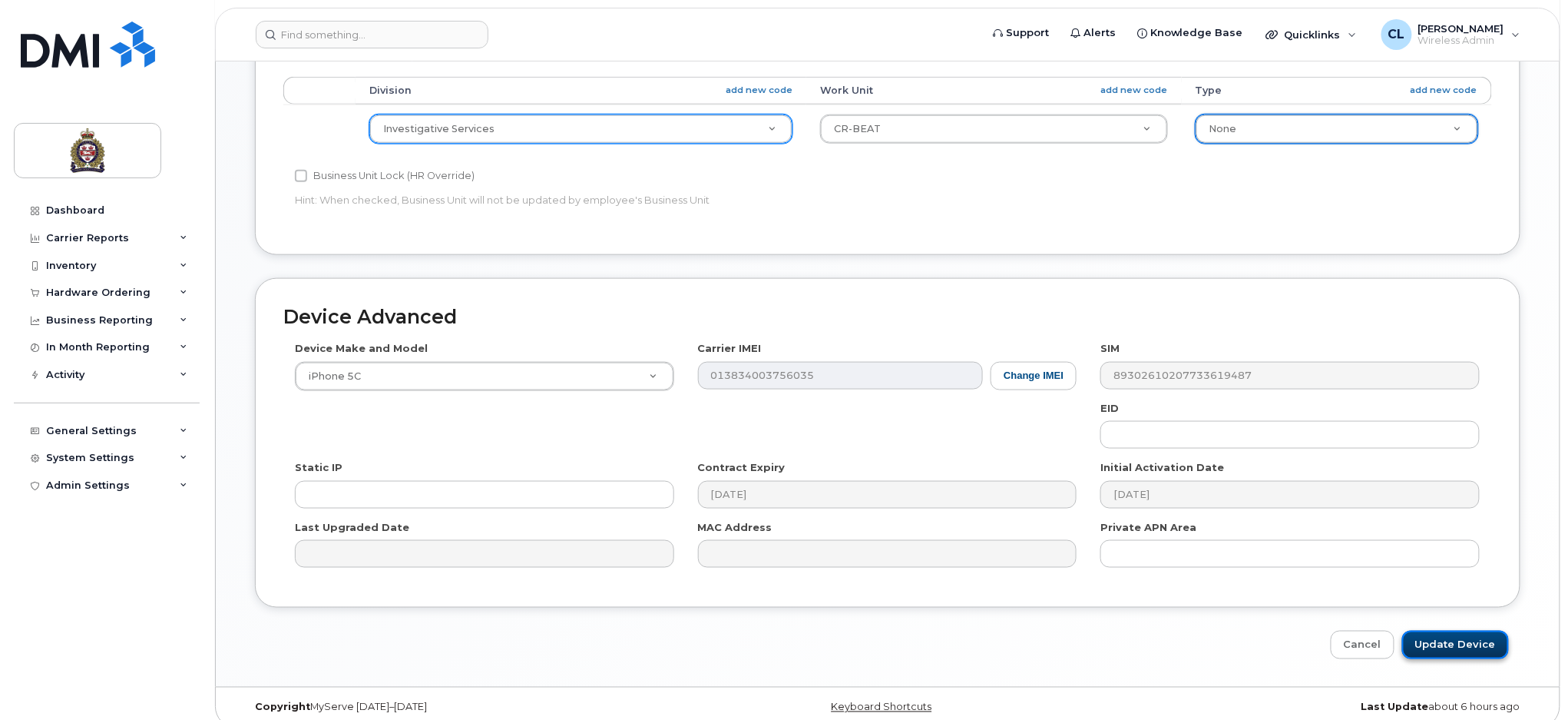
click at [1449, 633] on input "Update Device" at bounding box center [1455, 645] width 107 height 29
type input "Saving..."
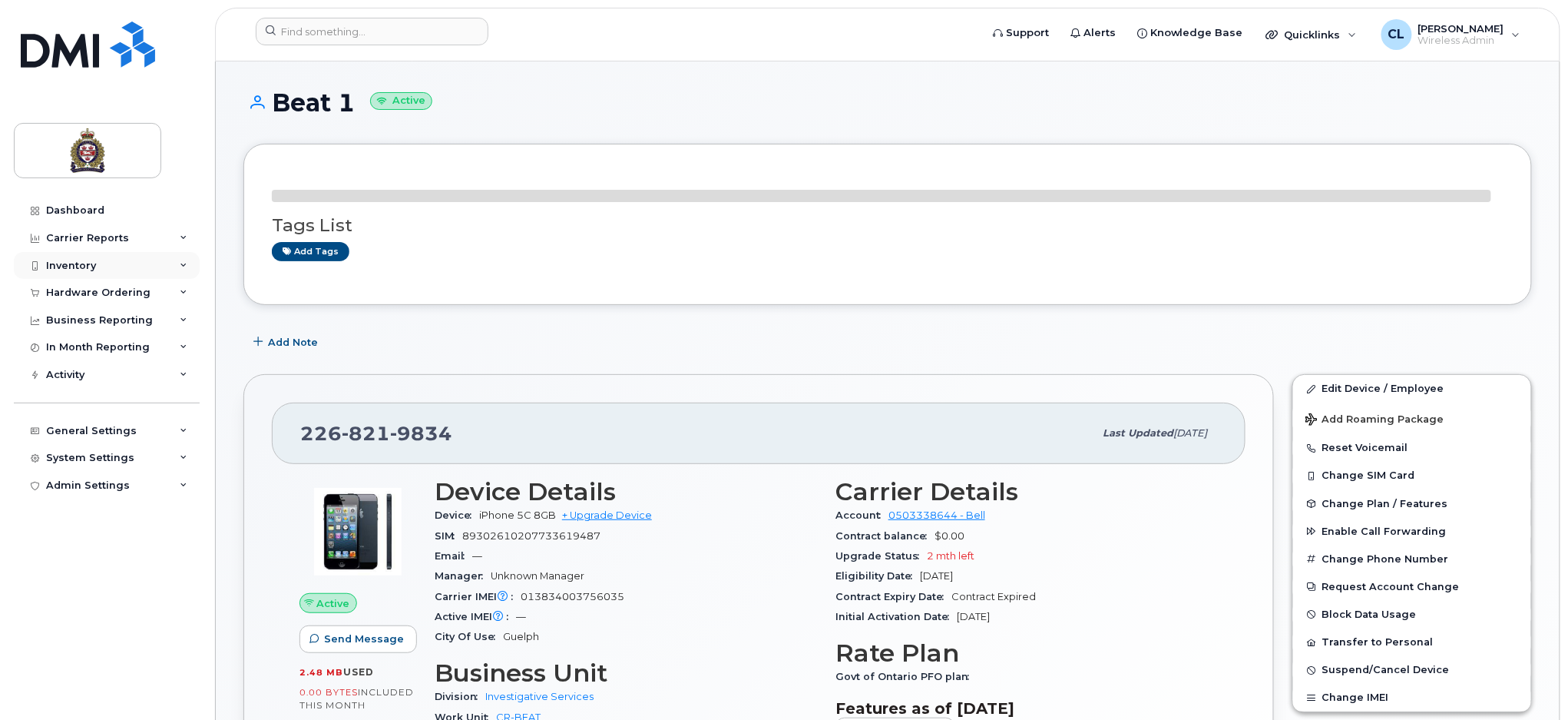
click at [71, 263] on div "Inventory" at bounding box center [71, 265] width 50 height 12
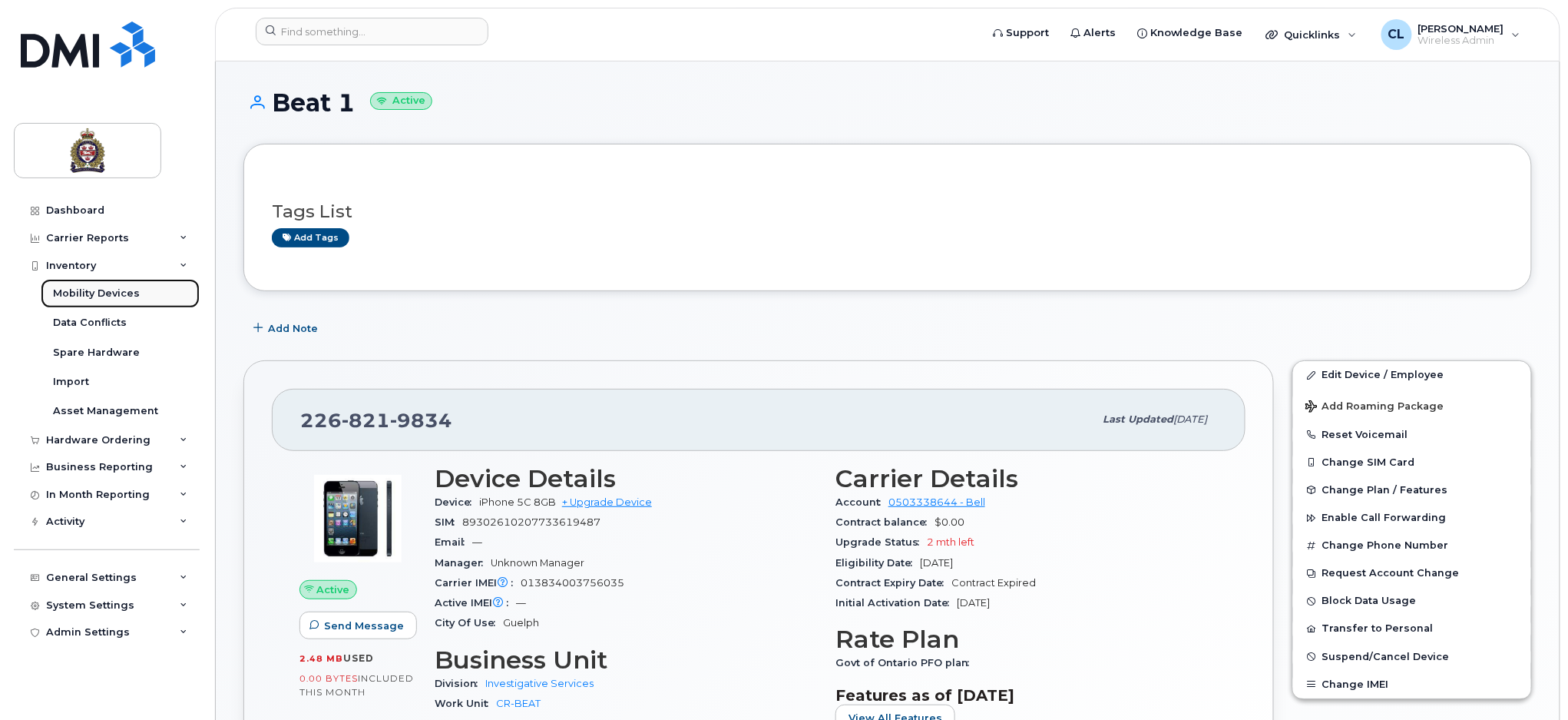
click at [101, 288] on div "Mobility Devices" at bounding box center [97, 293] width 86 height 14
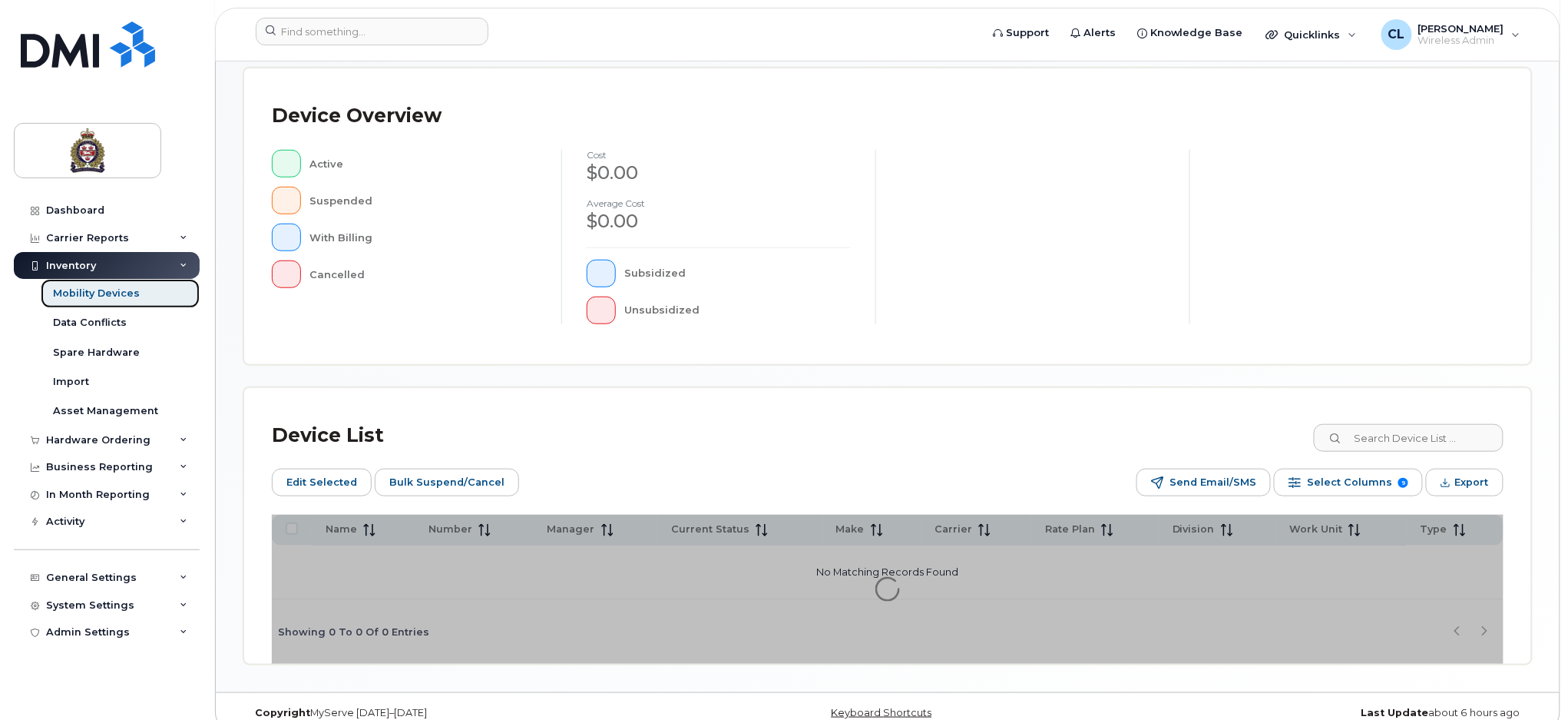
scroll to position [363, 0]
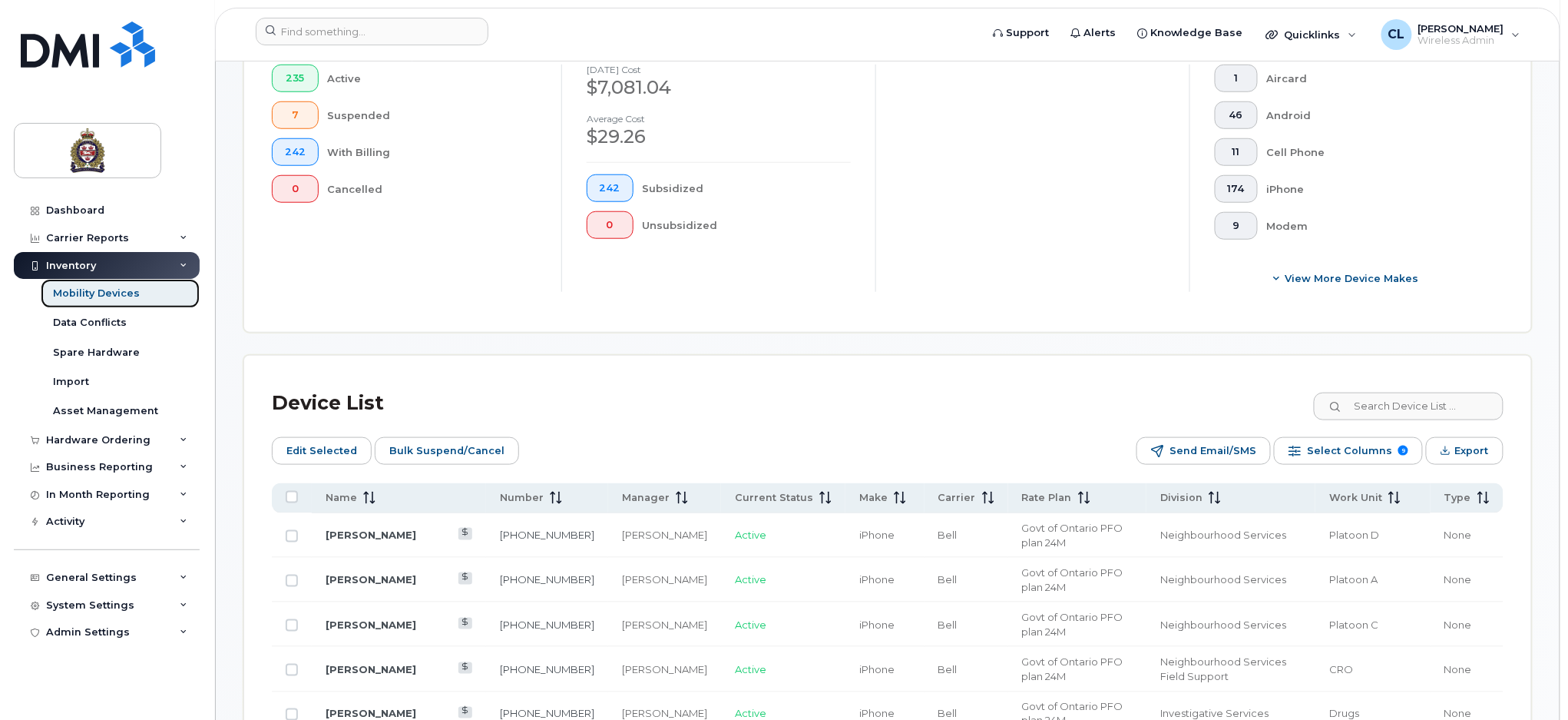
scroll to position [465, 0]
drag, startPoint x: 360, startPoint y: 495, endPoint x: 624, endPoint y: 560, distance: 271.9
click at [361, 496] on span at bounding box center [366, 499] width 18 height 14
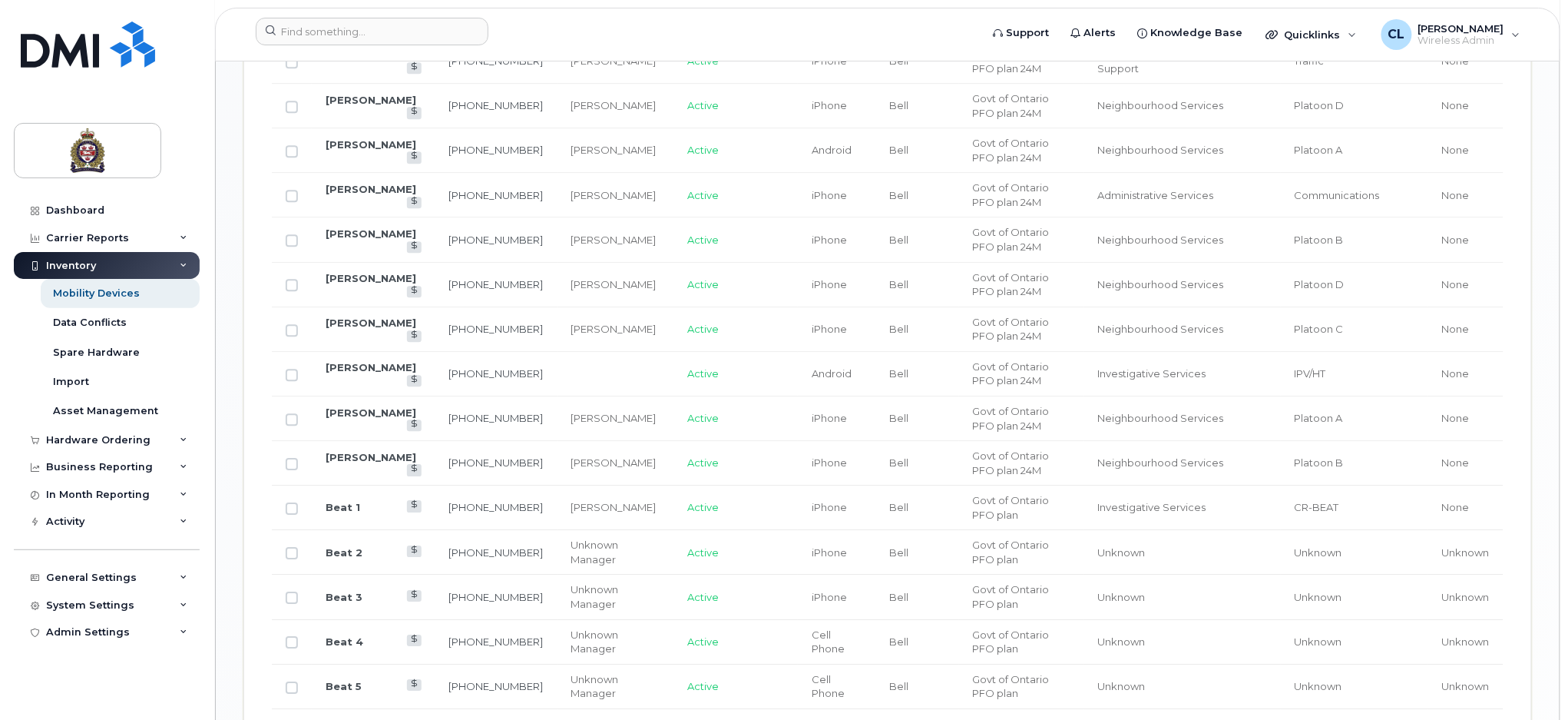
scroll to position [1900, 0]
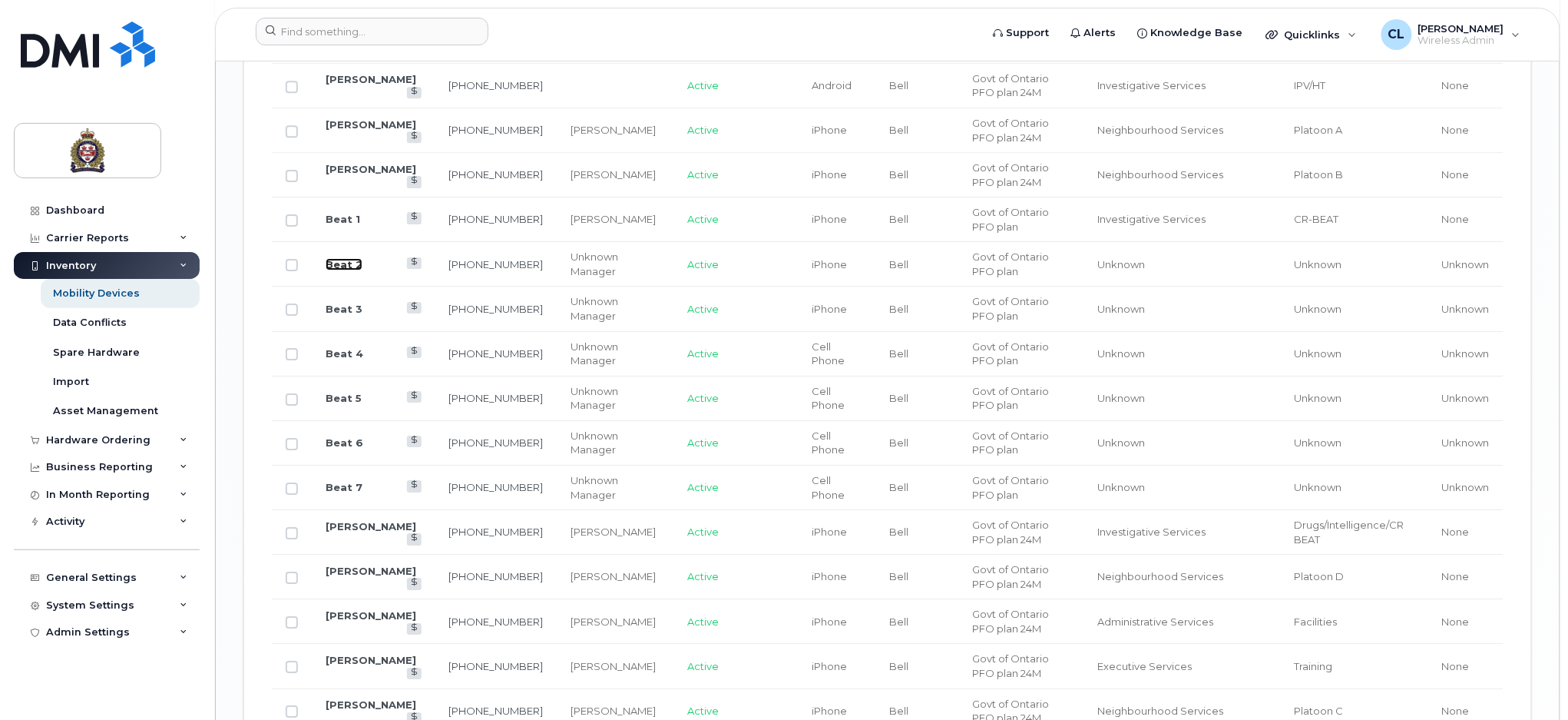
click at [344, 264] on link "Beat 2" at bounding box center [344, 264] width 37 height 12
click at [352, 267] on link "Beat 2" at bounding box center [344, 264] width 37 height 12
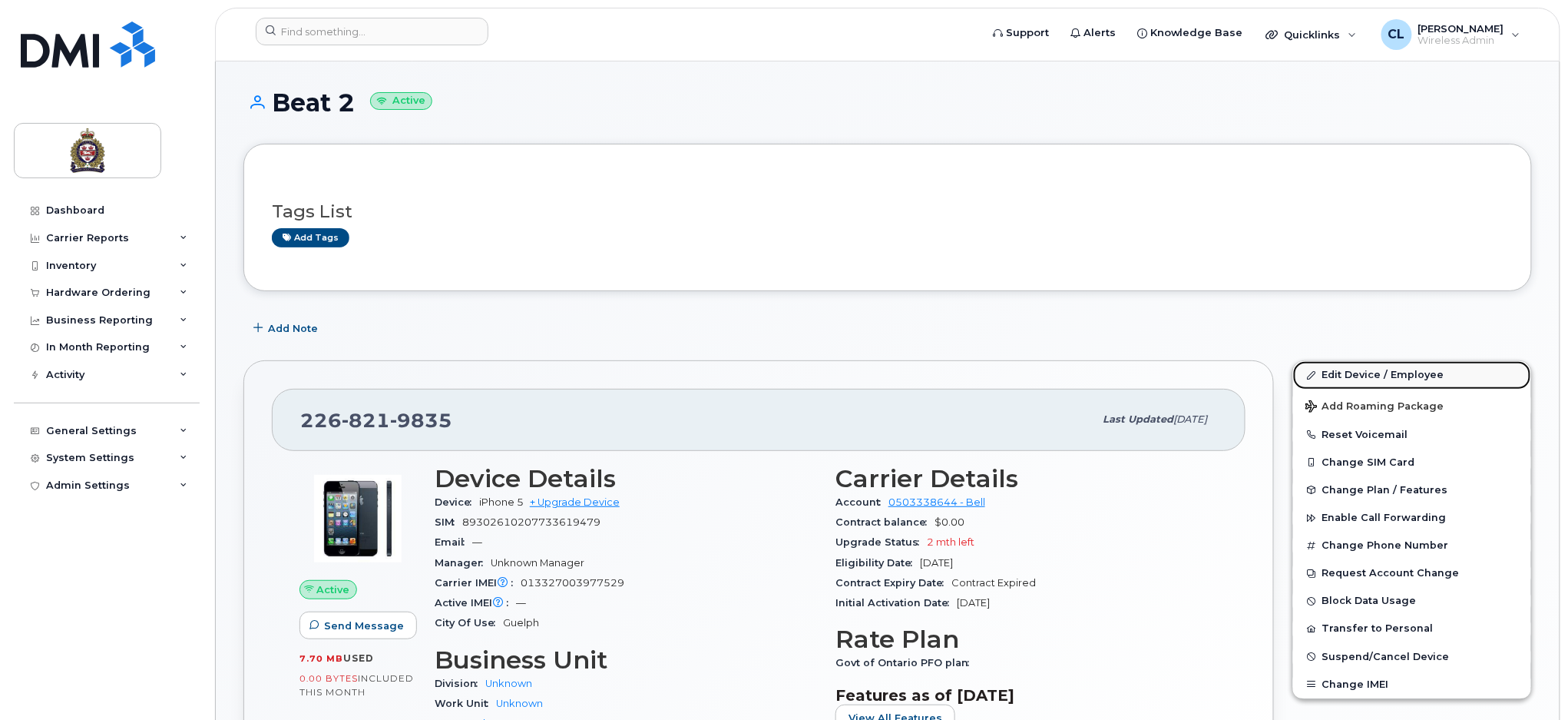
click at [1378, 373] on link "Edit Device / Employee" at bounding box center [1412, 375] width 238 height 28
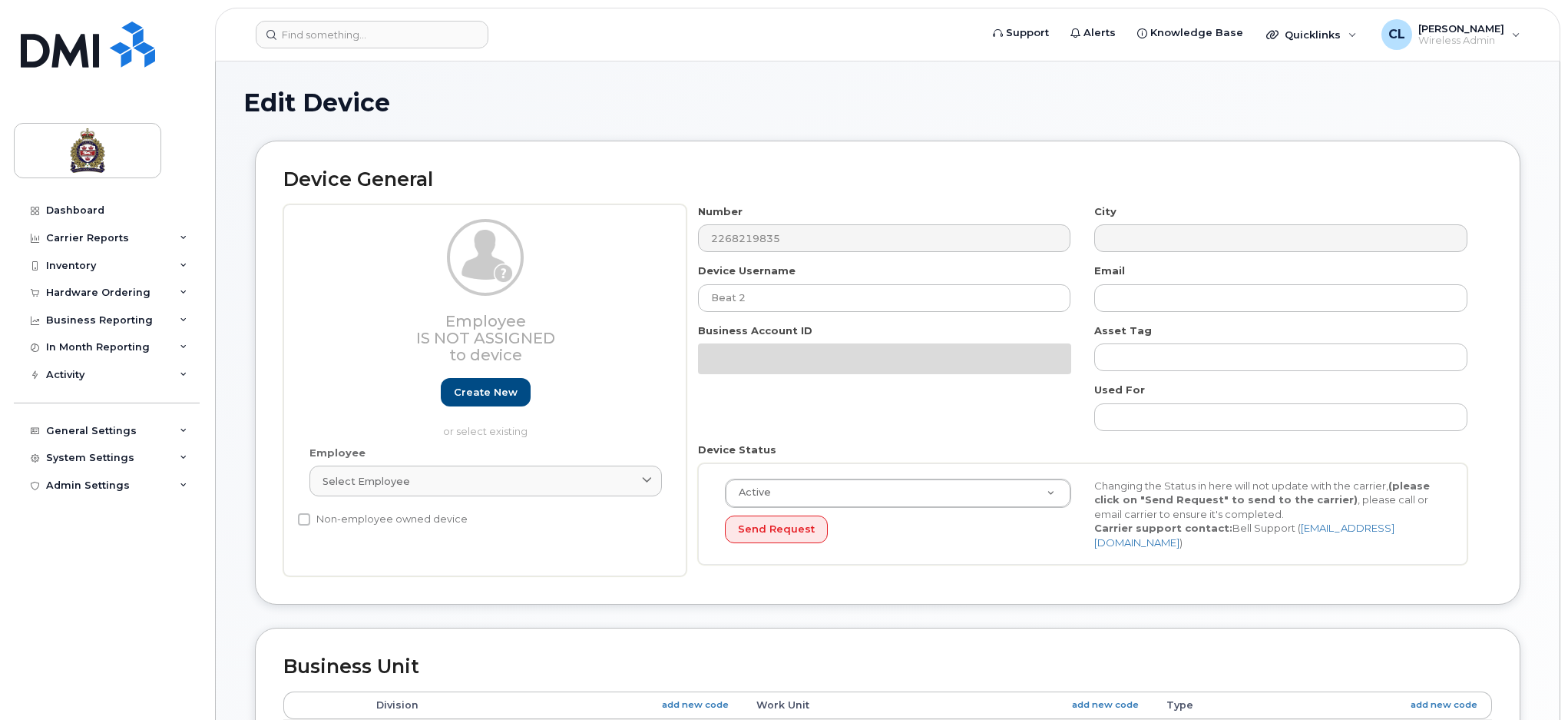
select select "159060"
select select "159061"
select select "159062"
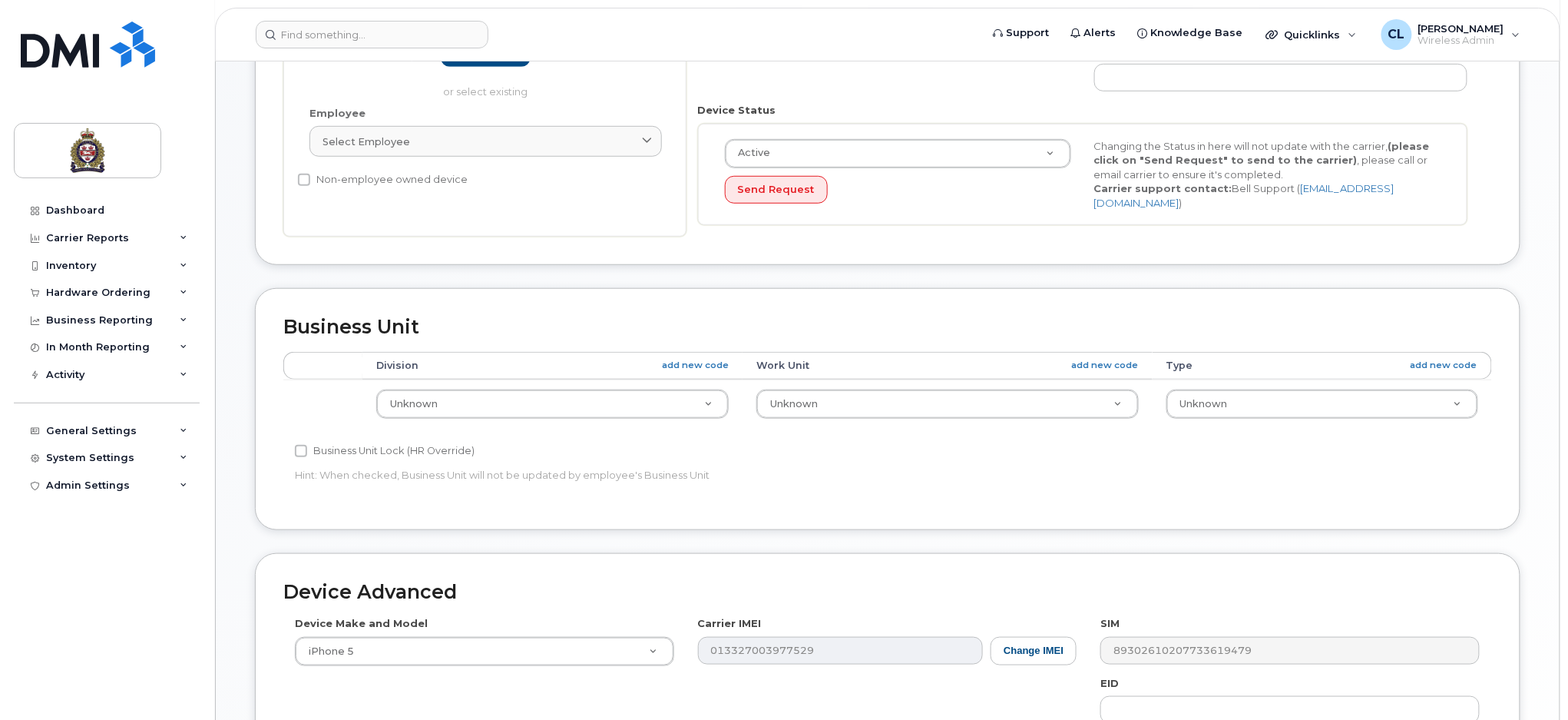
scroll to position [511, 0]
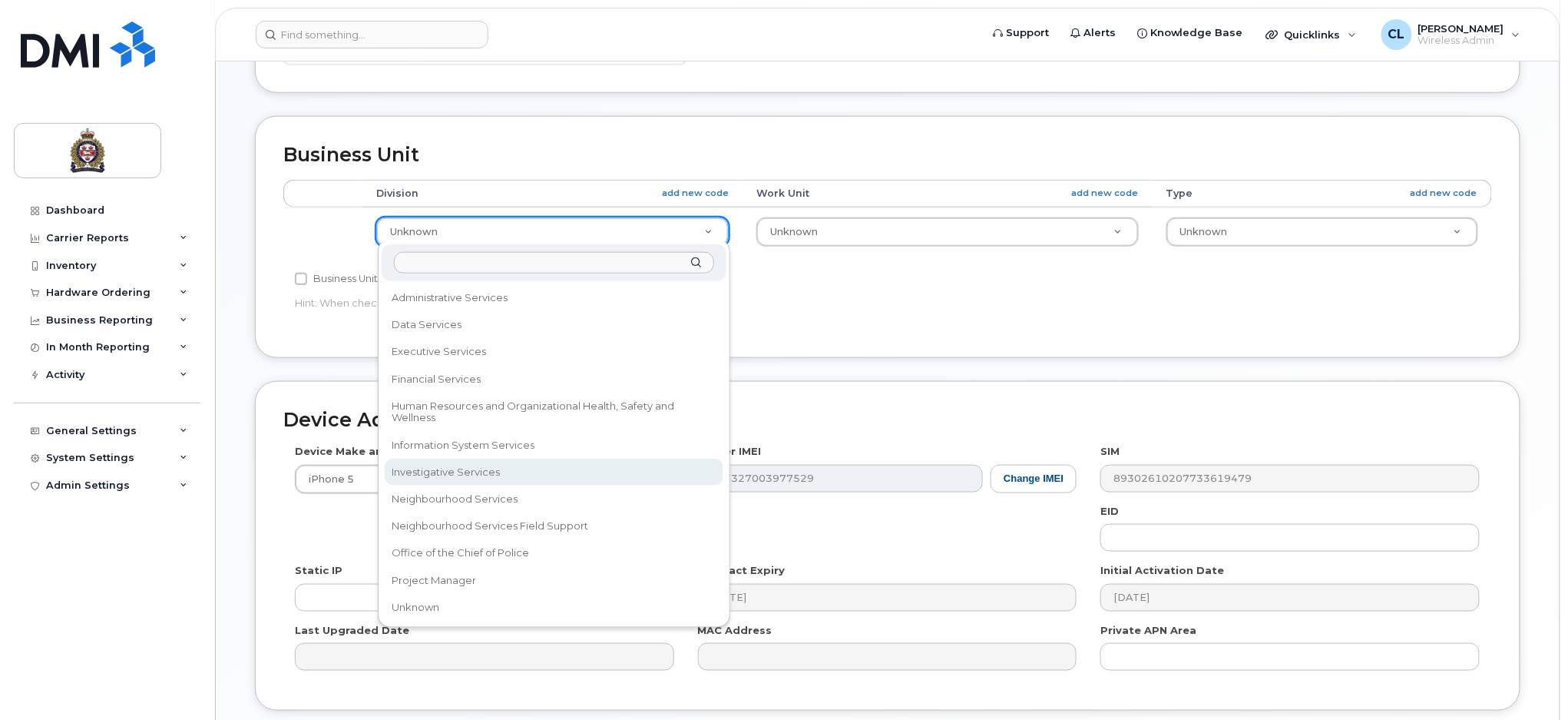
select select "159069"
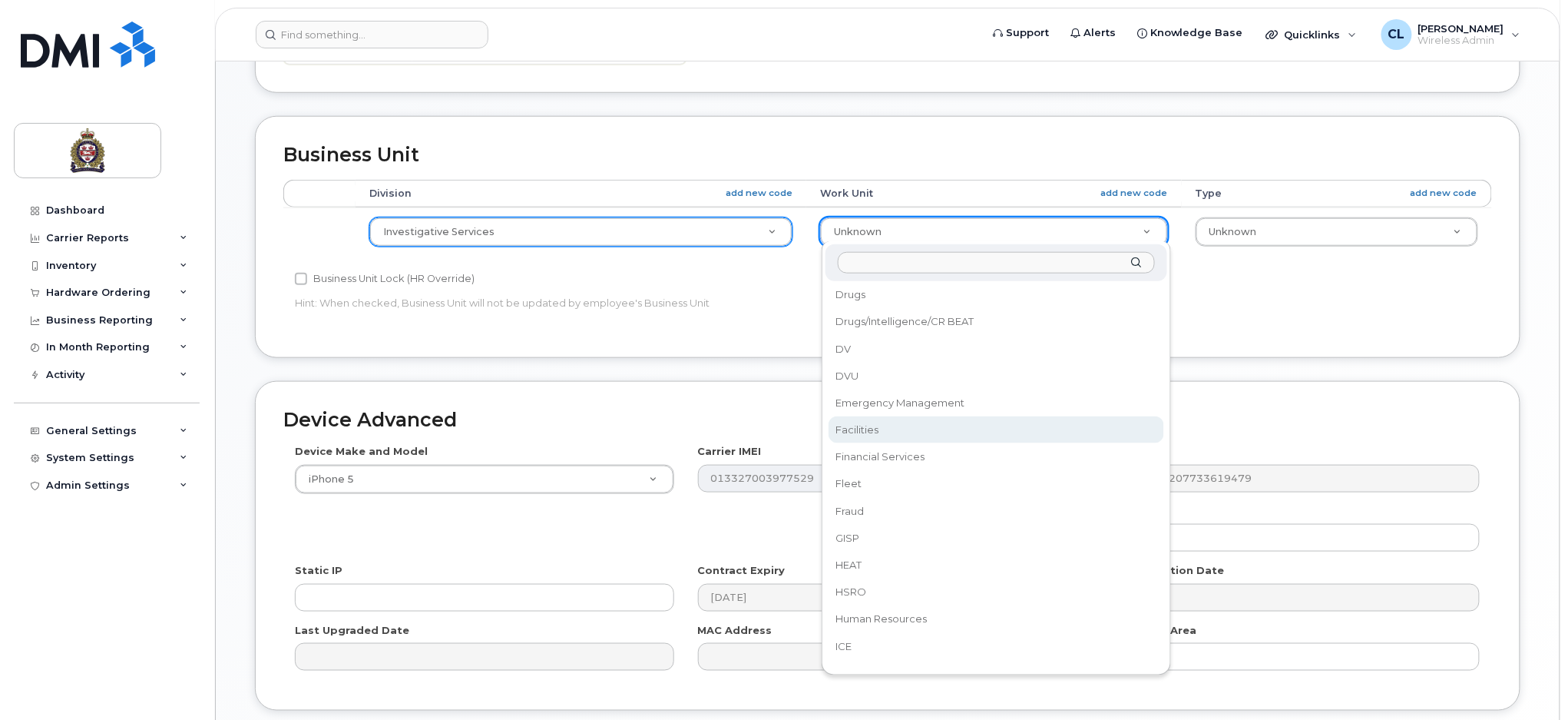
scroll to position [0, 0]
select select "4030925"
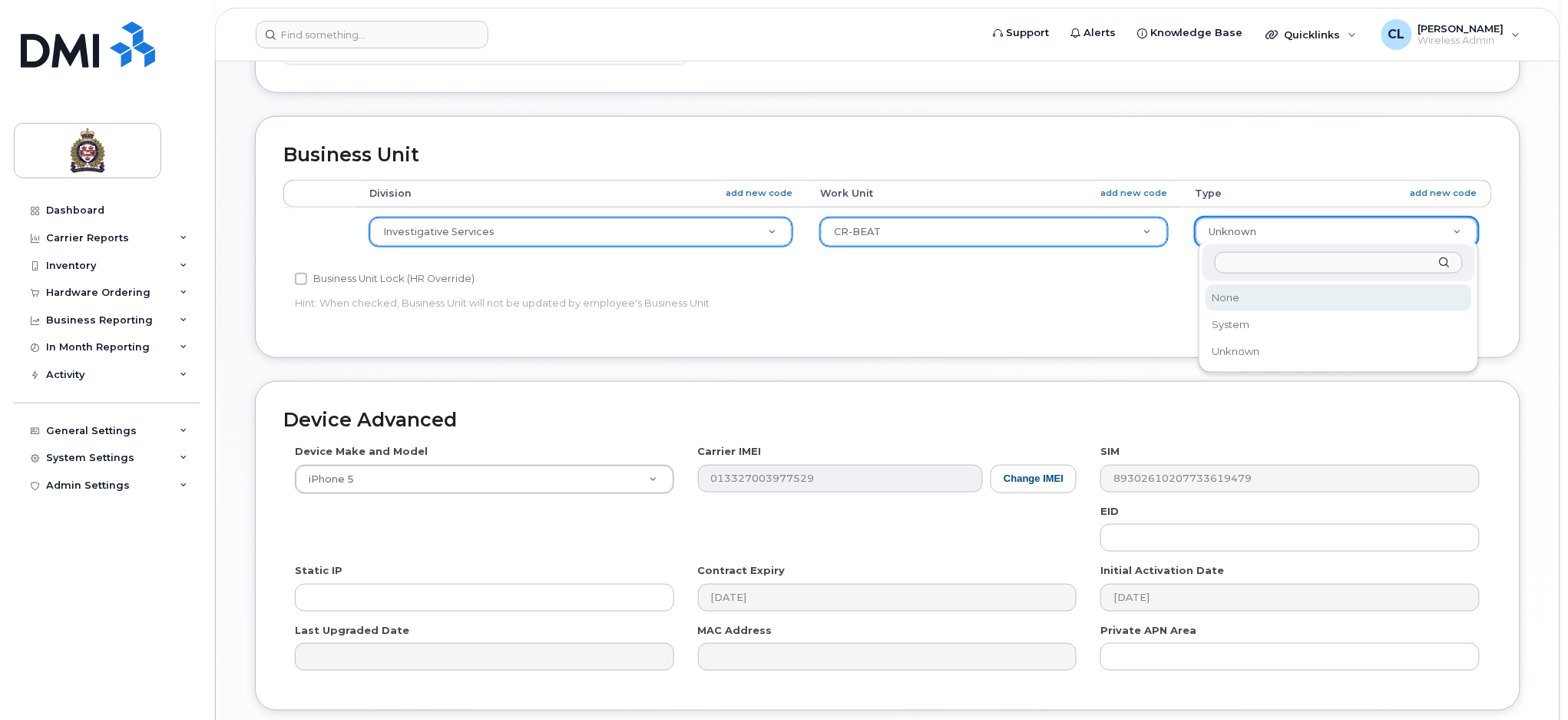
select select "159114"
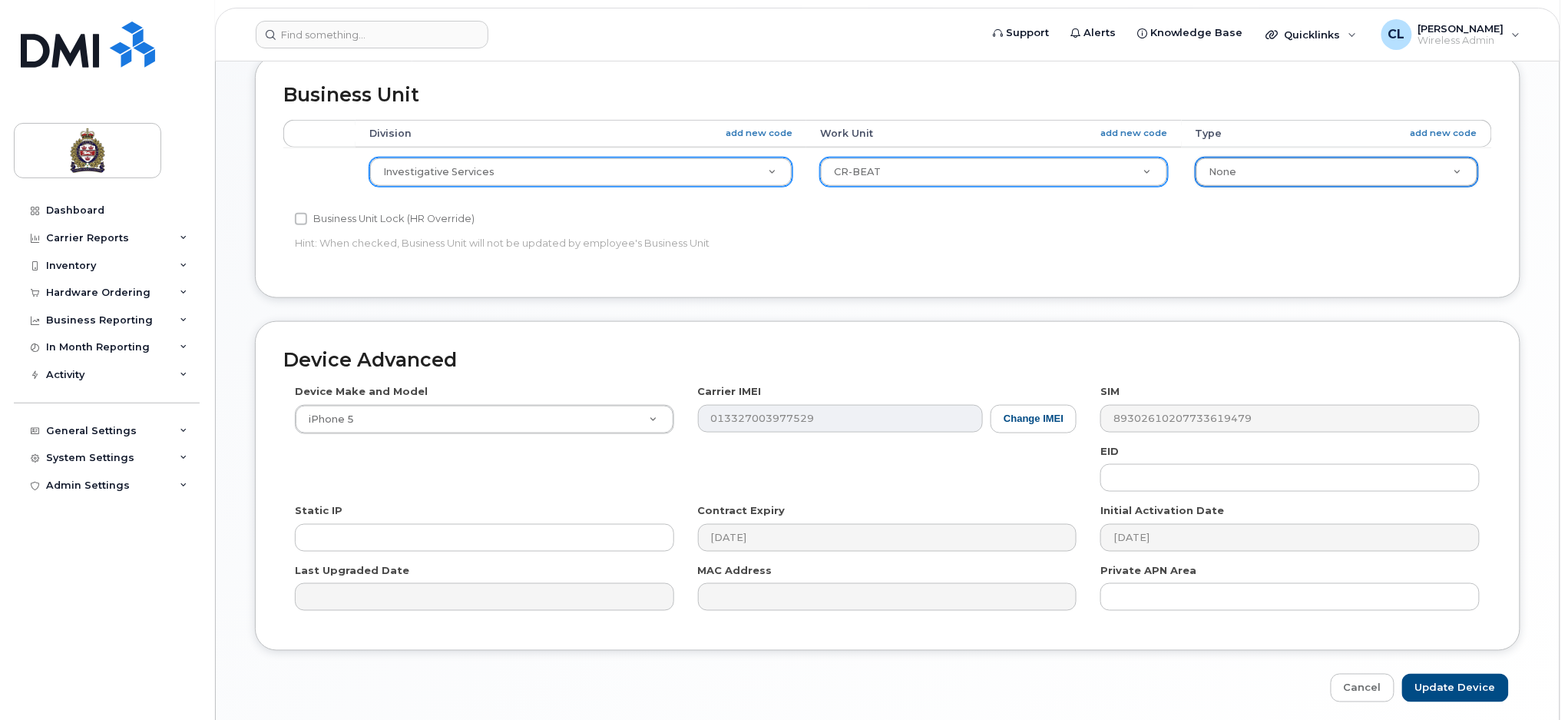
scroll to position [625, 0]
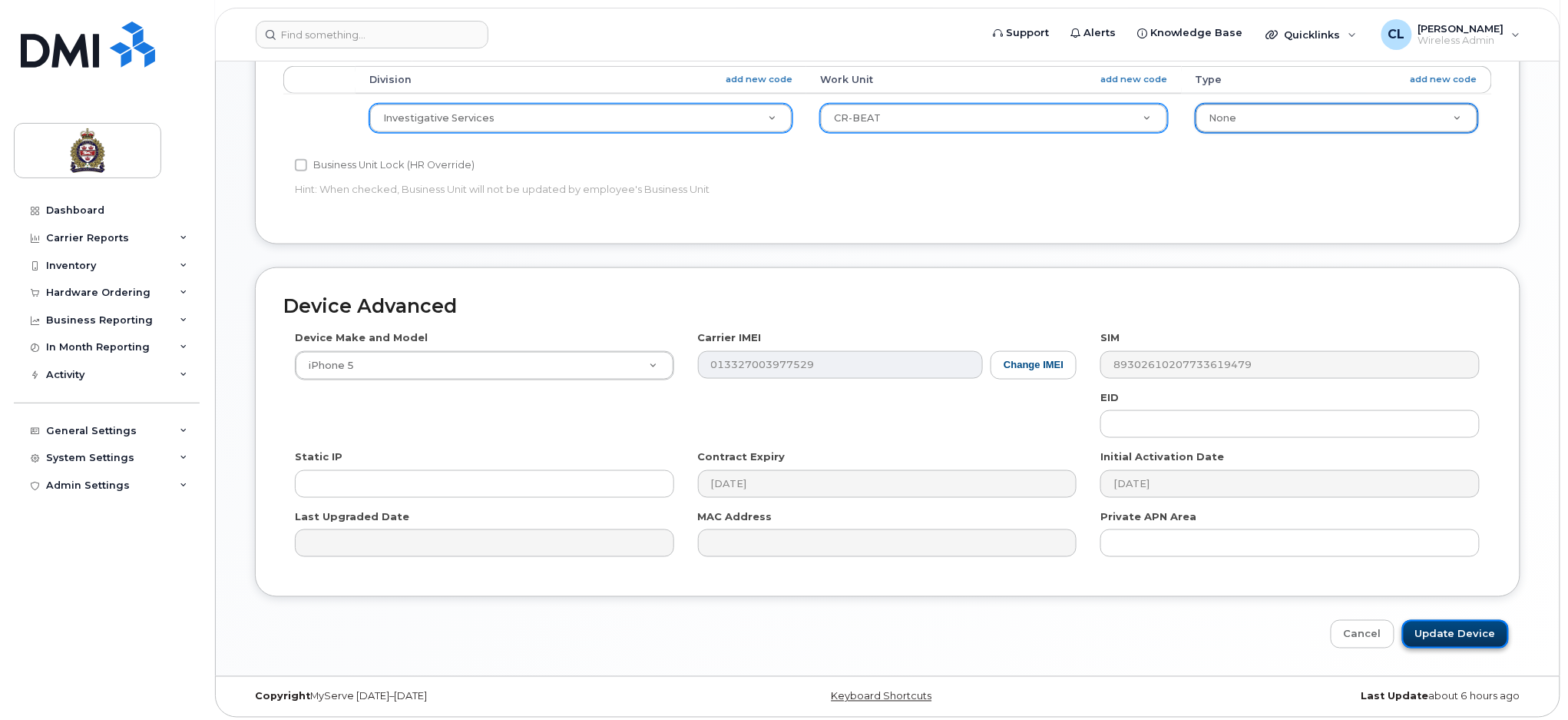
click at [1462, 624] on input "Update Device" at bounding box center [1455, 634] width 107 height 29
type input "Saving..."
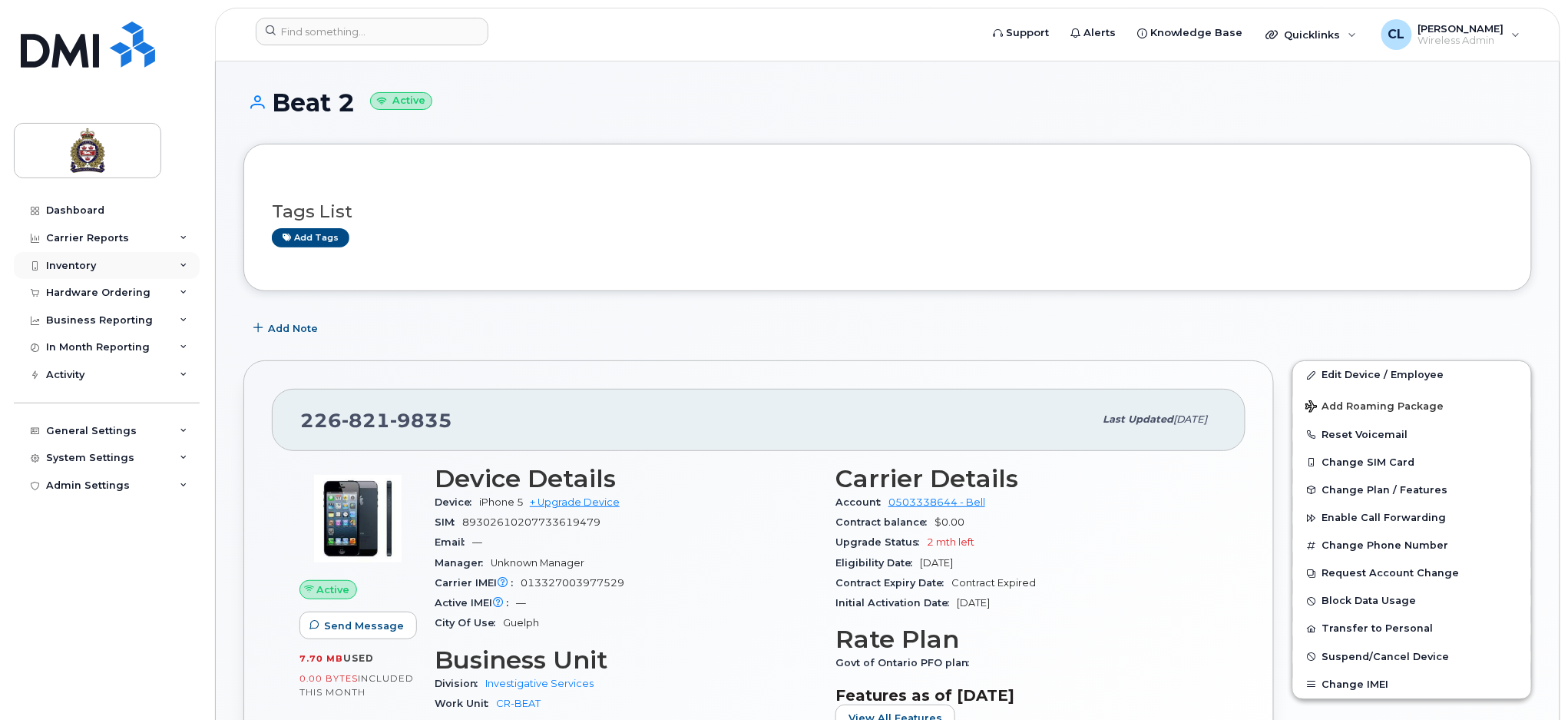
click at [78, 265] on div "Inventory" at bounding box center [71, 265] width 50 height 12
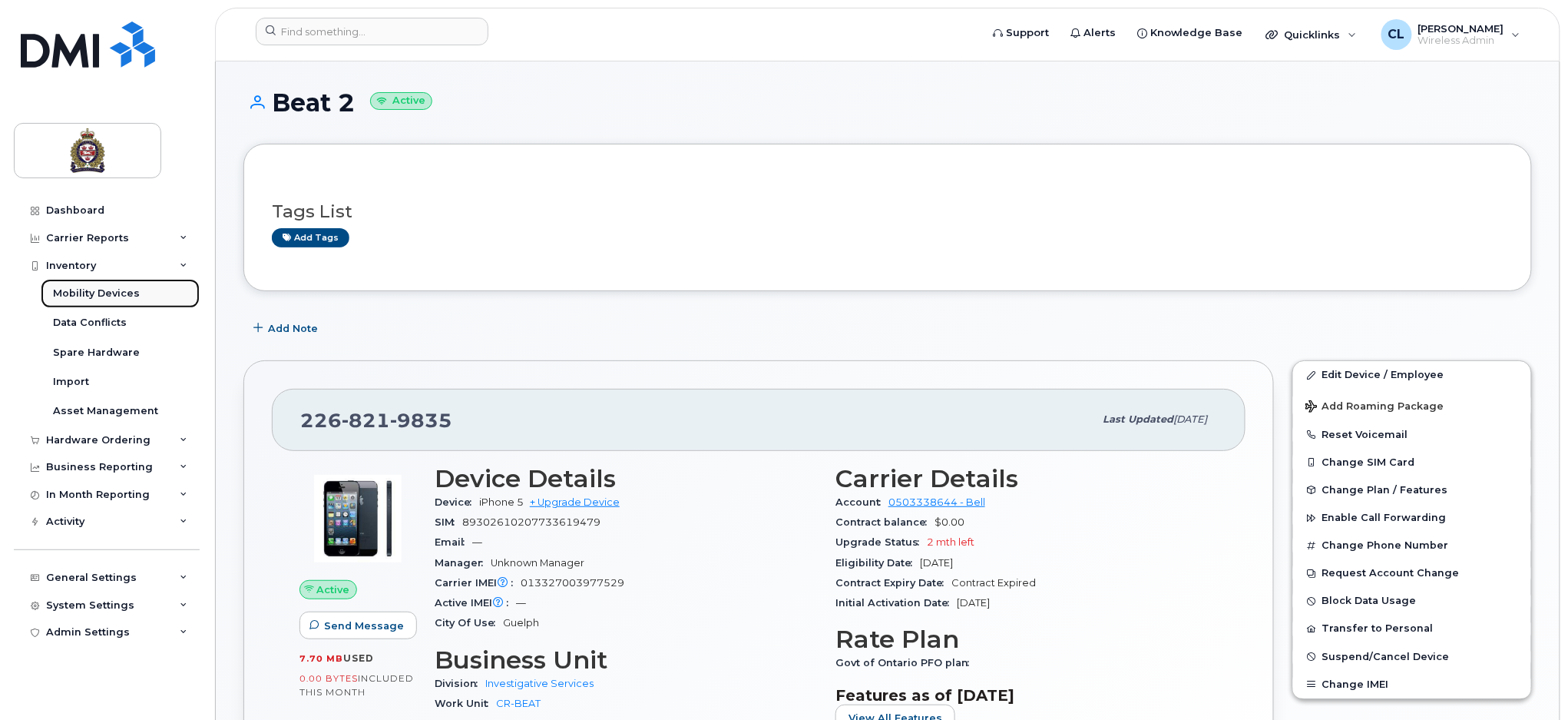
click at [116, 291] on div "Mobility Devices" at bounding box center [97, 293] width 86 height 14
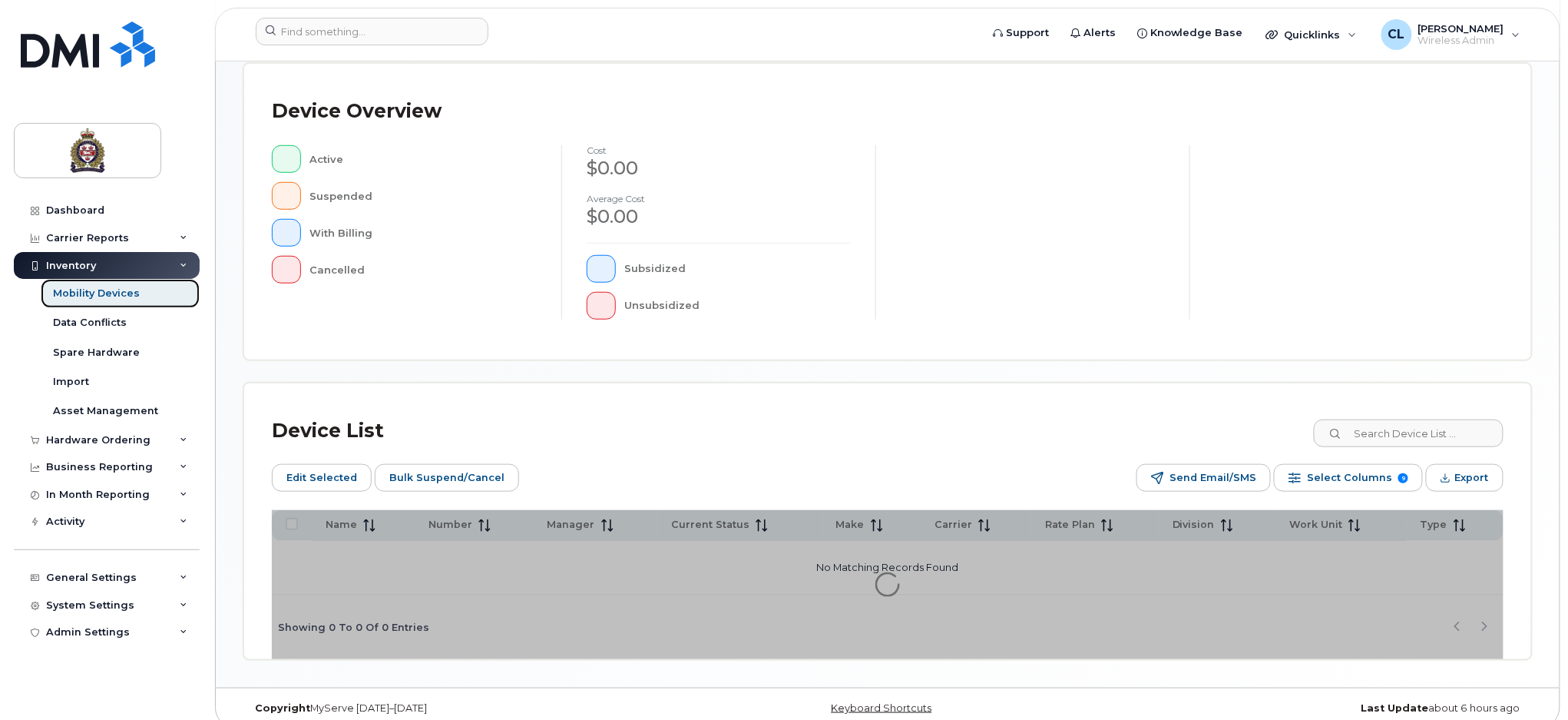
scroll to position [363, 0]
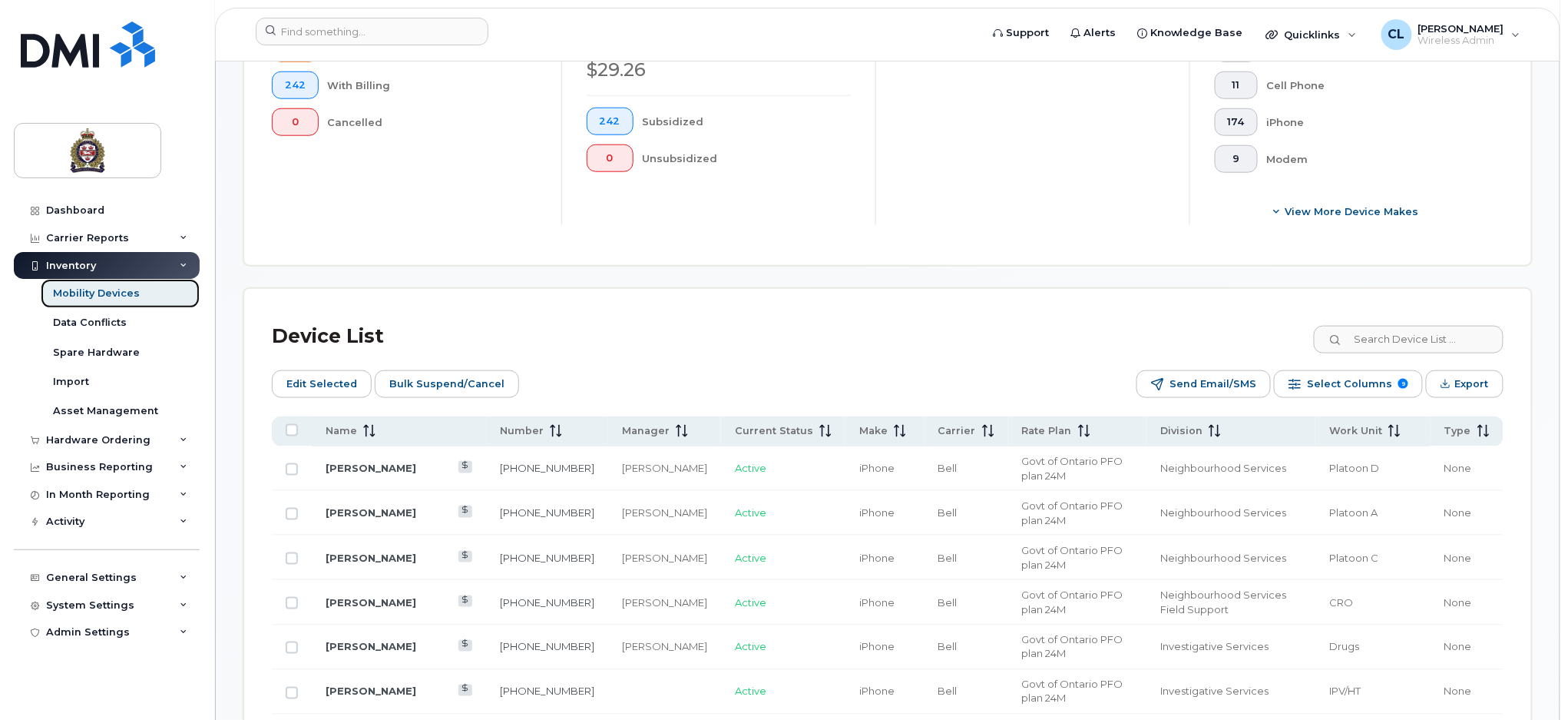
scroll to position [568, 0]
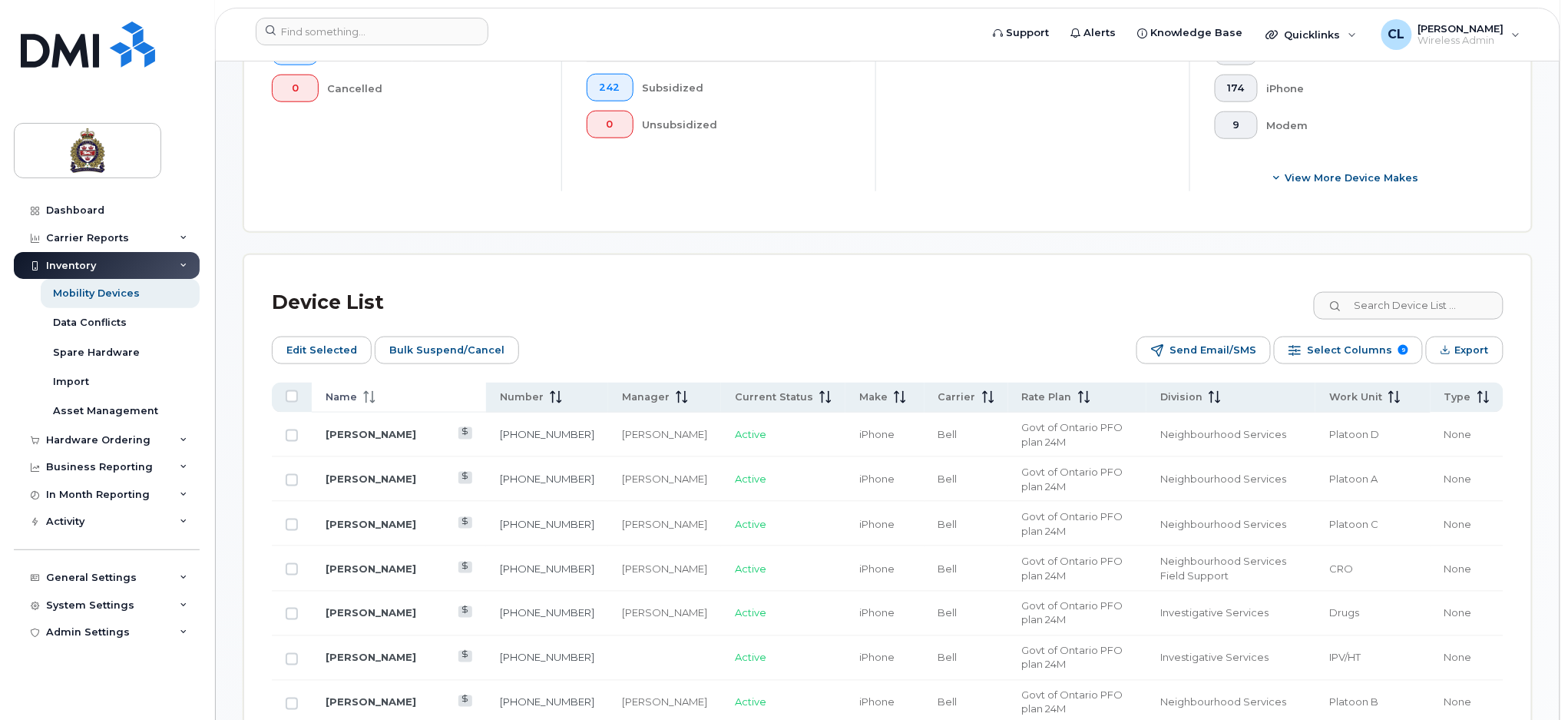
click at [335, 399] on span "Name" at bounding box center [341, 396] width 31 height 14
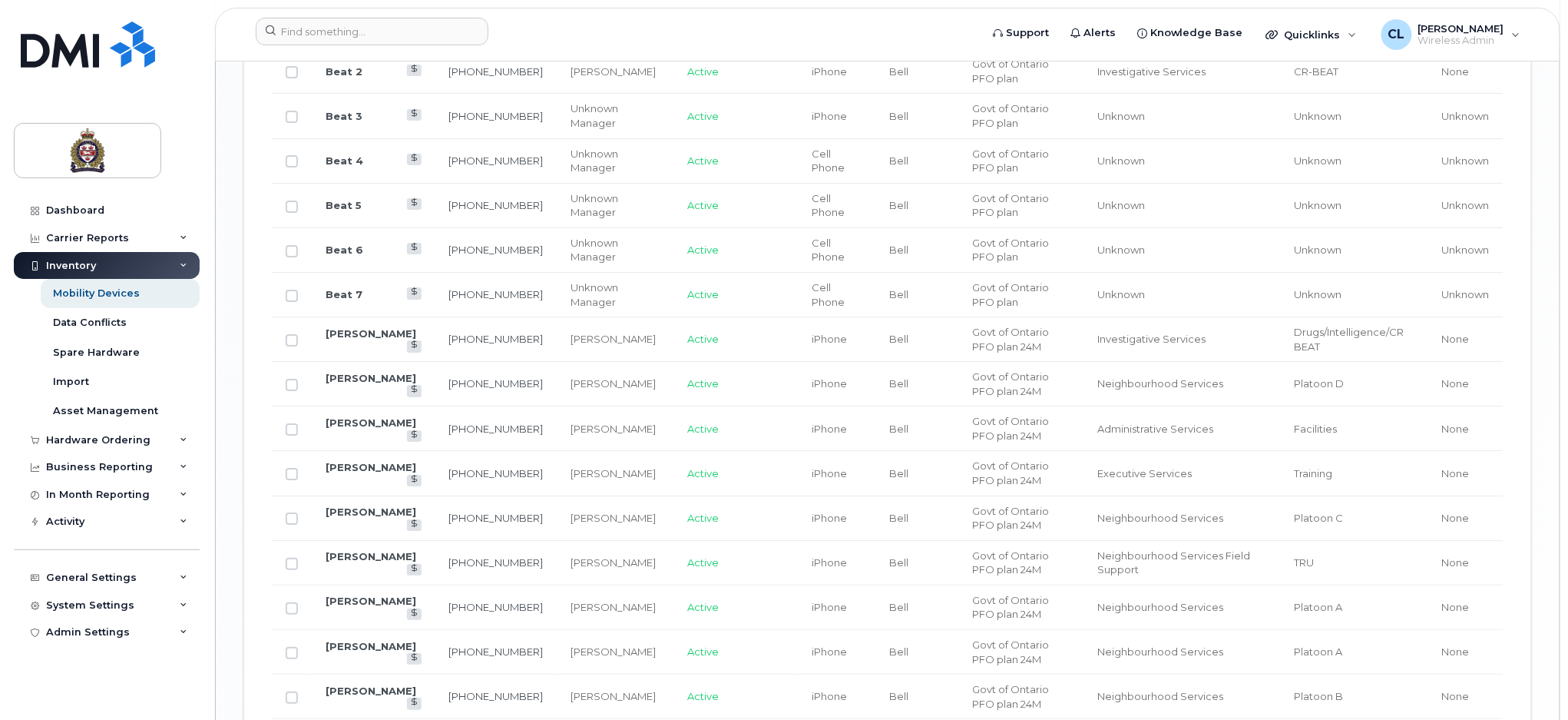
scroll to position [1900, 0]
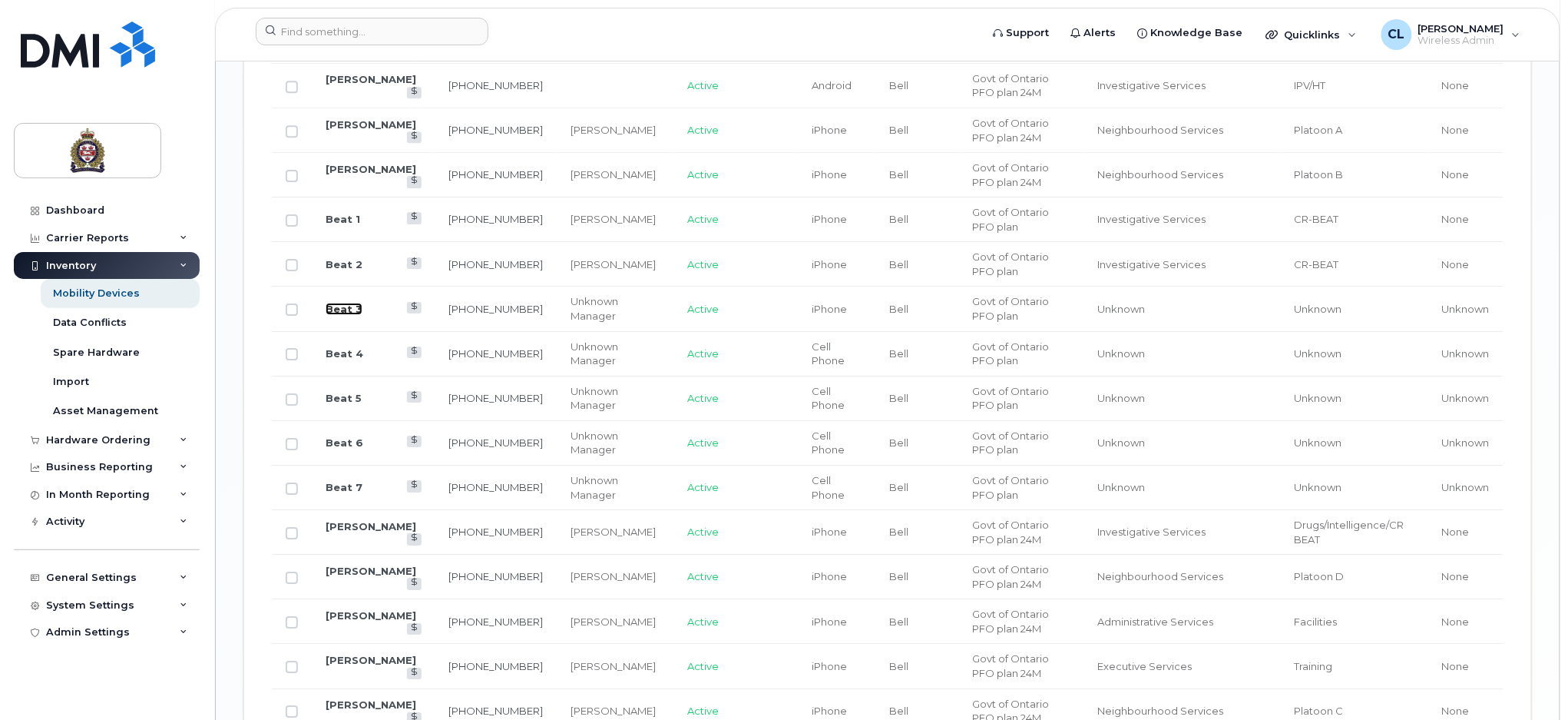
click at [343, 306] on link "Beat 3" at bounding box center [344, 308] width 37 height 12
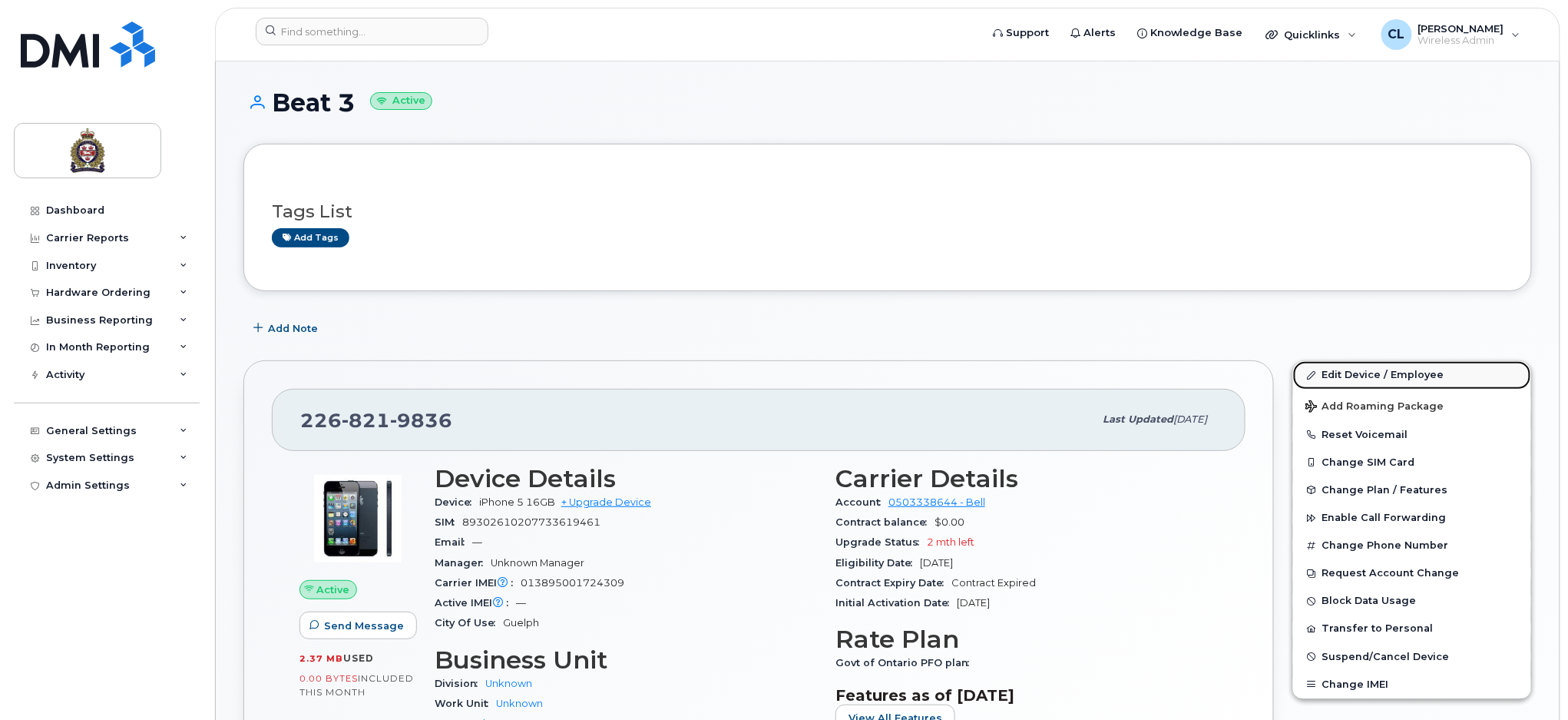
click at [1393, 377] on link "Edit Device / Employee" at bounding box center [1412, 375] width 238 height 28
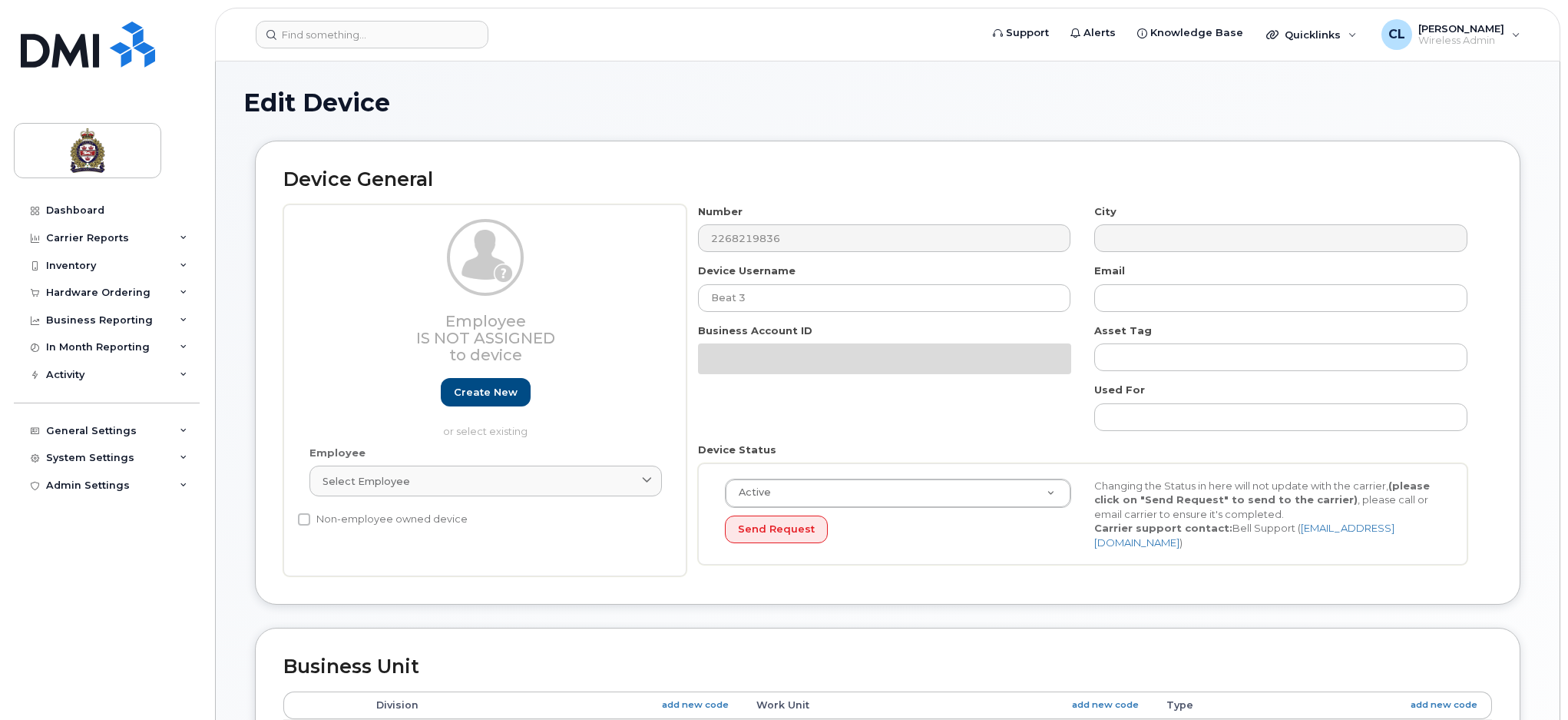
select select "159060"
select select "159061"
select select "159062"
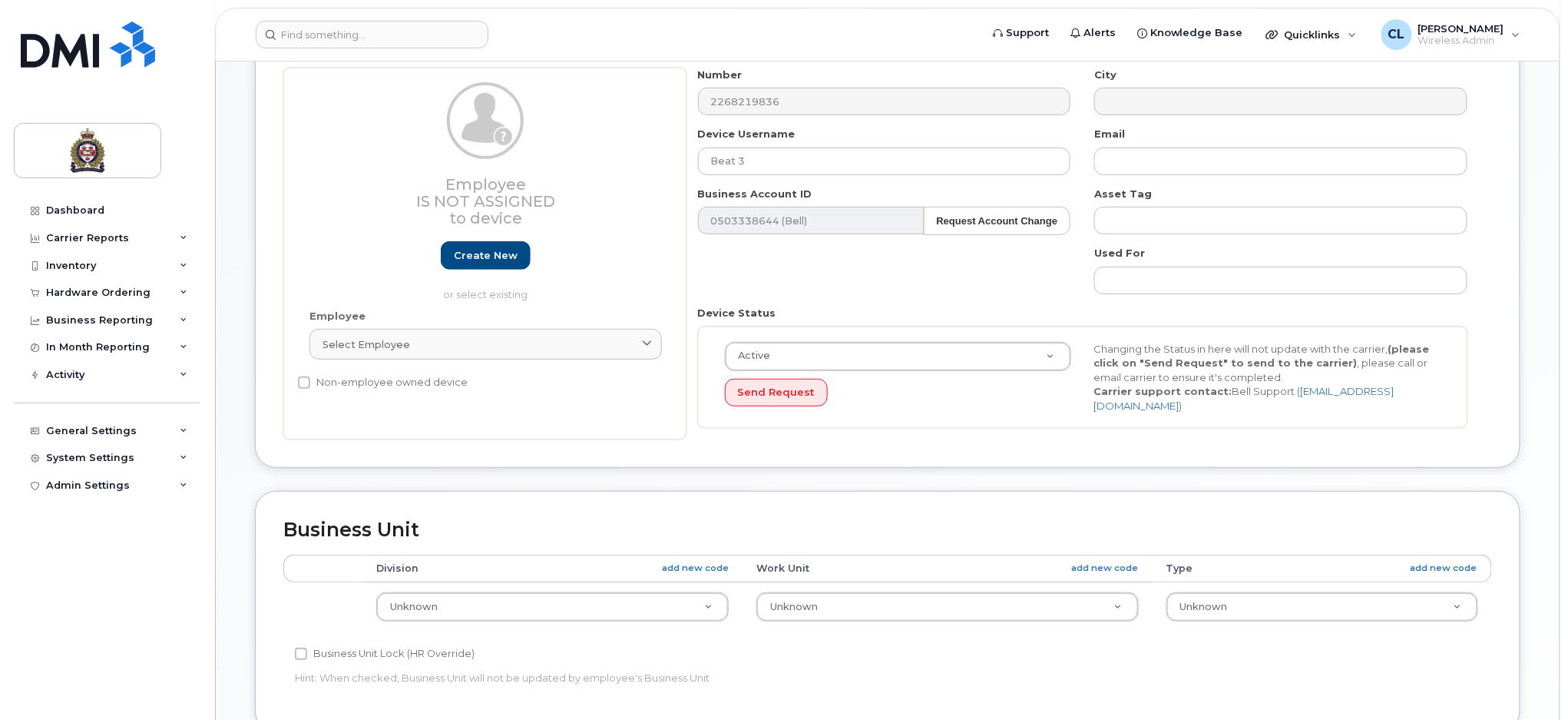
scroll to position [307, 0]
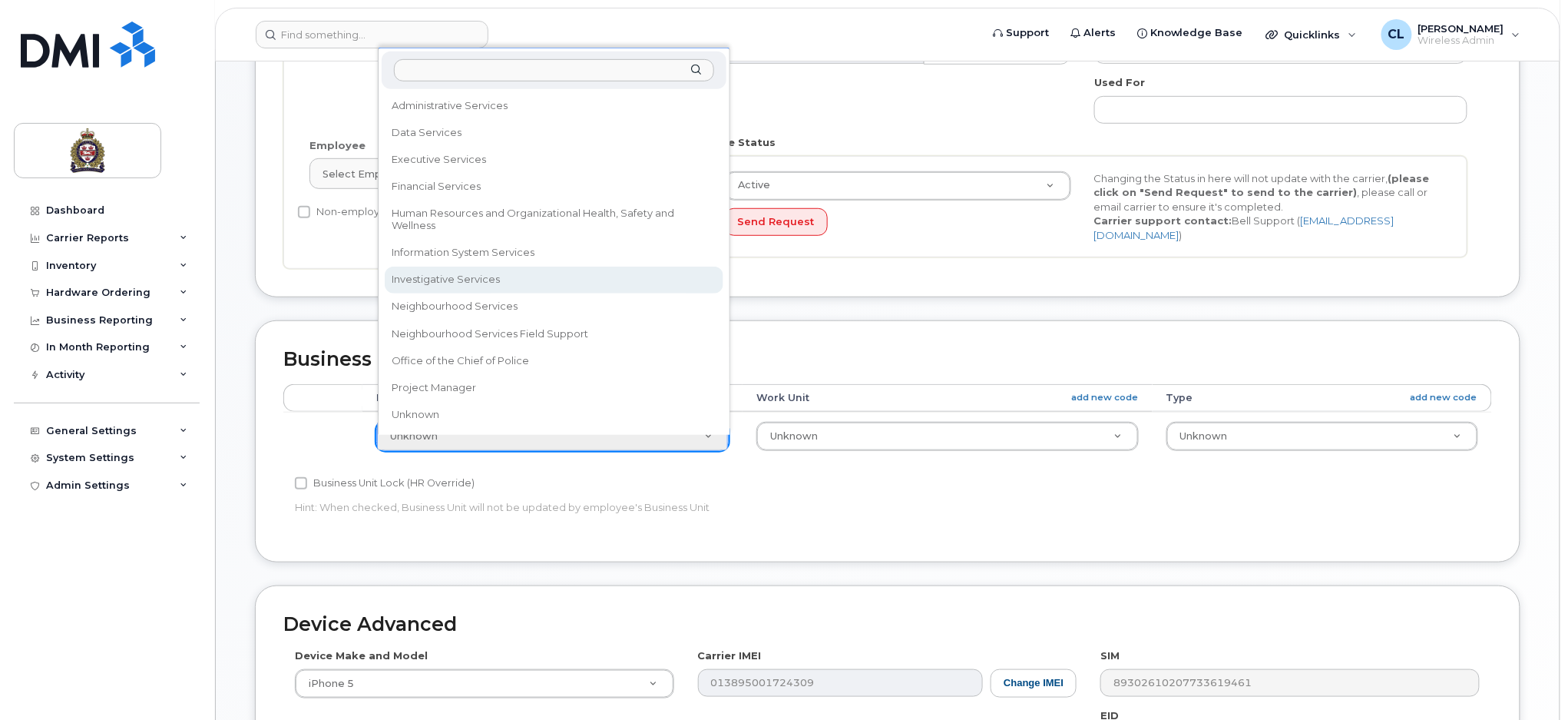
drag, startPoint x: 432, startPoint y: 271, endPoint x: 581, endPoint y: 292, distance: 150.5
select select "159069"
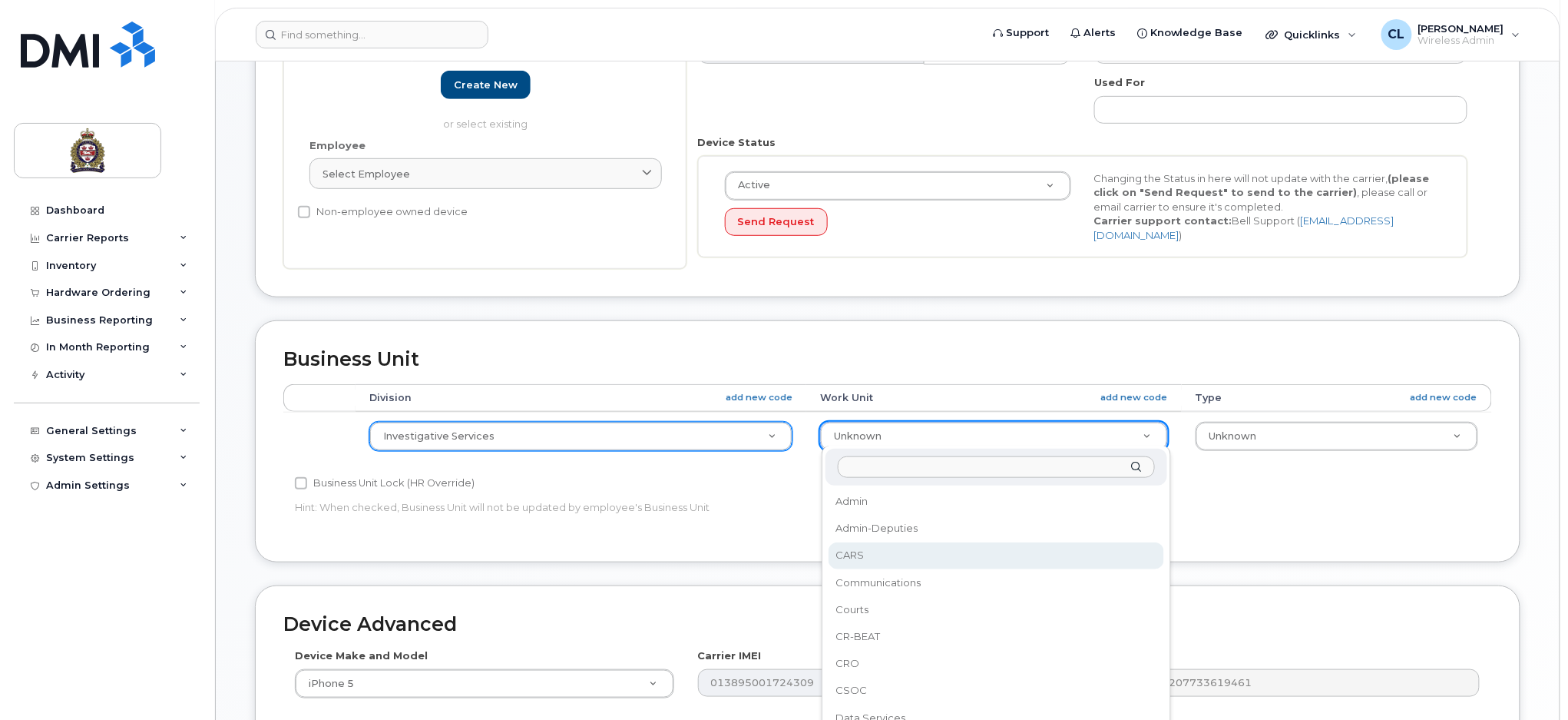
scroll to position [0, 0]
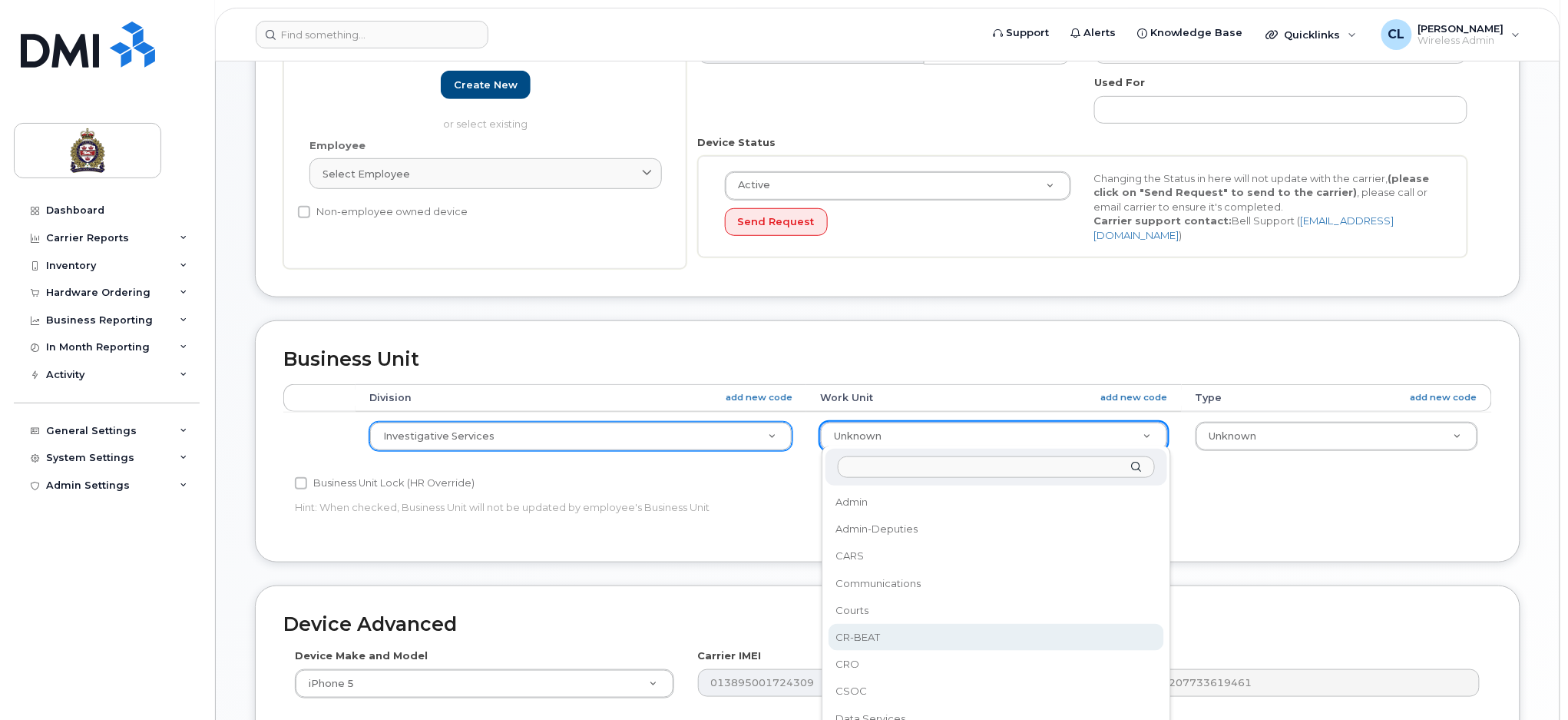
select select "4030925"
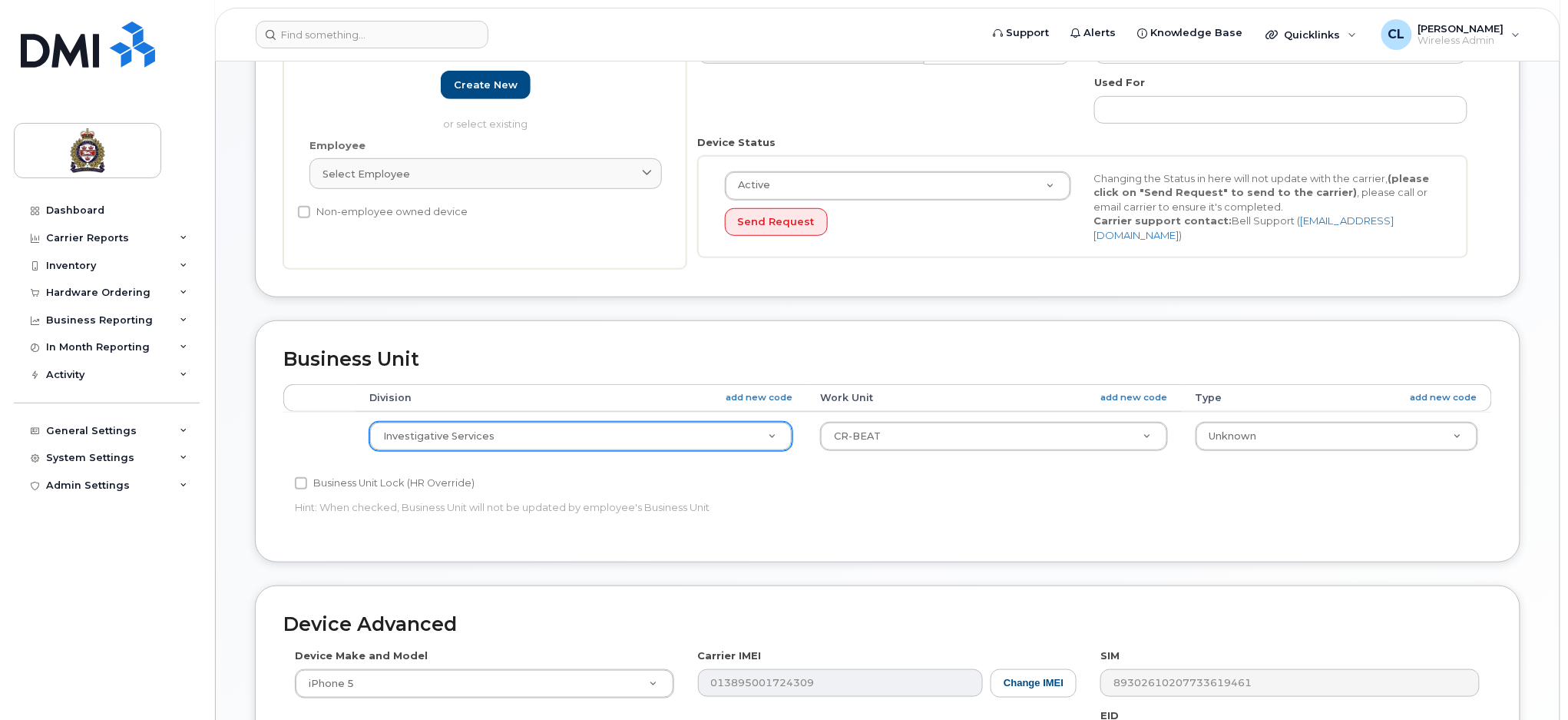
click at [1325, 416] on td "Unknown None System Unknown" at bounding box center [1336, 436] width 310 height 49
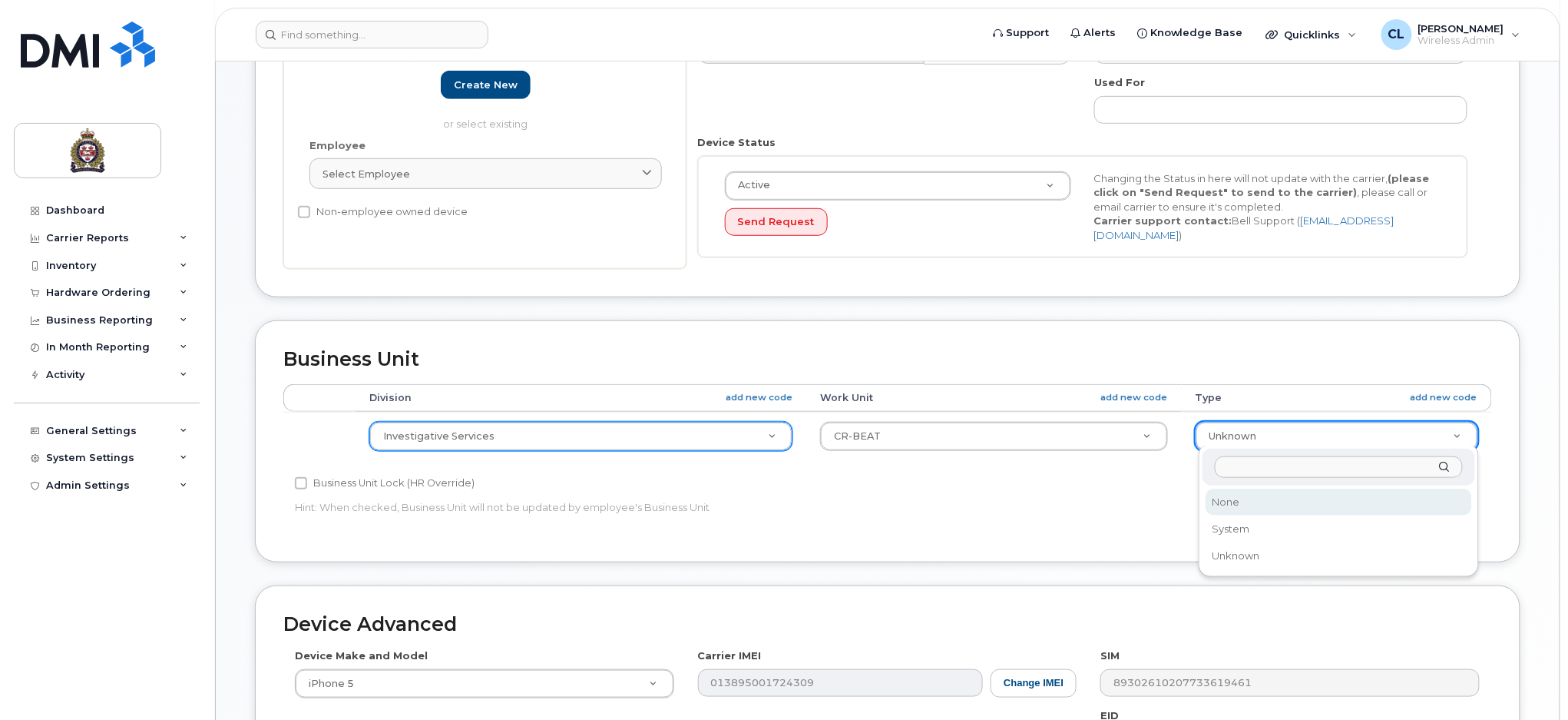
select select "159114"
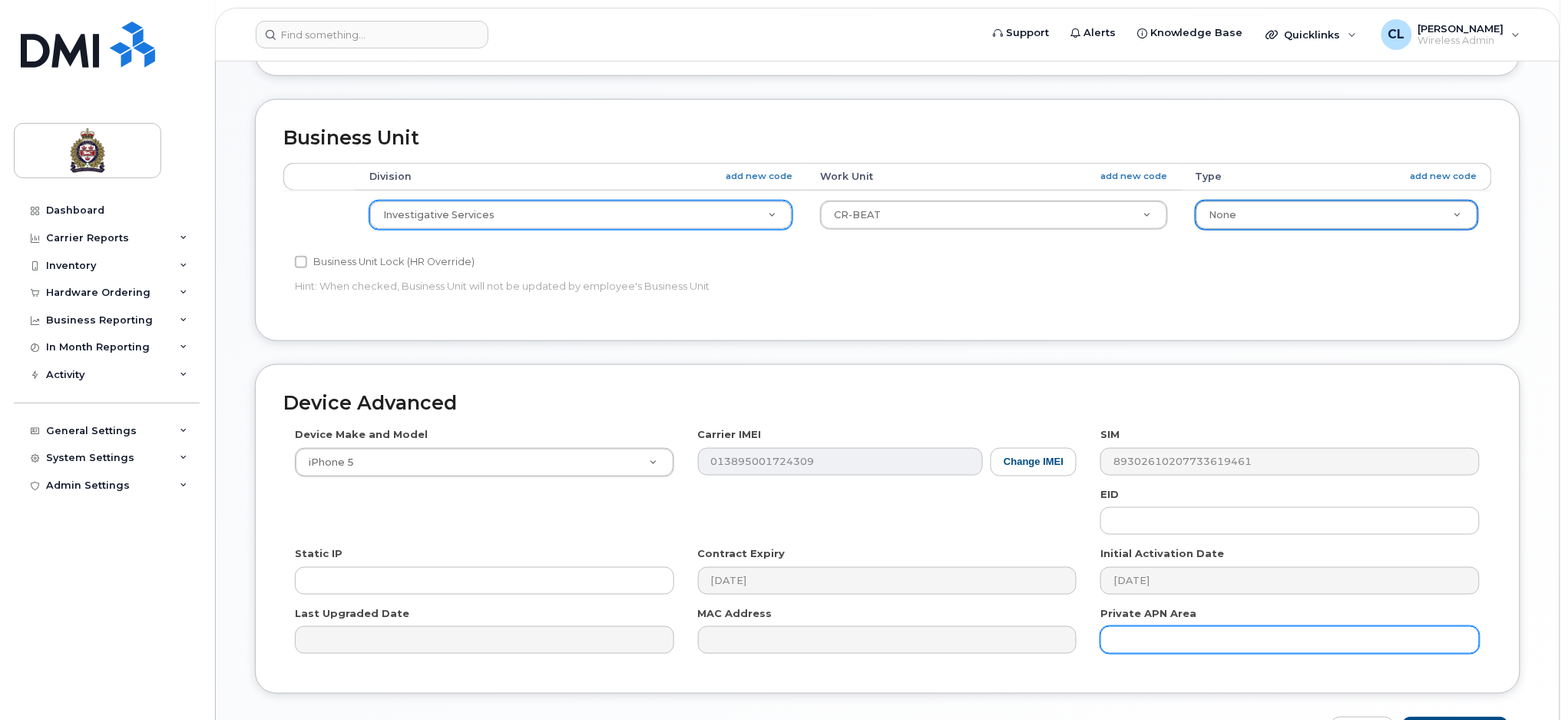
scroll to position [625, 0]
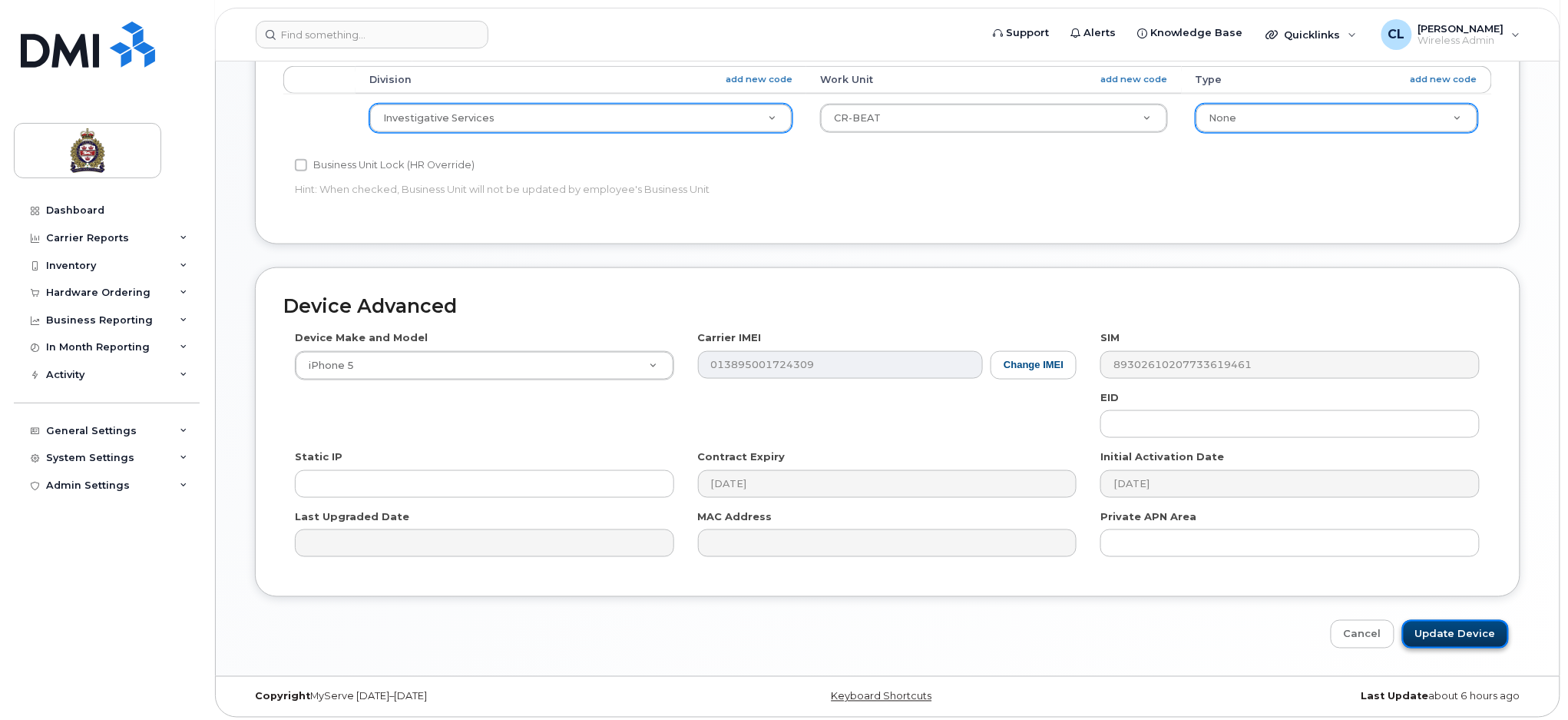
click at [1449, 627] on input "Update Device" at bounding box center [1455, 634] width 107 height 29
type input "Saving..."
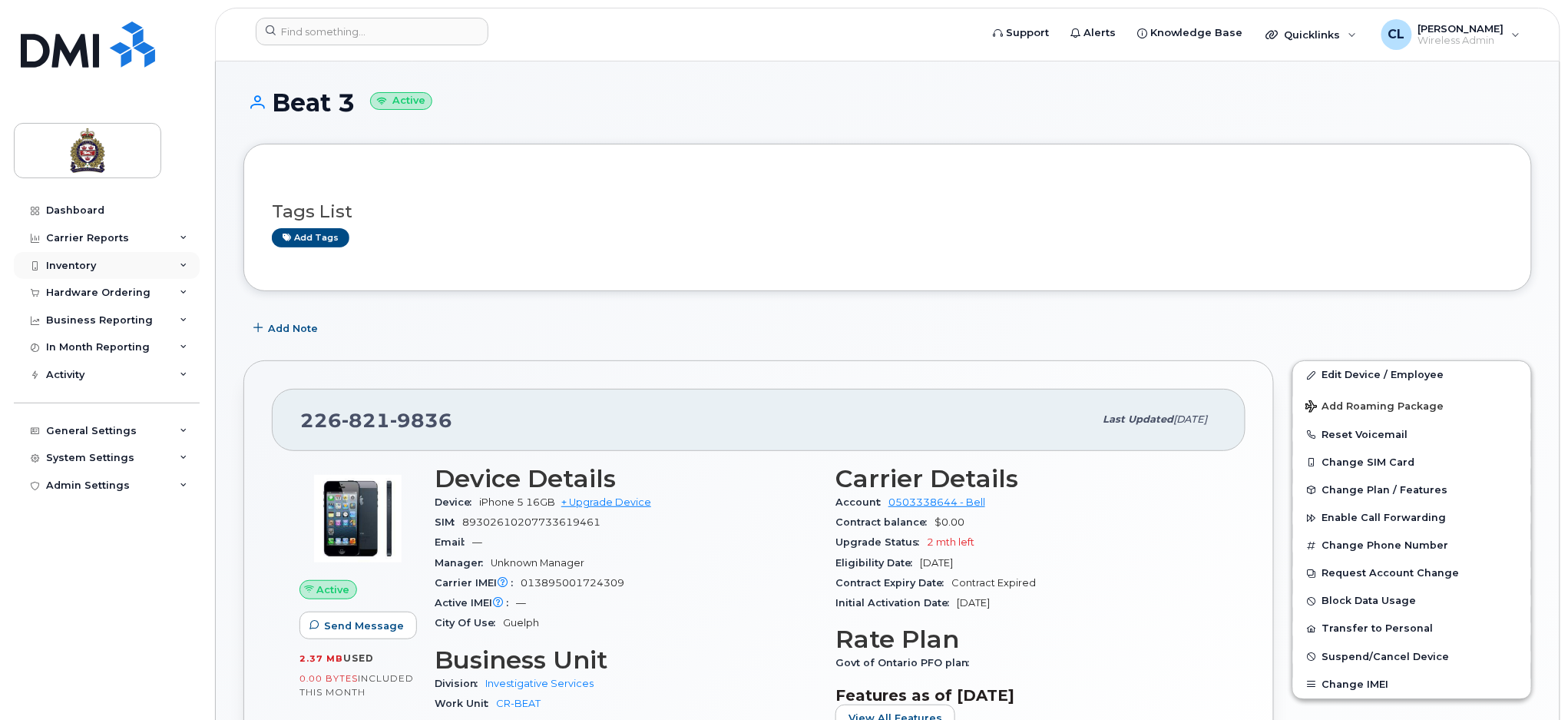
click at [82, 263] on div "Inventory" at bounding box center [71, 265] width 50 height 12
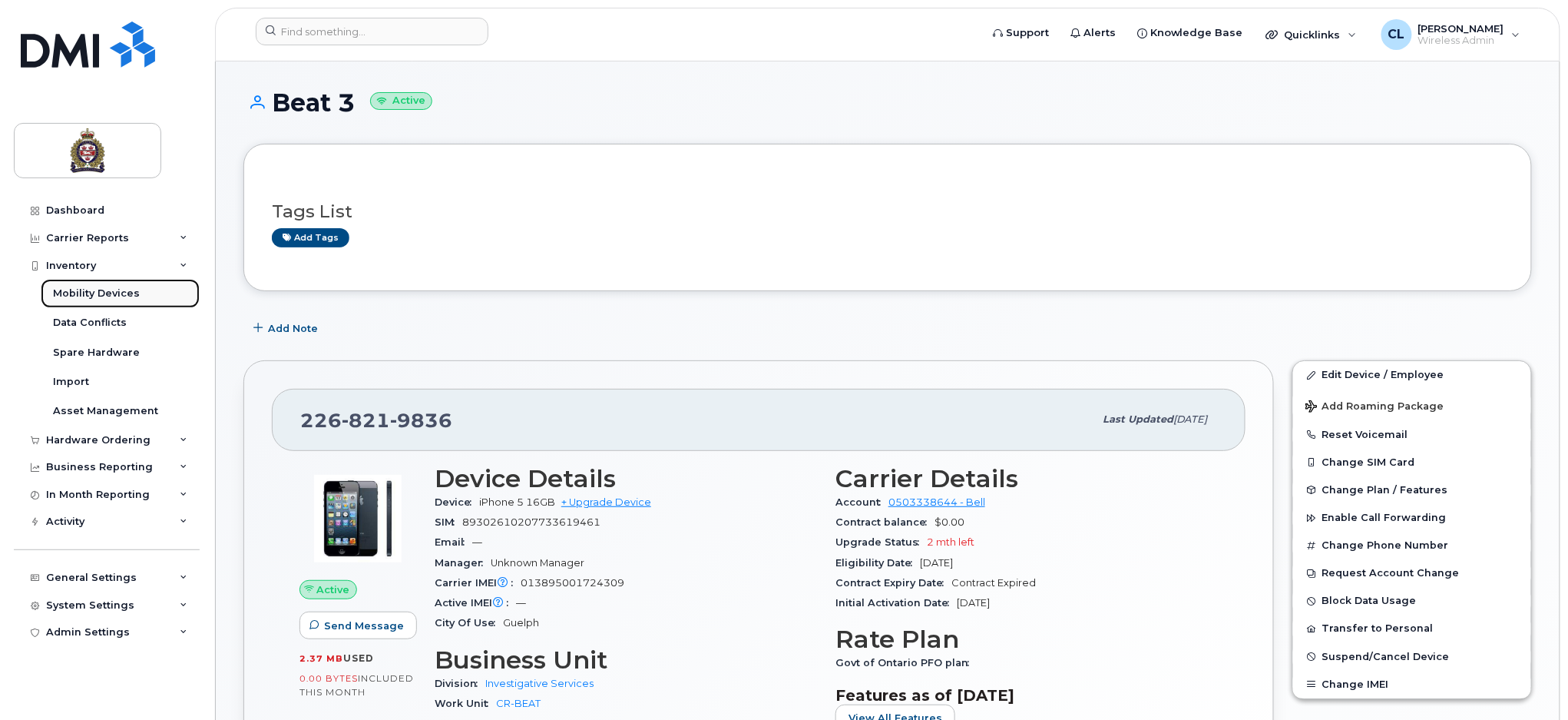
click at [133, 303] on link "Mobility Devices" at bounding box center [119, 293] width 159 height 29
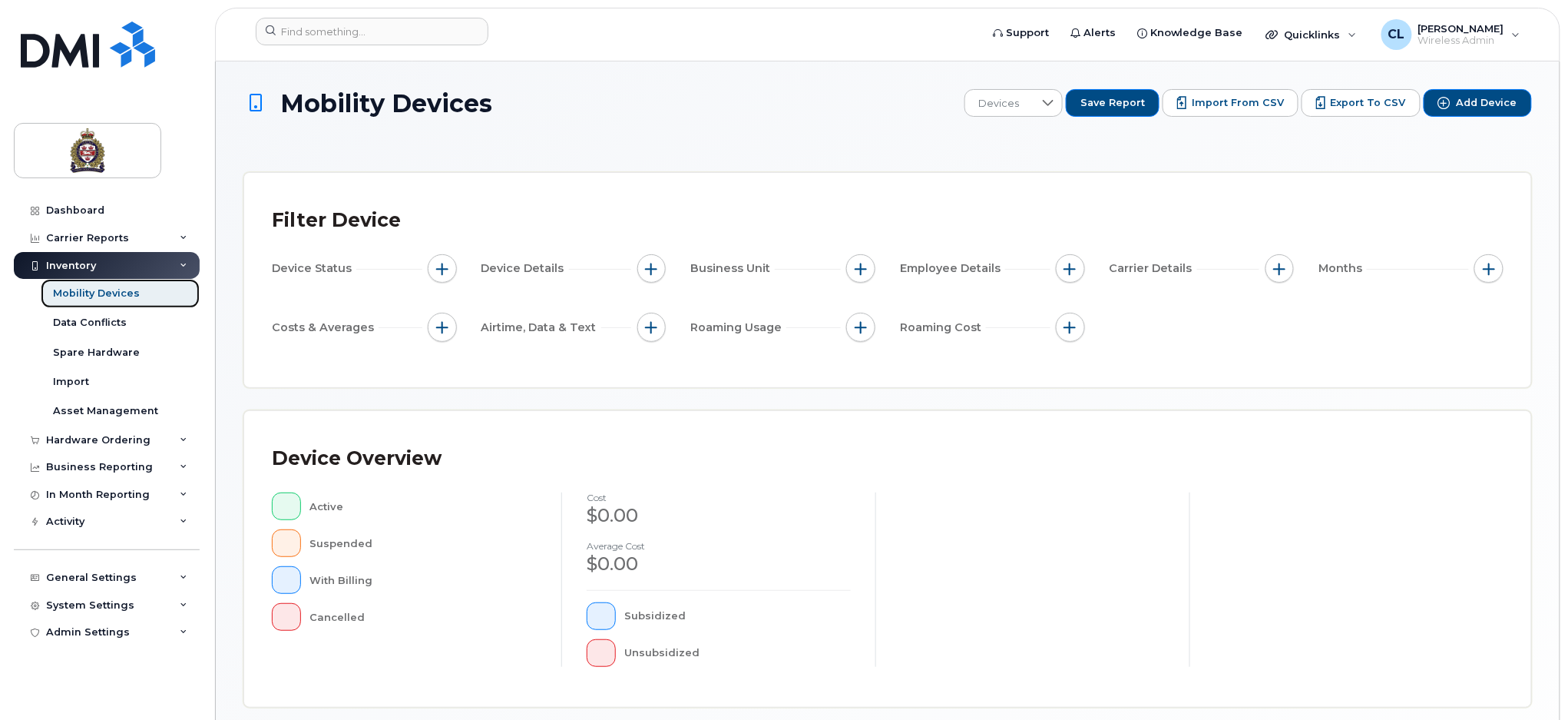
click at [121, 291] on div "Mobility Devices" at bounding box center [97, 293] width 86 height 14
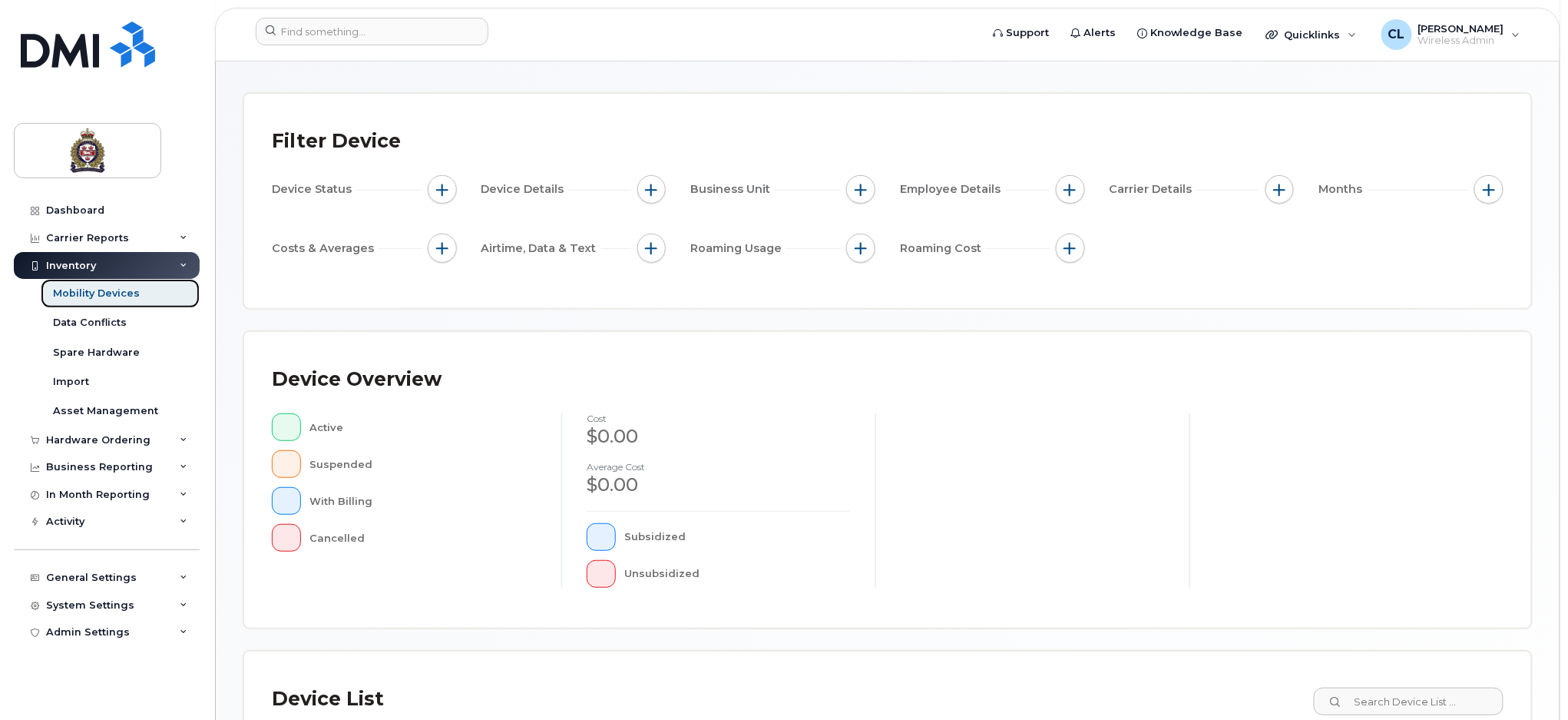
scroll to position [204, 0]
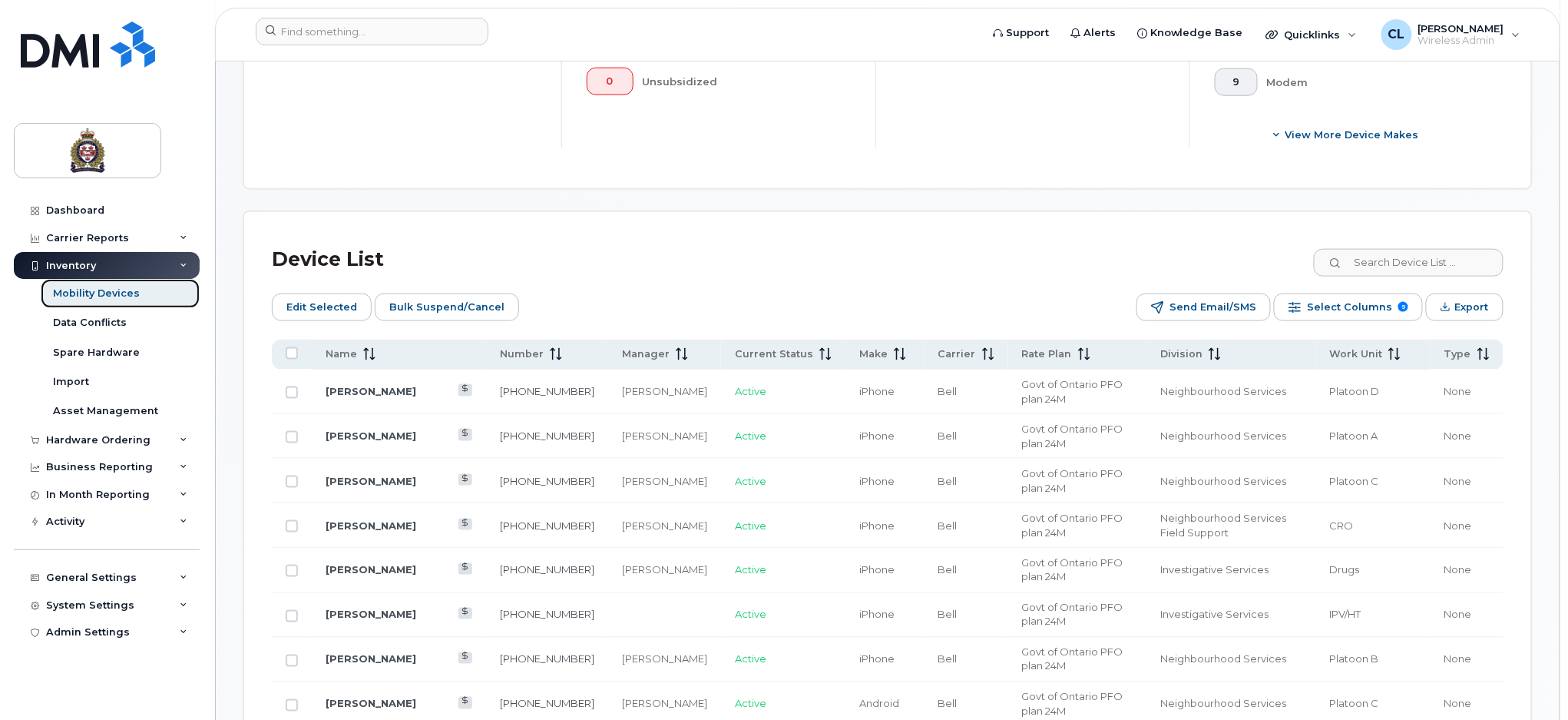
scroll to position [614, 0]
drag, startPoint x: 353, startPoint y: 349, endPoint x: 450, endPoint y: 427, distance: 124.5
click at [353, 349] on span "Name" at bounding box center [341, 350] width 31 height 14
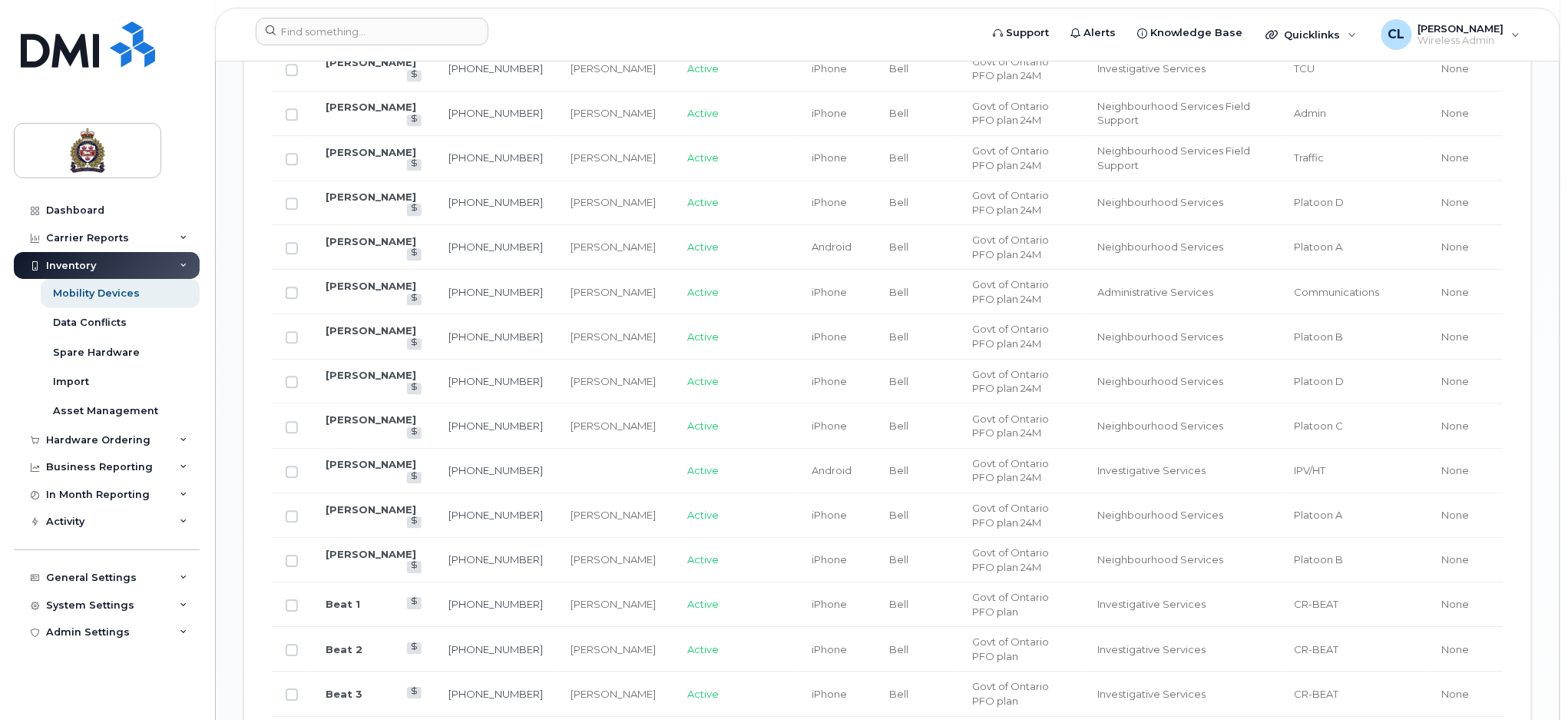
scroll to position [1741, 0]
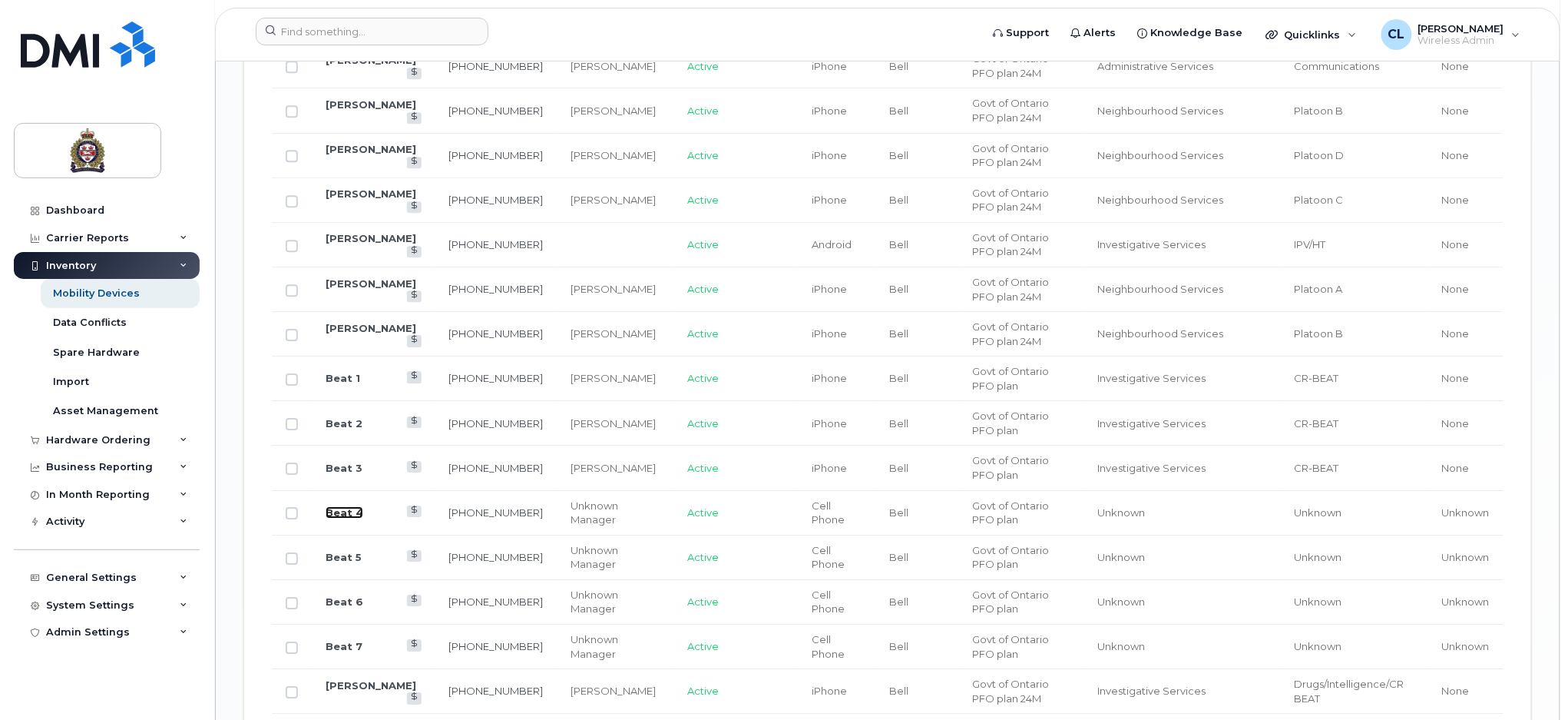
click at [344, 513] on link "Beat 4" at bounding box center [344, 512] width 38 height 12
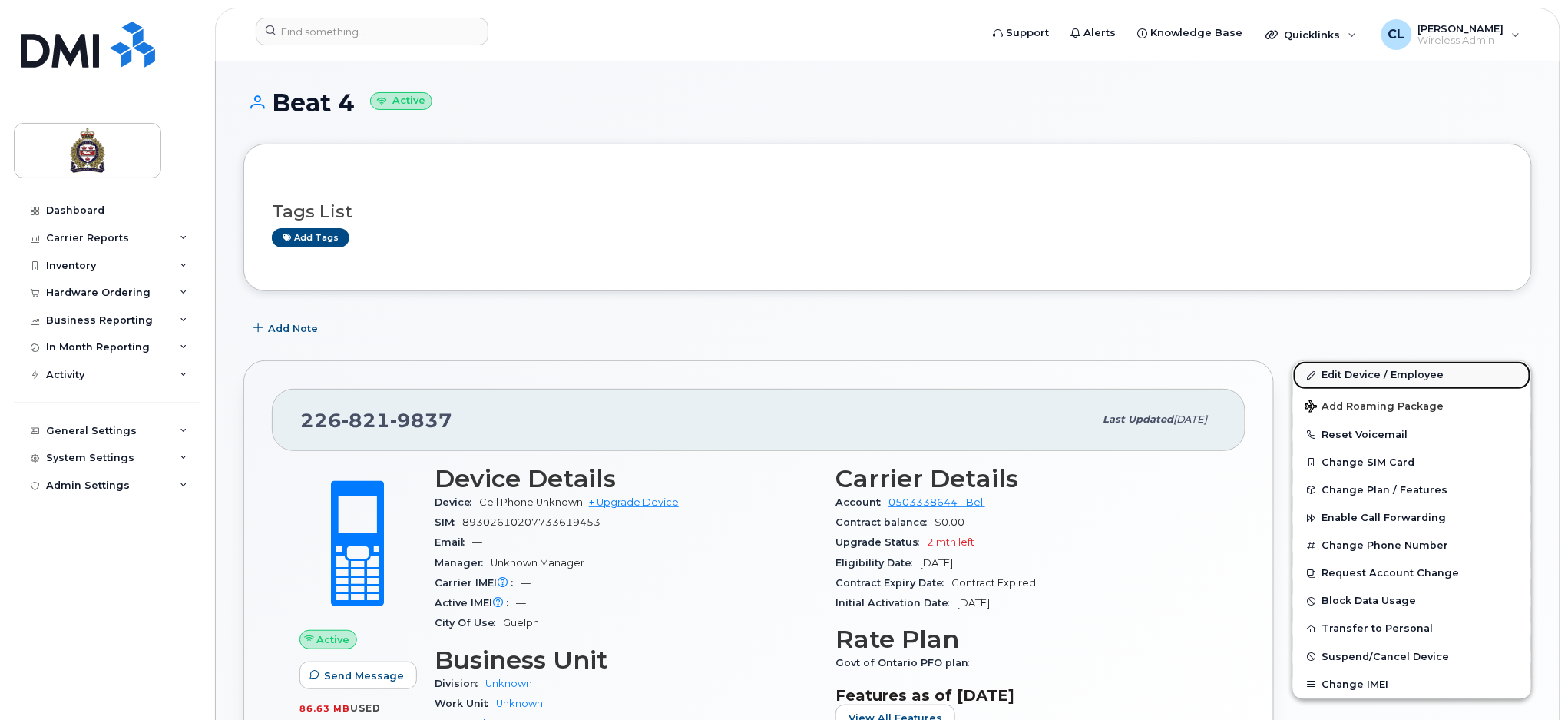
click at [1356, 375] on link "Edit Device / Employee" at bounding box center [1412, 375] width 238 height 28
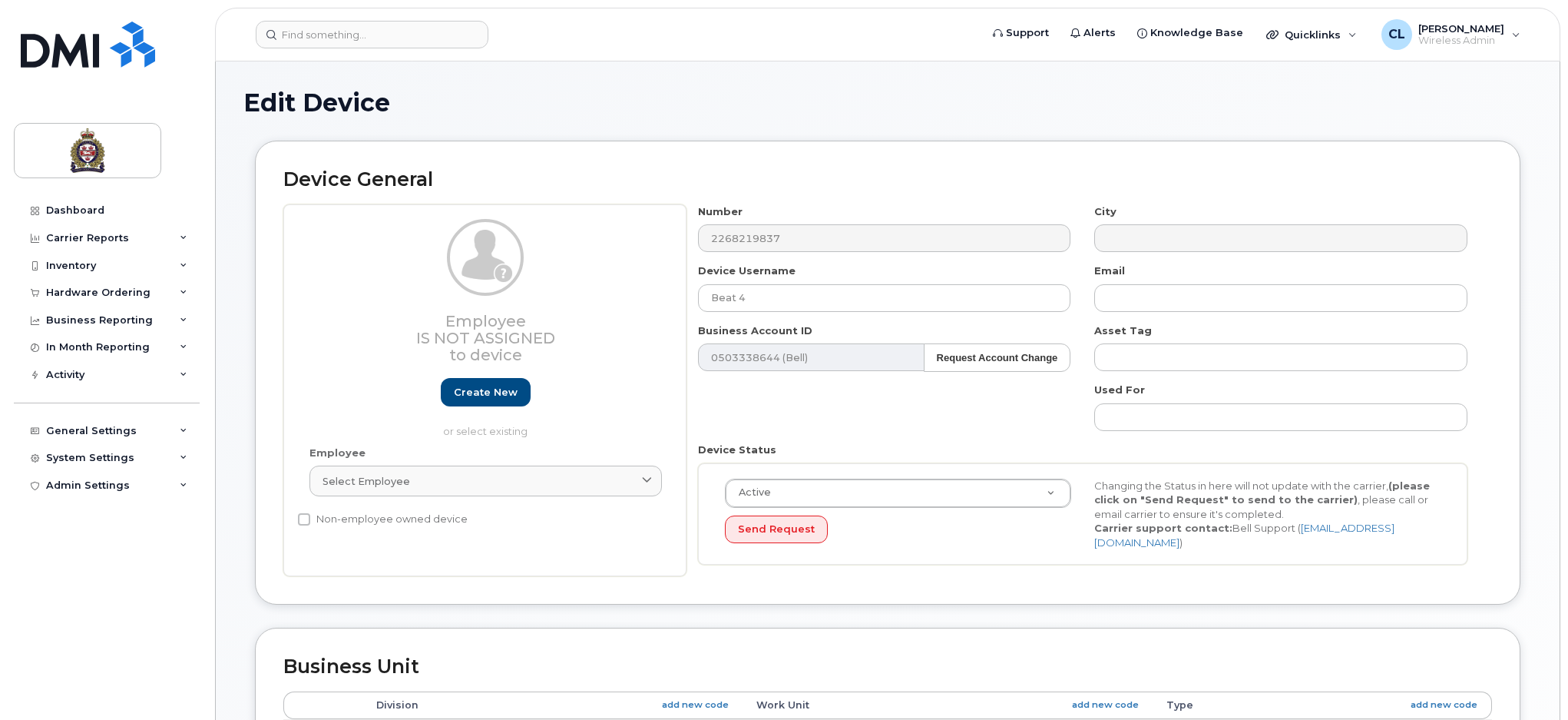
select select "159060"
select select "159061"
select select "159062"
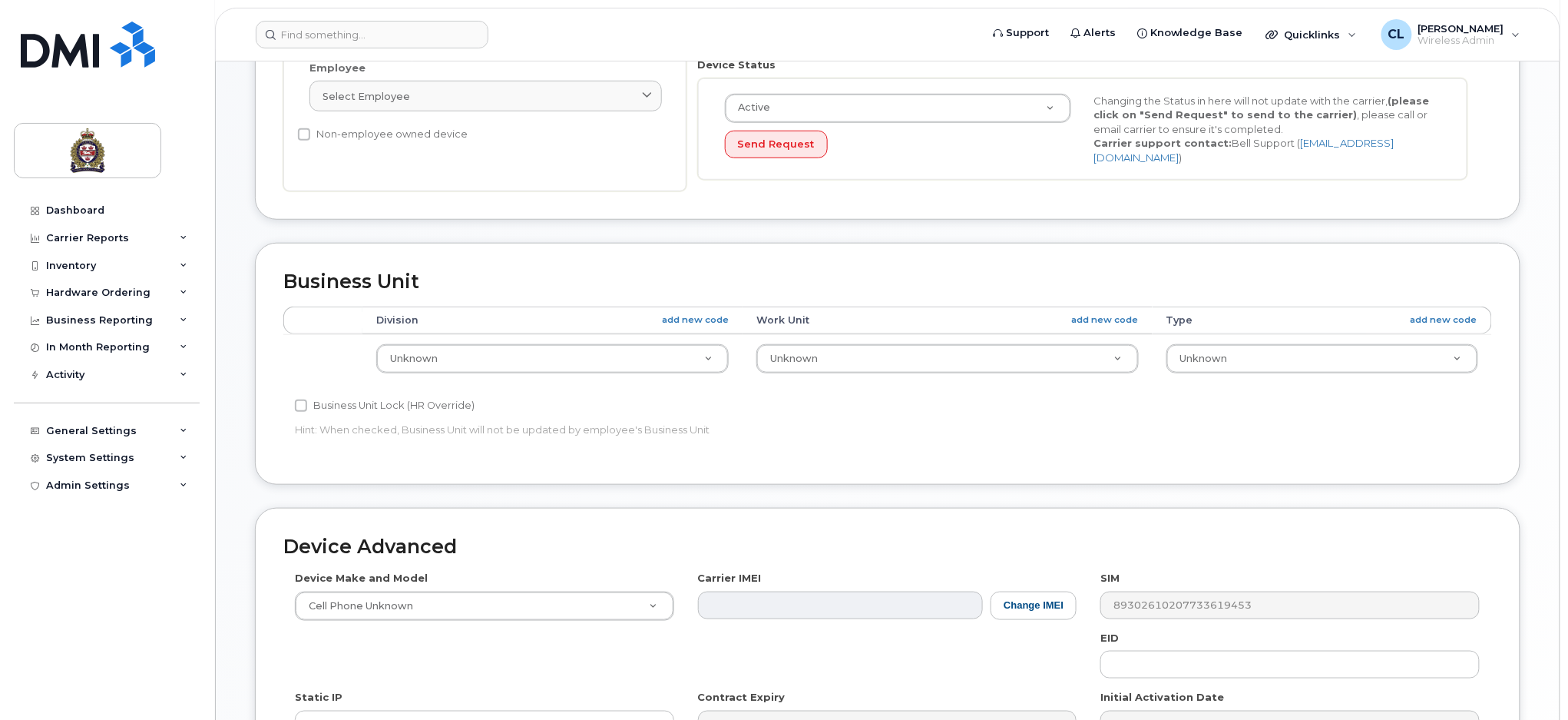
scroll to position [114, 0]
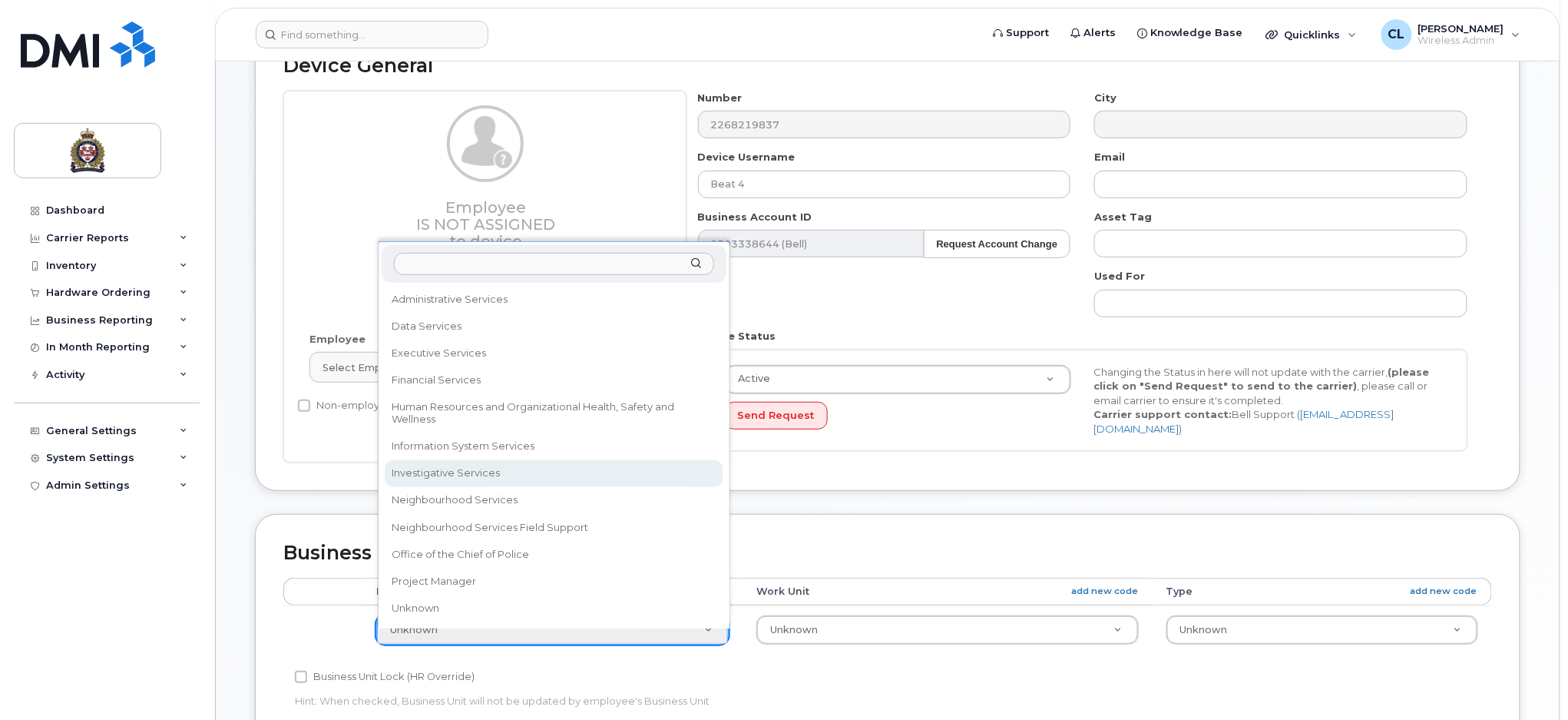
select select "159069"
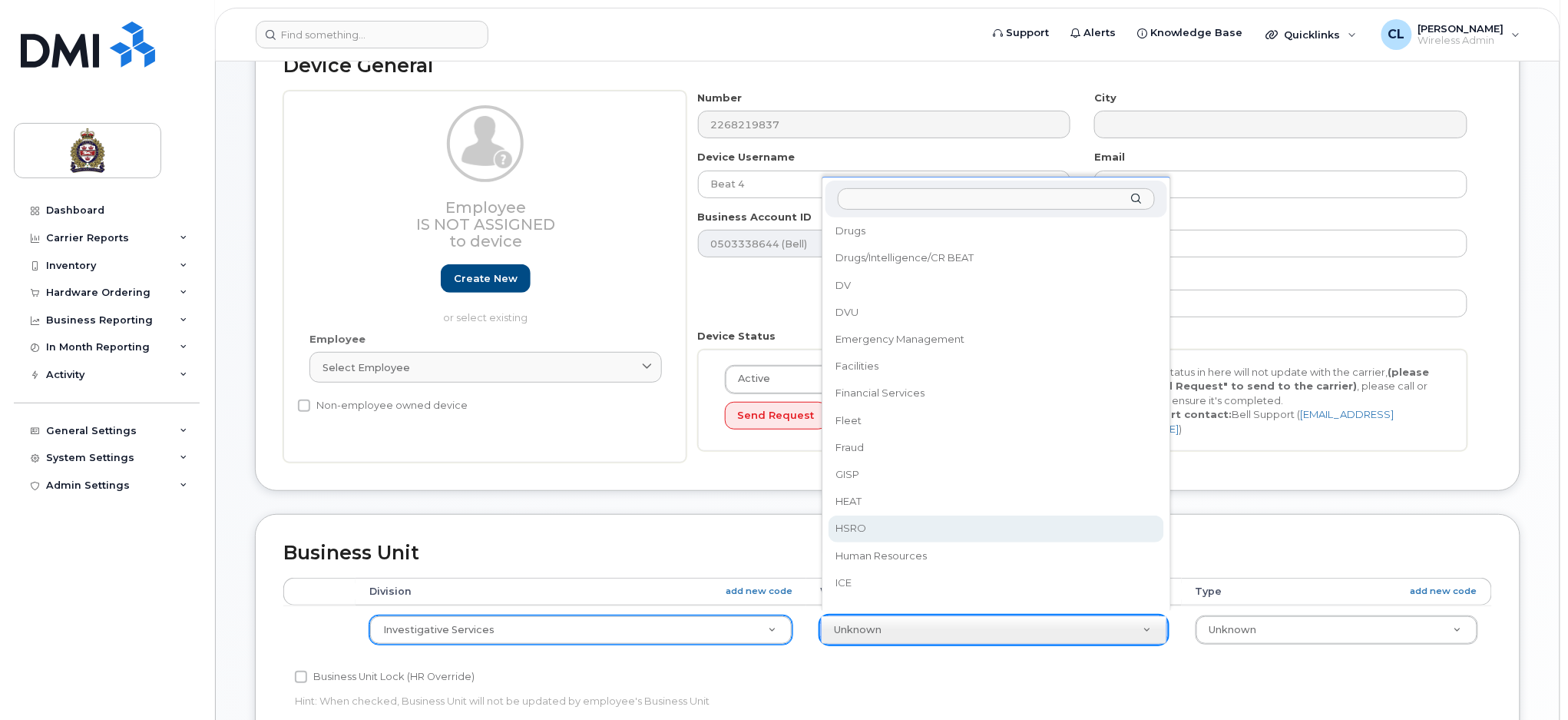
scroll to position [0, 0]
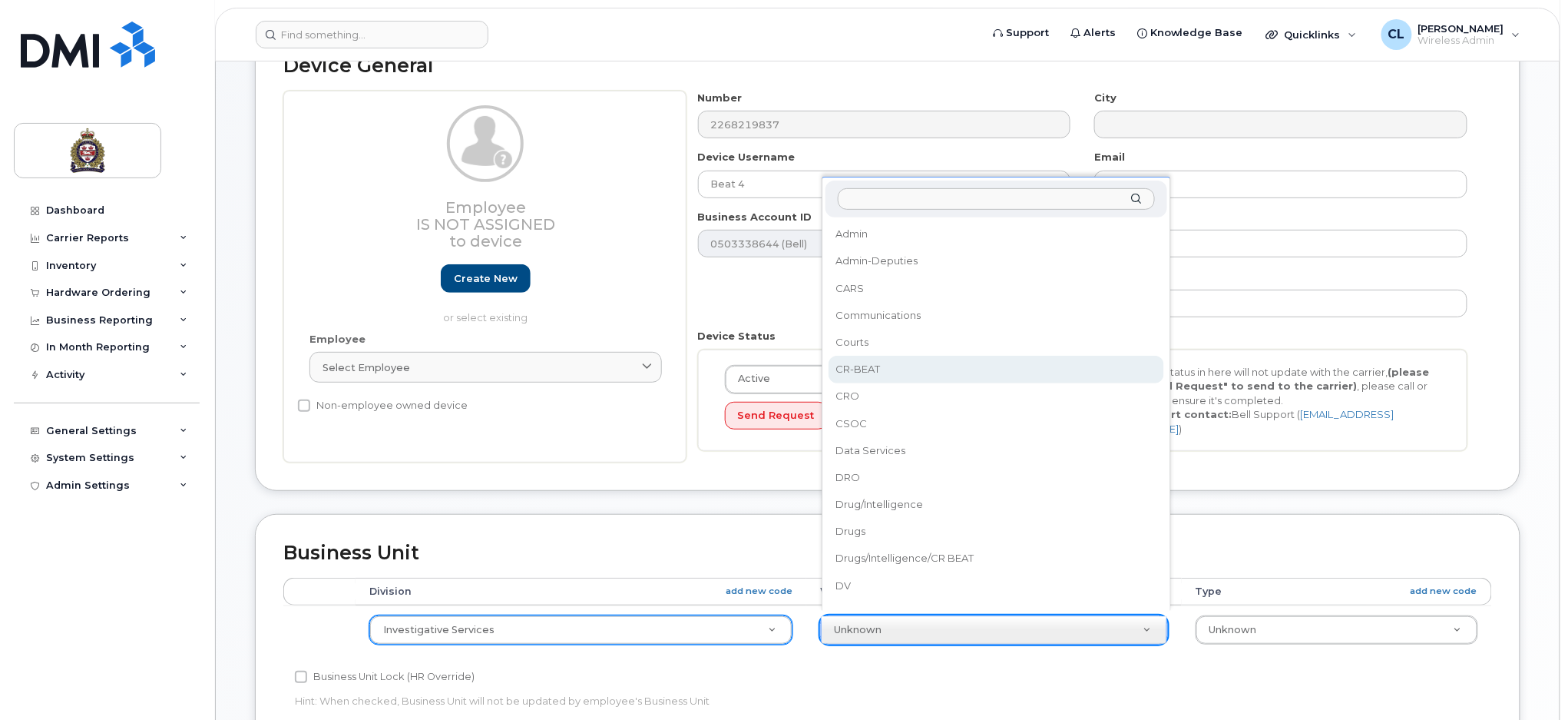
select select "4030925"
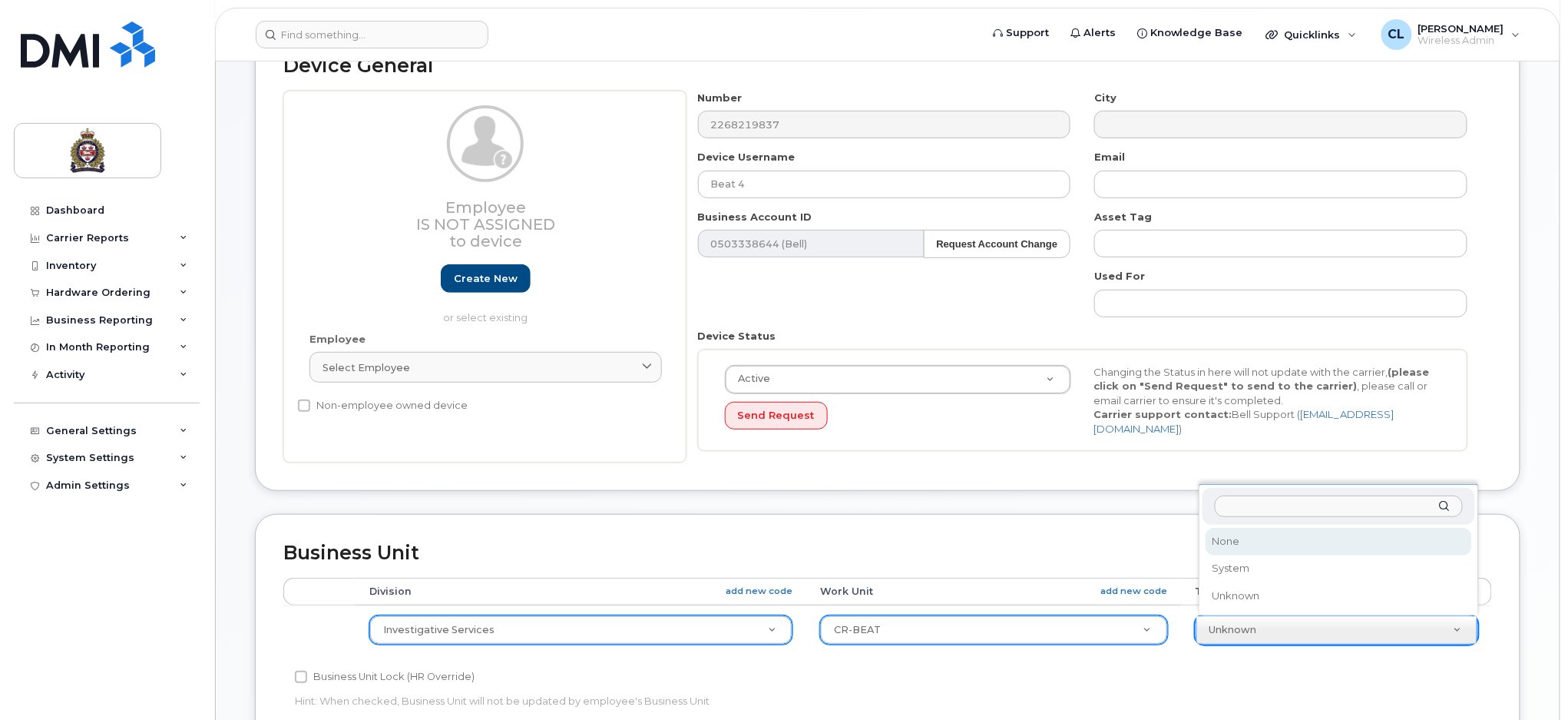
select select "159114"
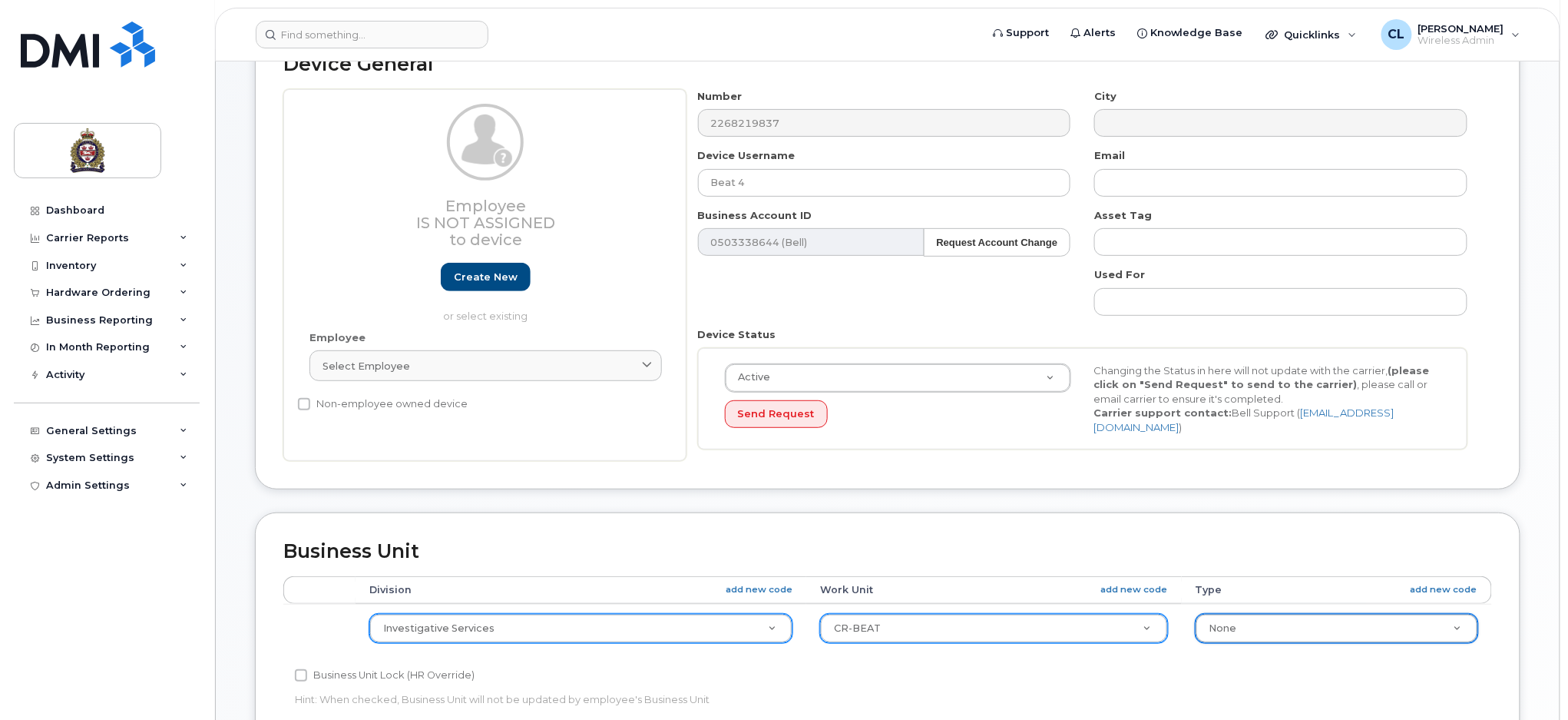
scroll to position [625, 0]
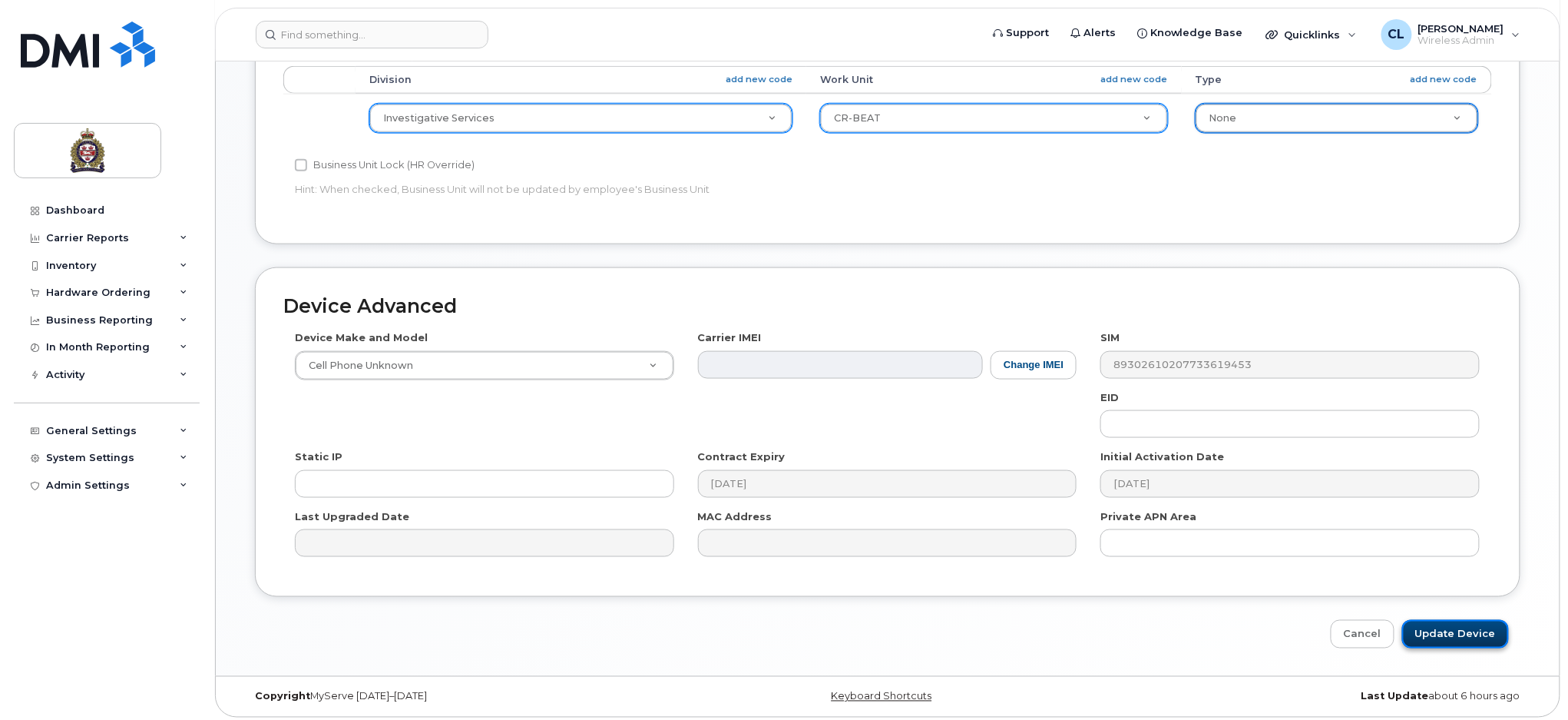
click at [1476, 620] on input "Update Device" at bounding box center [1455, 634] width 107 height 29
type input "Saving..."
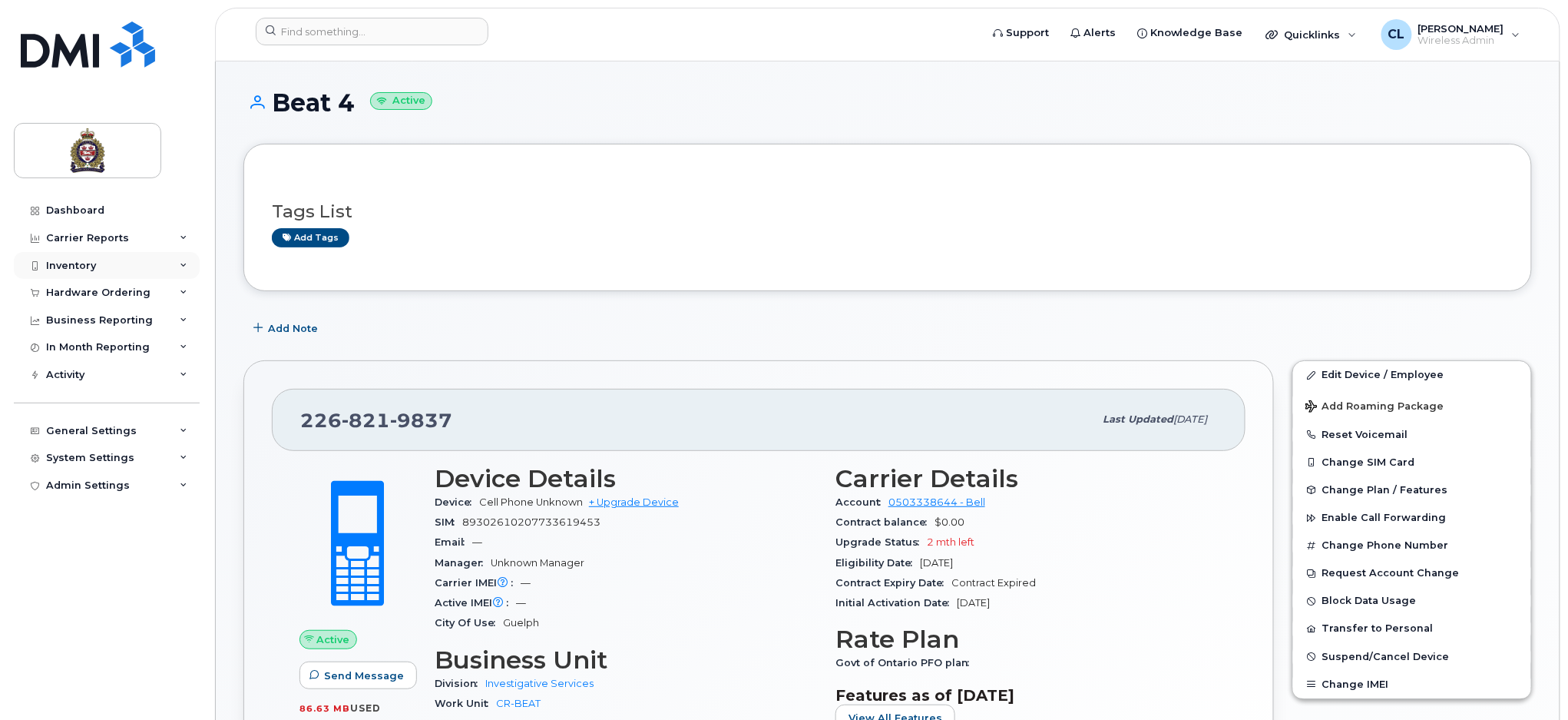
click at [77, 261] on div "Inventory" at bounding box center [71, 265] width 50 height 12
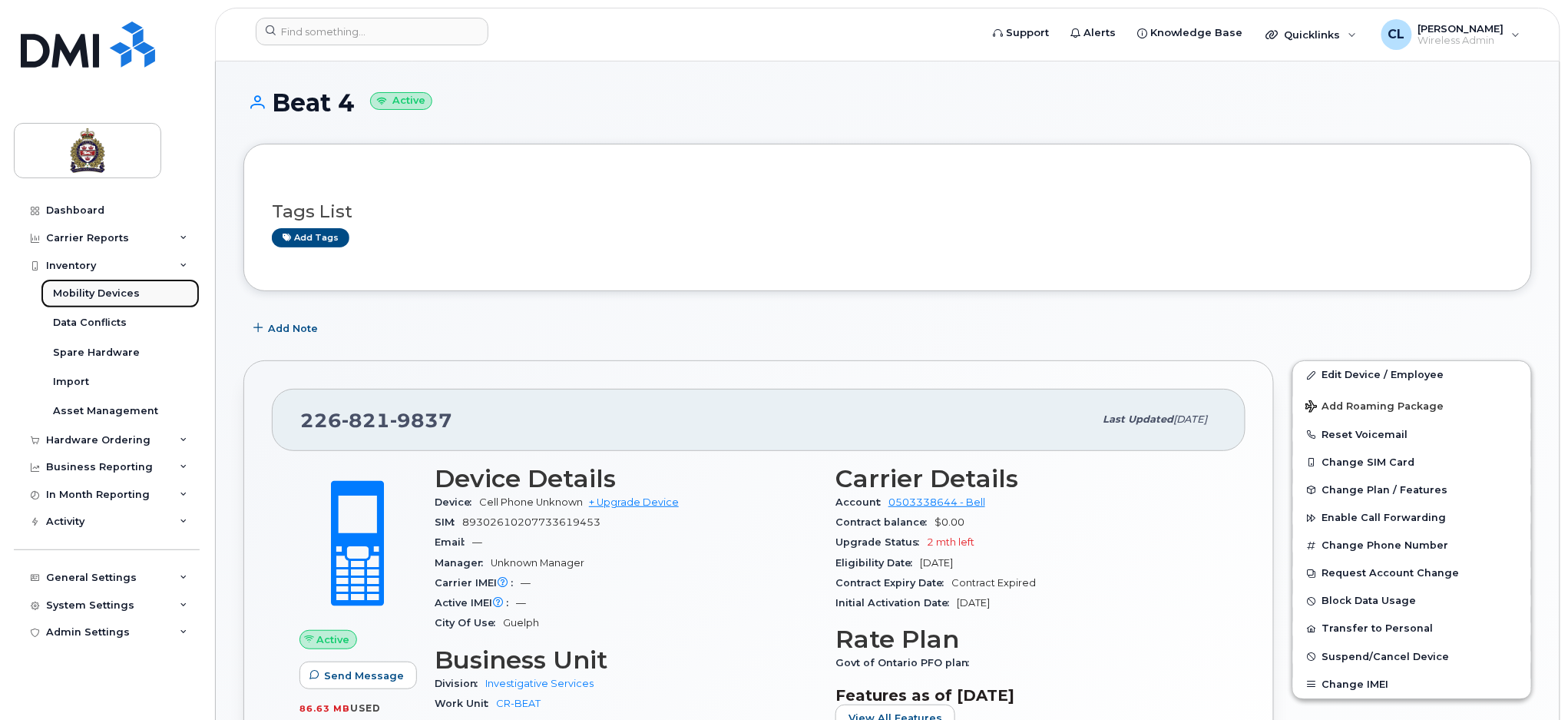
click at [96, 294] on div "Mobility Devices" at bounding box center [97, 293] width 86 height 14
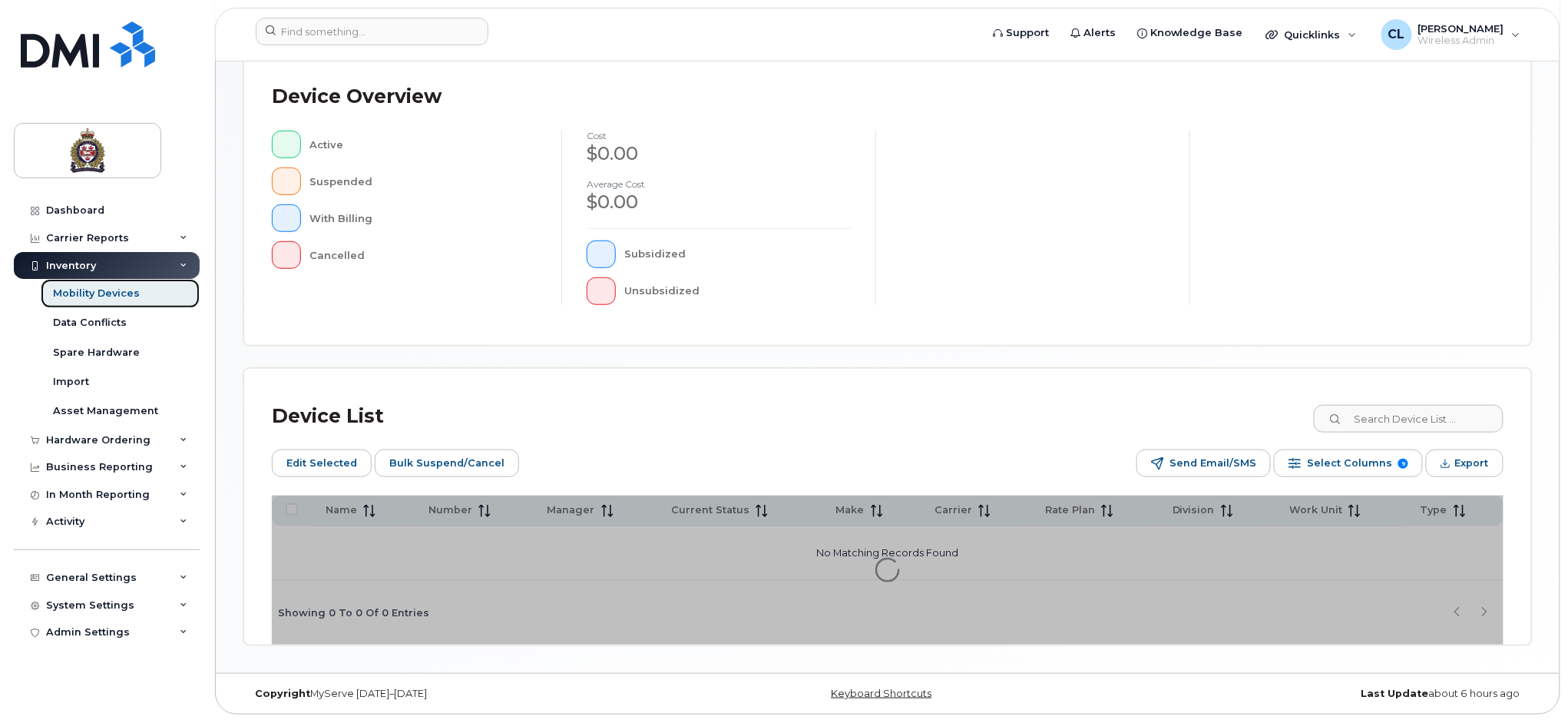
scroll to position [363, 0]
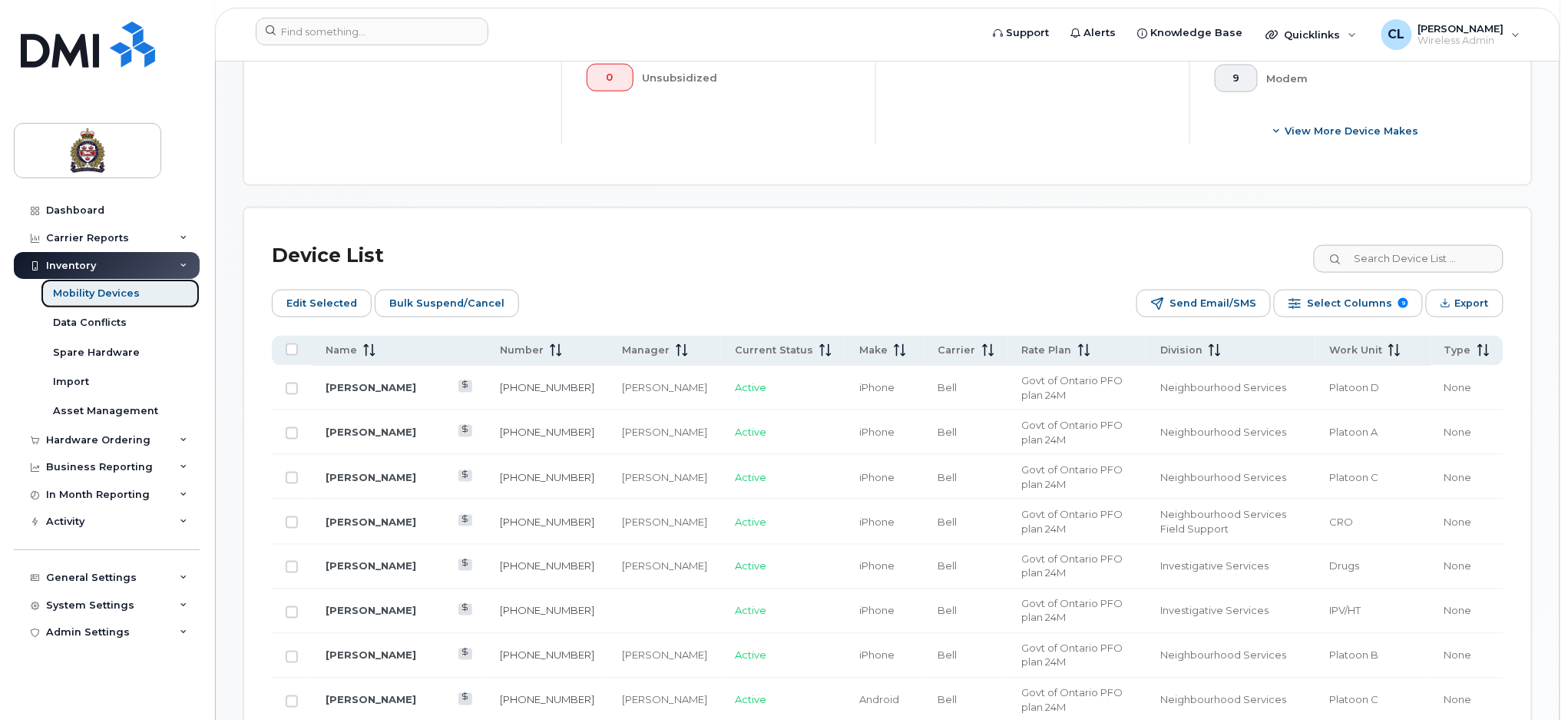
scroll to position [670, 0]
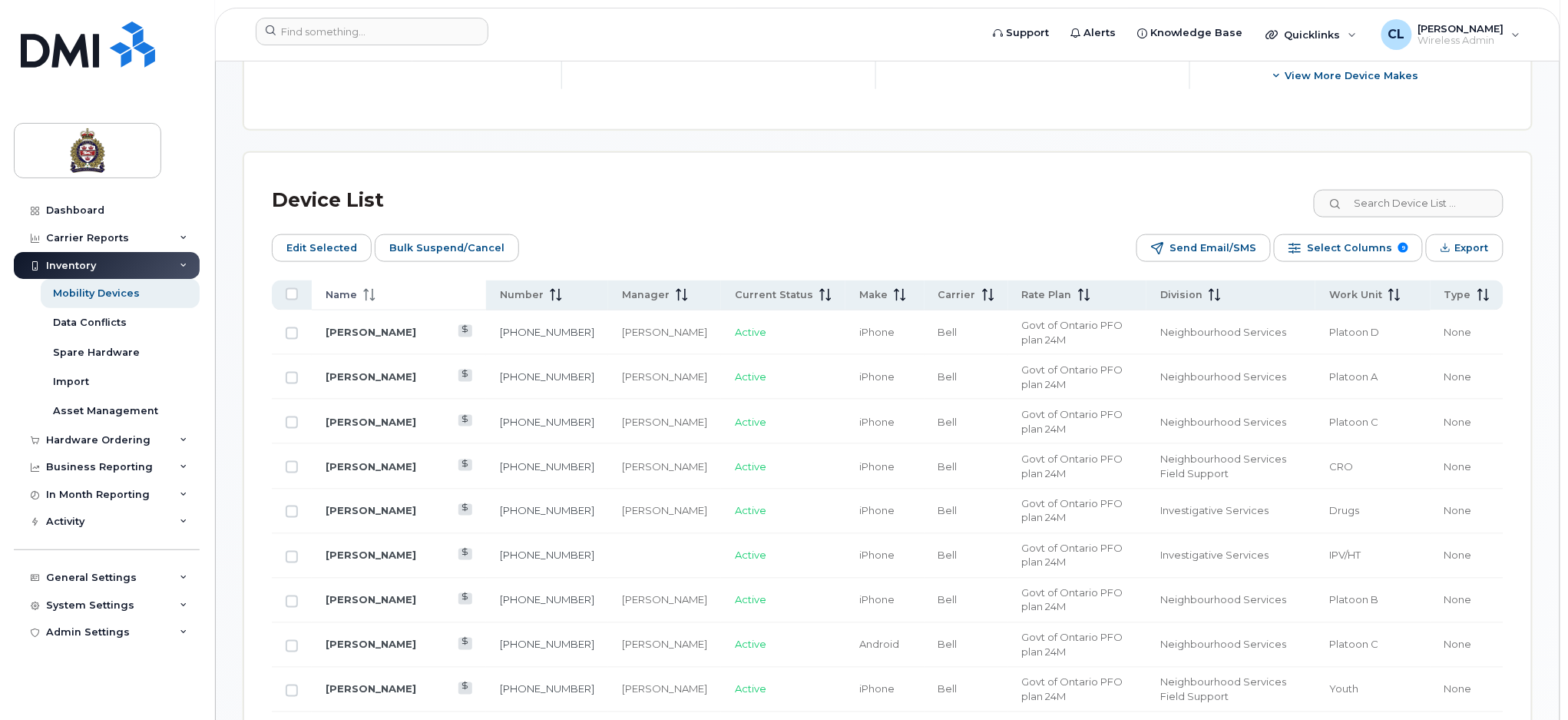
click at [358, 290] on span at bounding box center [366, 294] width 18 height 14
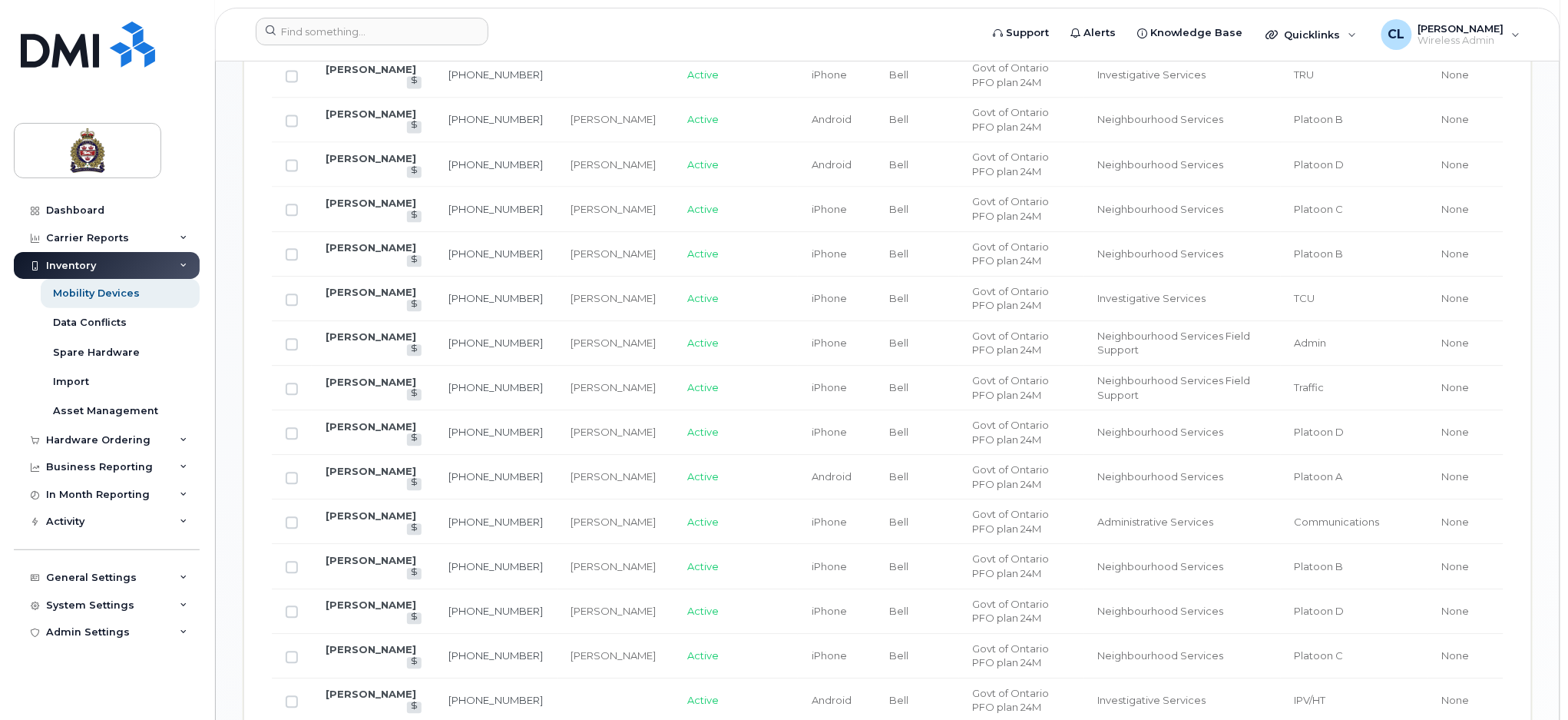
scroll to position [1798, 0]
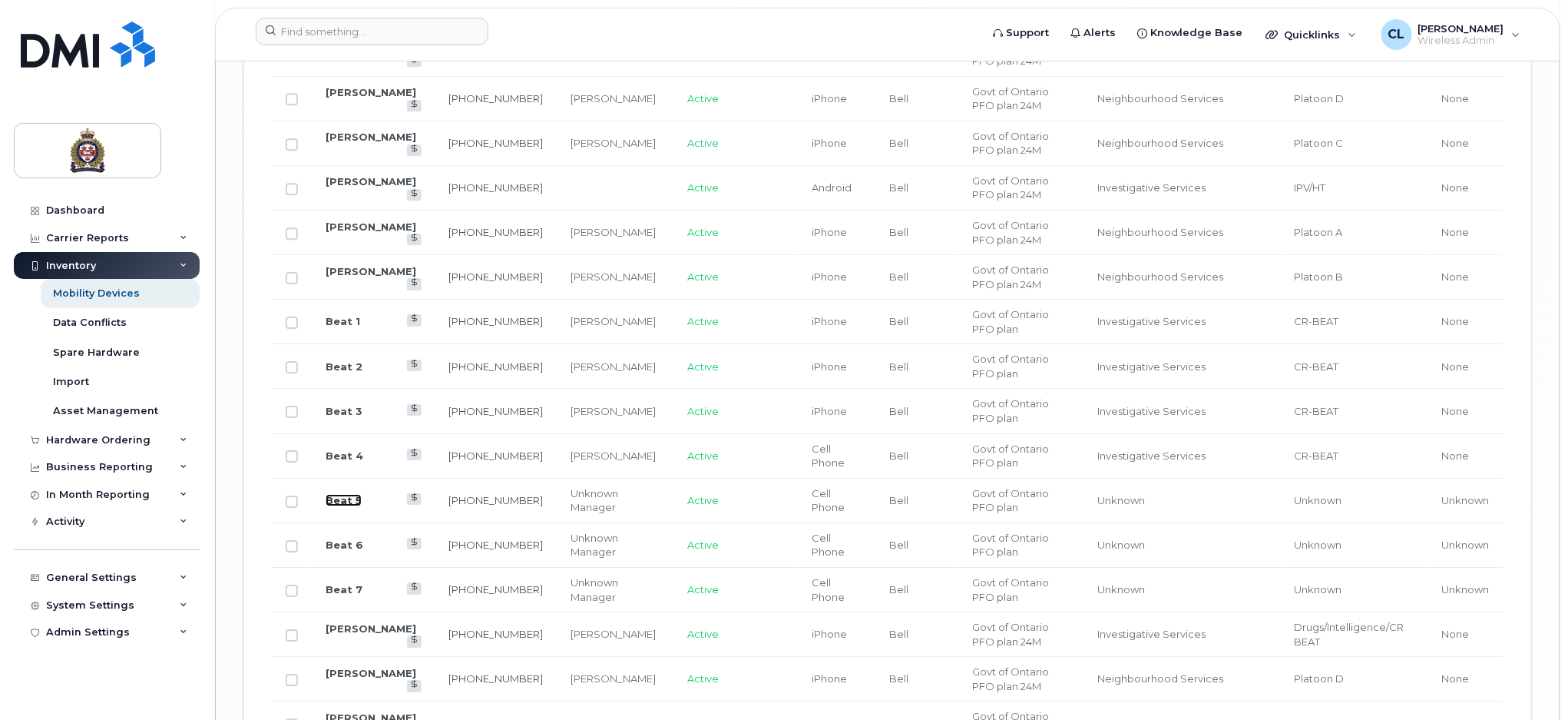
click at [345, 497] on link "Beat 5" at bounding box center [343, 499] width 36 height 12
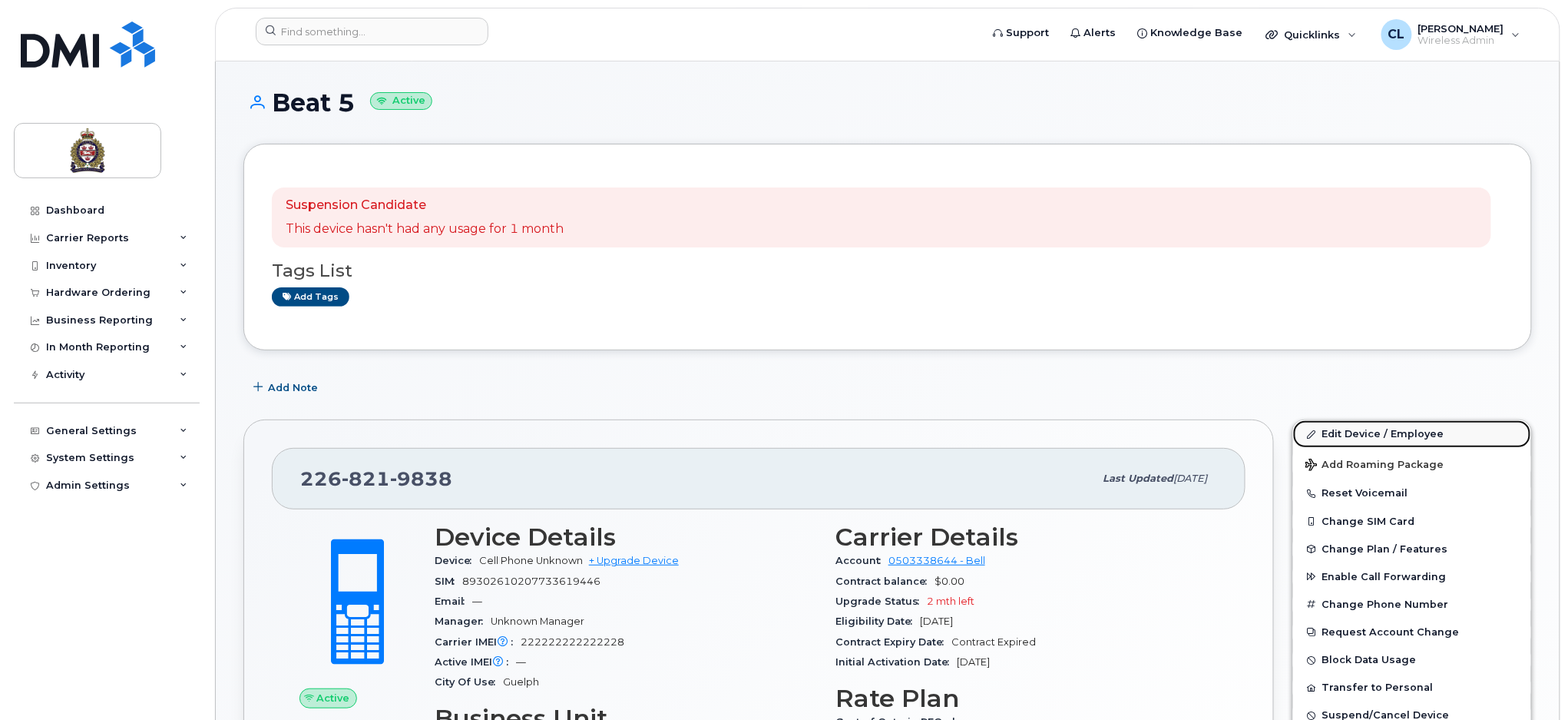
click at [1376, 433] on link "Edit Device / Employee" at bounding box center [1412, 434] width 238 height 28
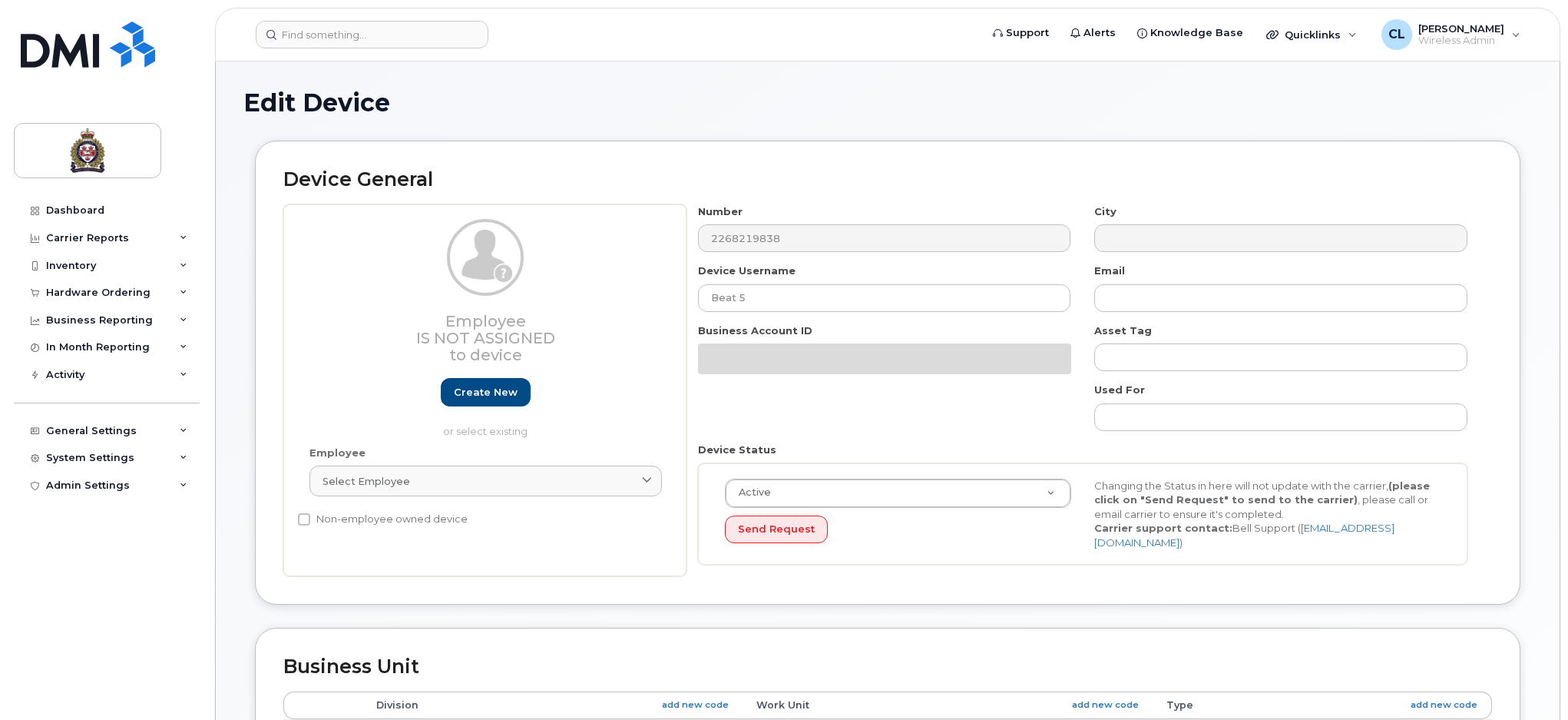
select select "159060"
select select "159061"
select select "159062"
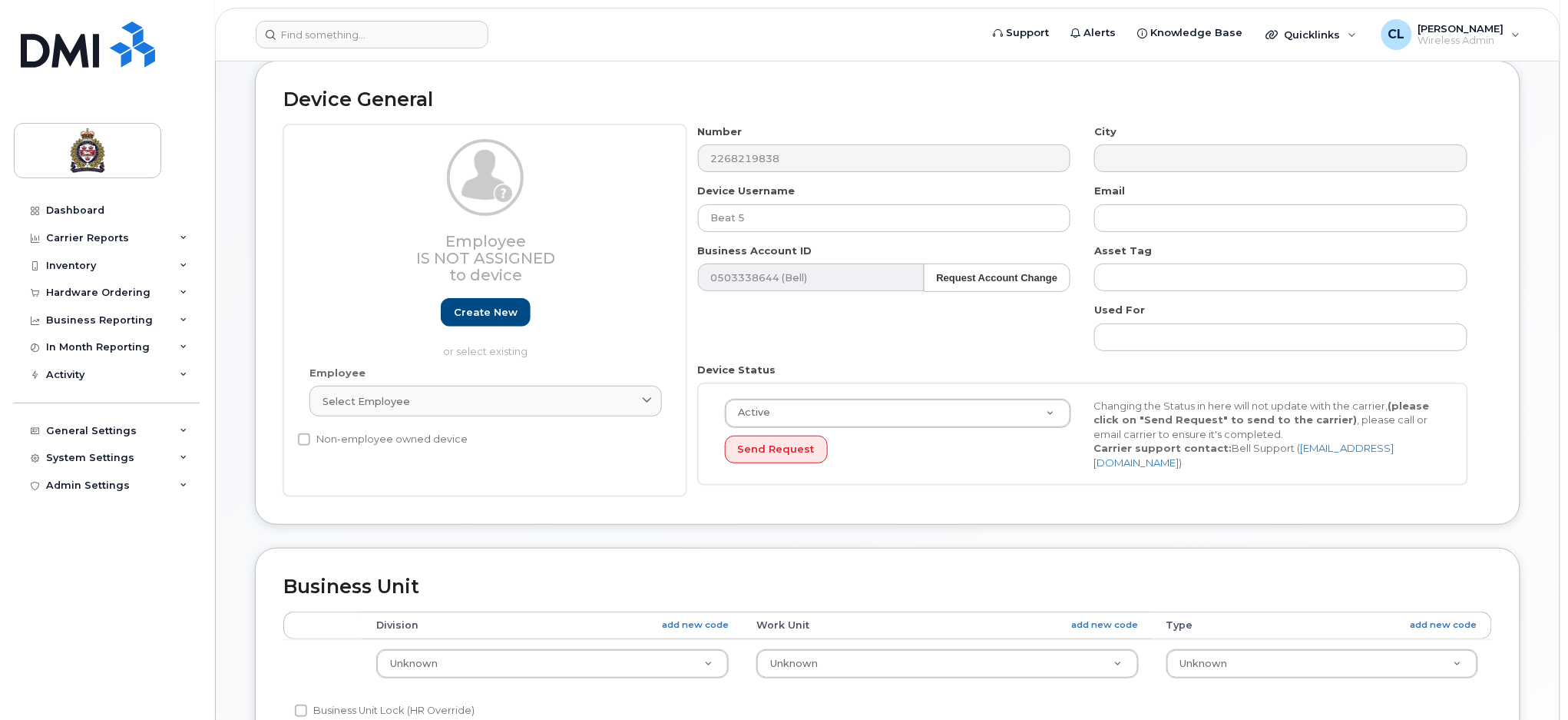
scroll to position [409, 0]
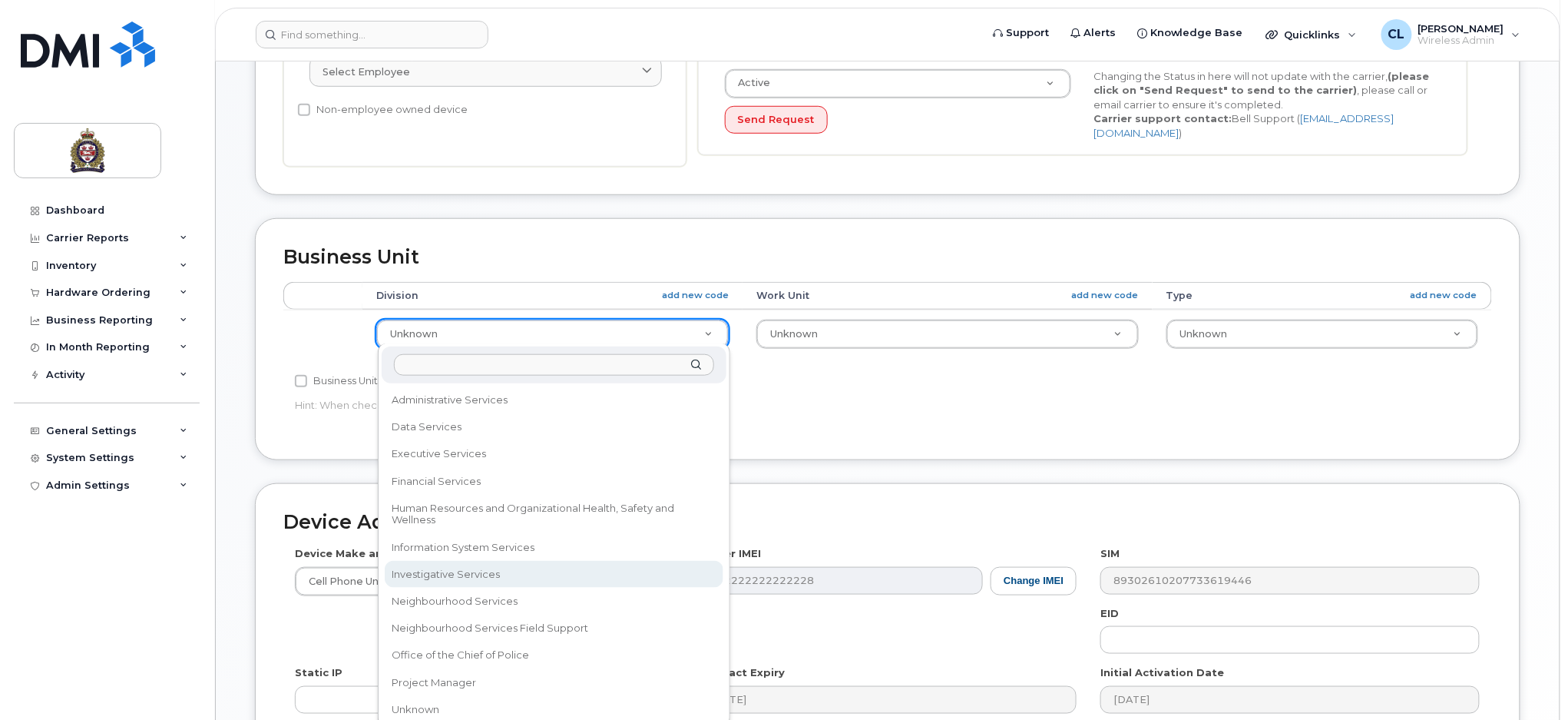
select select "159069"
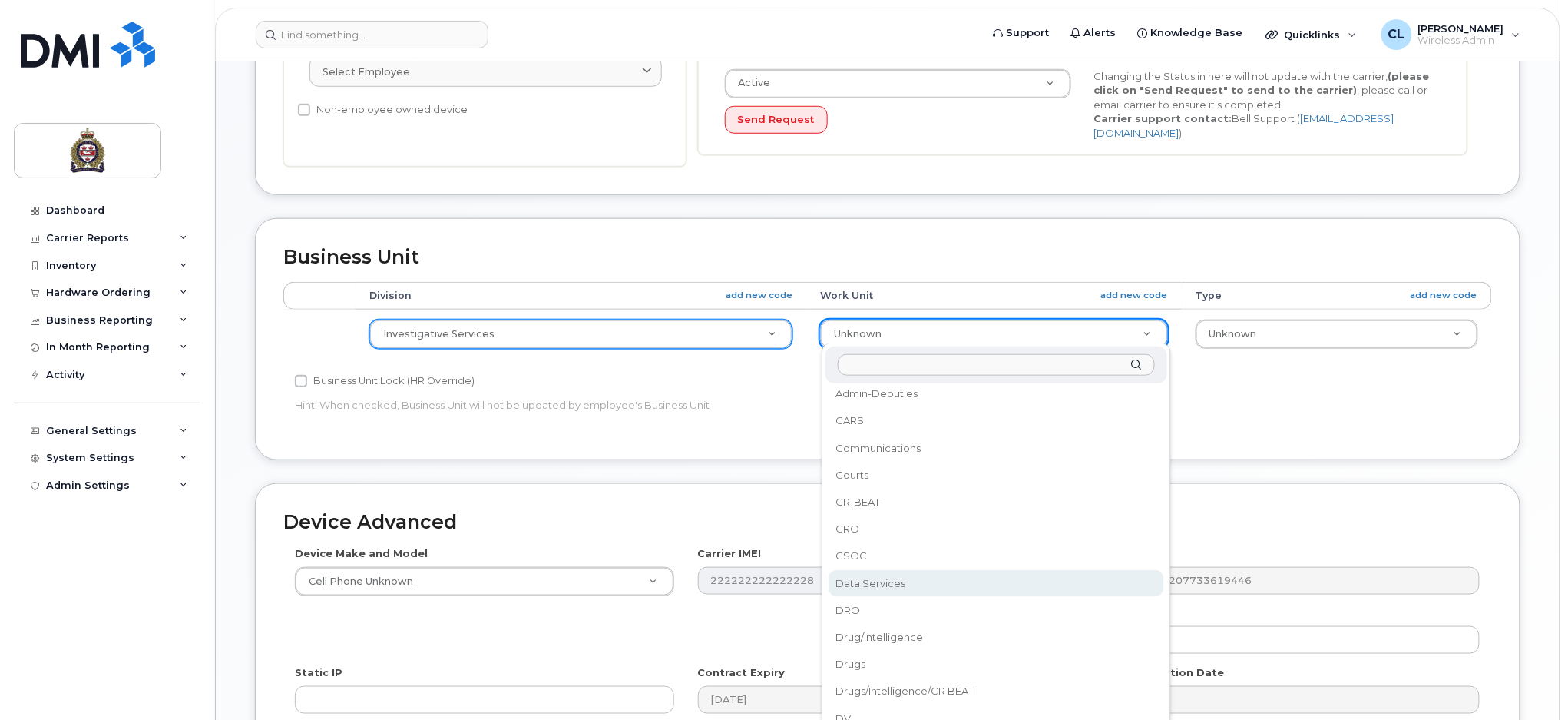
scroll to position [0, 0]
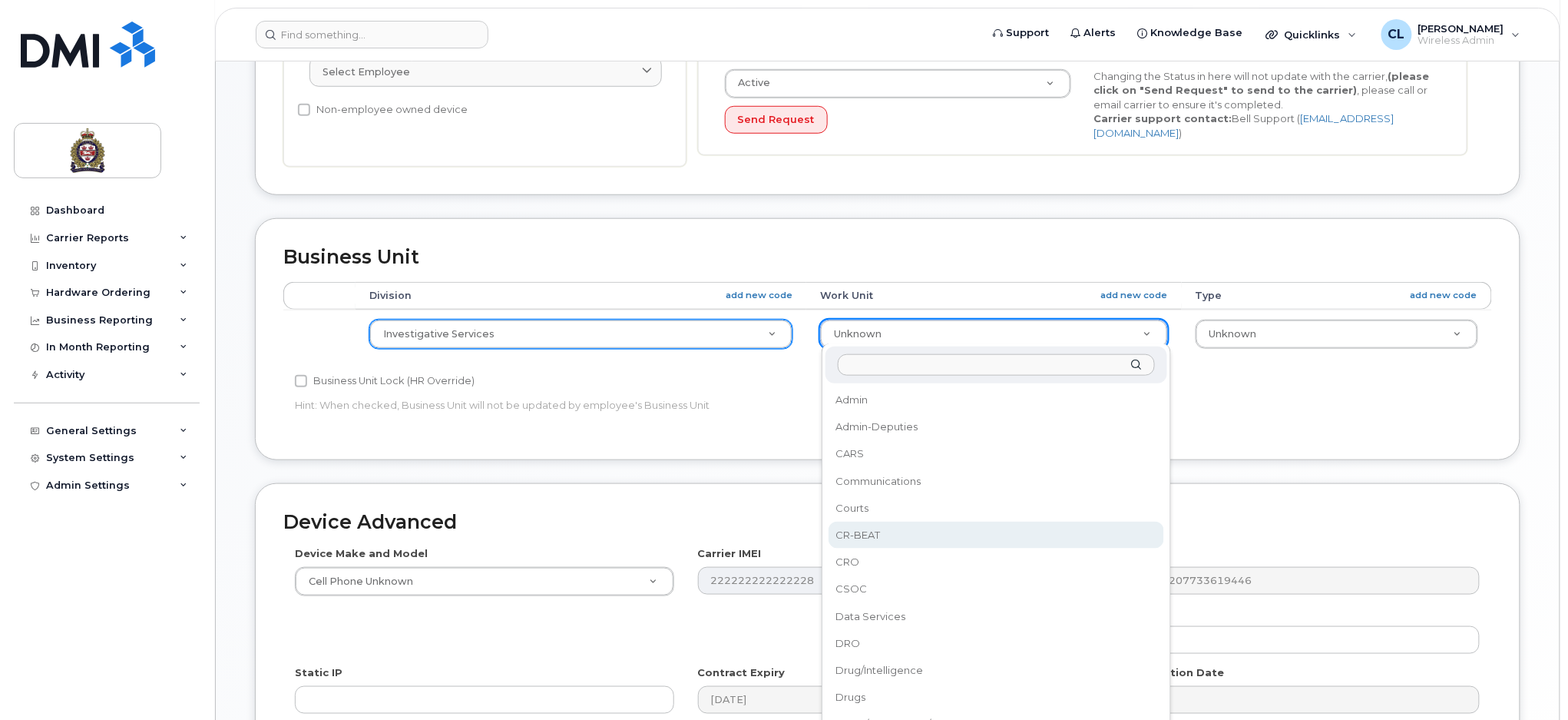
select select "4030925"
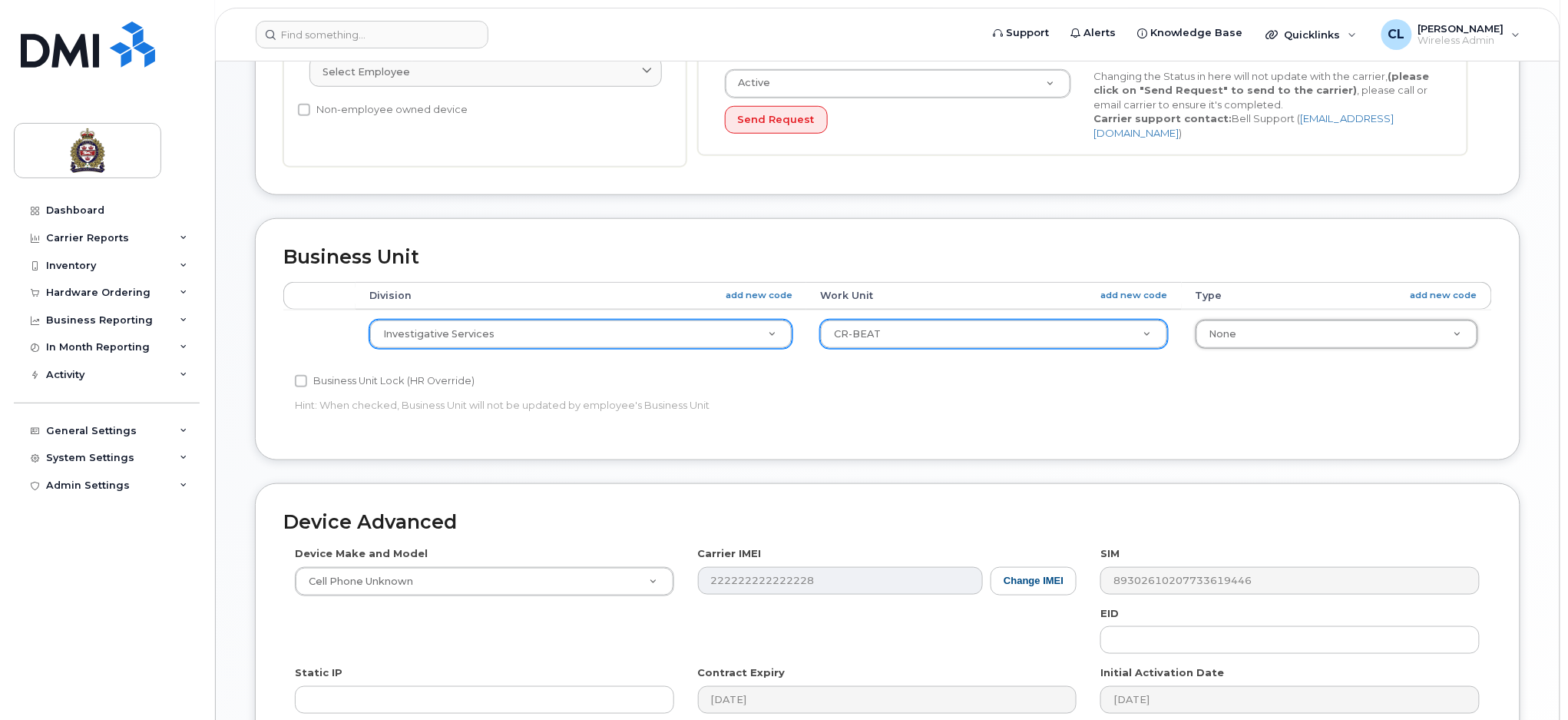
select select "159114"
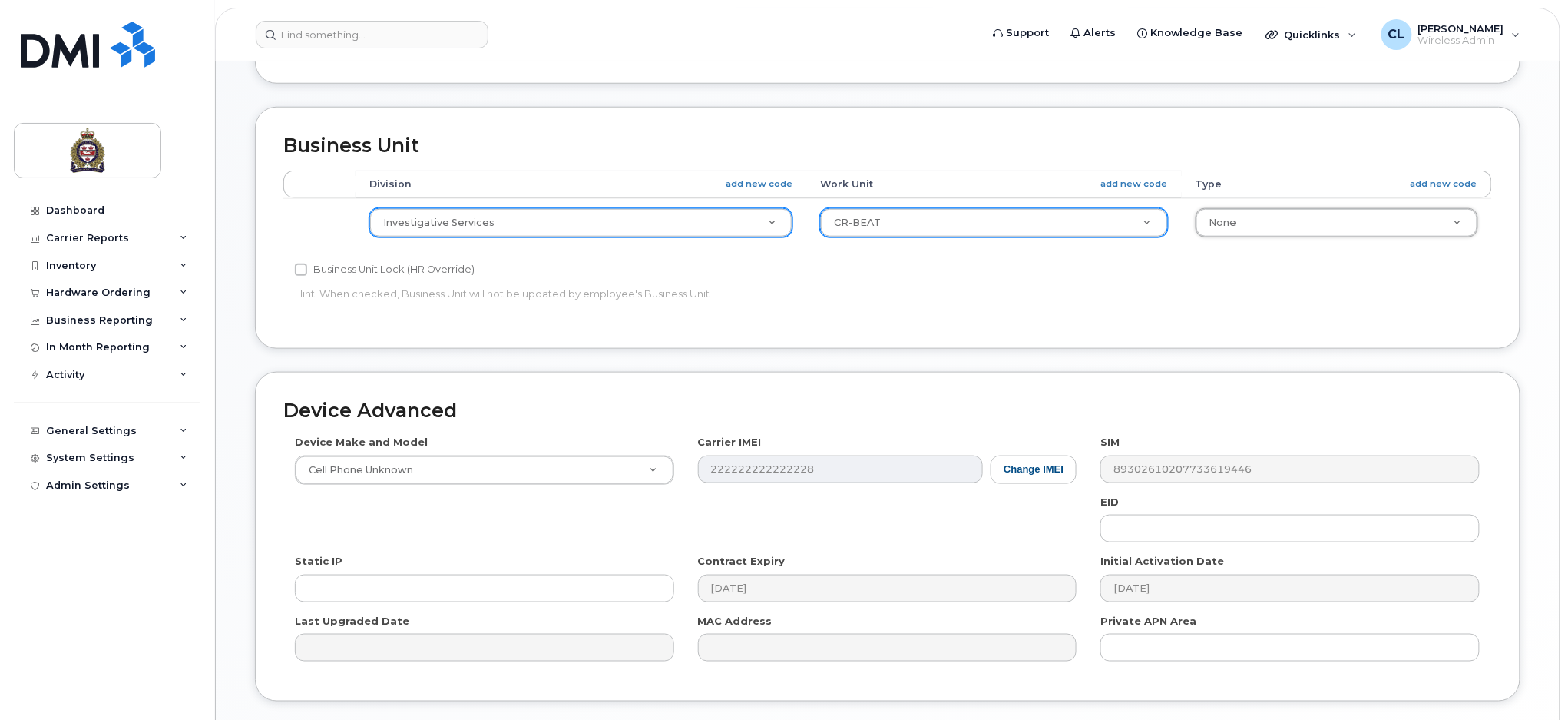
scroll to position [625, 0]
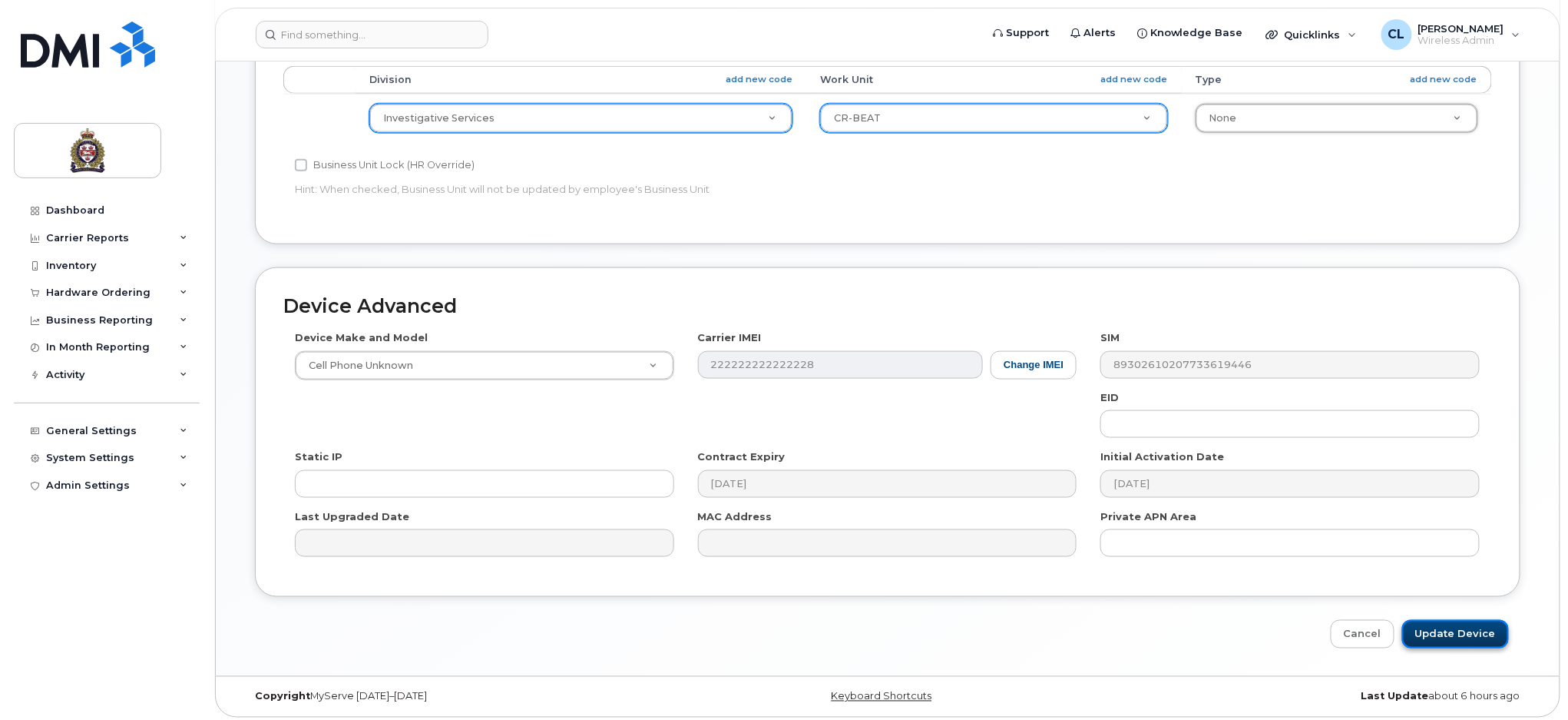
click at [1471, 624] on input "Update Device" at bounding box center [1455, 634] width 107 height 29
type input "Saving..."
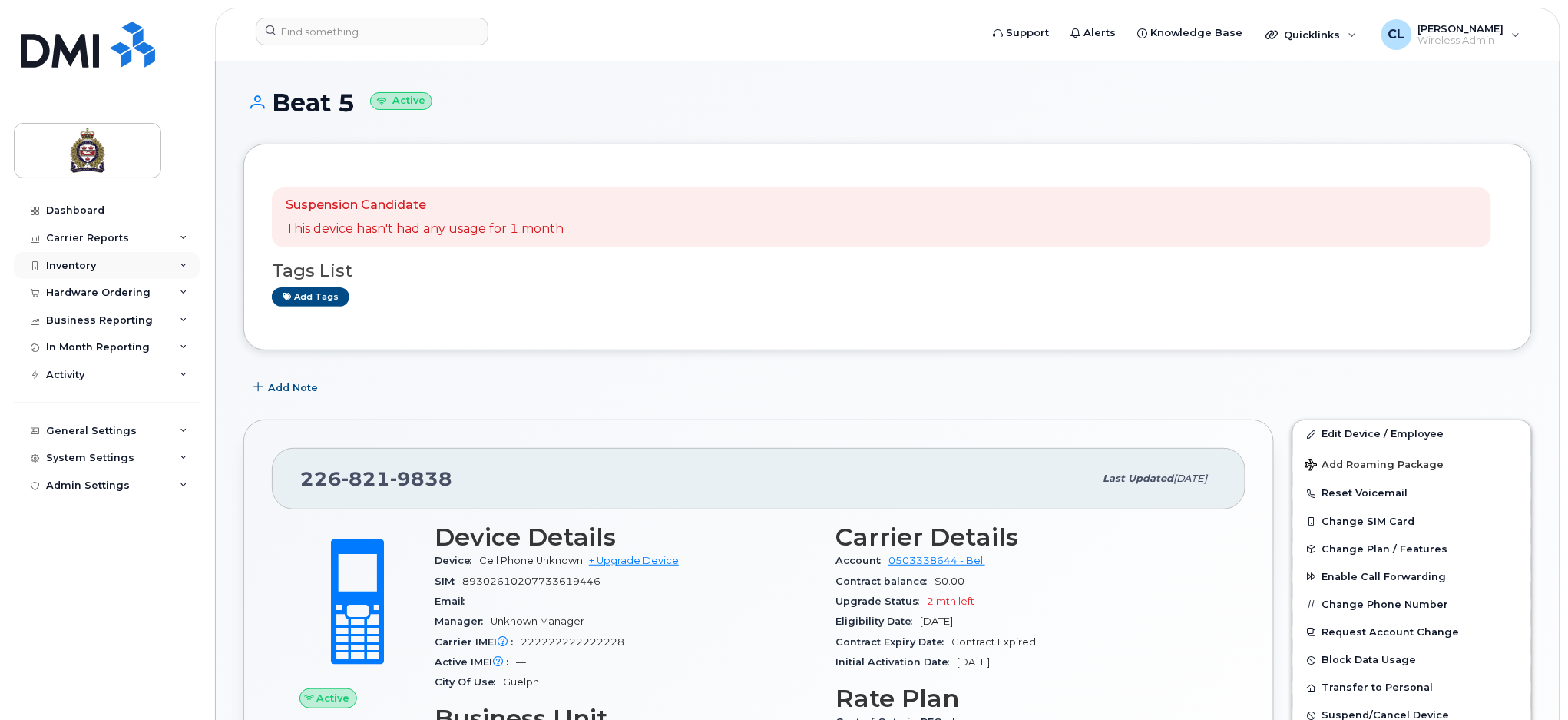
click at [82, 263] on div "Inventory" at bounding box center [71, 265] width 50 height 12
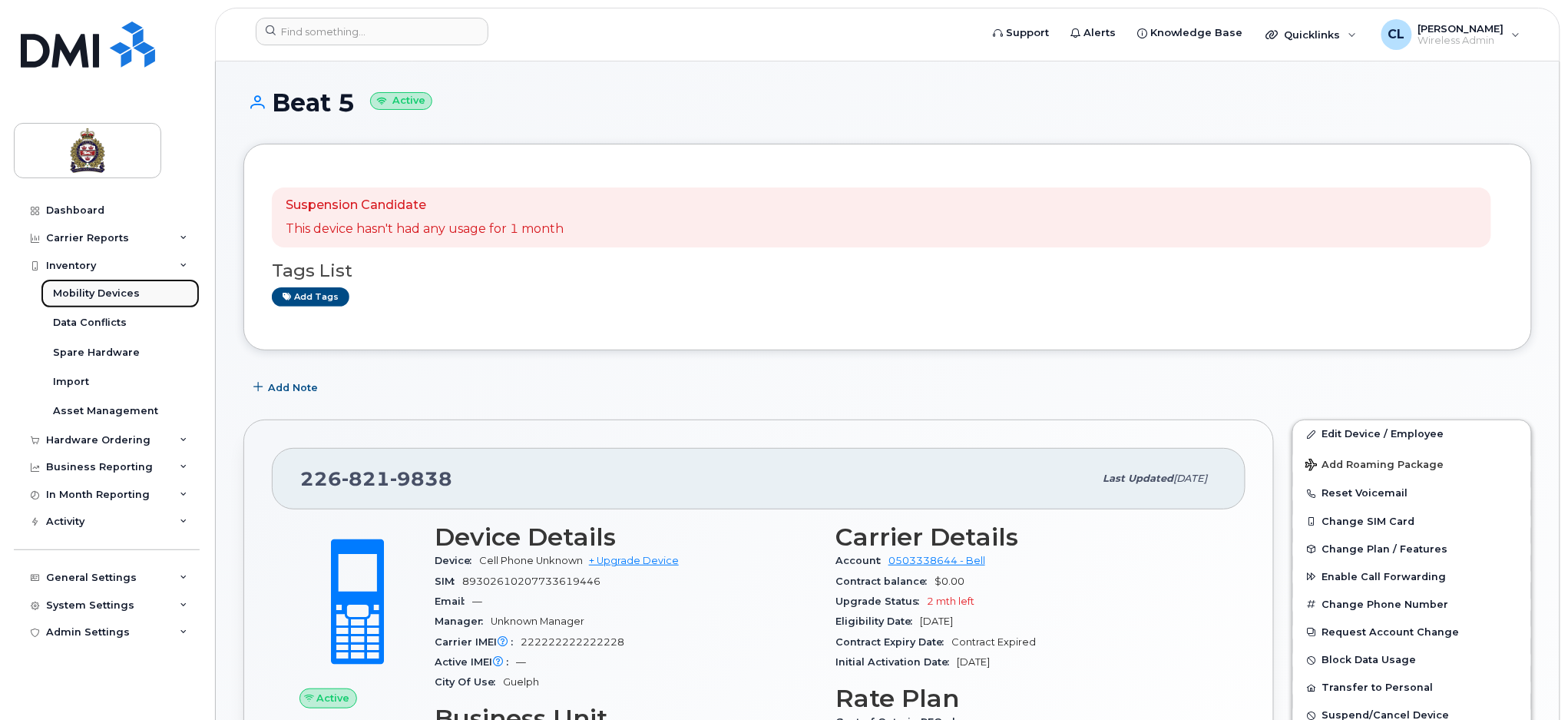
click at [93, 286] on link "Mobility Devices" at bounding box center [119, 293] width 159 height 29
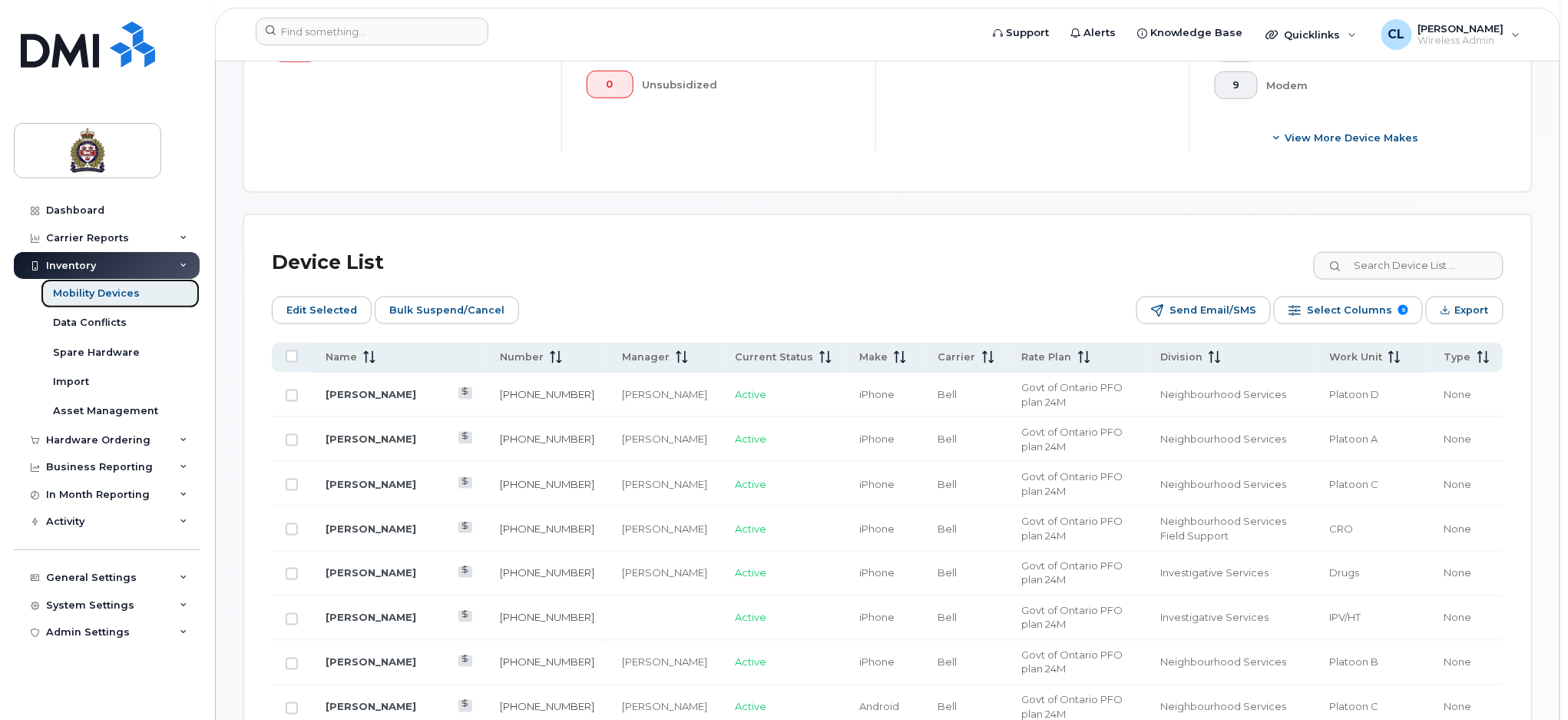
scroll to position [614, 0]
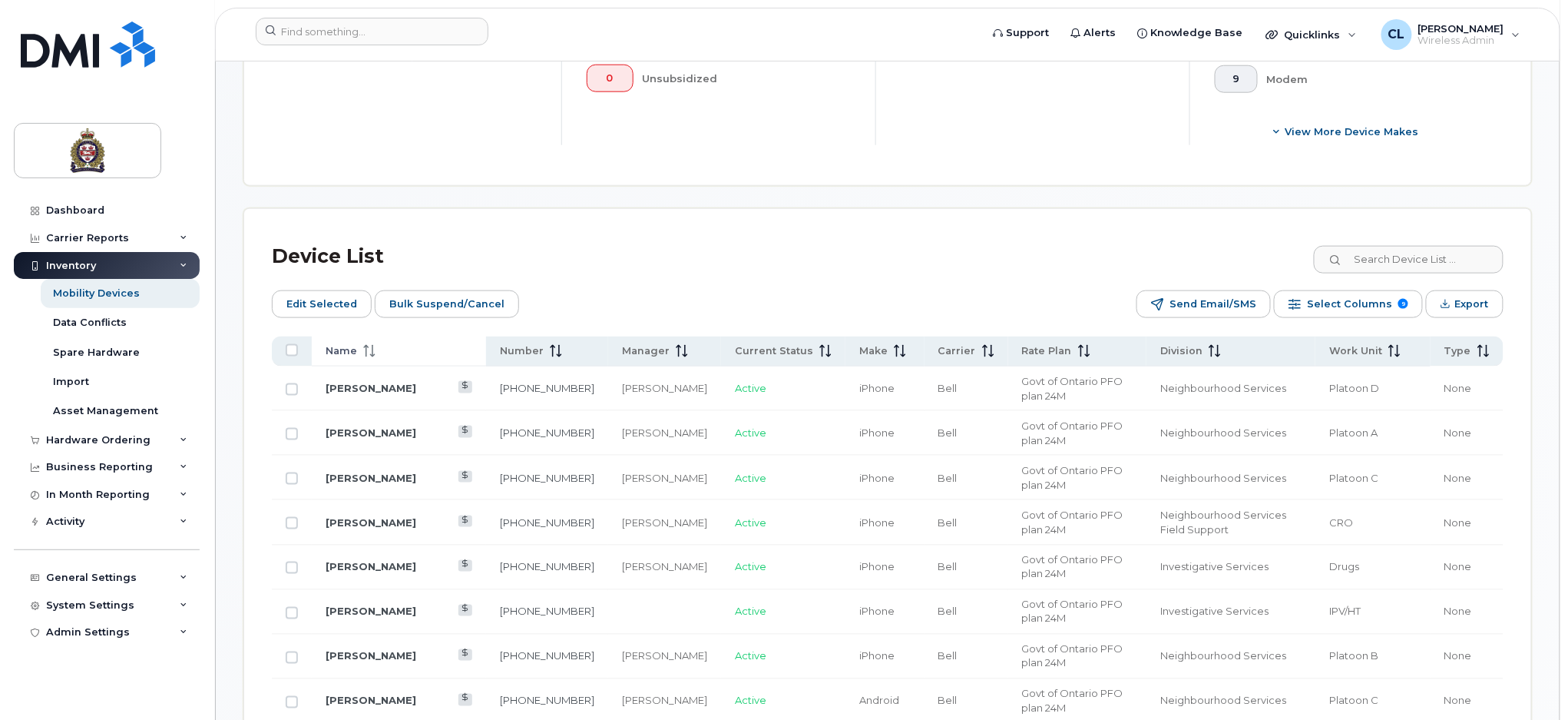
click at [352, 344] on span "Name" at bounding box center [341, 350] width 31 height 14
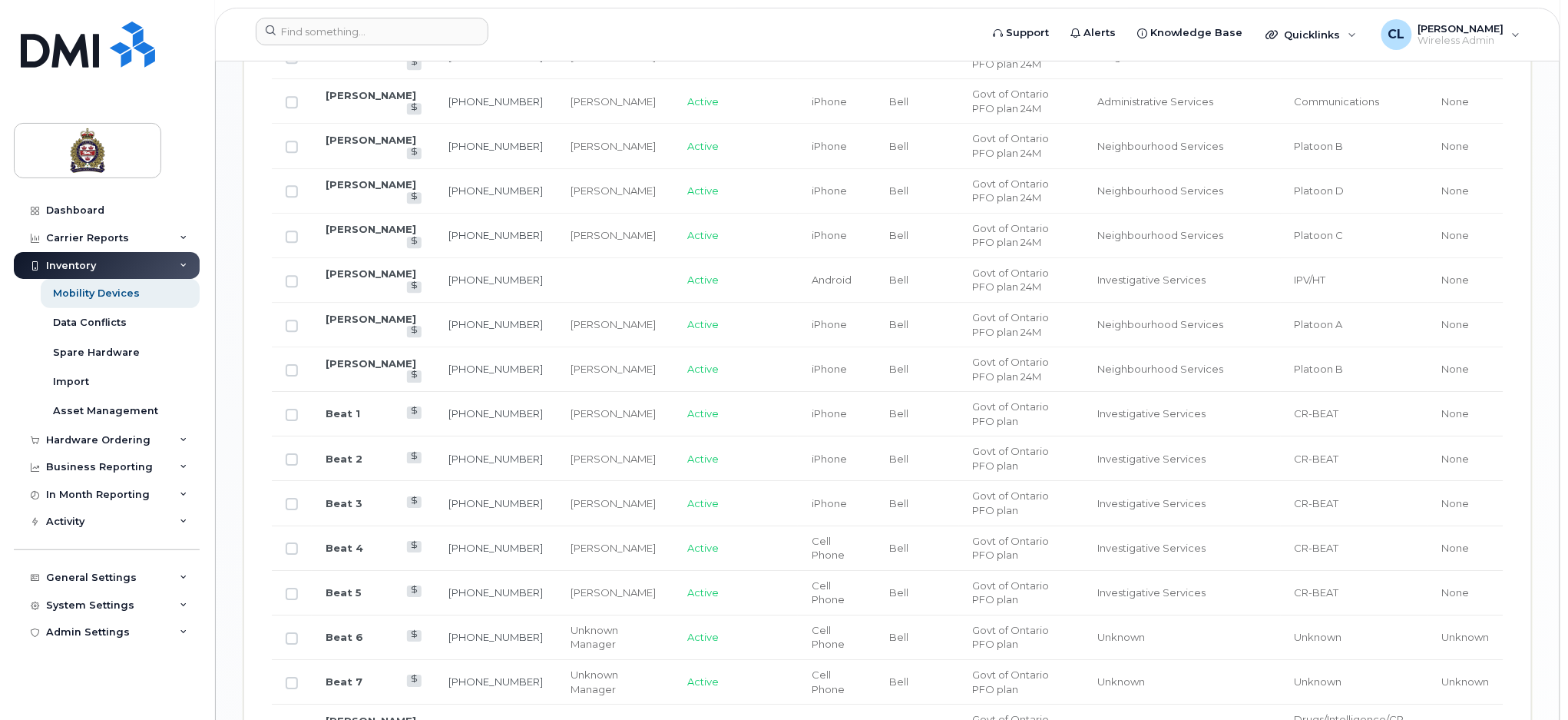
scroll to position [1741, 0]
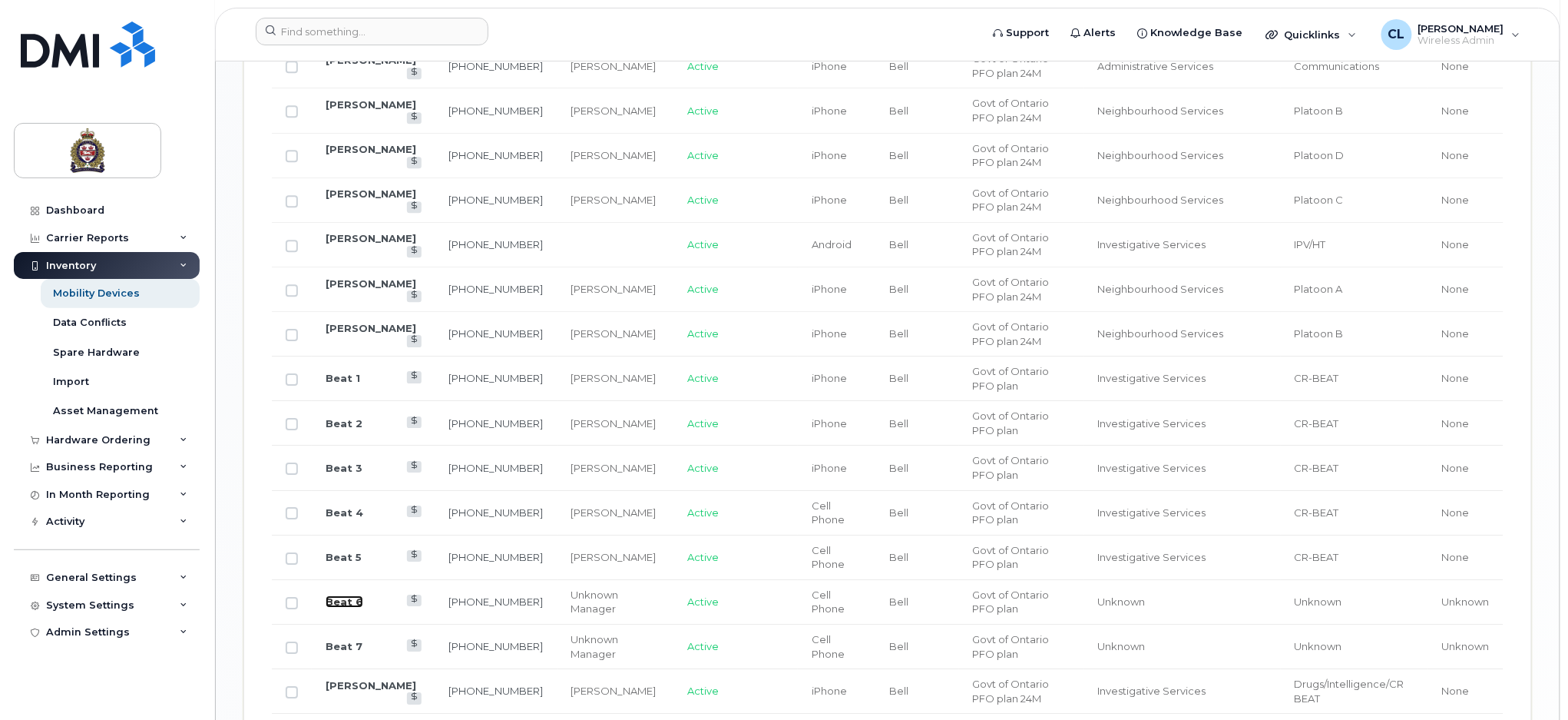
click at [336, 604] on link "Beat 6" at bounding box center [344, 600] width 38 height 12
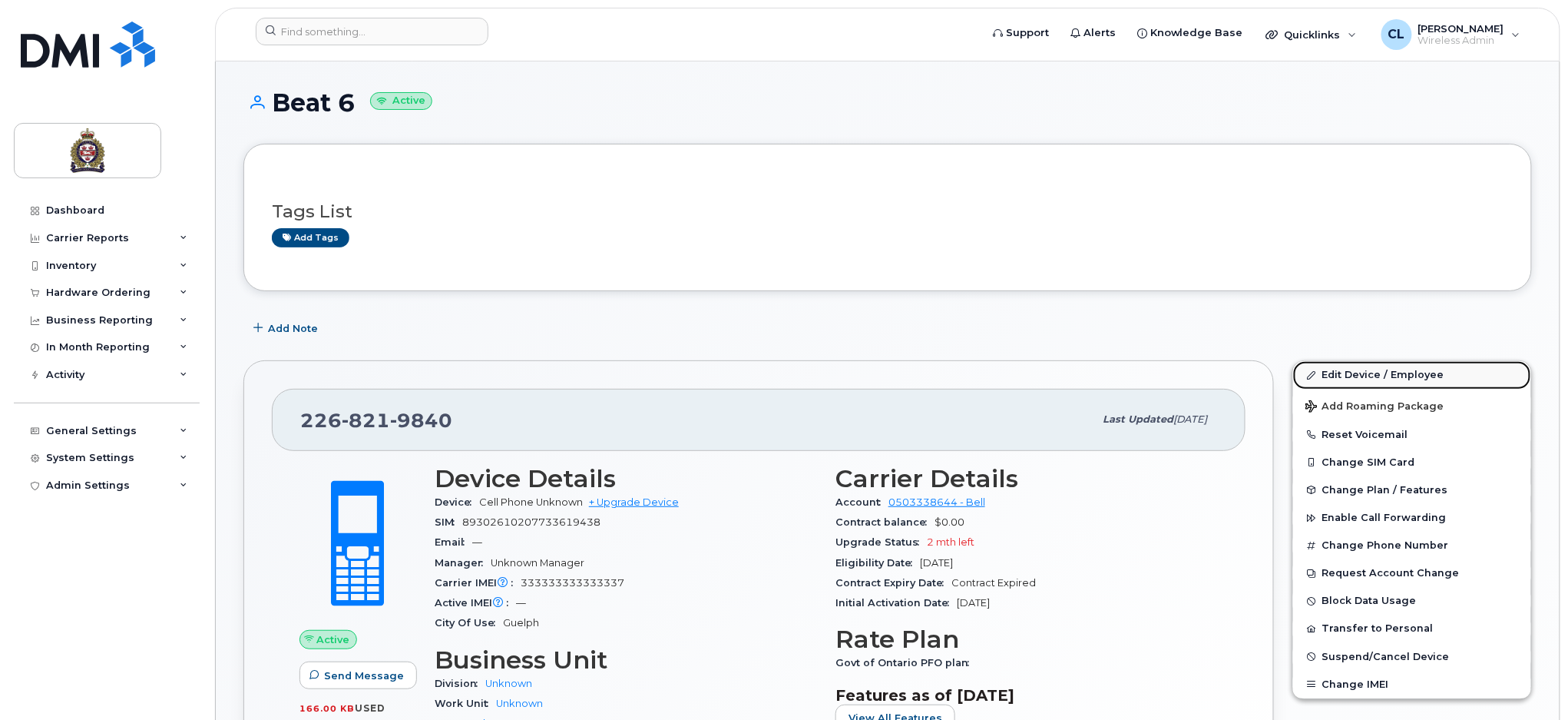
click at [1351, 374] on link "Edit Device / Employee" at bounding box center [1412, 375] width 238 height 28
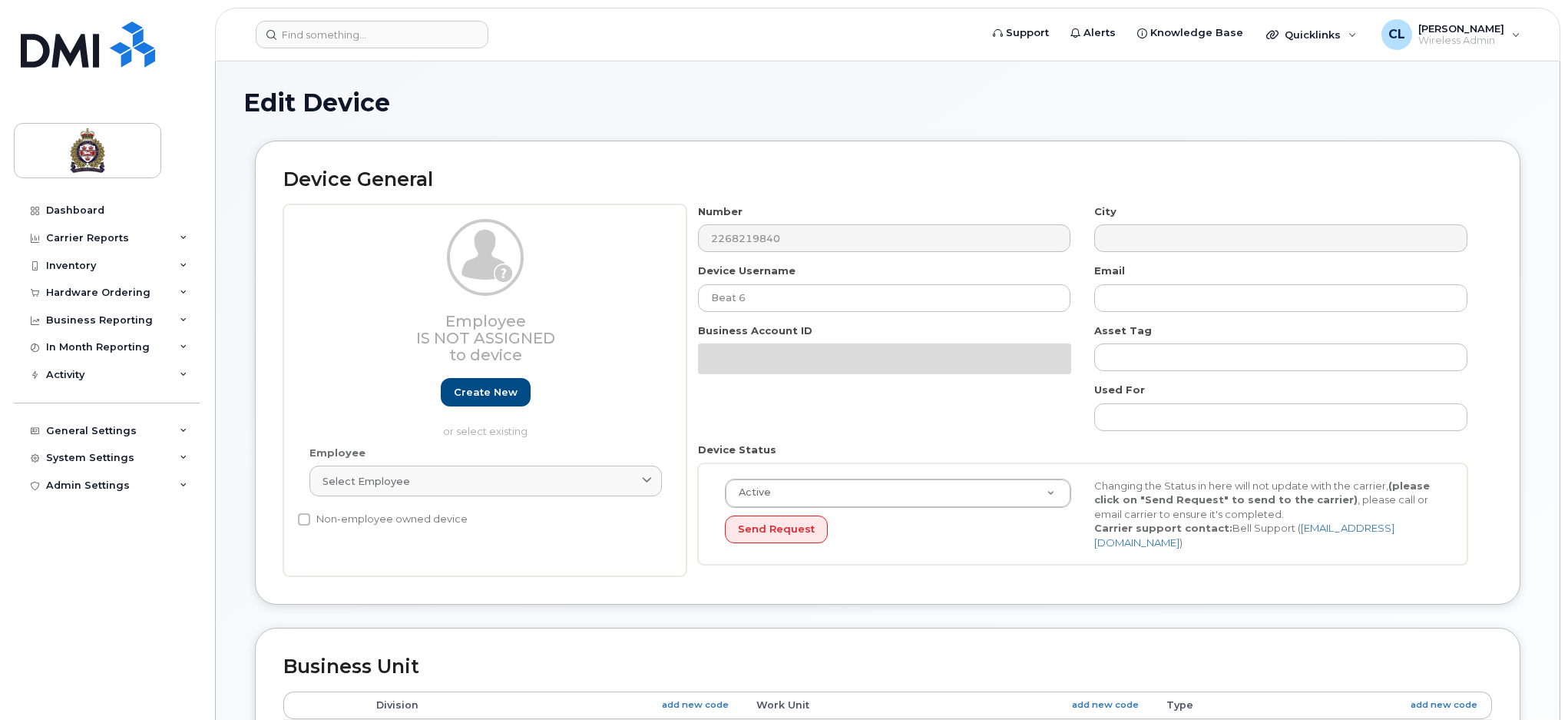
select select "159060"
select select "159061"
select select "159062"
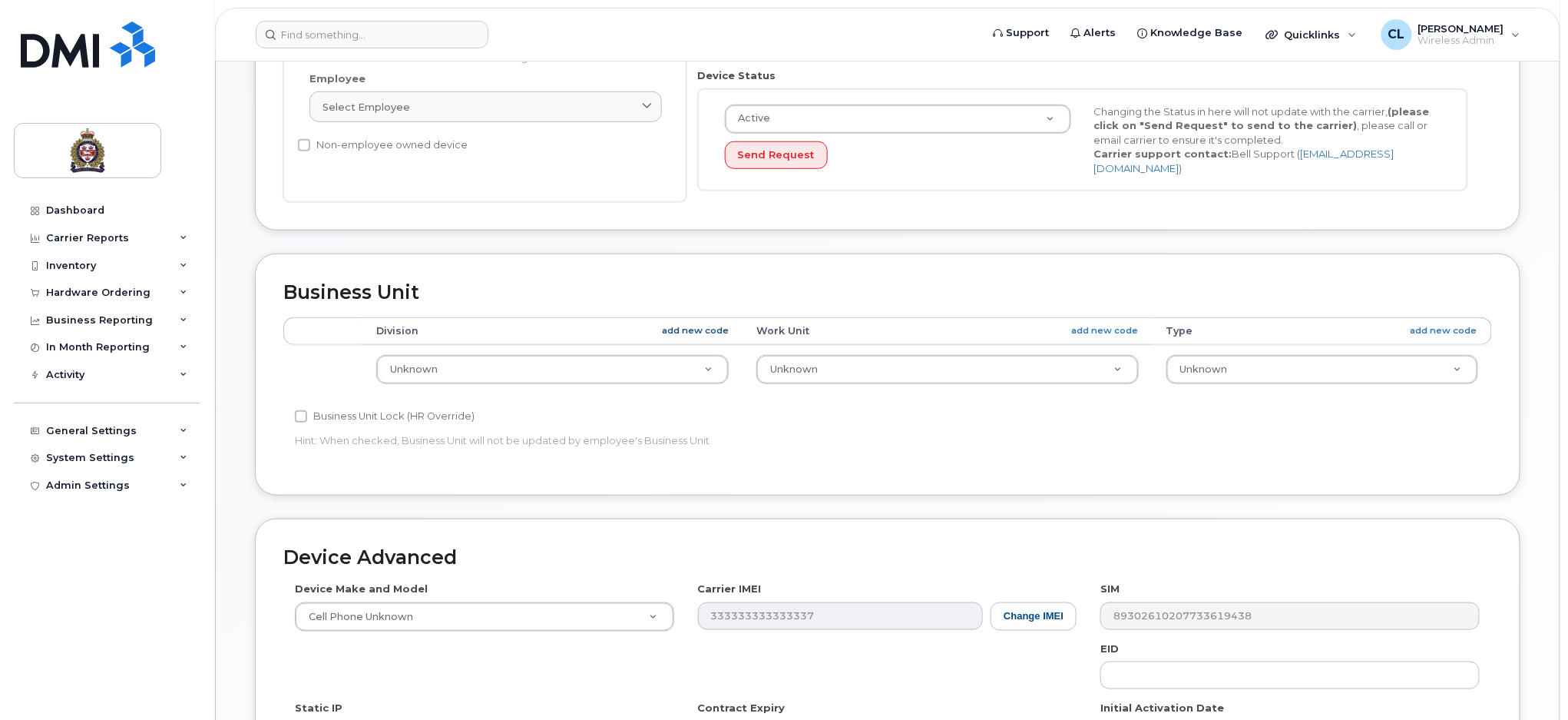
scroll to position [409, 0]
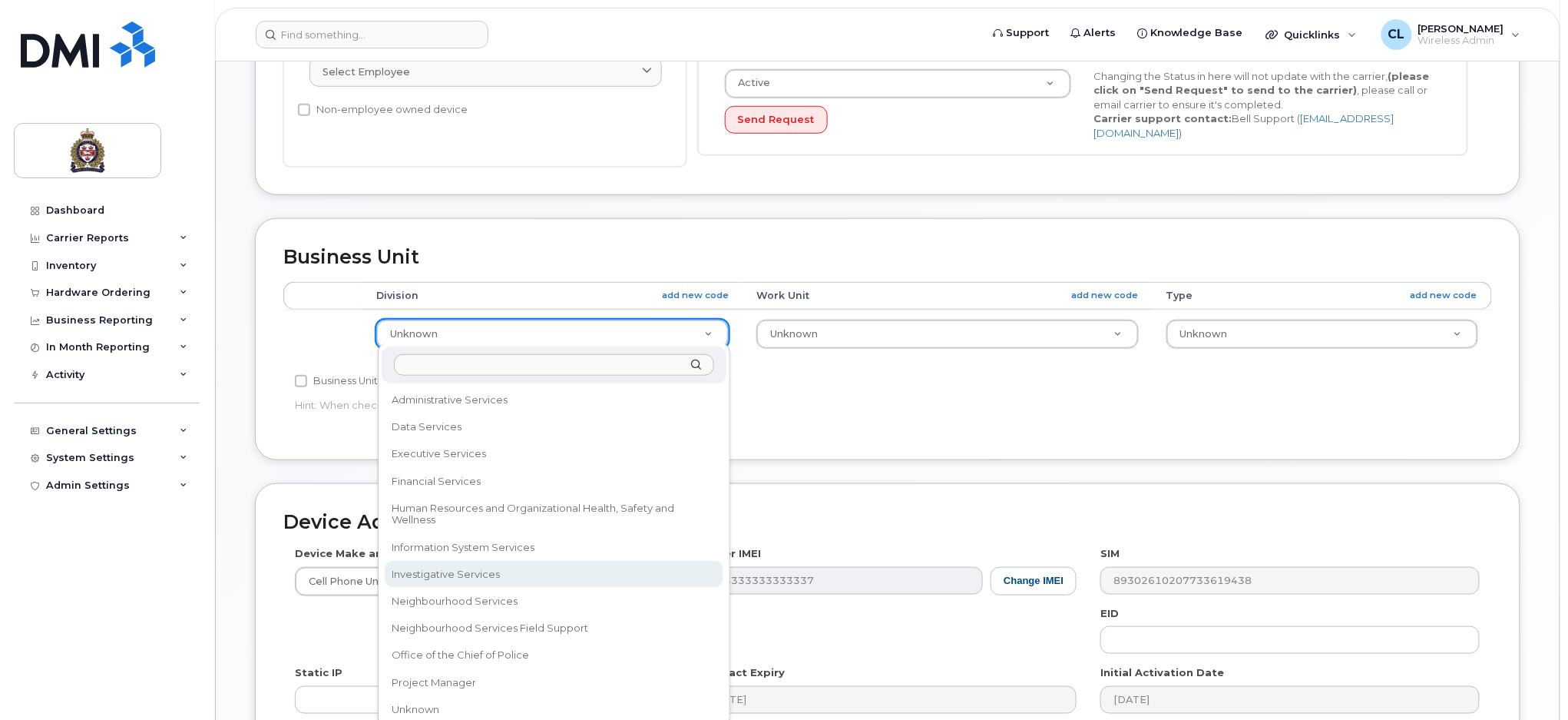
select select "159069"
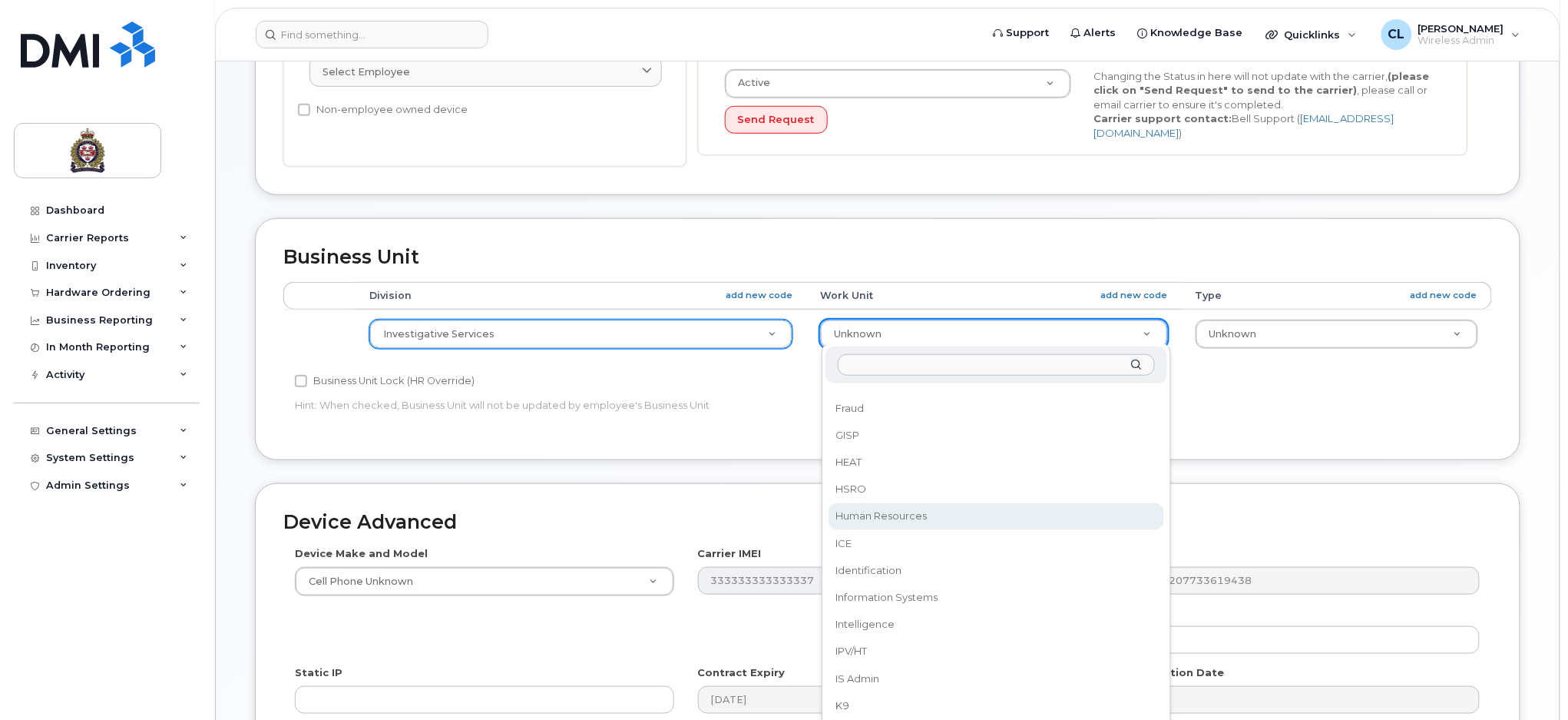
scroll to position [0, 0]
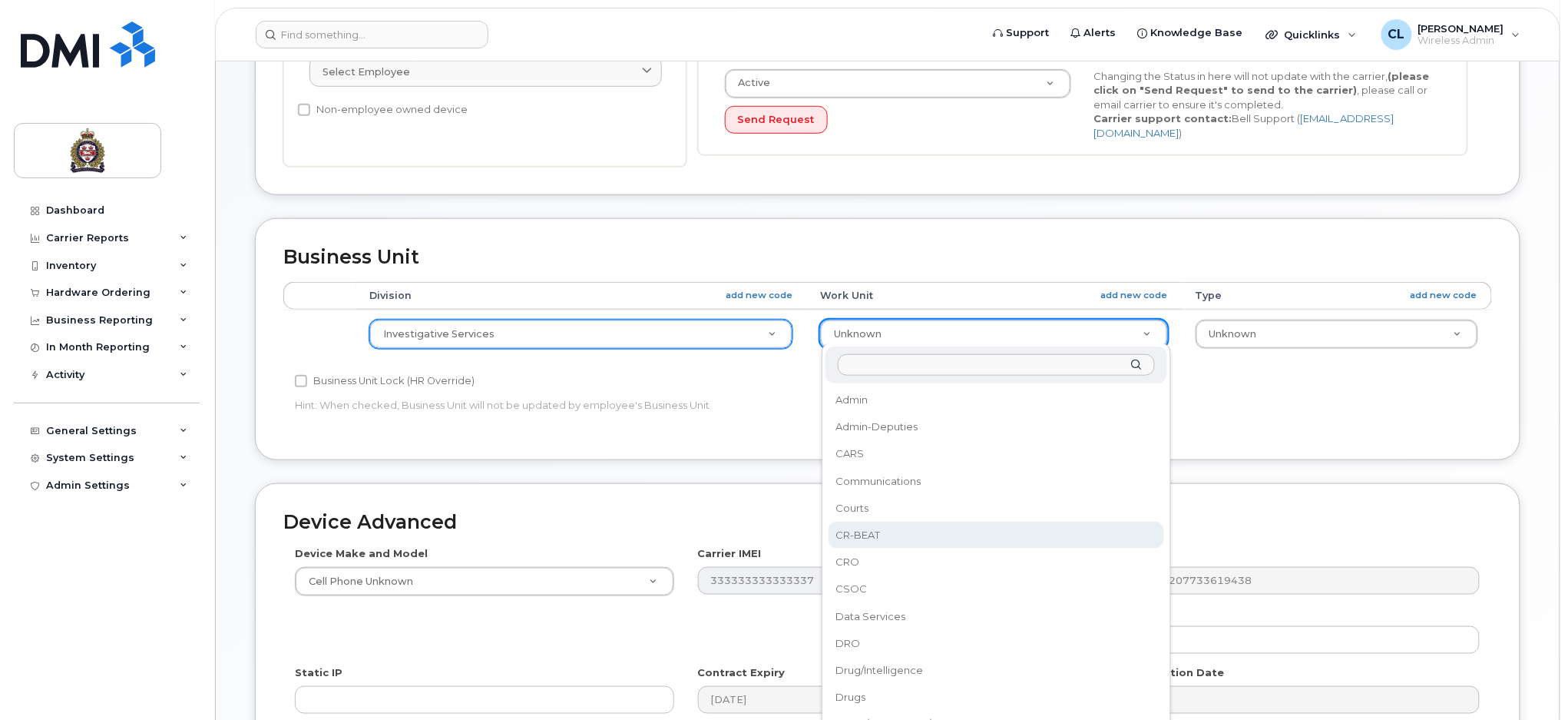
select select "4030925"
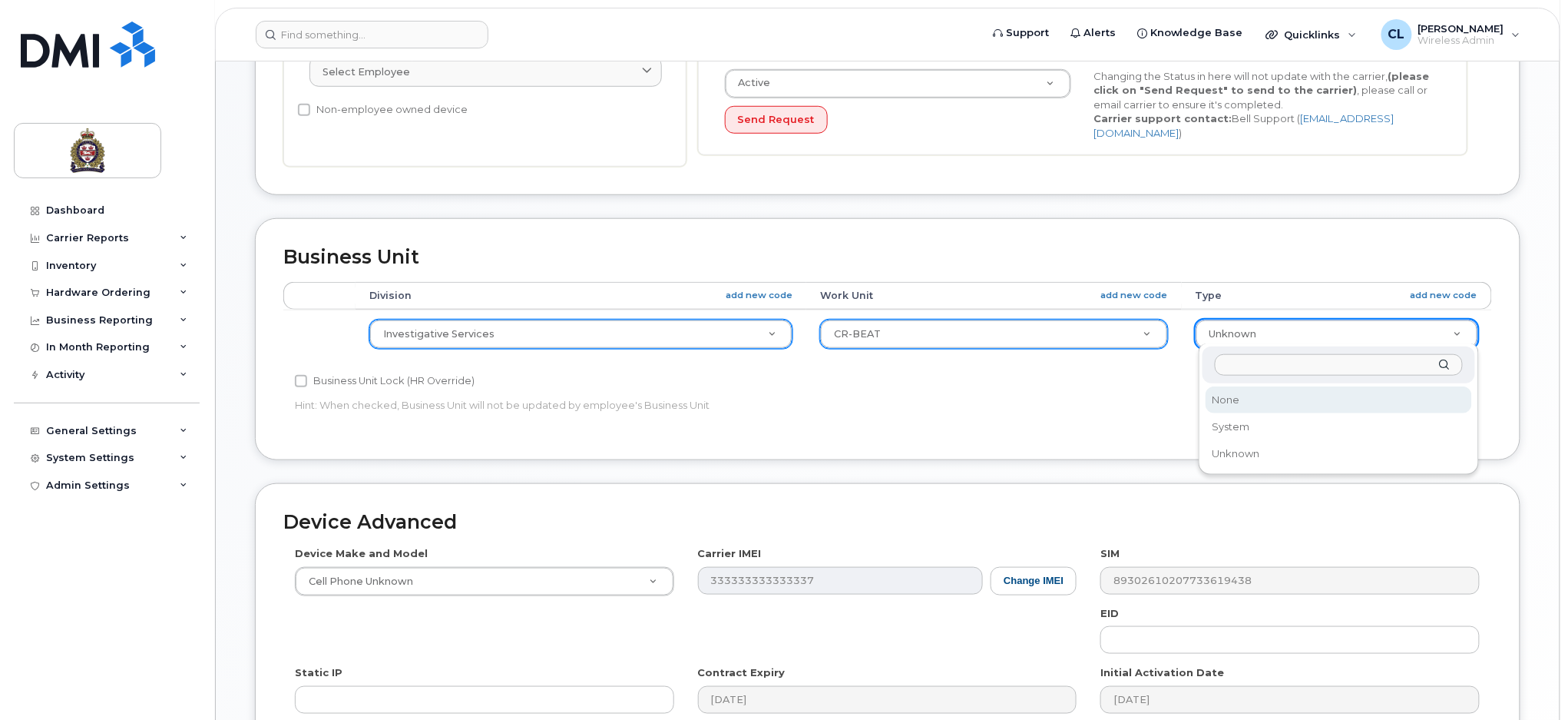
select select "159114"
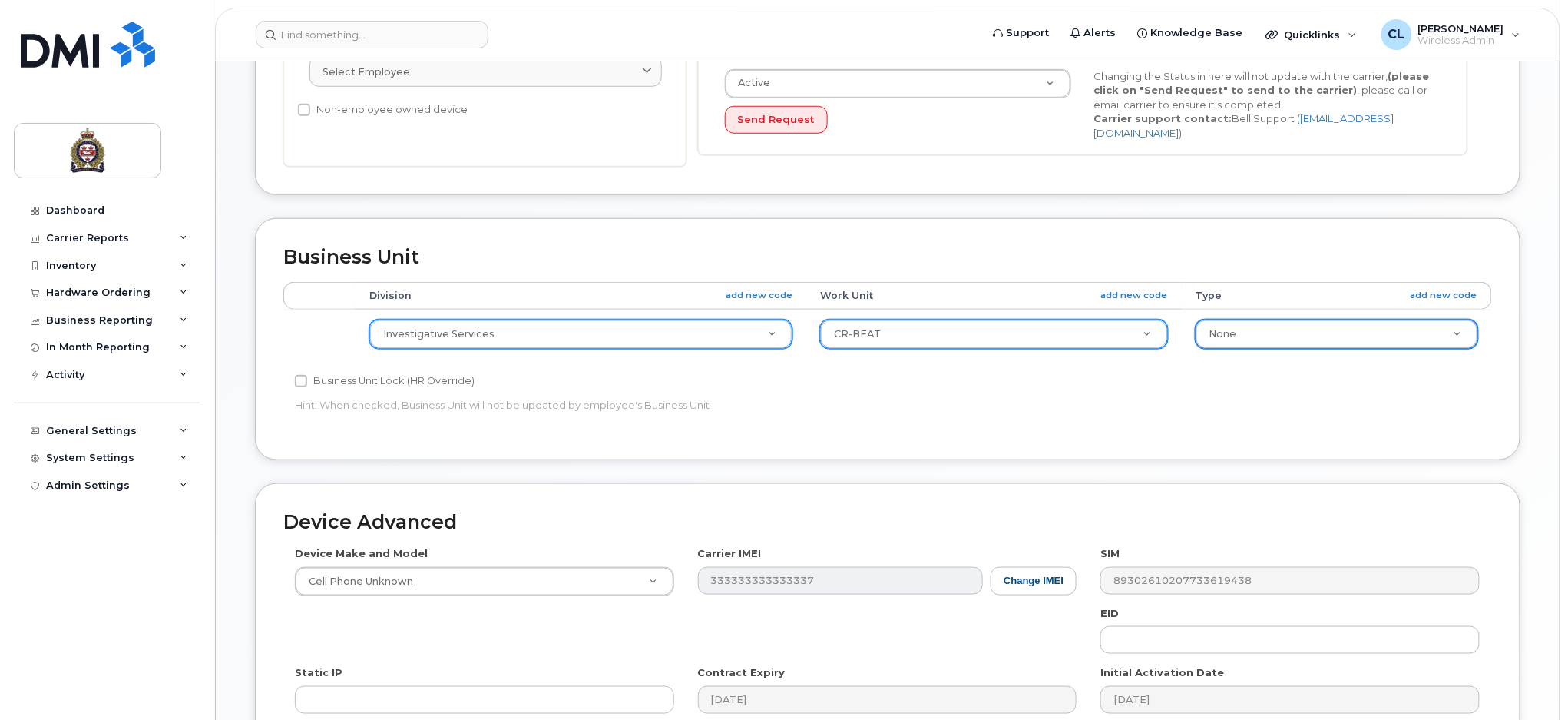
scroll to position [625, 0]
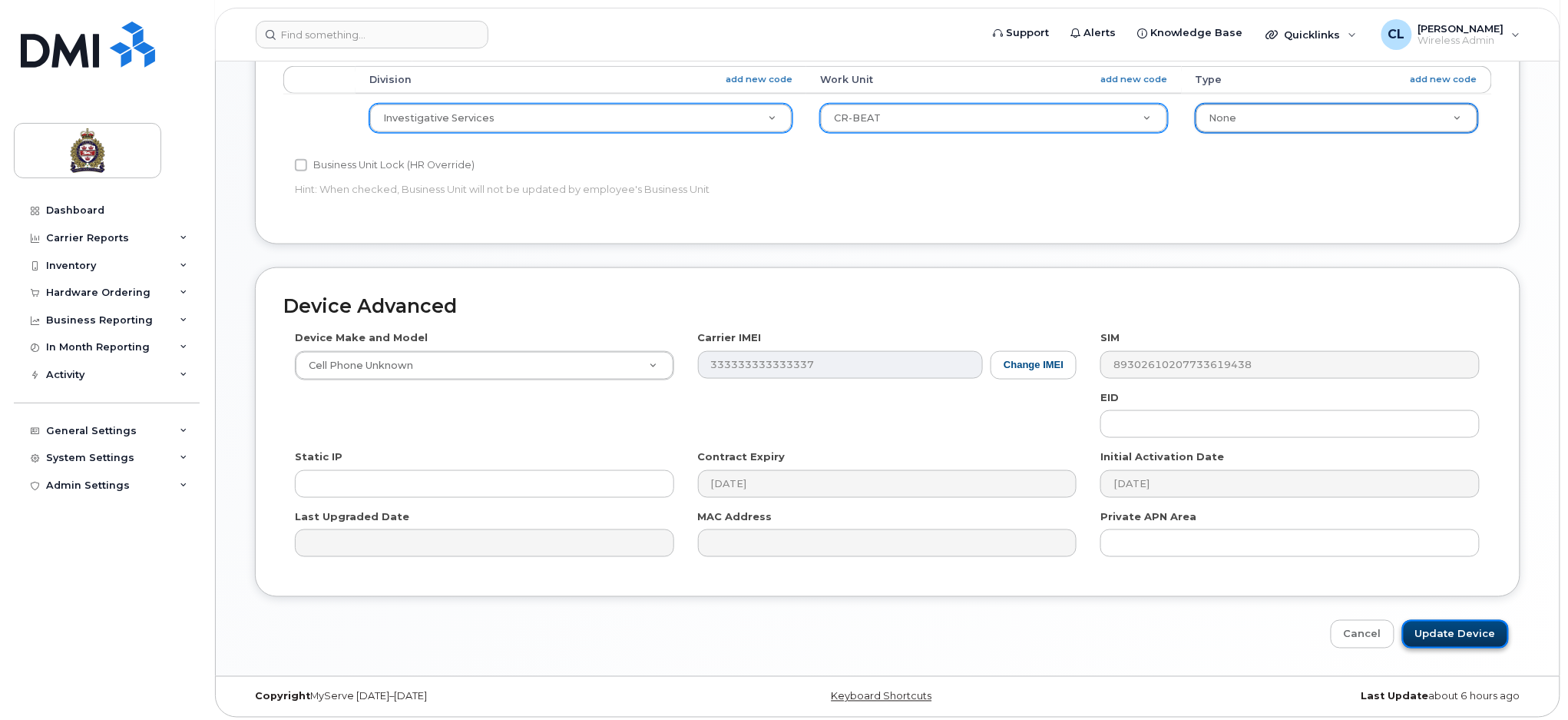
click at [1470, 630] on input "Update Device" at bounding box center [1455, 634] width 107 height 29
type input "Saving..."
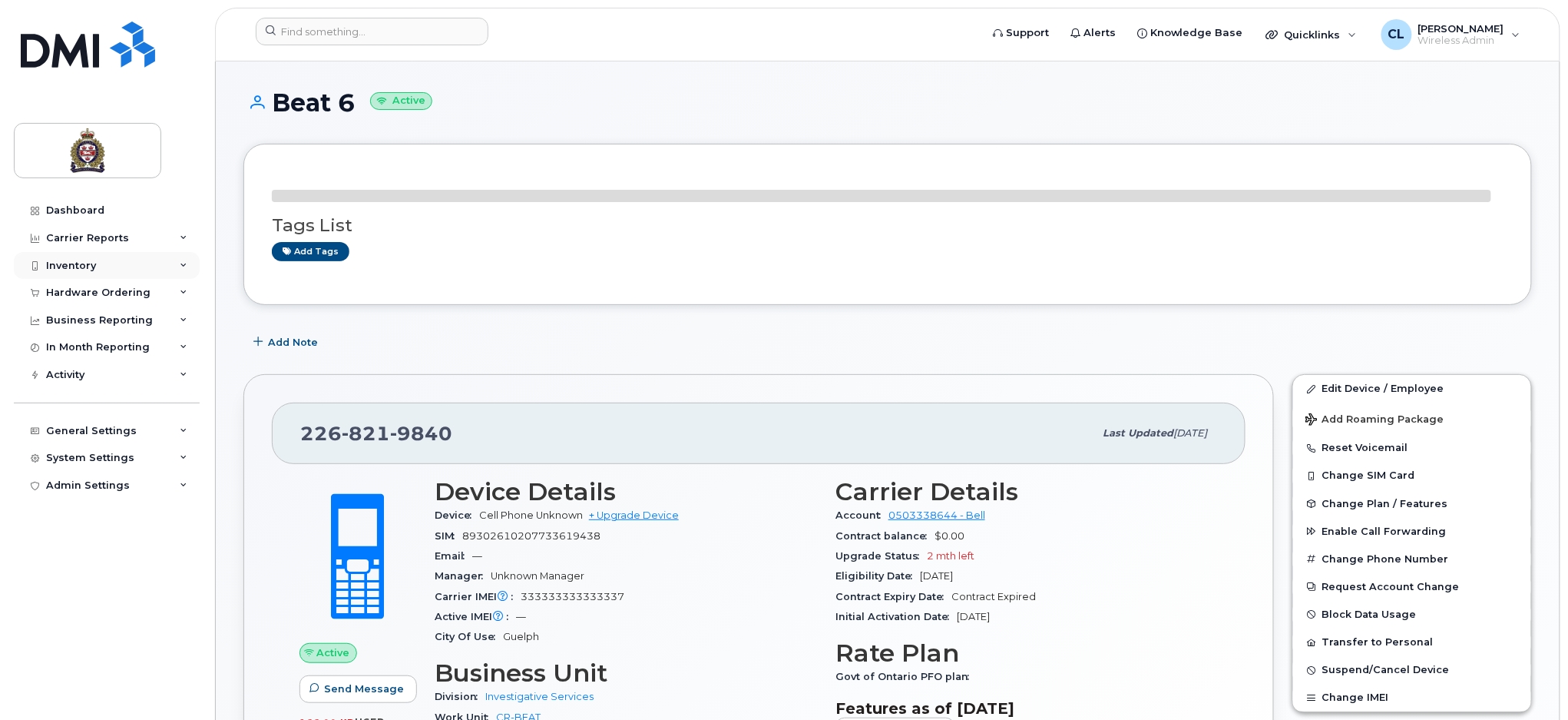
click at [88, 259] on div "Inventory" at bounding box center [71, 265] width 50 height 12
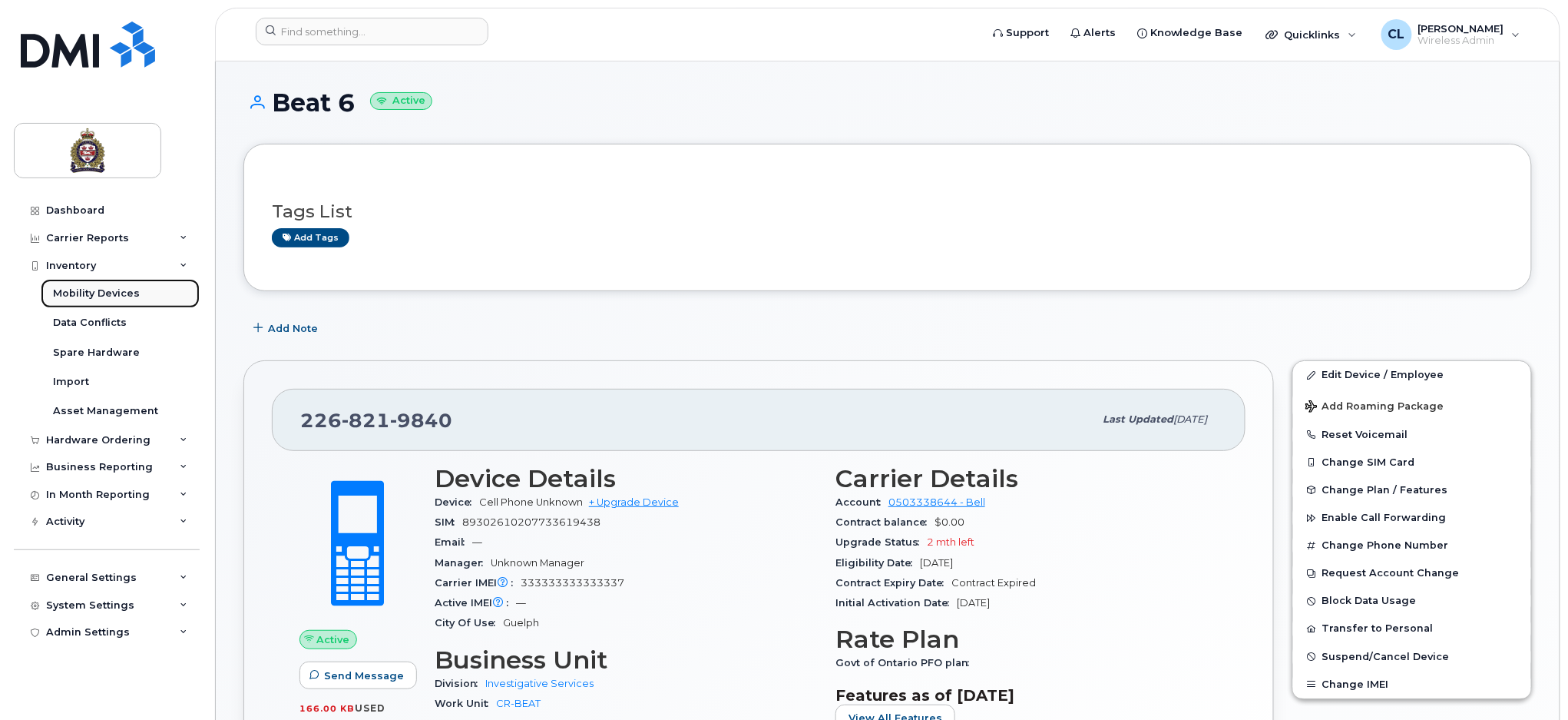
click at [86, 292] on div "Mobility Devices" at bounding box center [97, 293] width 86 height 14
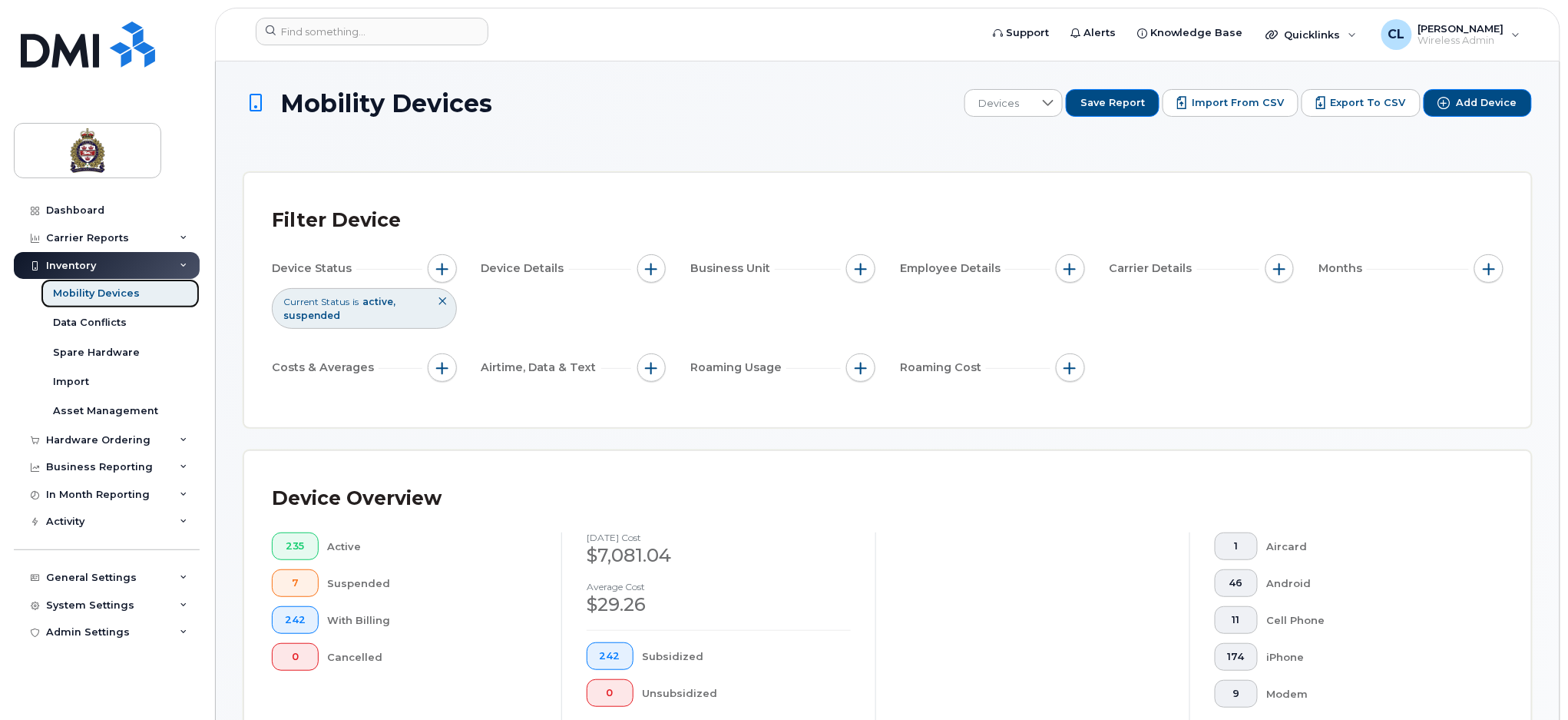
scroll to position [363, 0]
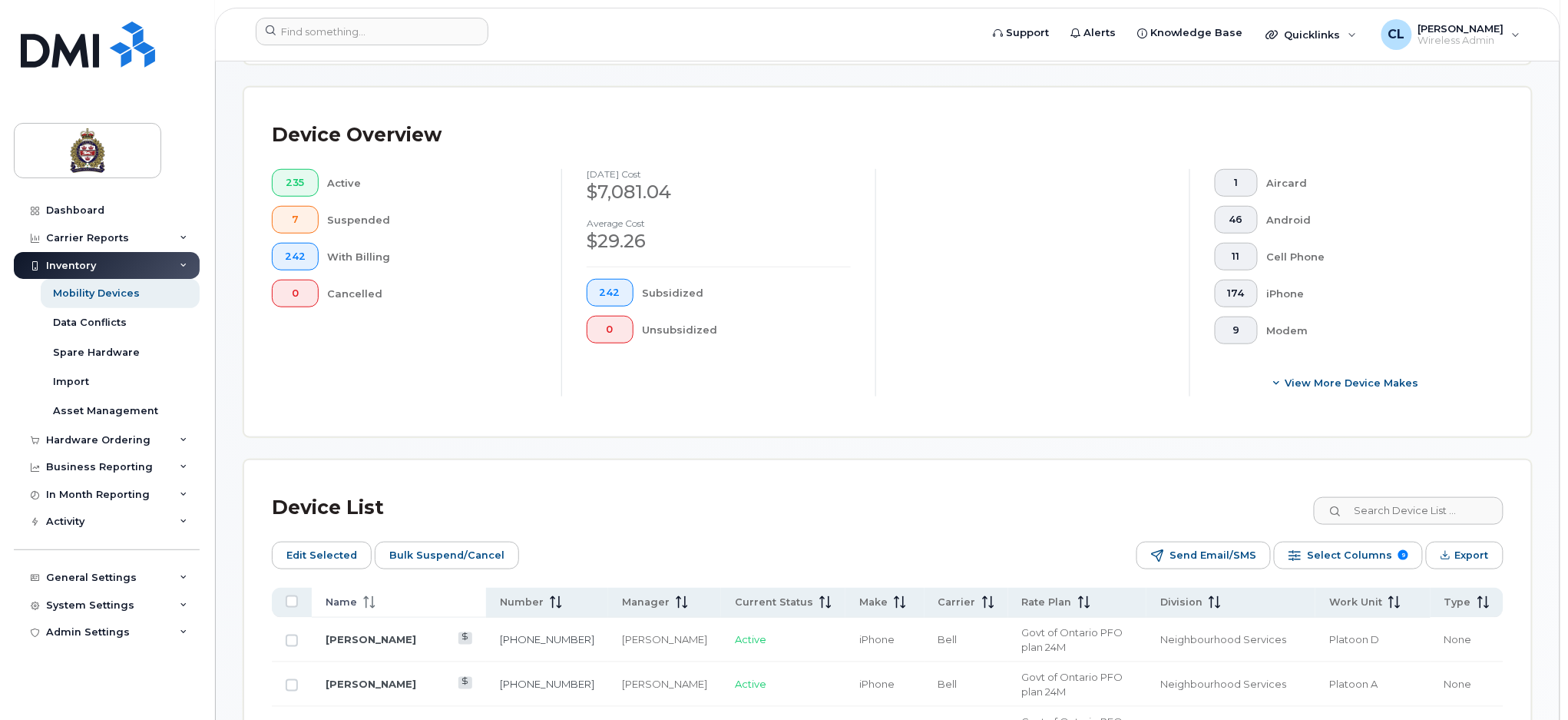
click at [357, 600] on span at bounding box center [366, 601] width 18 height 14
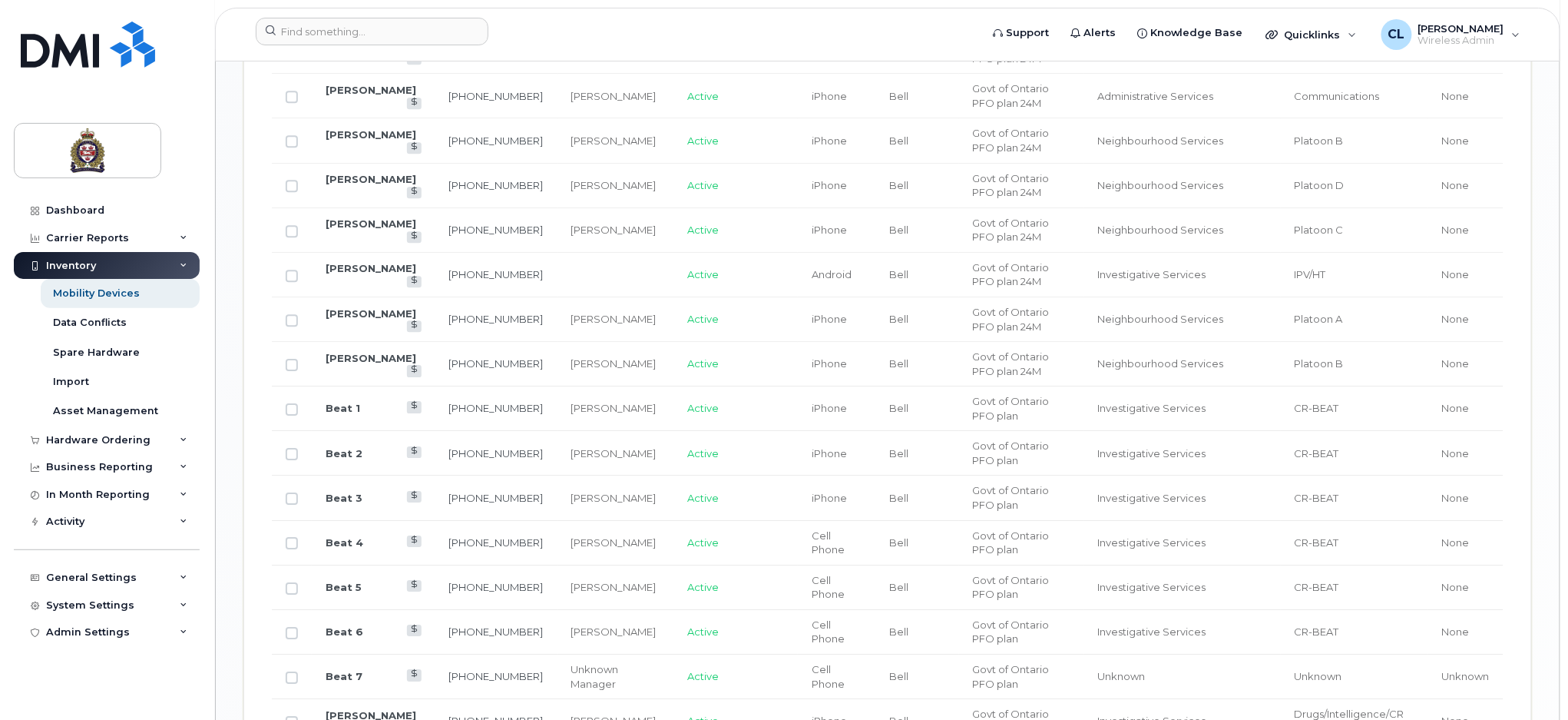
scroll to position [1798, 0]
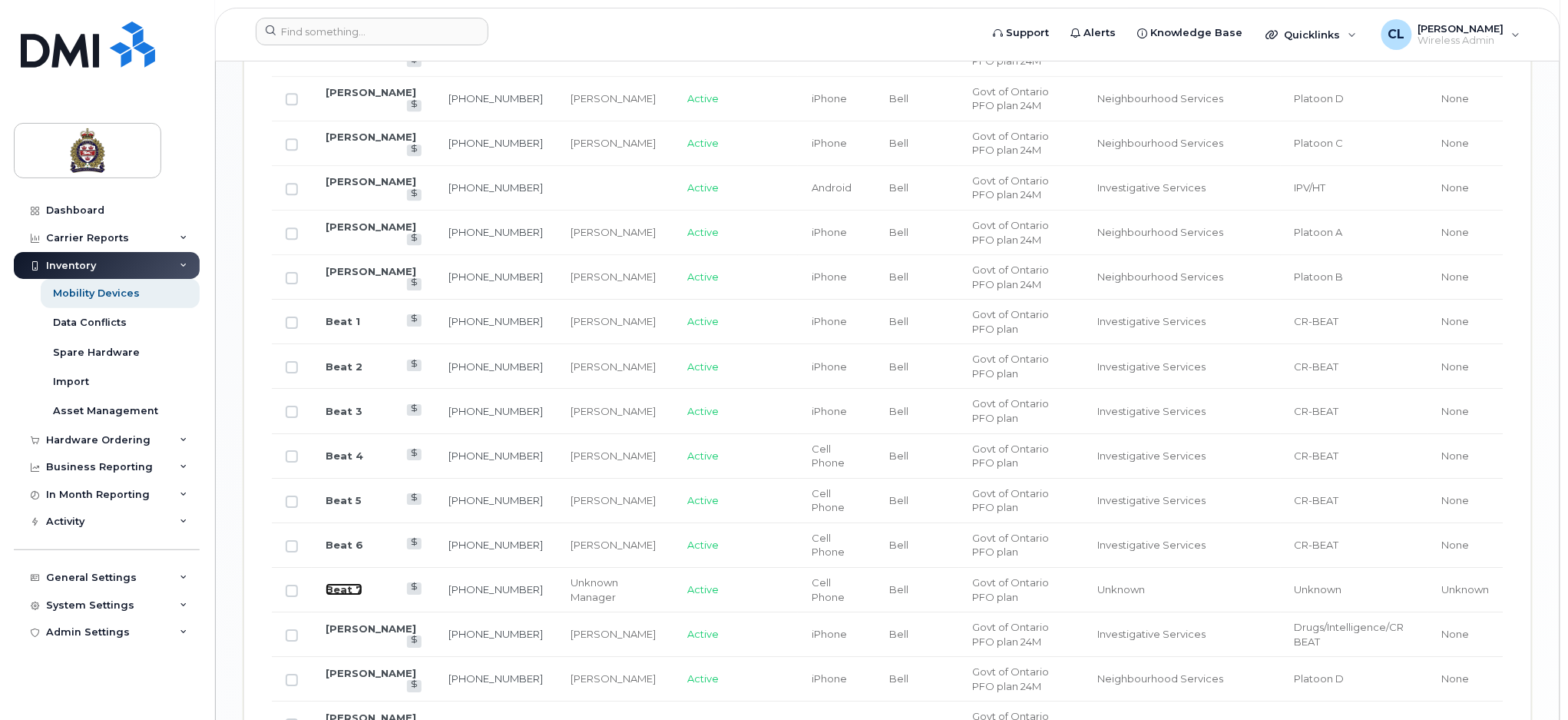
click at [338, 587] on link "Beat 7" at bounding box center [344, 589] width 37 height 12
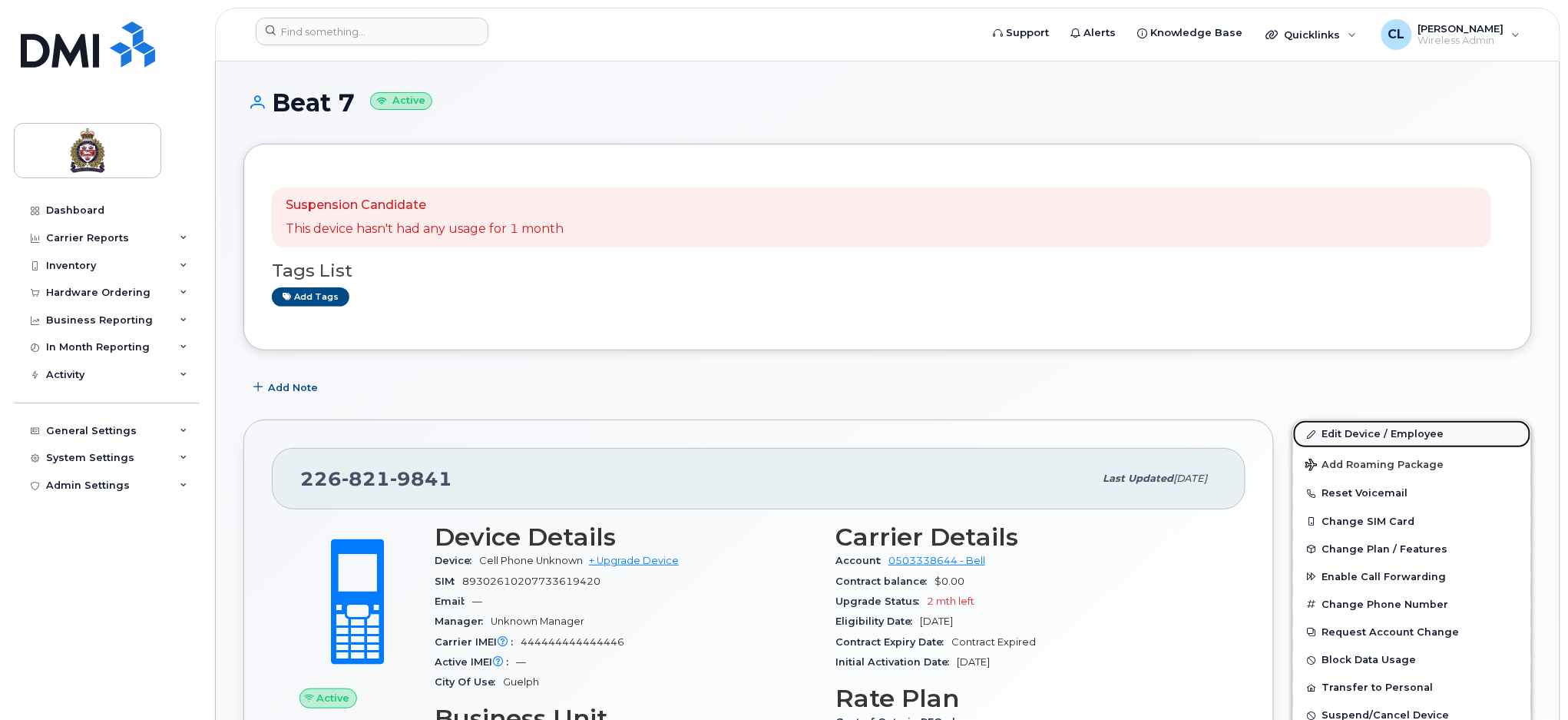
click at [1408, 431] on link "Edit Device / Employee" at bounding box center [1412, 434] width 238 height 28
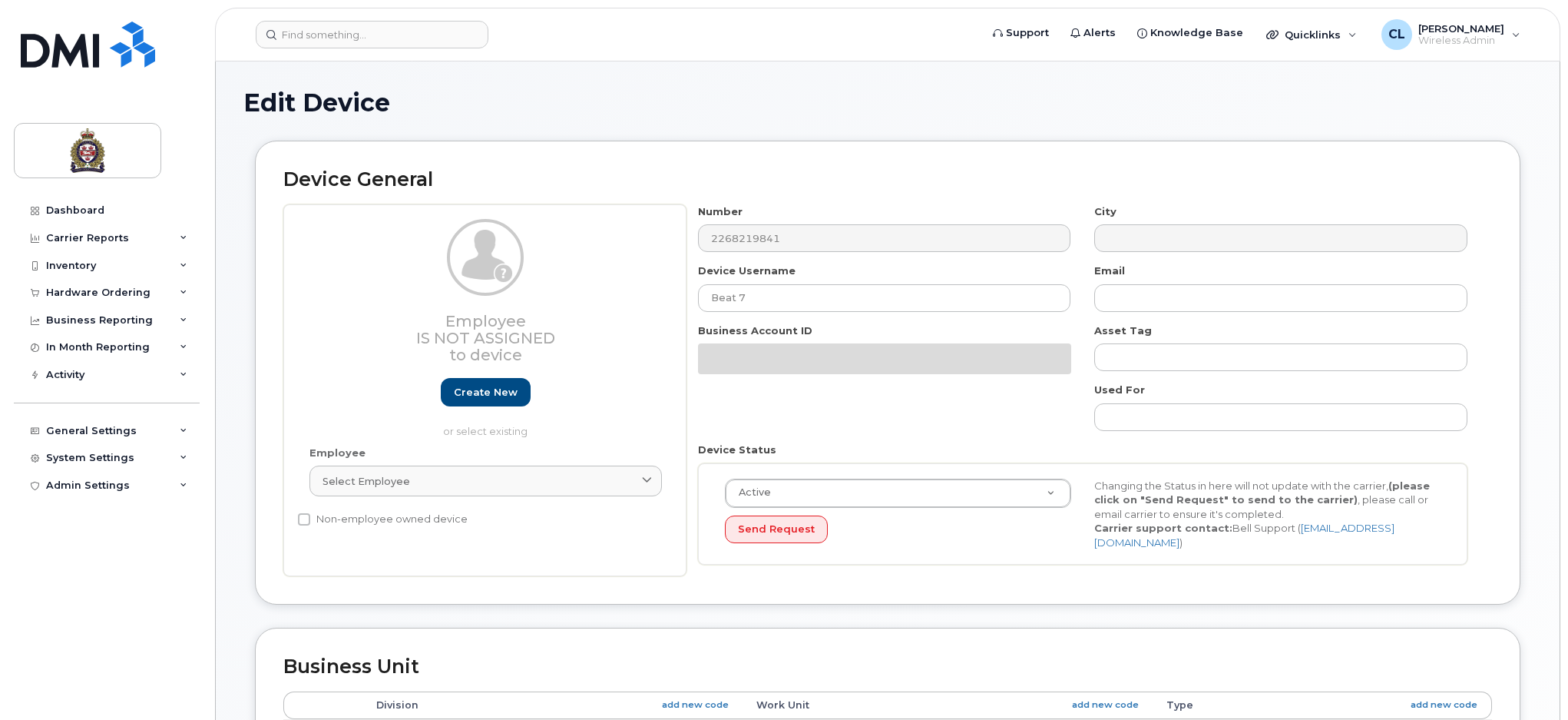
select select "159060"
select select "159061"
select select "159062"
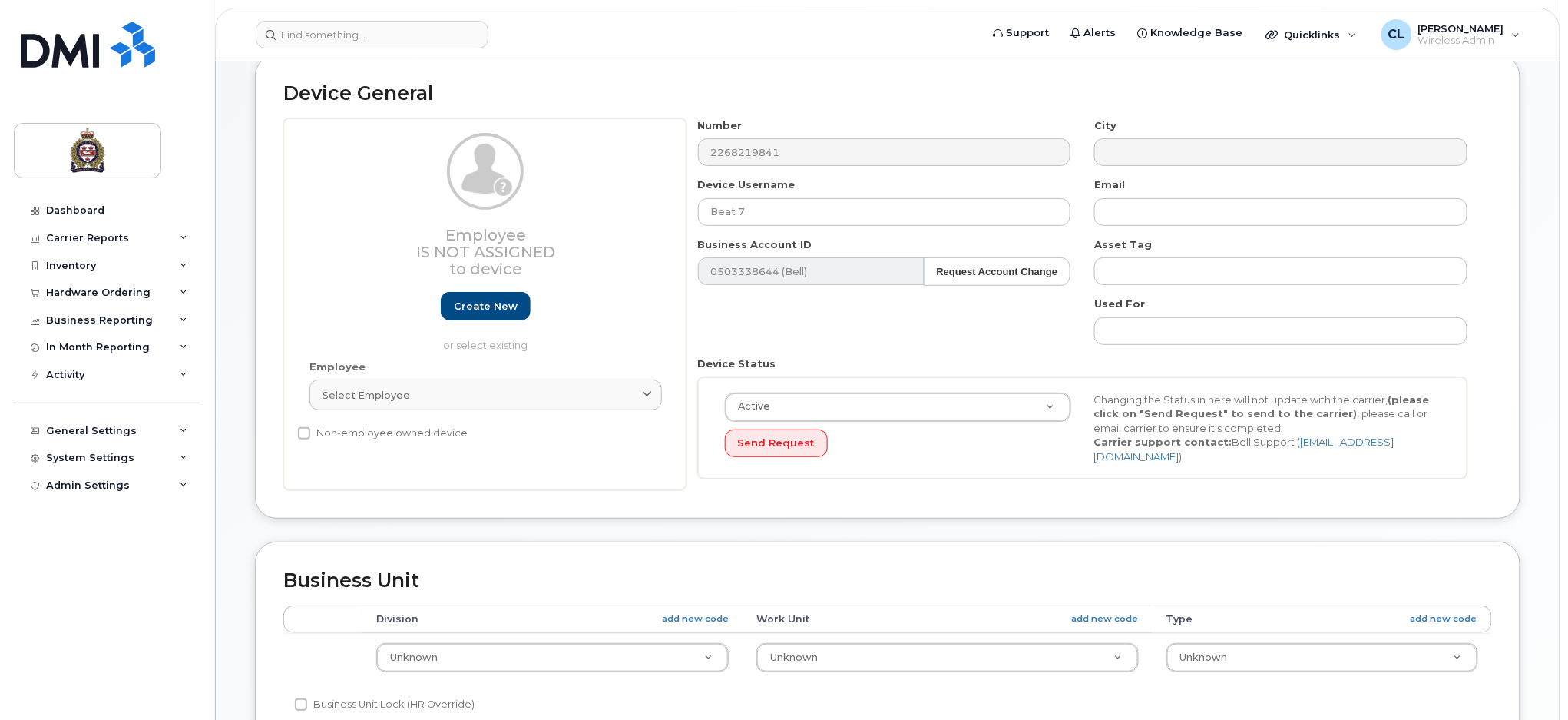
scroll to position [204, 0]
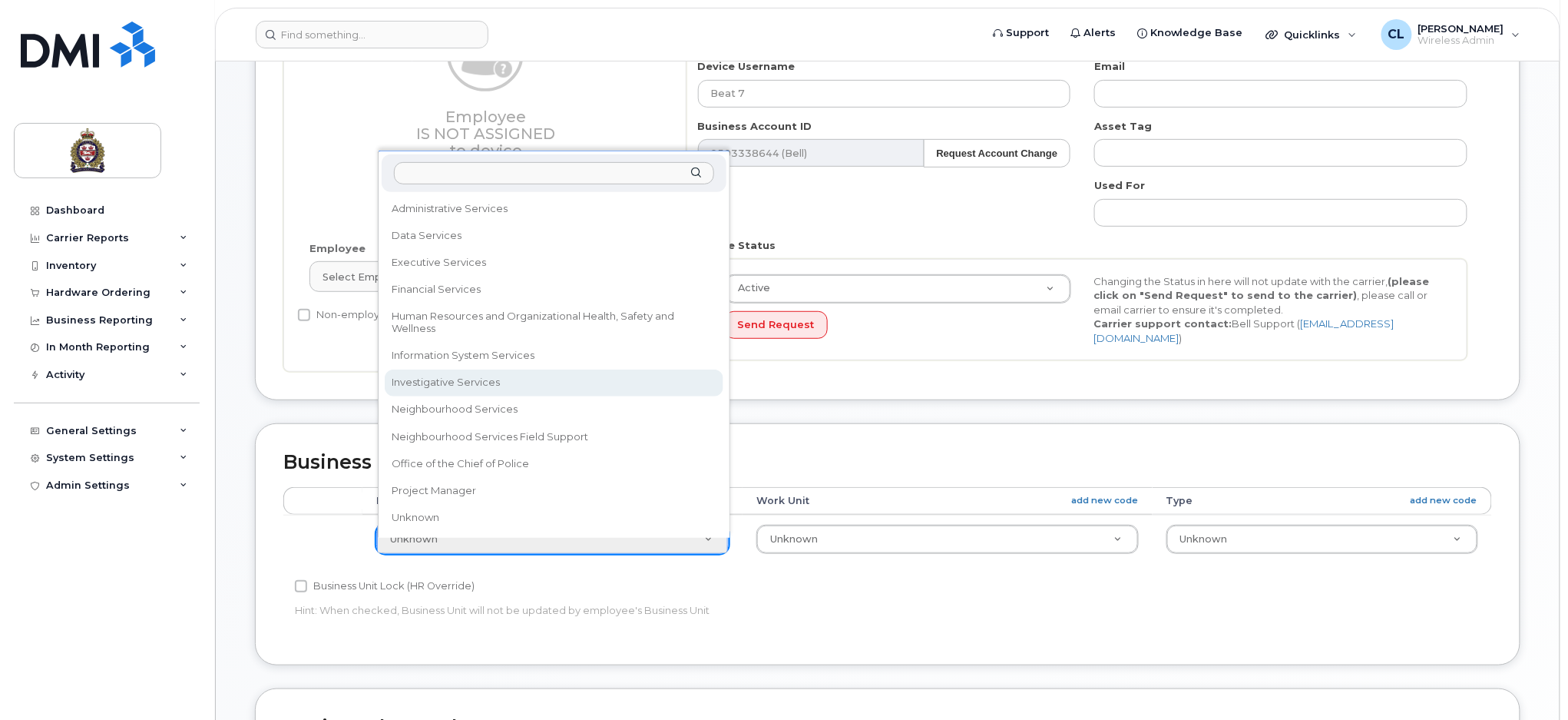
select select "159069"
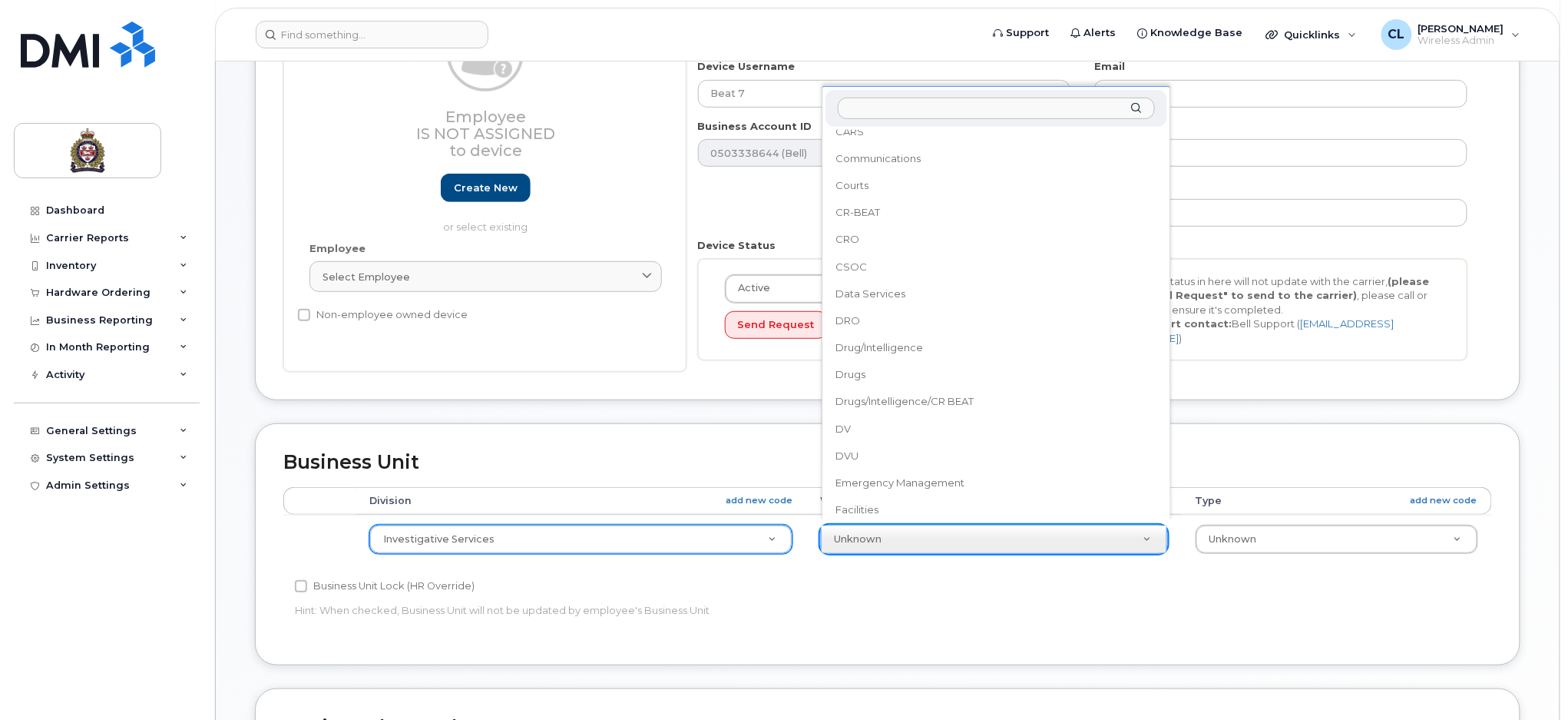
scroll to position [0, 0]
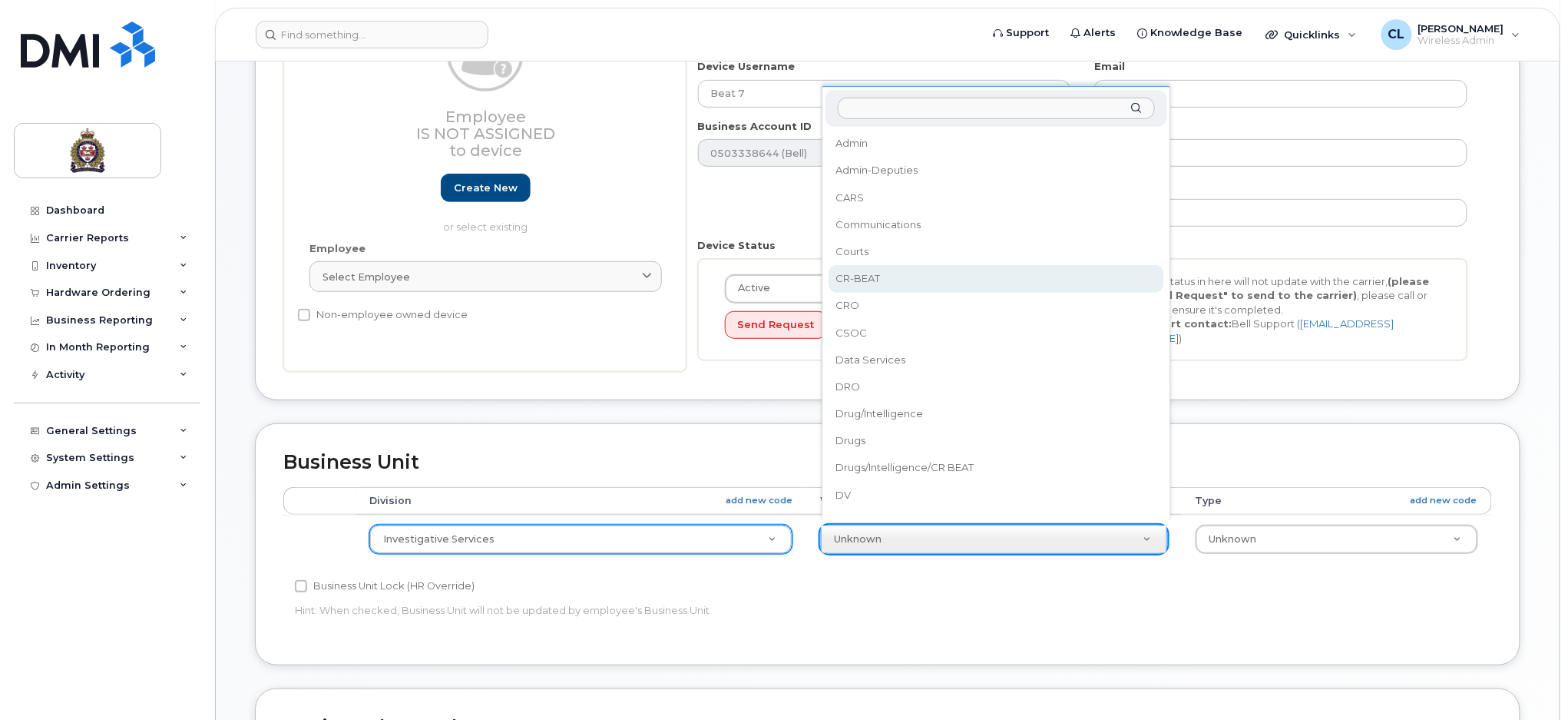
select select "4030925"
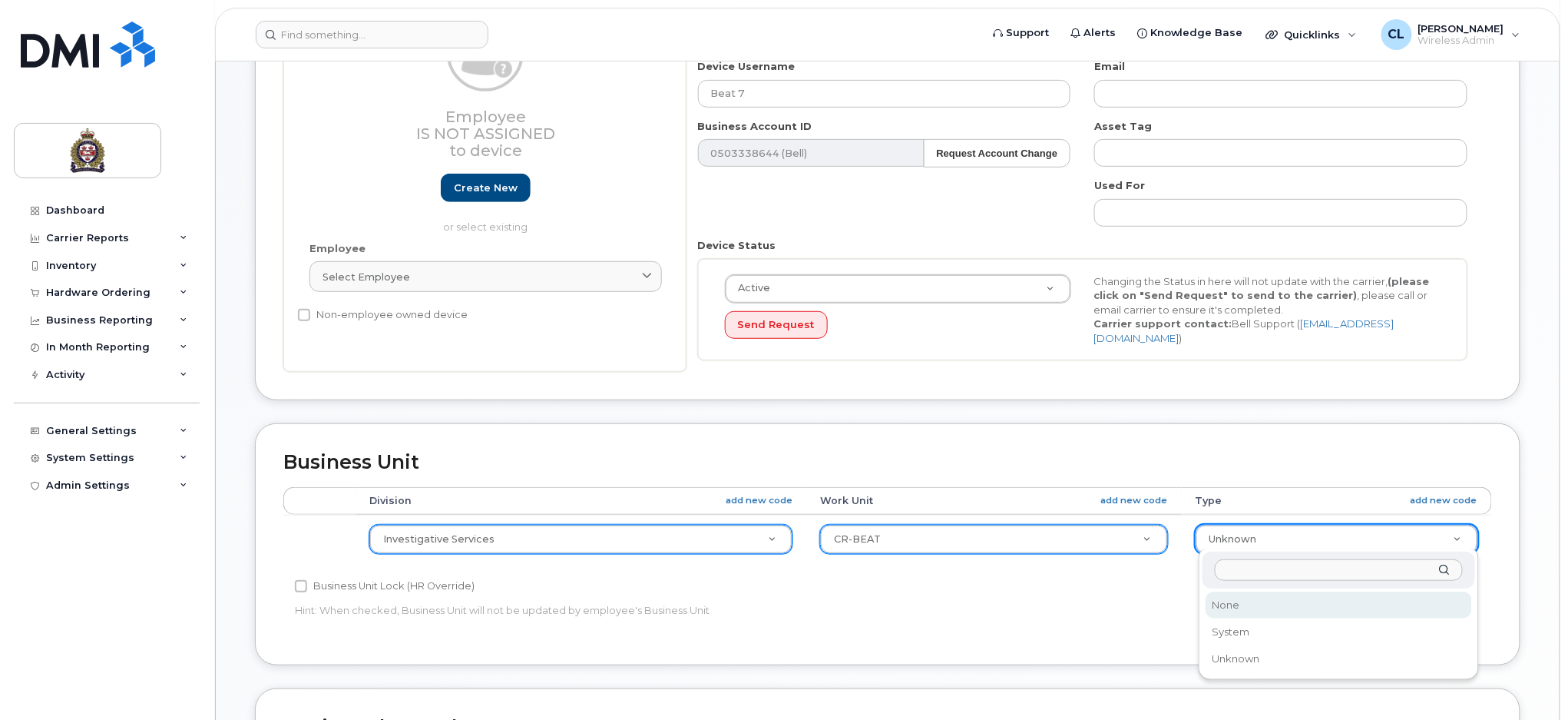
select select "159114"
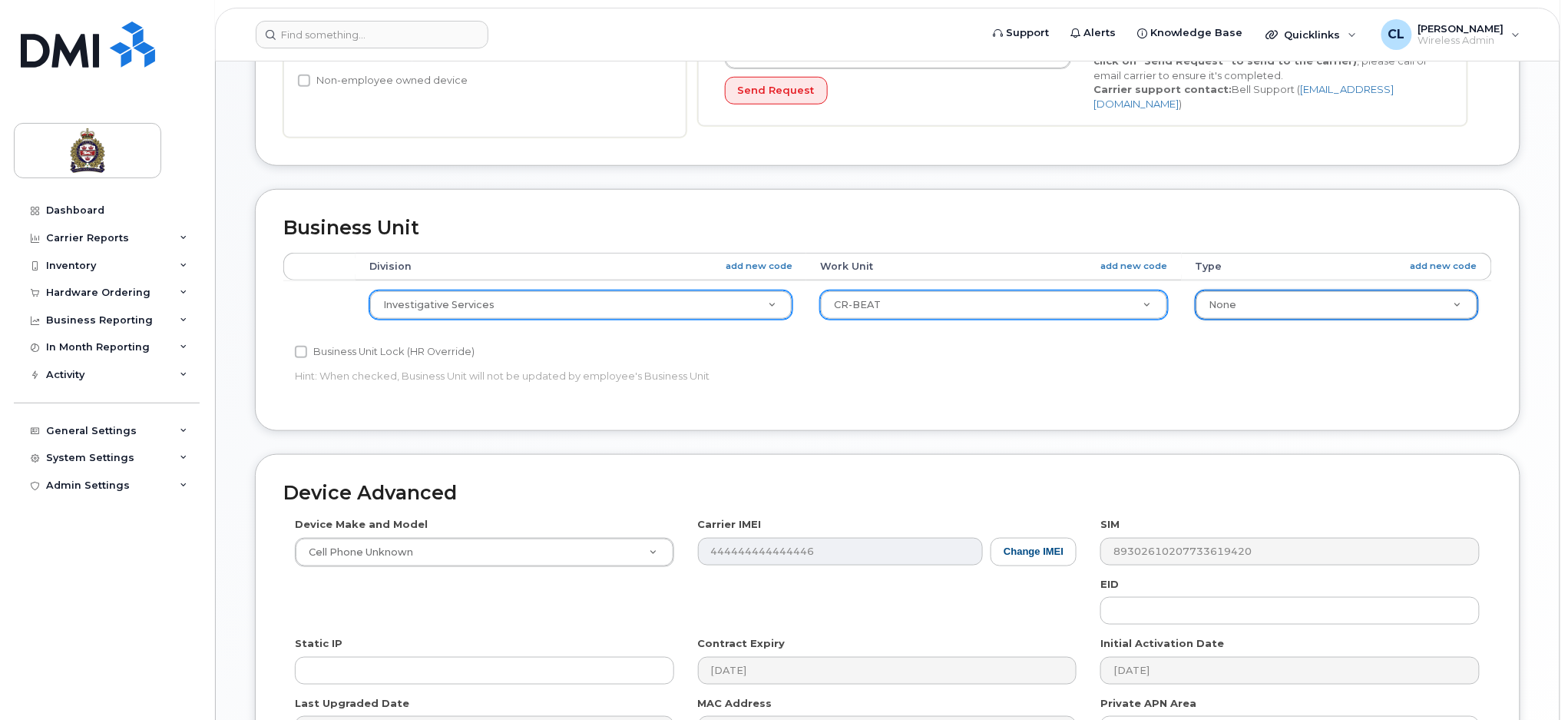
scroll to position [625, 0]
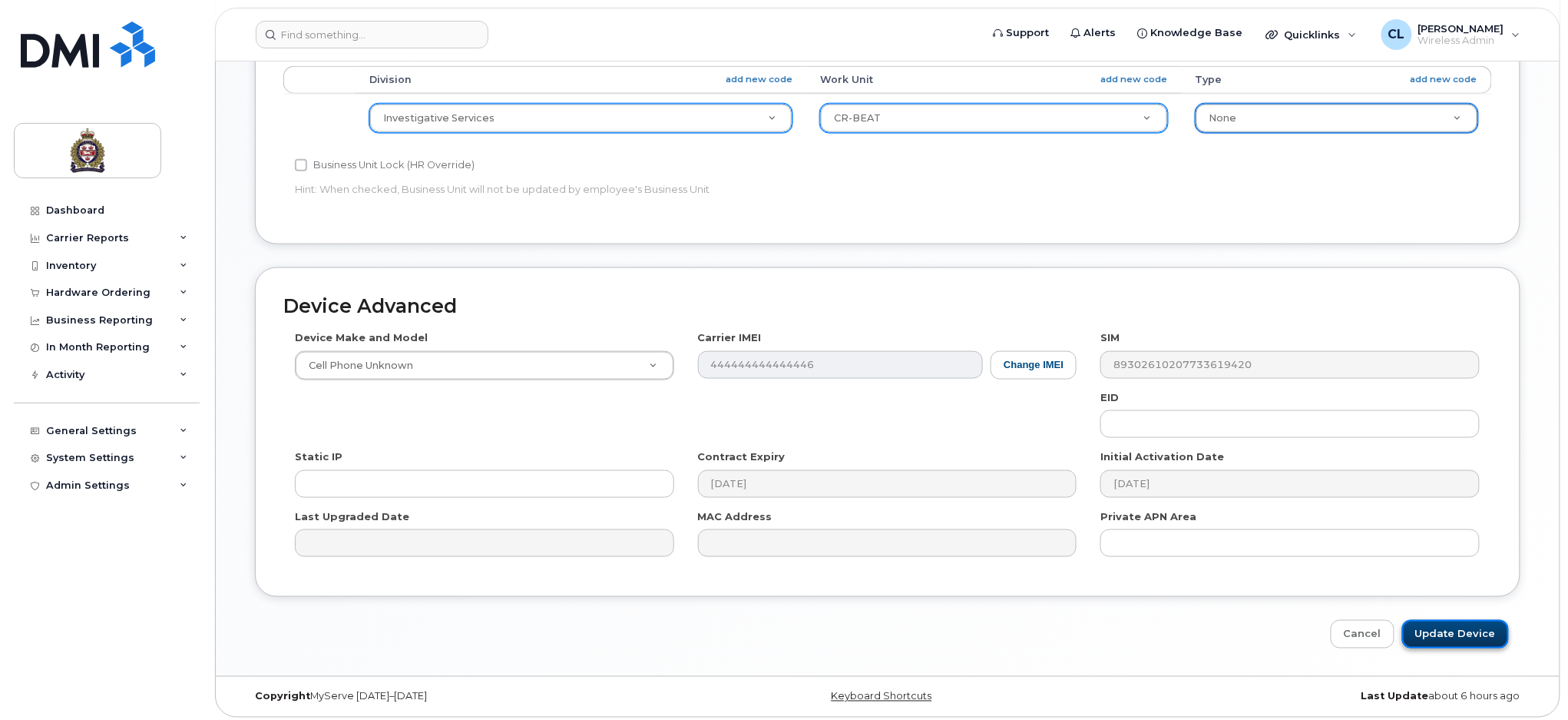
click at [1448, 630] on input "Update Device" at bounding box center [1455, 634] width 107 height 29
type input "Saving..."
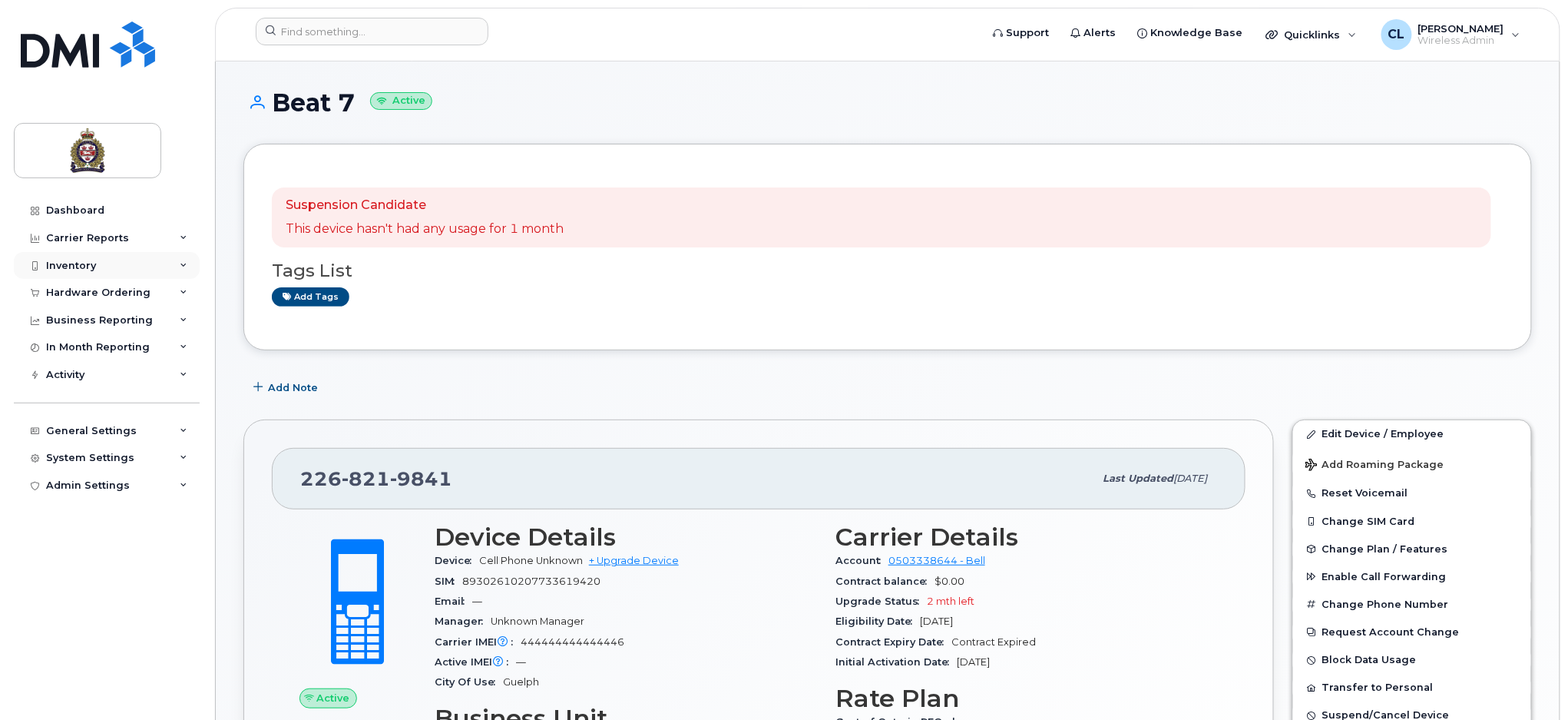
click at [78, 263] on div "Inventory" at bounding box center [71, 265] width 50 height 12
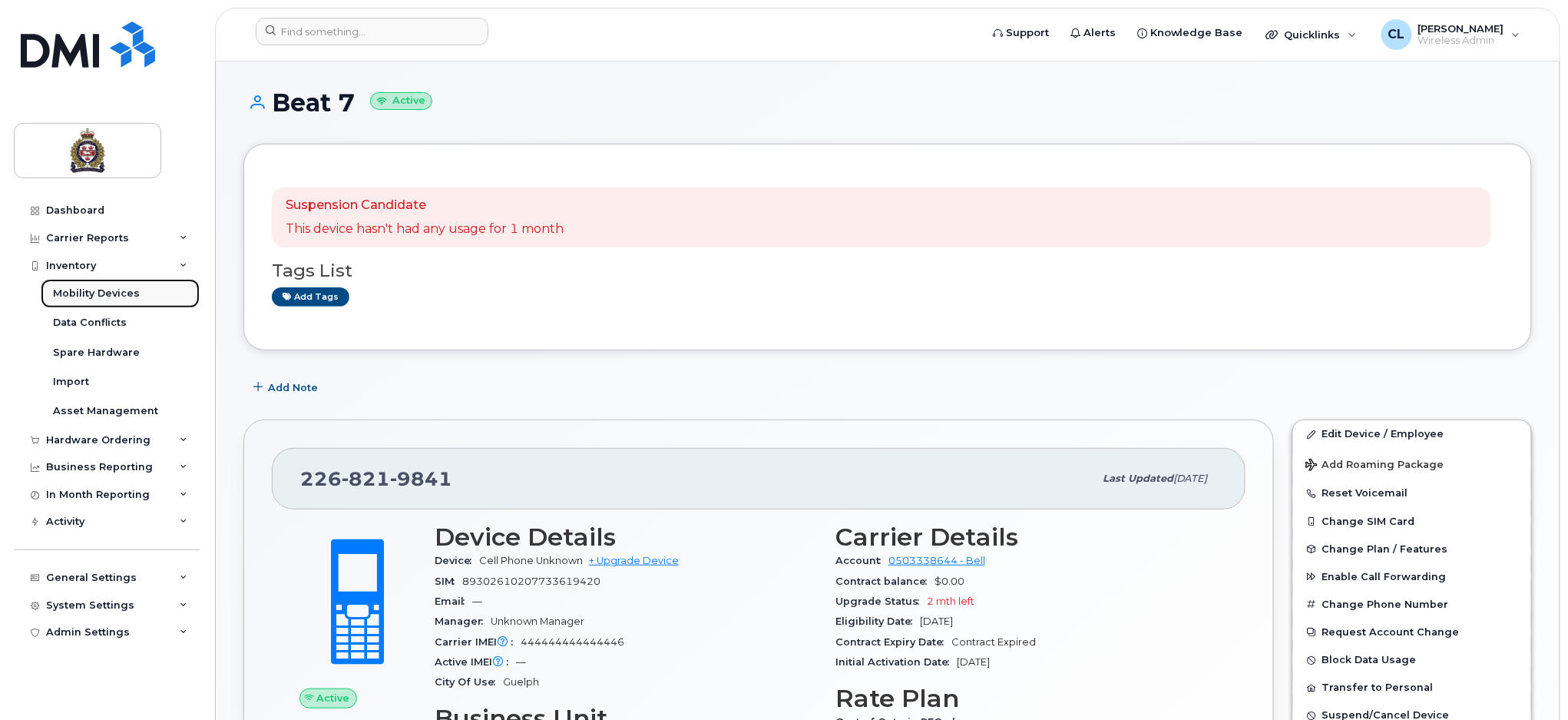
click at [106, 292] on div "Mobility Devices" at bounding box center [97, 293] width 86 height 14
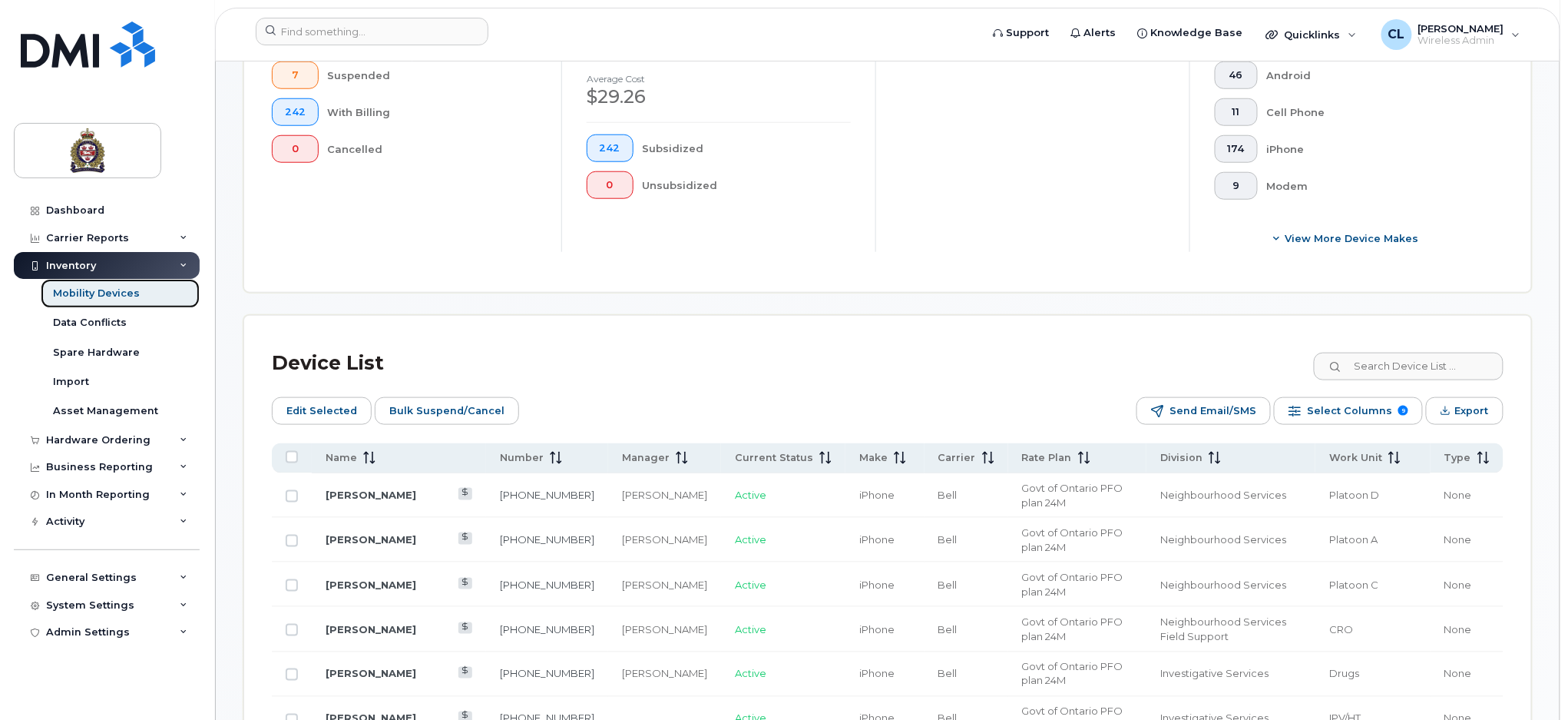
scroll to position [511, 0]
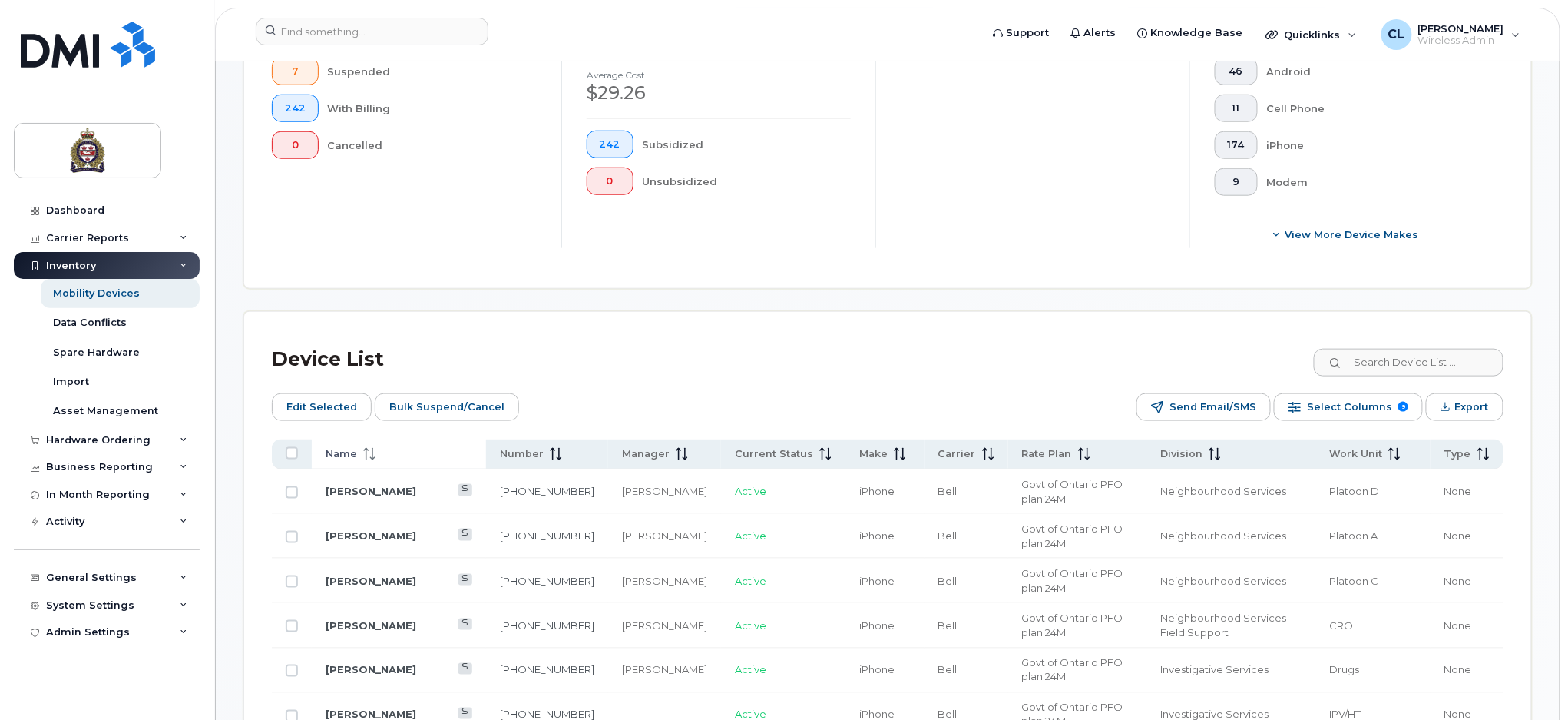
click at [338, 447] on span "Name" at bounding box center [341, 453] width 31 height 14
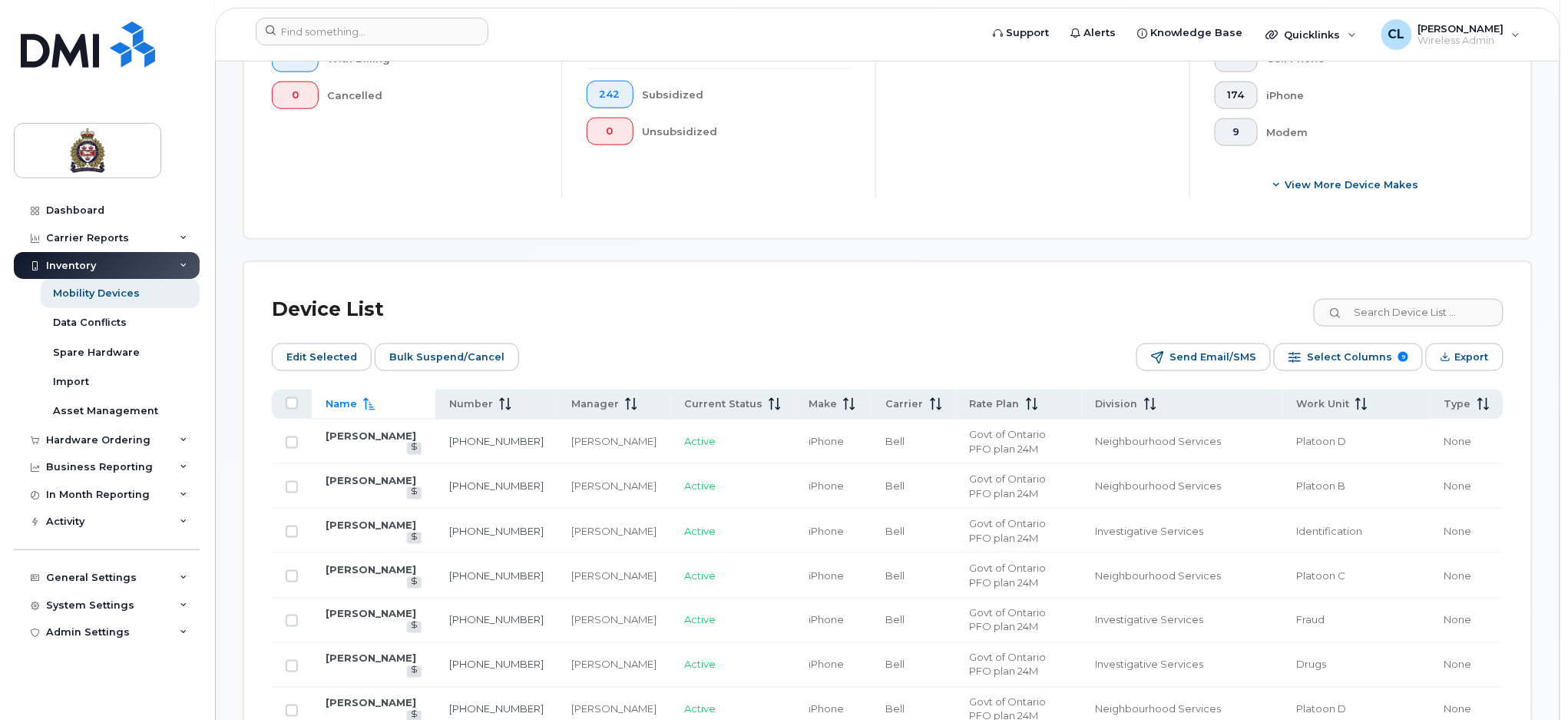
scroll to position [716, 0]
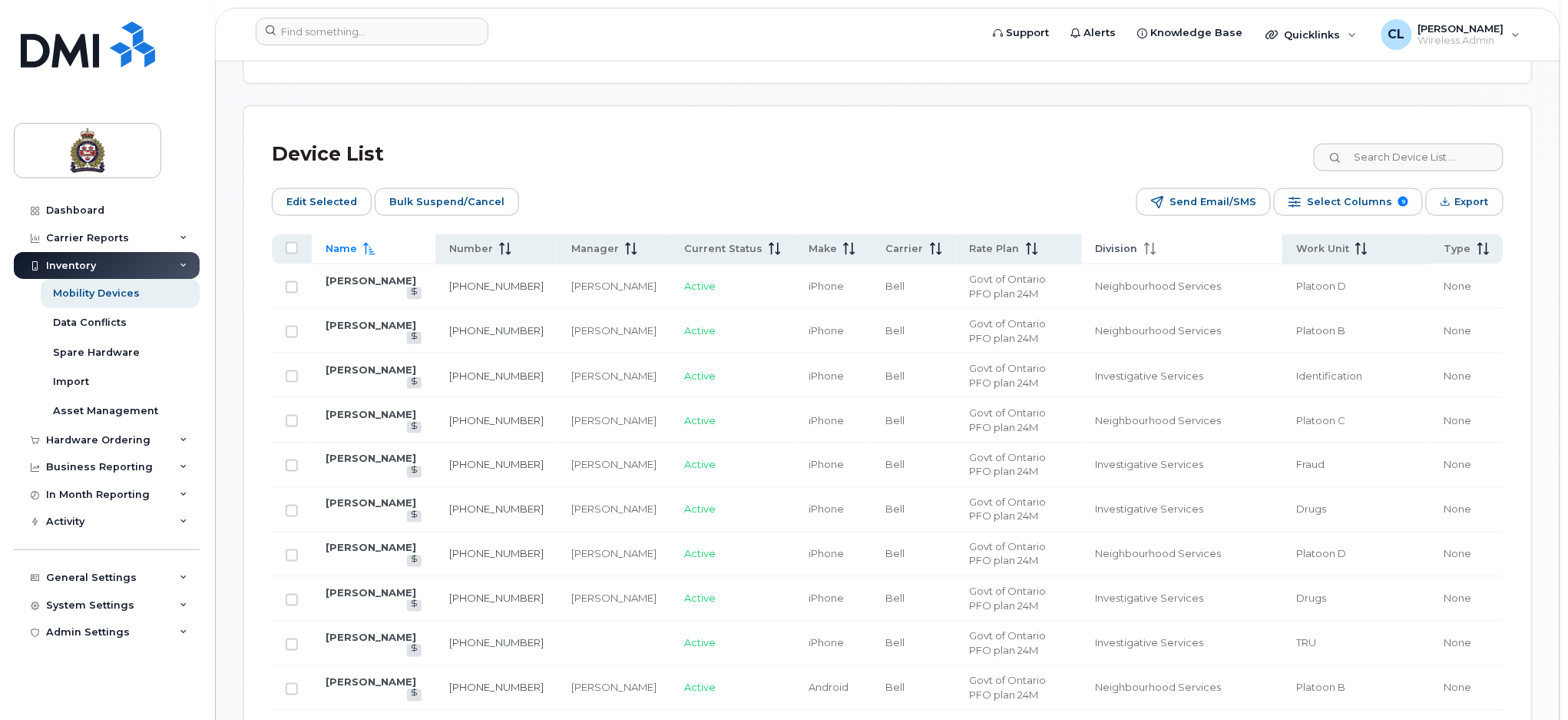
click at [1082, 238] on th "Division" at bounding box center [1182, 249] width 201 height 30
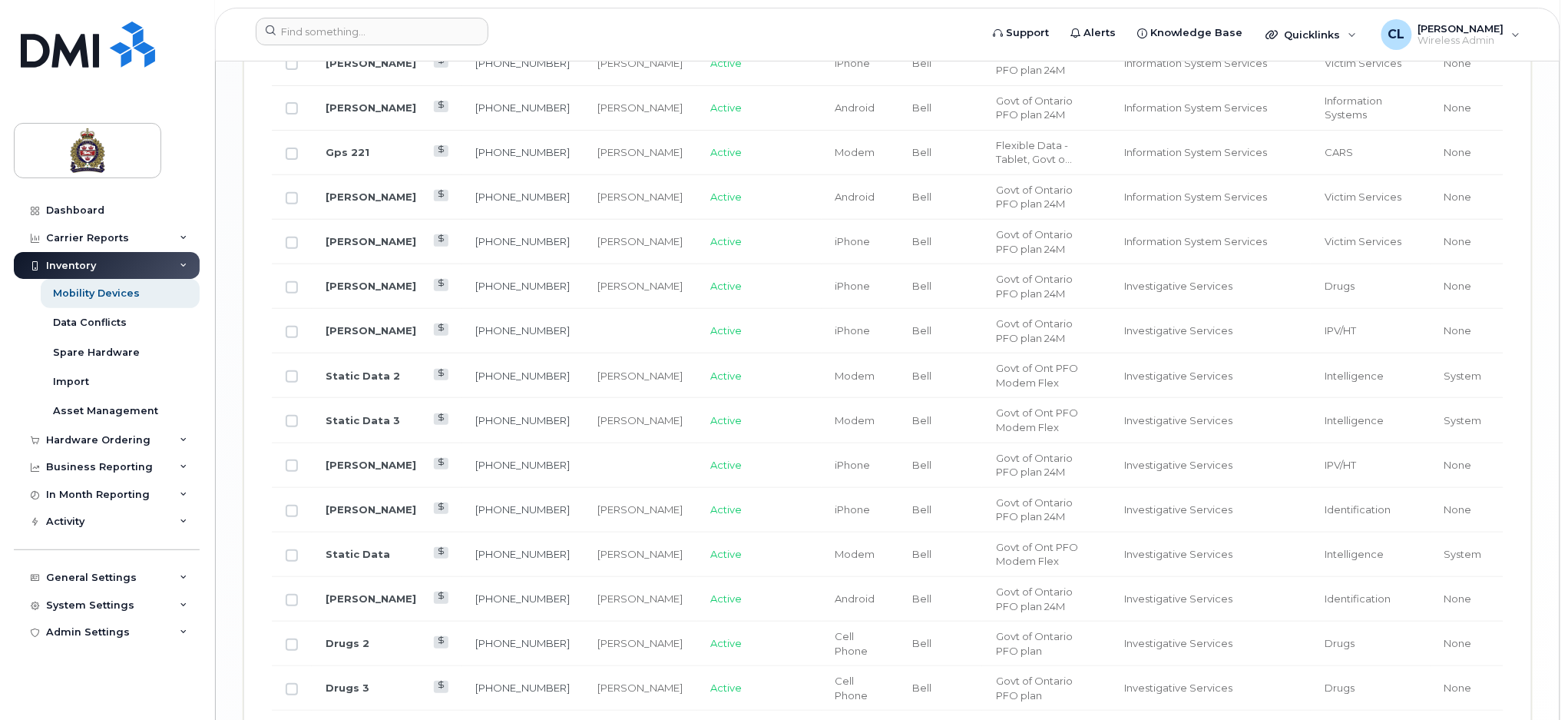
scroll to position [2637, 0]
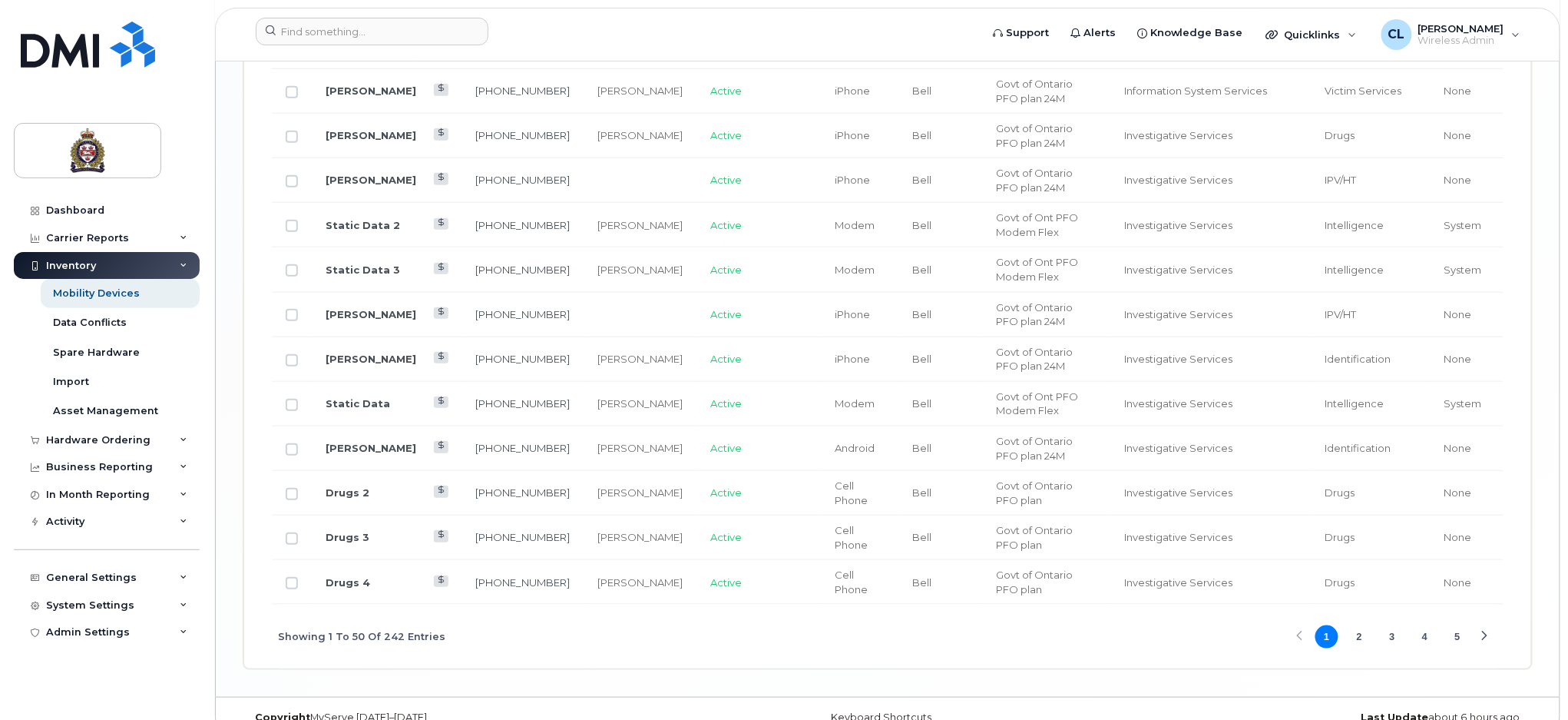
click at [1454, 625] on button "5" at bounding box center [1457, 636] width 23 height 23
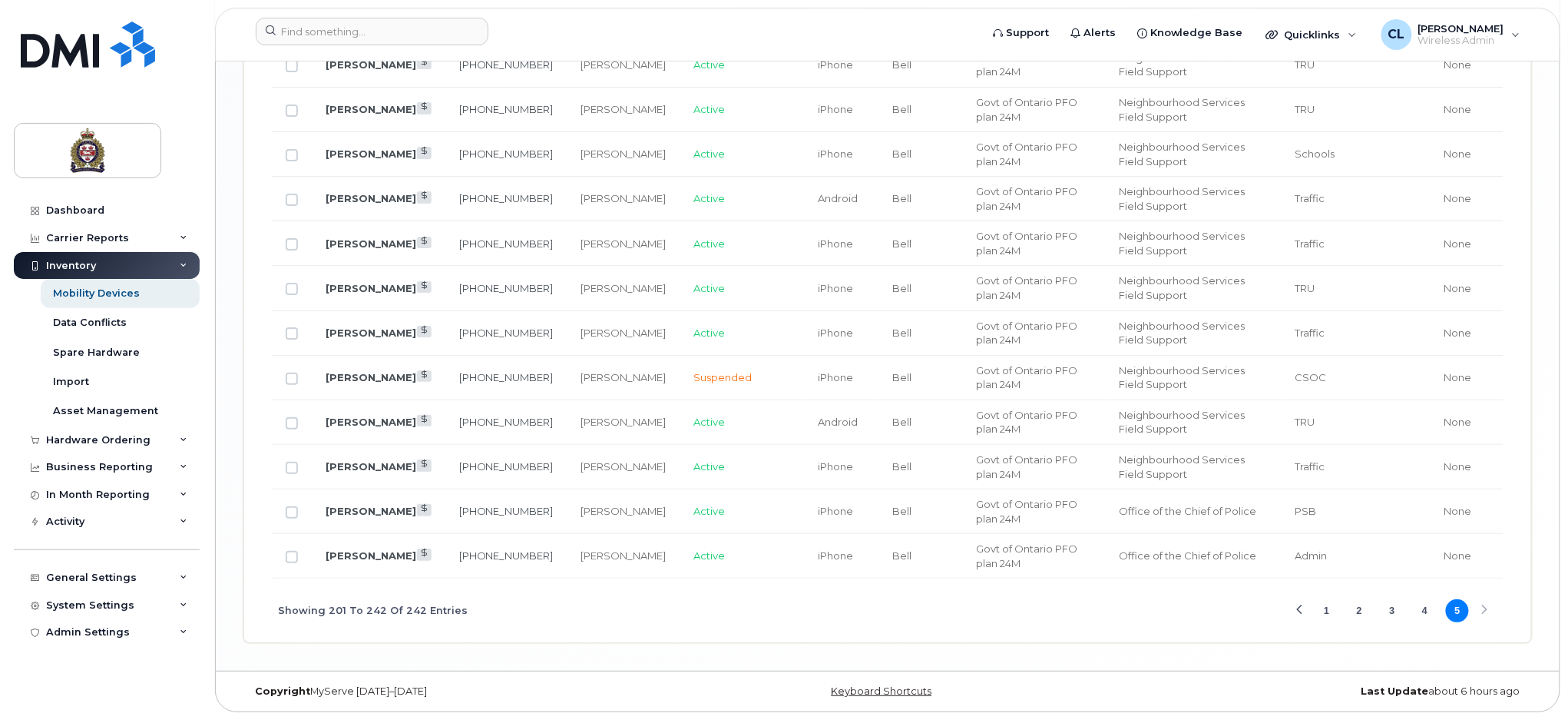
scroll to position [2280, 0]
click at [1488, 603] on div "Showing 201 To 242 Of 242 Entries 1 2 3 4 5" at bounding box center [888, 610] width 1232 height 63
click at [1488, 611] on div "Showing 201 To 242 Of 242 Entries 1 2 3 4 5" at bounding box center [888, 610] width 1232 height 63
click at [1483, 611] on div "Showing 201 To 242 Of 242 Entries 1 2 3 4 5" at bounding box center [888, 610] width 1232 height 63
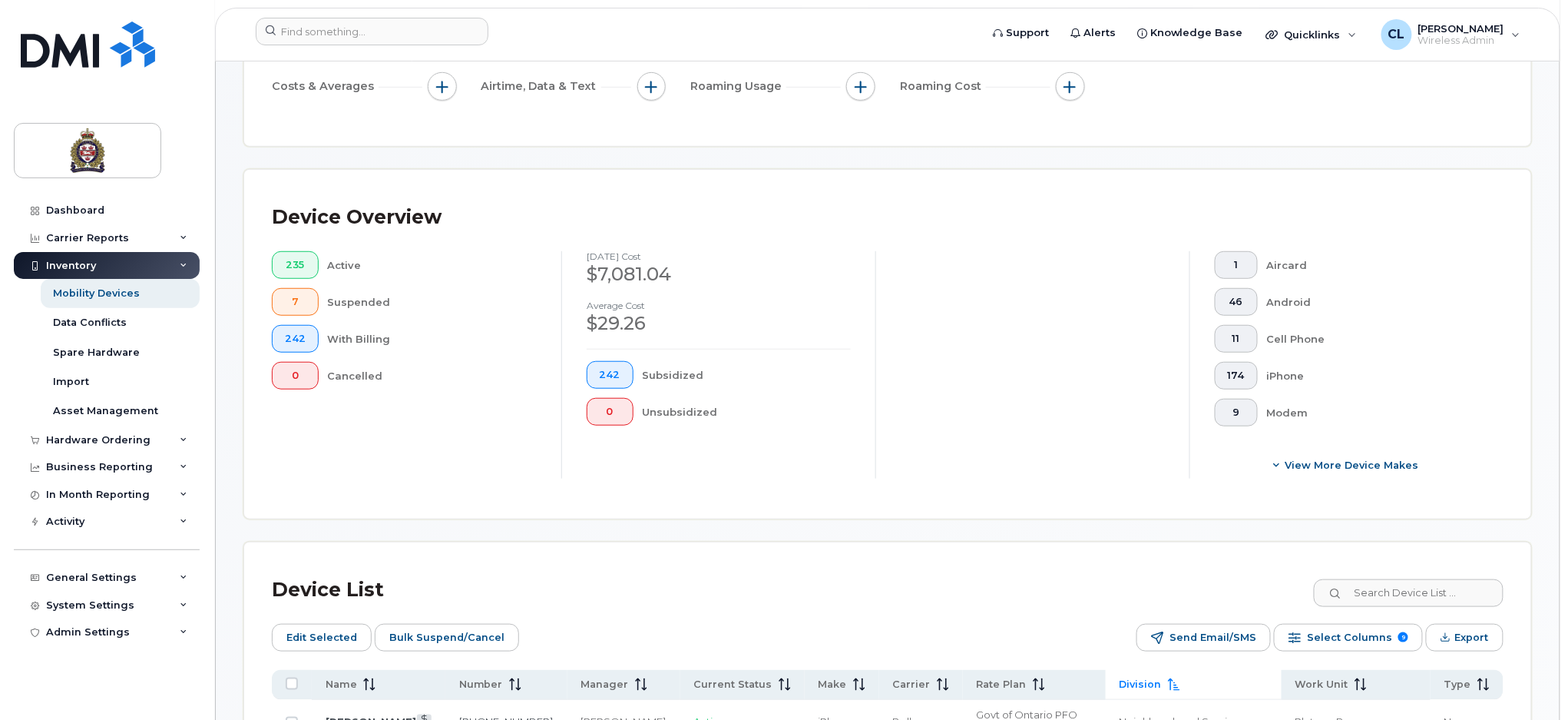
scroll to position [0, 0]
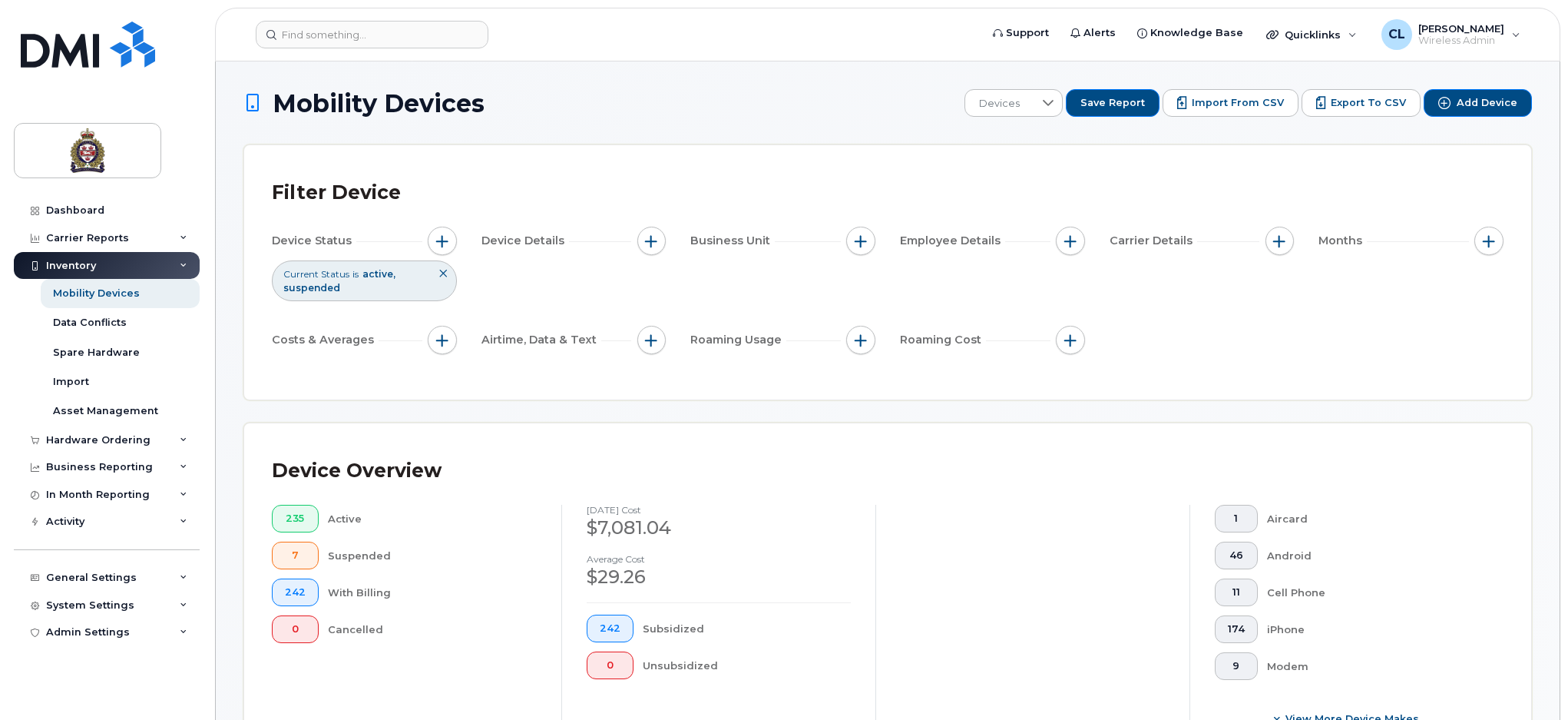
scroll to position [1688, 0]
